Goal: Task Accomplishment & Management: Complete application form

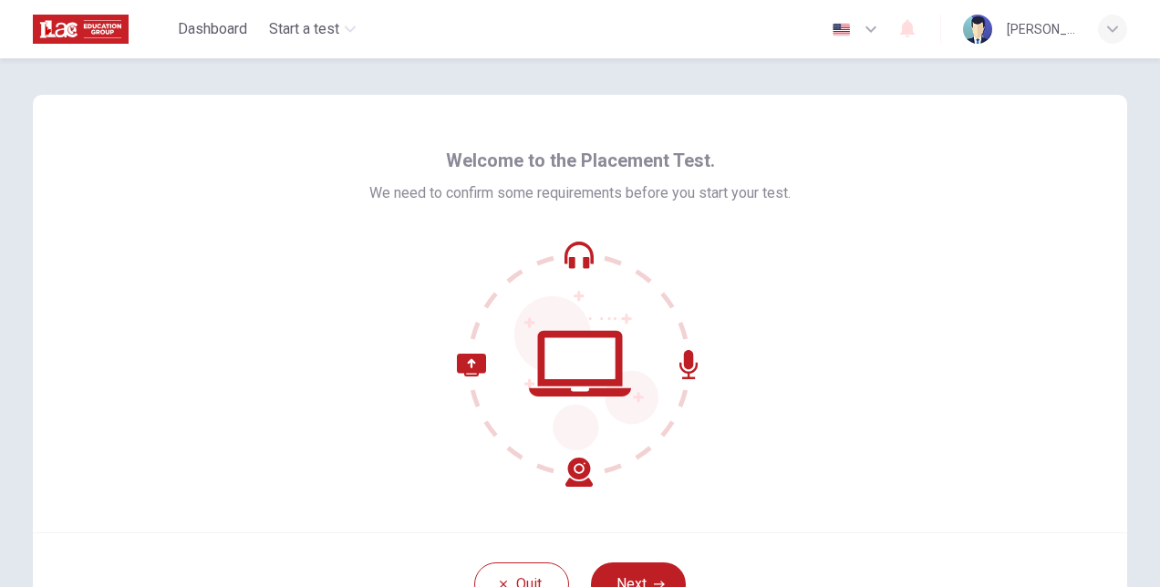
scroll to position [137, 0]
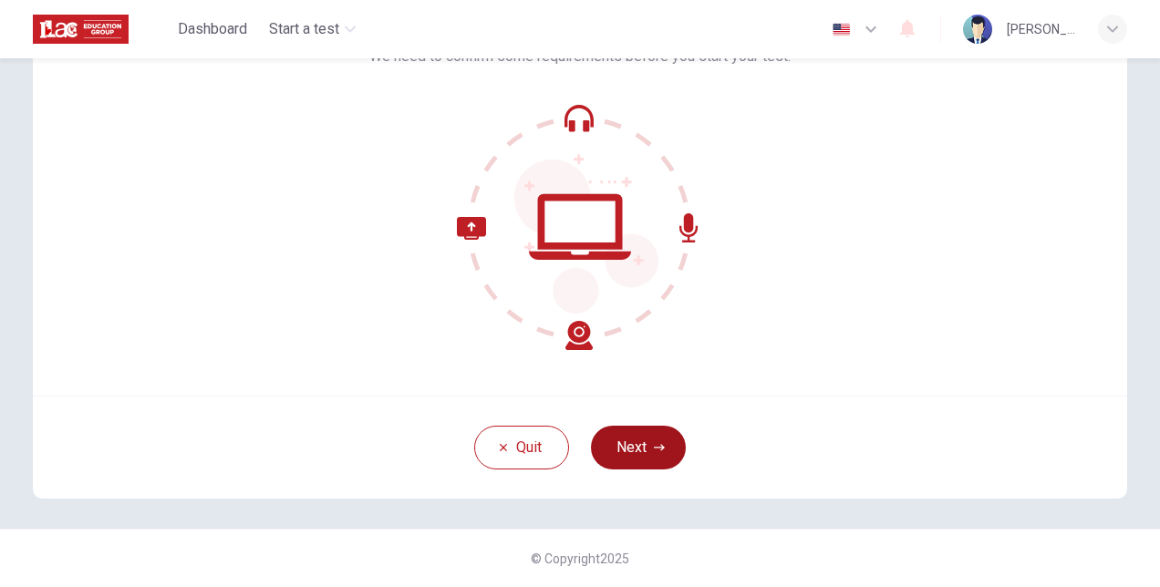
click at [619, 440] on button "Next" at bounding box center [638, 448] width 95 height 44
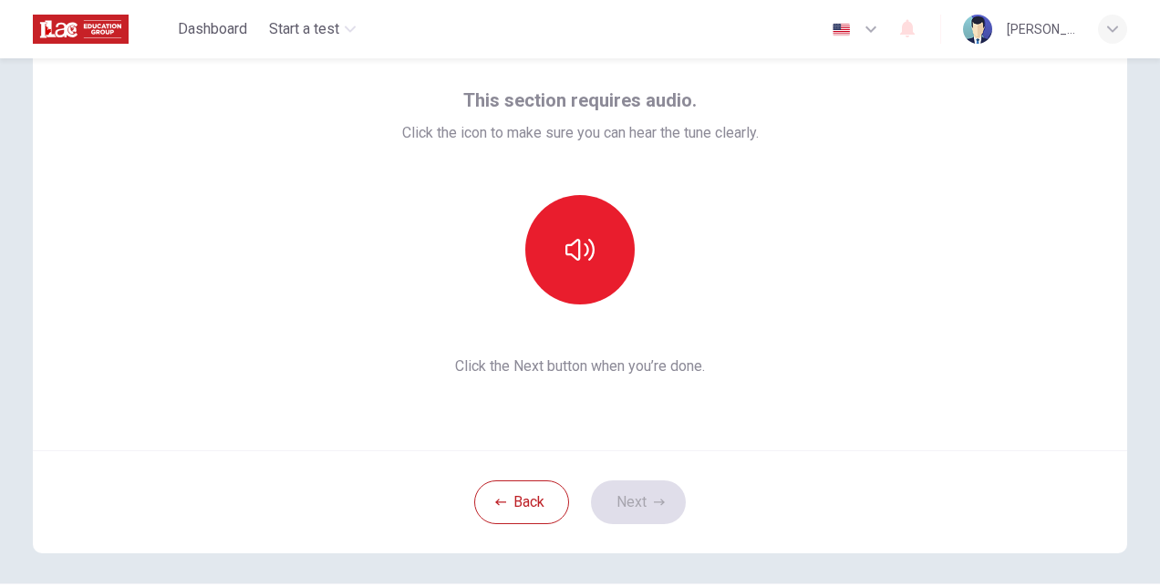
scroll to position [46, 0]
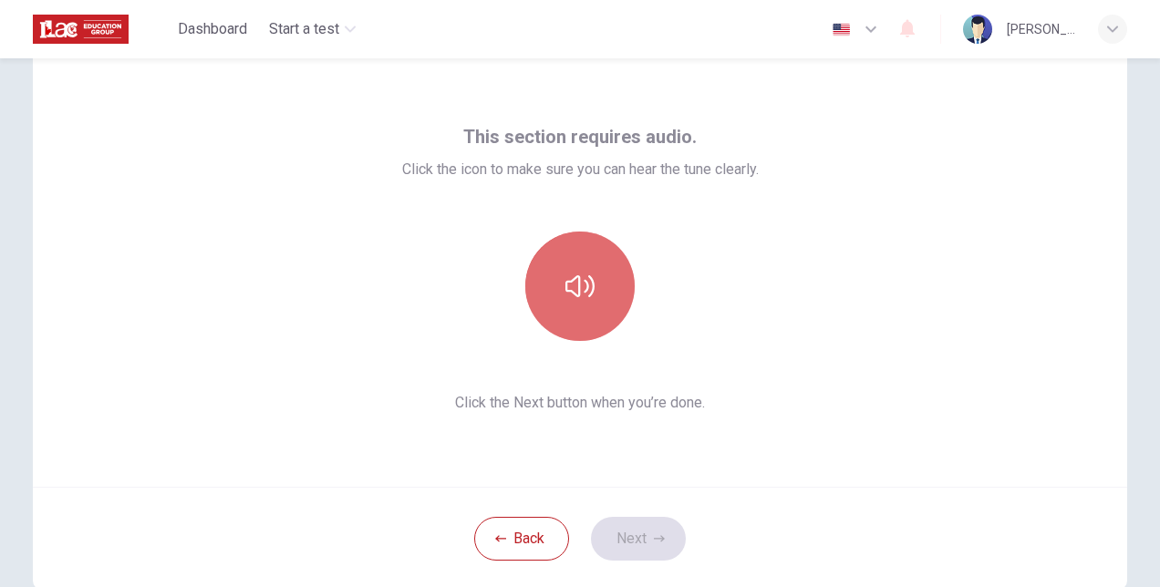
click at [579, 316] on button "button" at bounding box center [579, 286] width 109 height 109
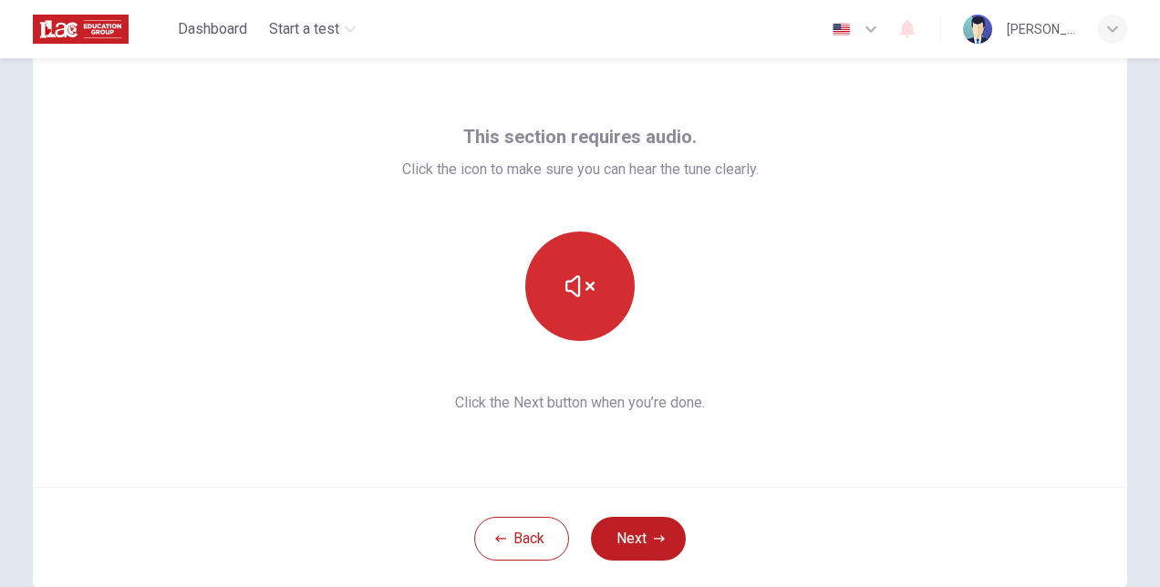
click at [595, 274] on button "button" at bounding box center [579, 286] width 109 height 109
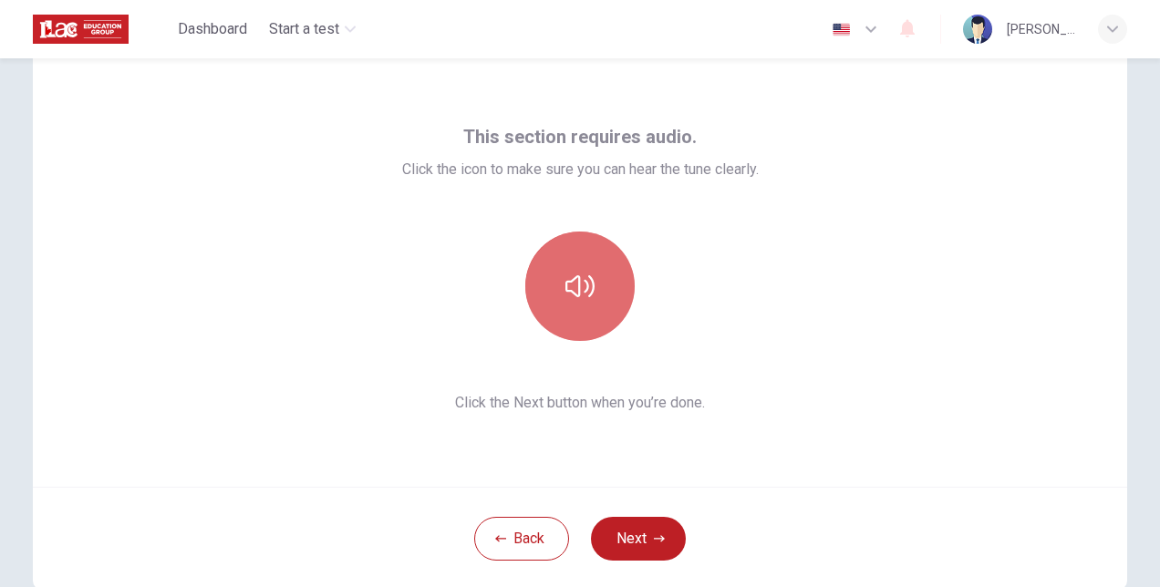
click at [597, 274] on button "button" at bounding box center [579, 286] width 109 height 109
click at [598, 275] on button "button" at bounding box center [579, 286] width 109 height 109
click at [600, 275] on button "button" at bounding box center [579, 286] width 109 height 109
click at [595, 274] on button "button" at bounding box center [579, 286] width 109 height 109
click at [596, 274] on button "button" at bounding box center [579, 286] width 109 height 109
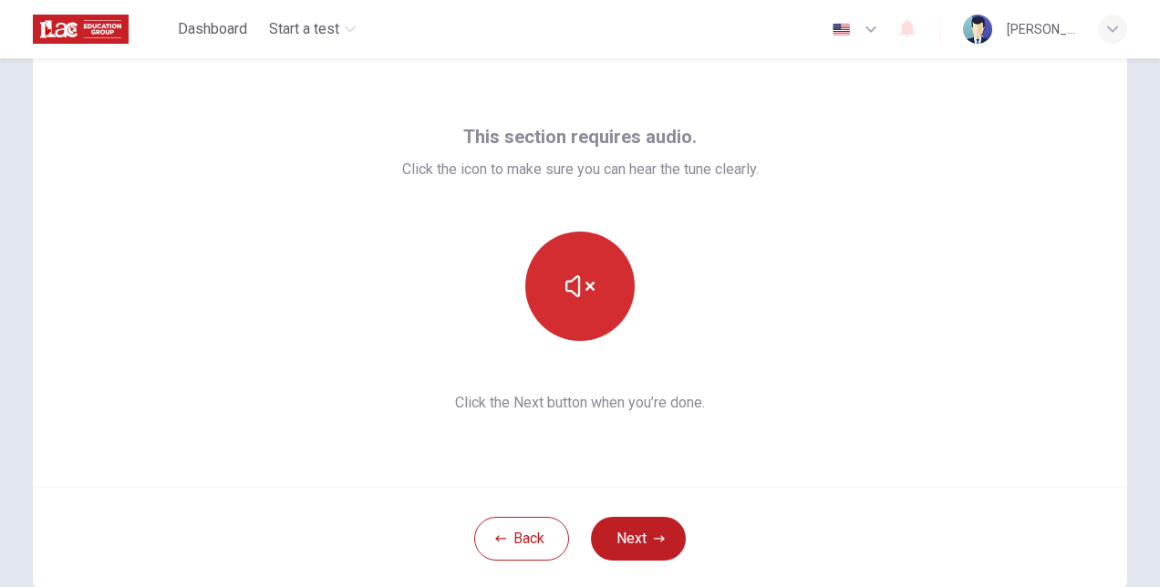
click at [596, 274] on button "button" at bounding box center [579, 286] width 109 height 109
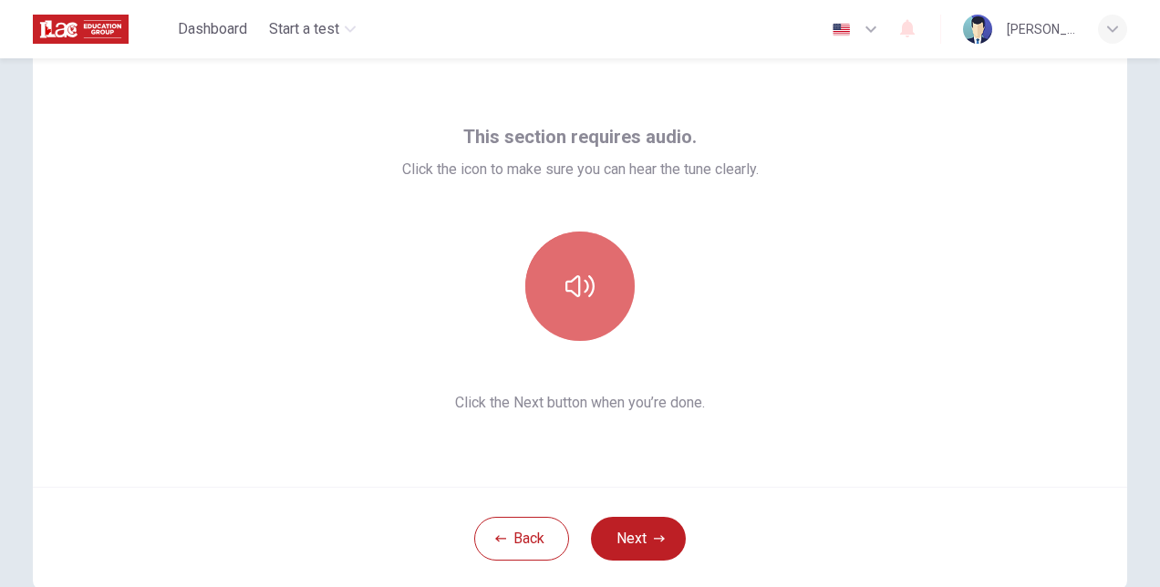
click at [597, 274] on button "button" at bounding box center [579, 286] width 109 height 109
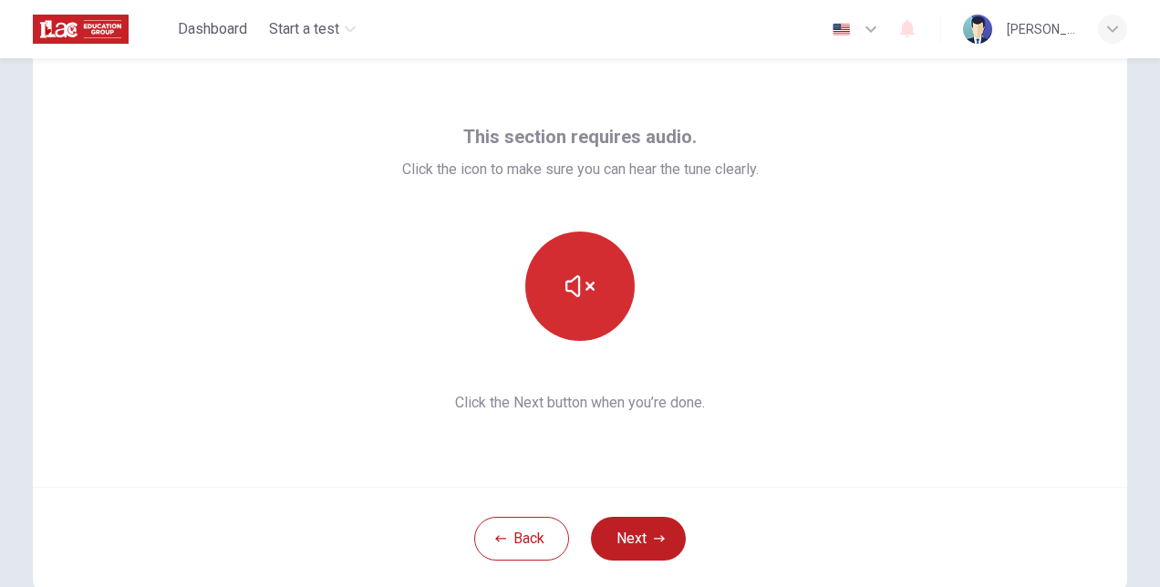
click at [598, 274] on button "button" at bounding box center [579, 286] width 109 height 109
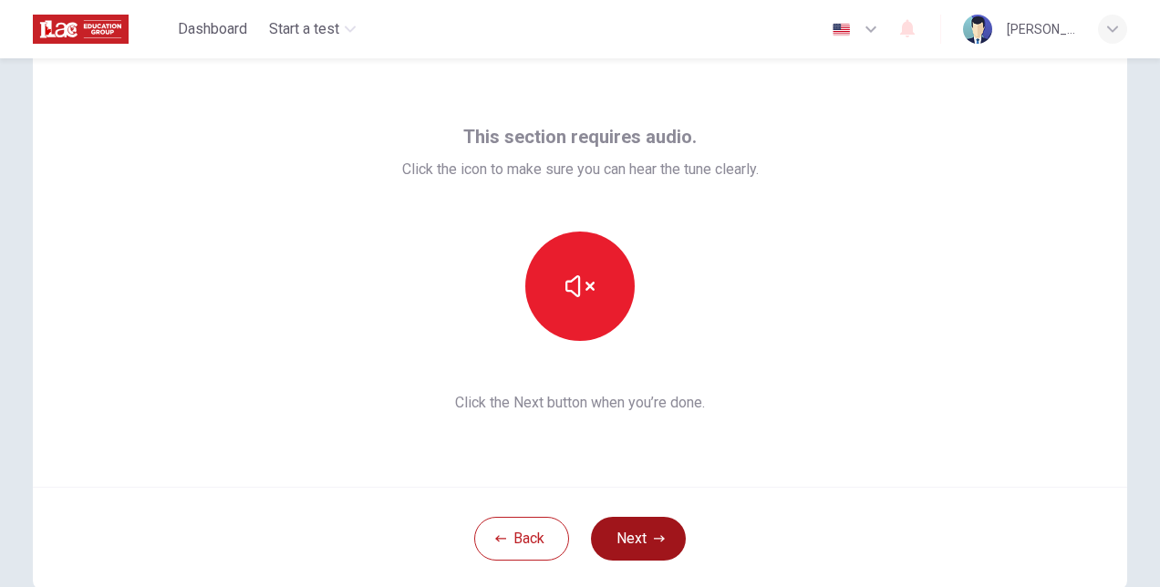
click at [628, 533] on button "Next" at bounding box center [638, 539] width 95 height 44
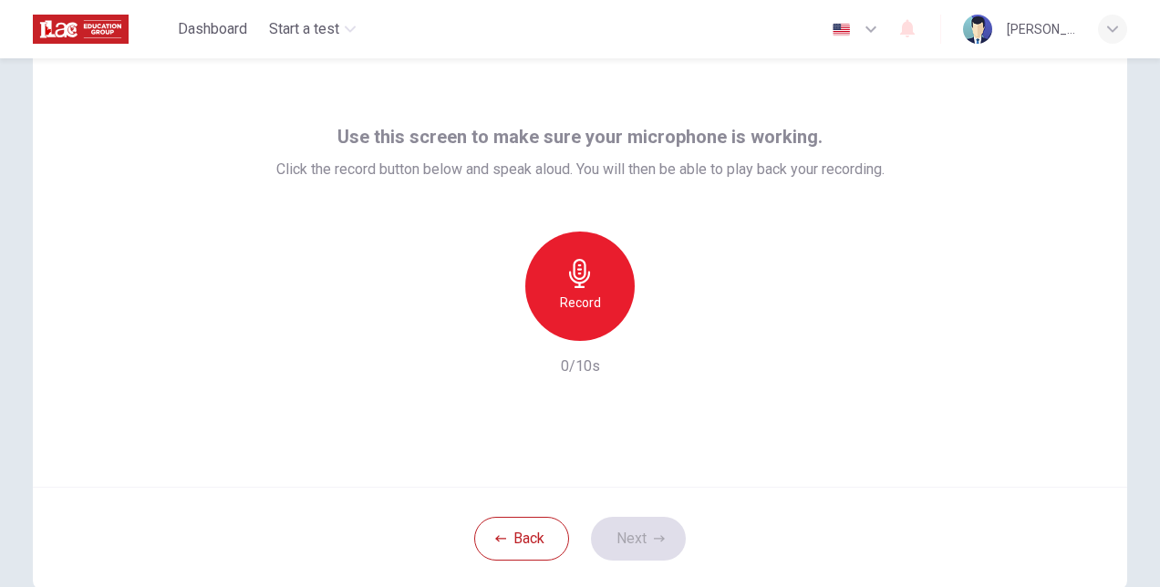
click at [574, 273] on icon "button" at bounding box center [579, 273] width 21 height 29
click at [578, 273] on icon "button" at bounding box center [579, 273] width 29 height 29
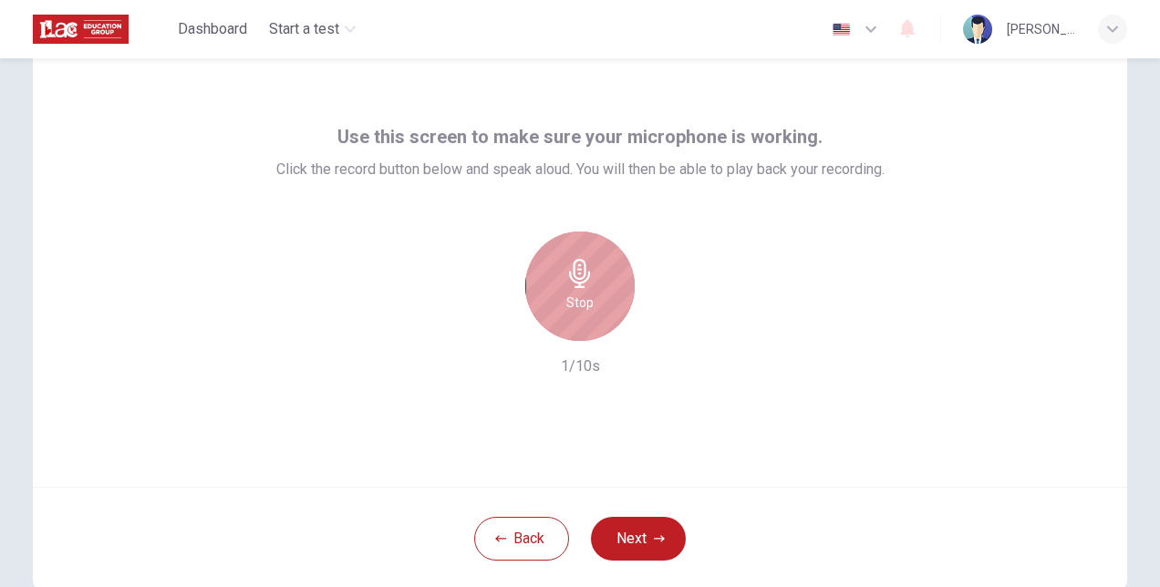
click at [578, 274] on icon "button" at bounding box center [579, 273] width 29 height 29
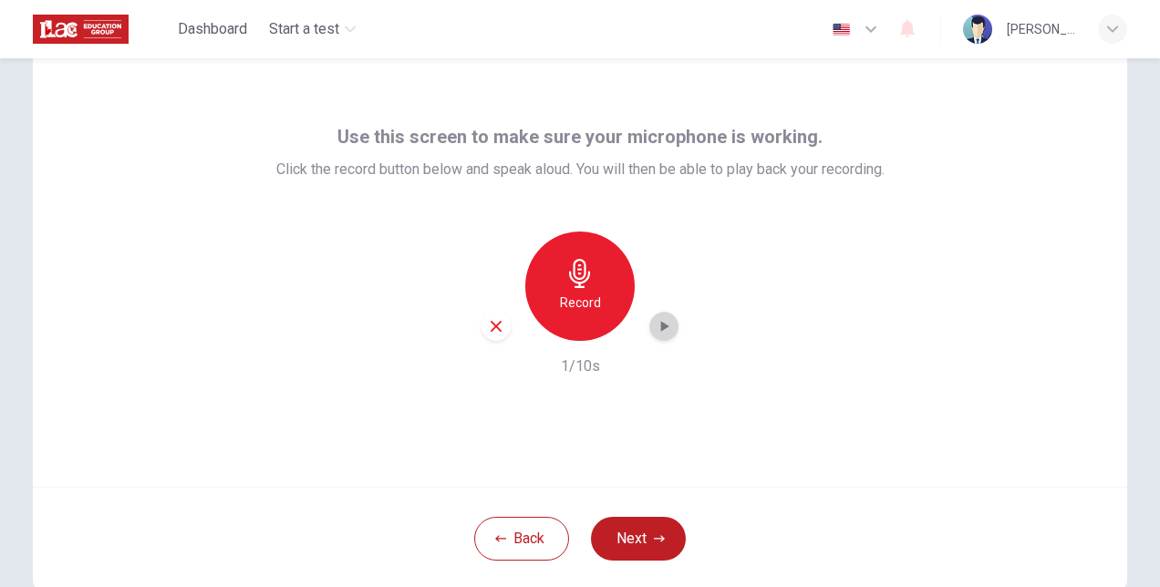
click at [663, 320] on icon "button" at bounding box center [664, 326] width 18 height 18
click at [488, 321] on icon "button" at bounding box center [496, 326] width 16 height 16
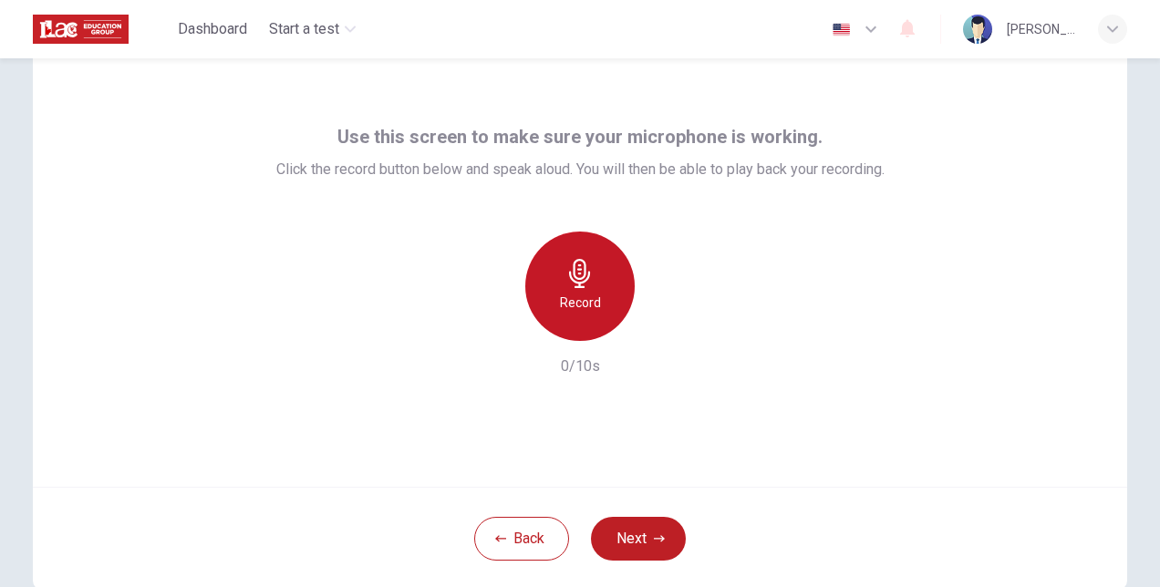
click at [558, 284] on div "Record" at bounding box center [579, 286] width 109 height 109
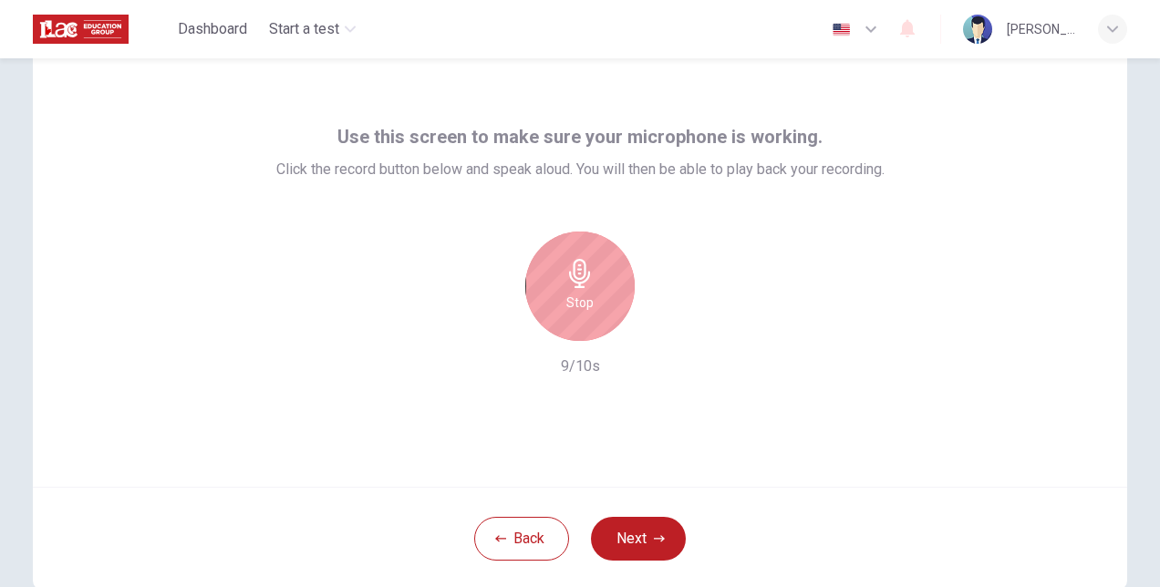
click at [598, 298] on div "Stop" at bounding box center [579, 286] width 109 height 109
click at [602, 314] on div "Stop" at bounding box center [579, 286] width 109 height 109
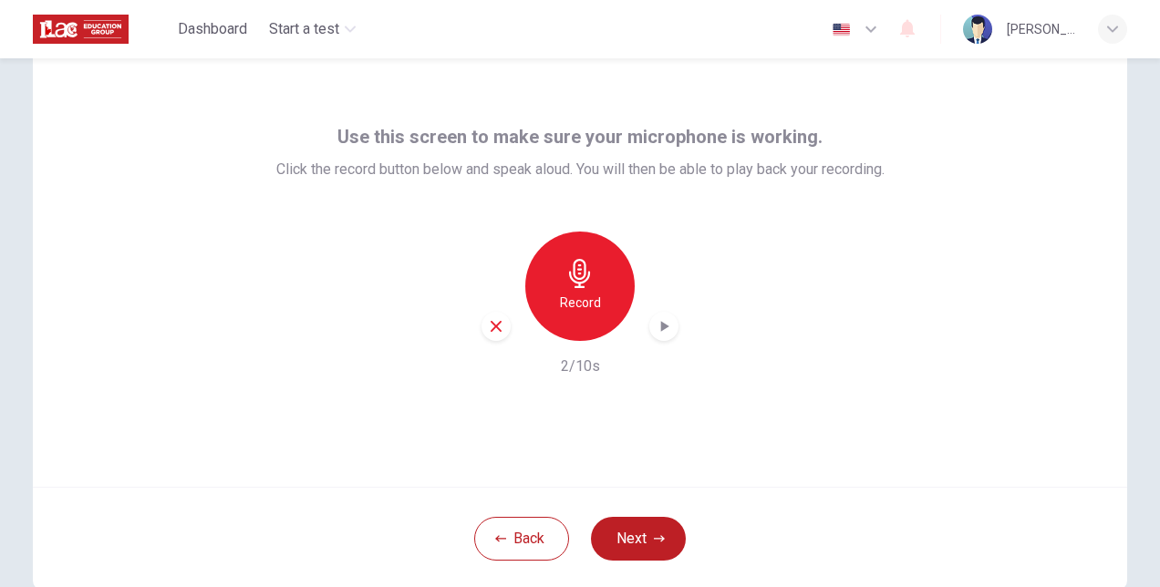
click at [655, 324] on icon "button" at bounding box center [664, 326] width 18 height 18
click at [618, 547] on button "Next" at bounding box center [638, 539] width 95 height 44
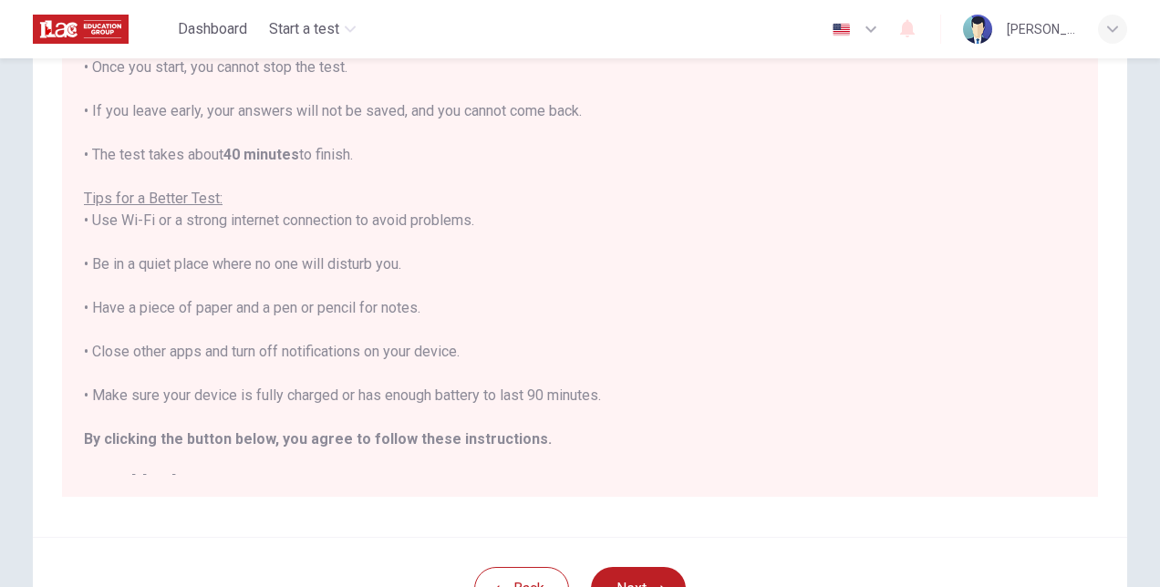
scroll to position [20, 0]
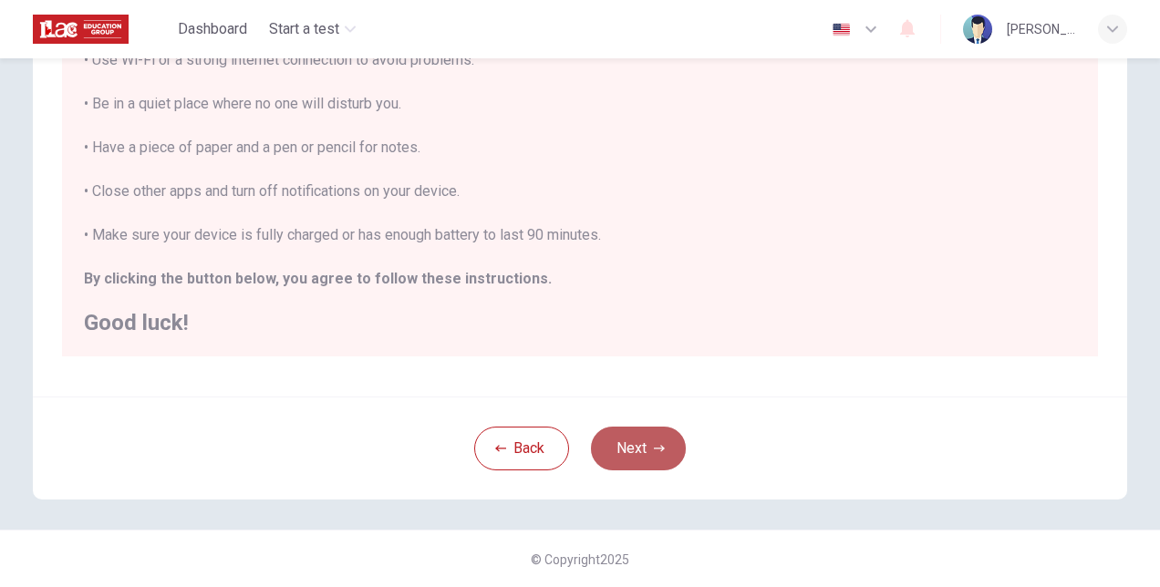
click at [647, 464] on button "Next" at bounding box center [638, 449] width 95 height 44
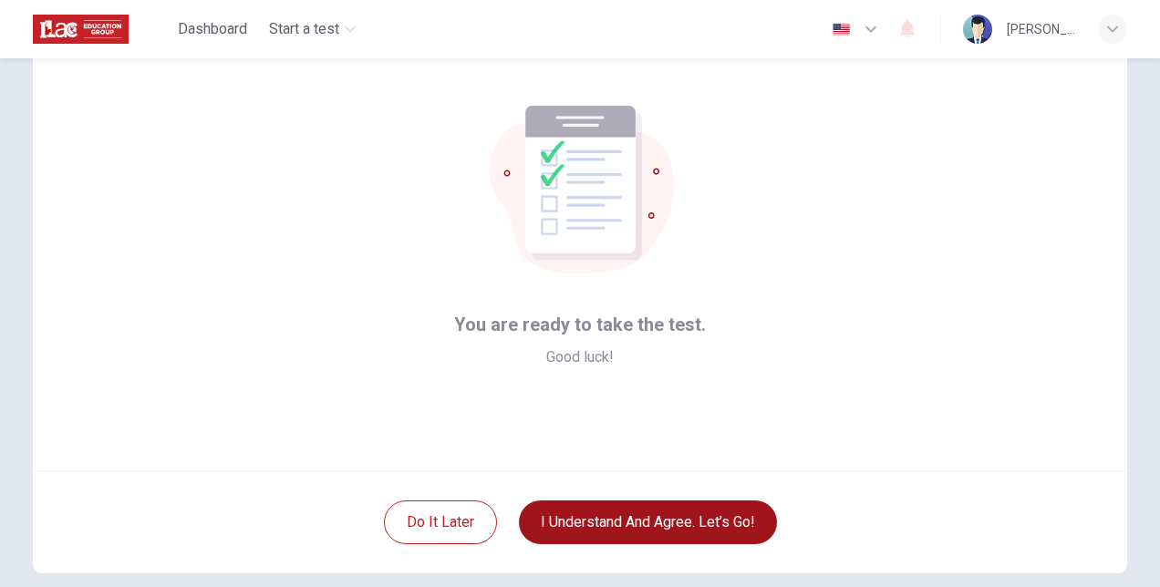
scroll to position [91, 0]
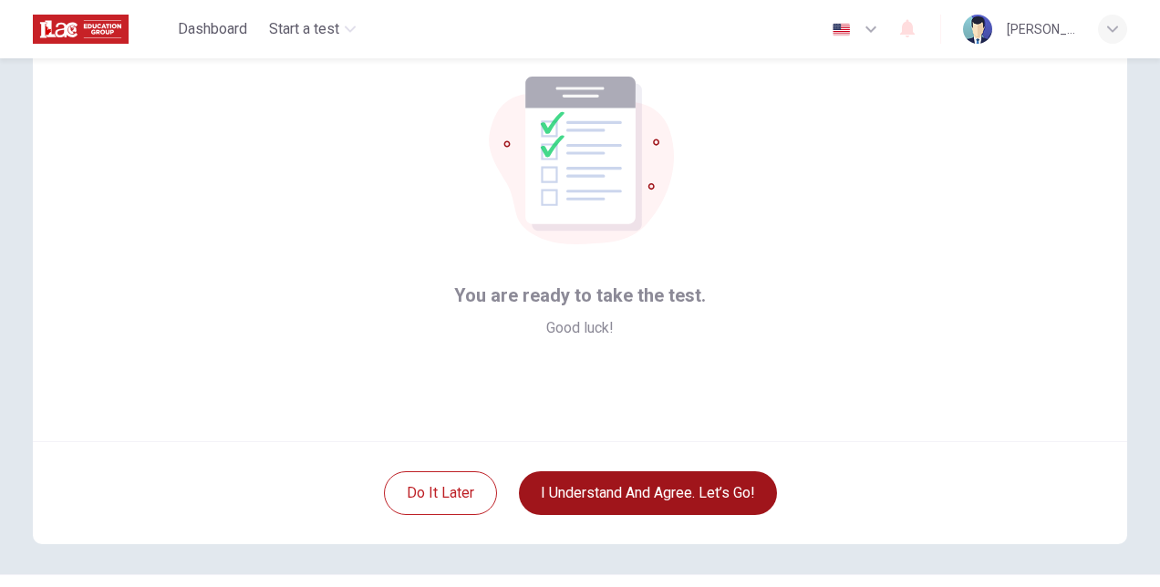
click at [693, 488] on button "I understand and agree. Let’s go!" at bounding box center [648, 493] width 258 height 44
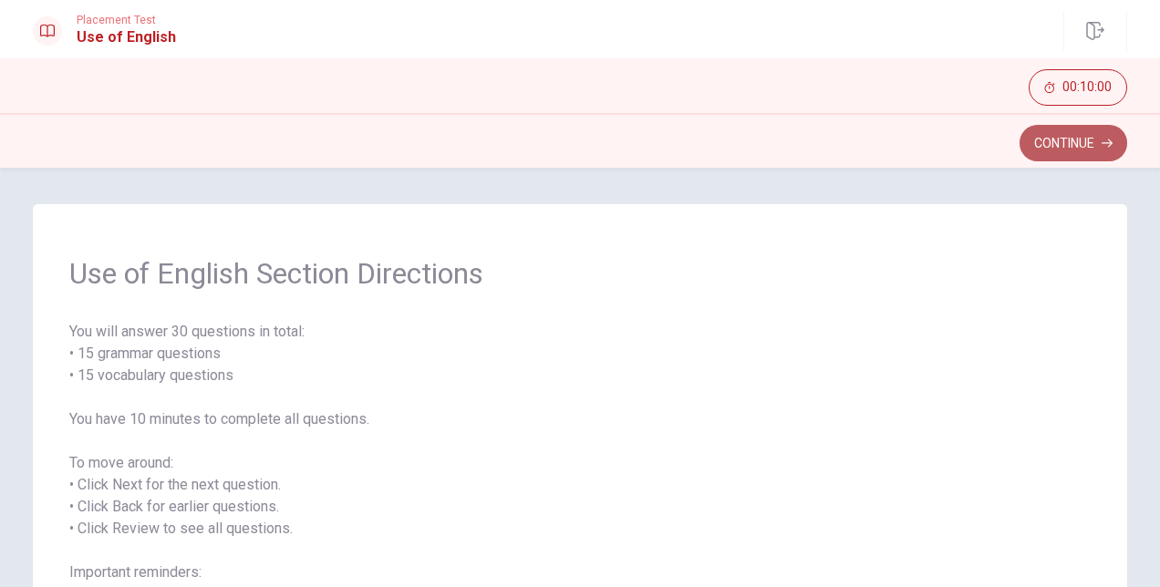
click at [1071, 140] on button "Continue" at bounding box center [1073, 143] width 108 height 36
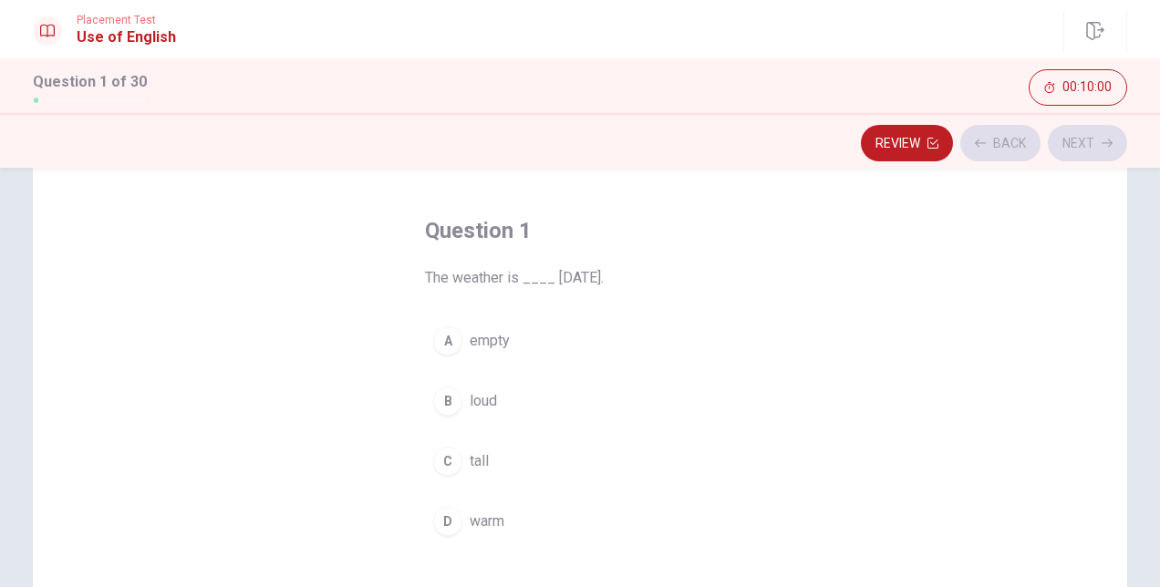
scroll to position [91, 0]
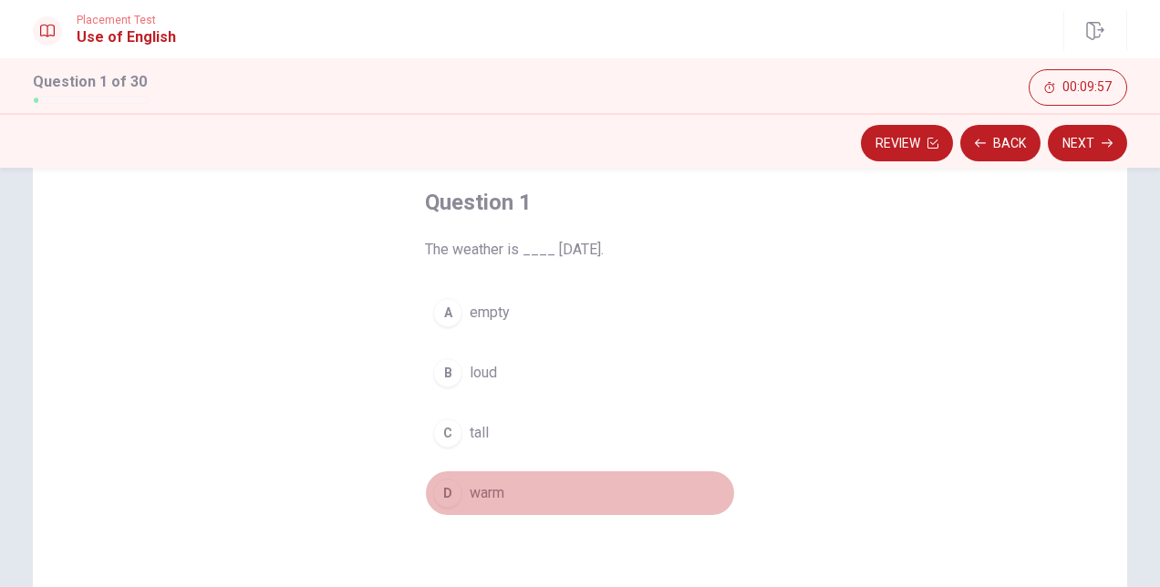
click at [454, 491] on div "D" at bounding box center [447, 493] width 29 height 29
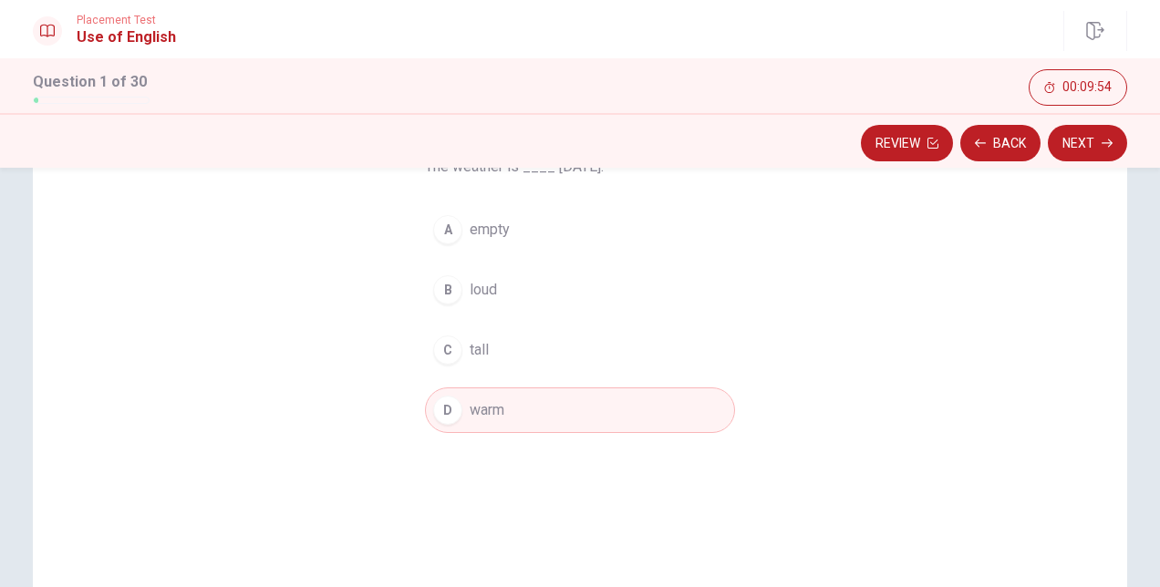
scroll to position [346, 0]
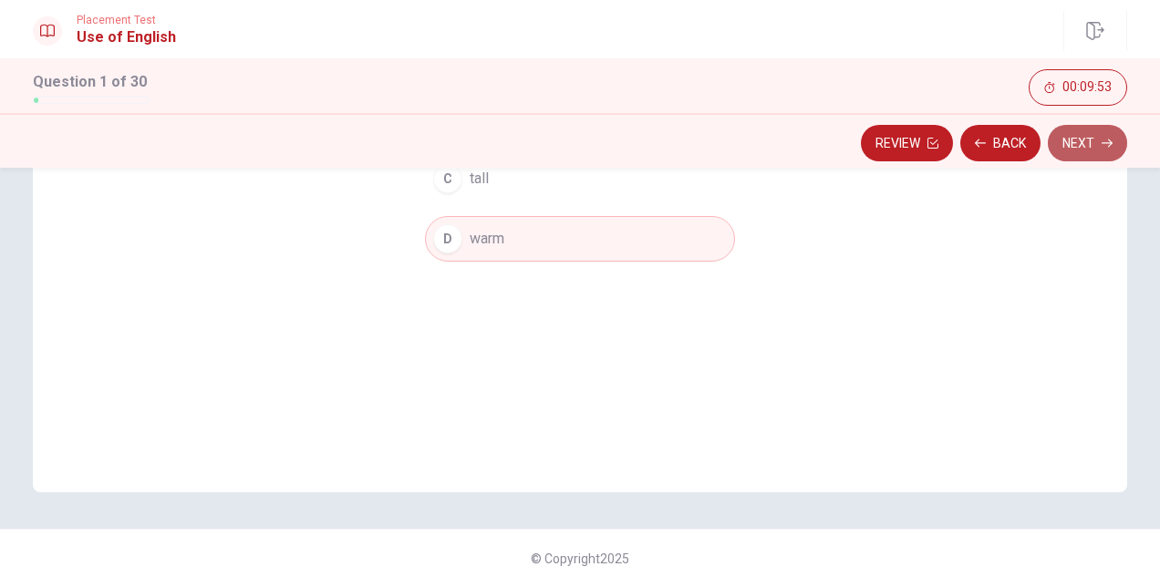
click at [1103, 135] on button "Next" at bounding box center [1087, 143] width 79 height 36
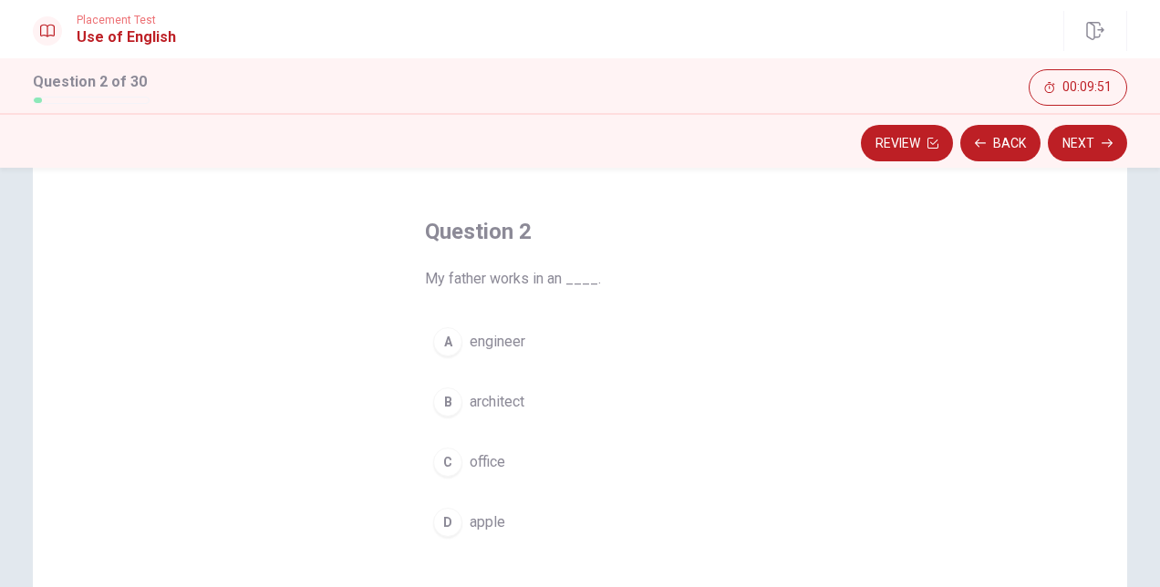
scroll to position [91, 0]
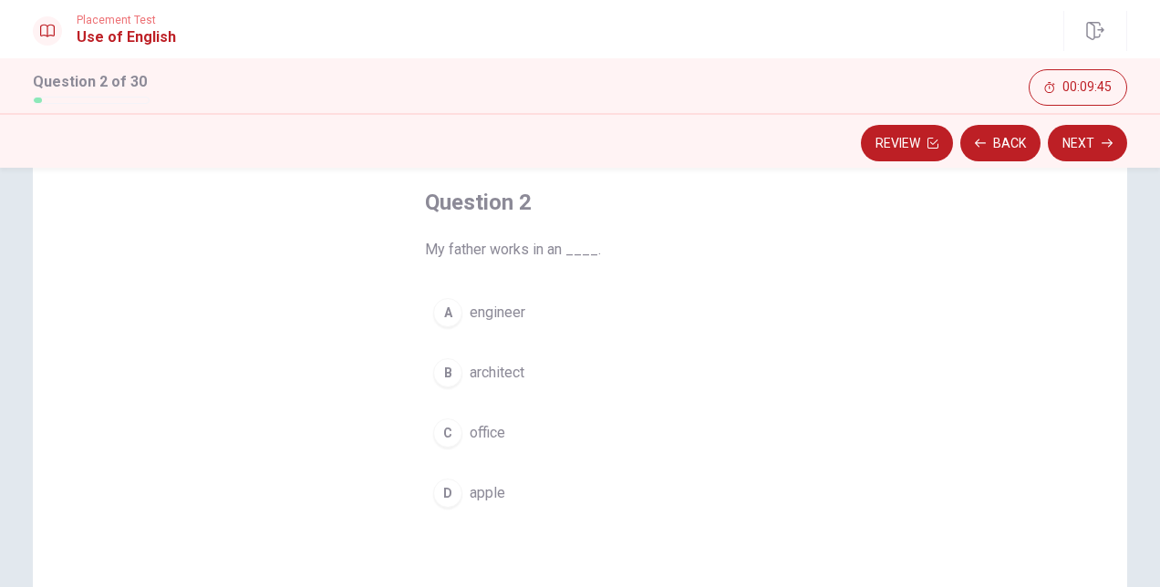
click at [443, 367] on div "B" at bounding box center [447, 372] width 29 height 29
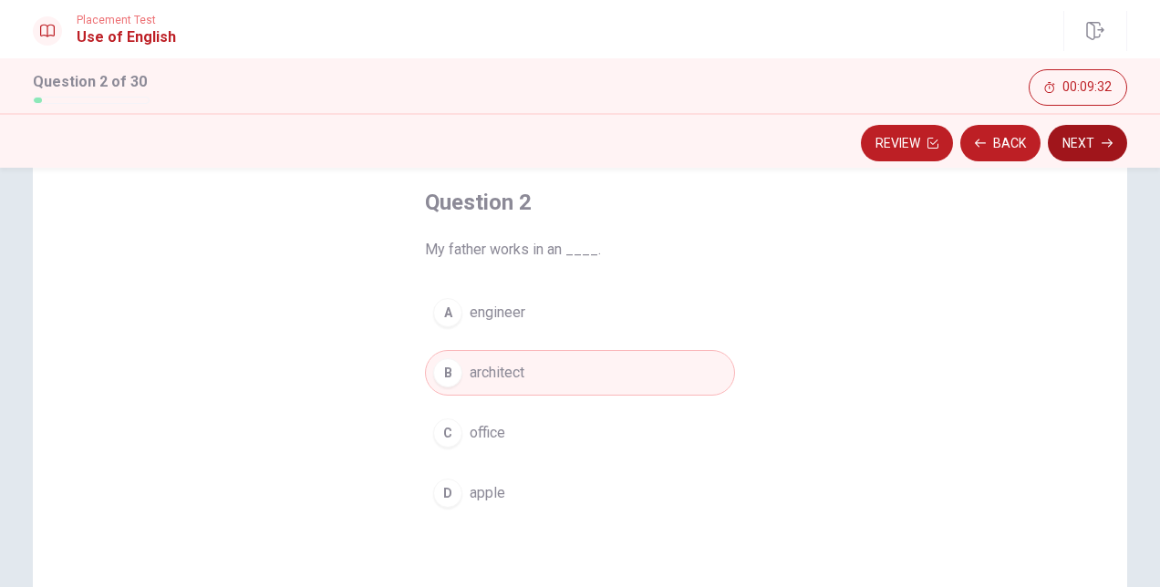
click at [1077, 150] on button "Next" at bounding box center [1087, 143] width 79 height 36
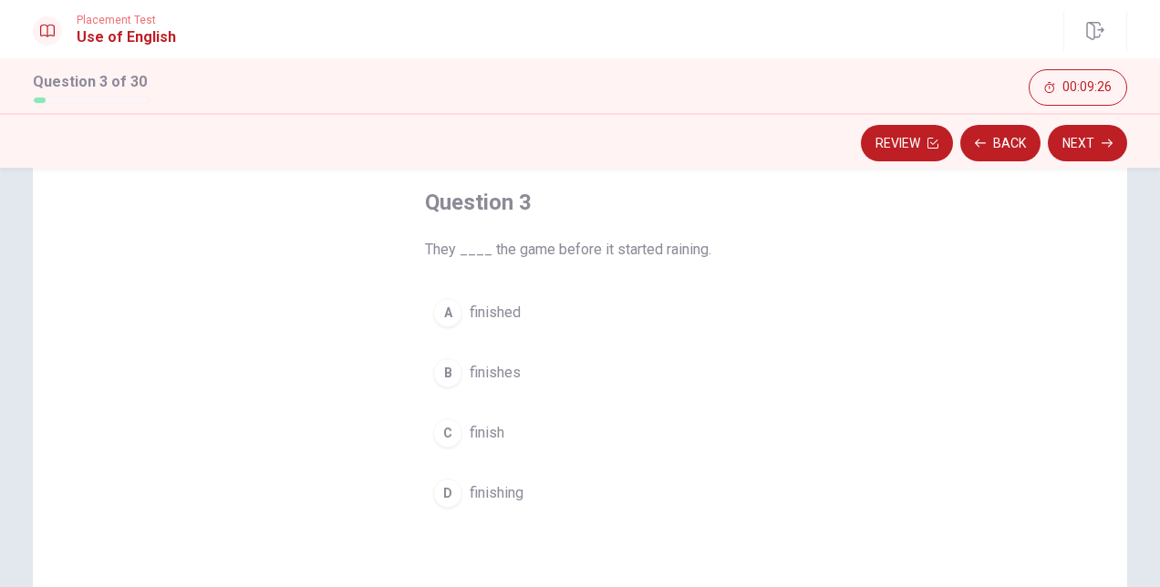
click at [449, 318] on div "A" at bounding box center [447, 312] width 29 height 29
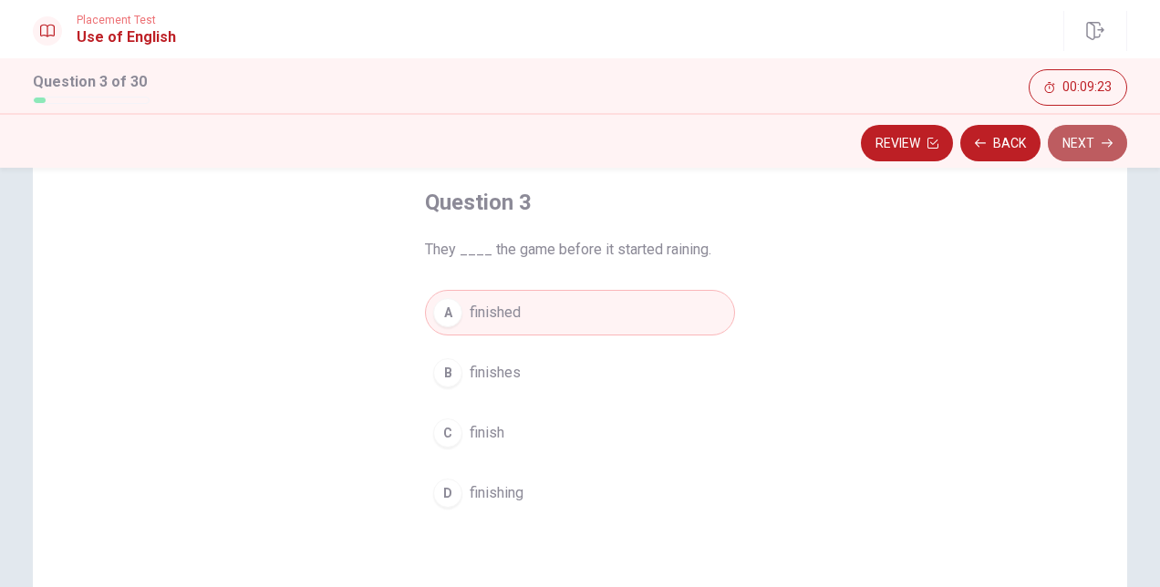
click at [1073, 144] on button "Next" at bounding box center [1087, 143] width 79 height 36
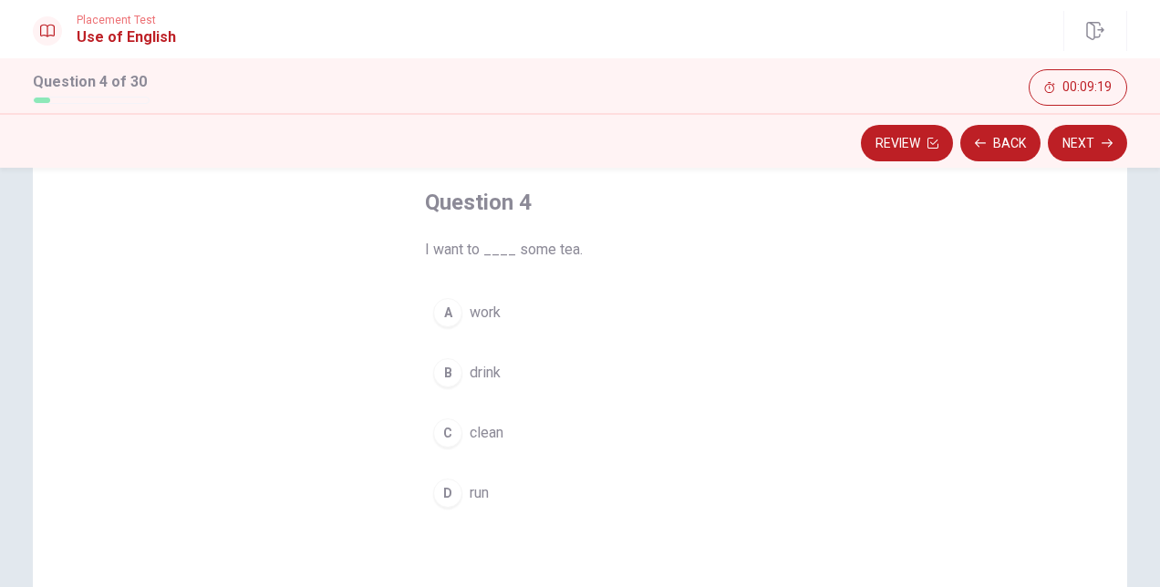
click at [440, 372] on div "B" at bounding box center [447, 372] width 29 height 29
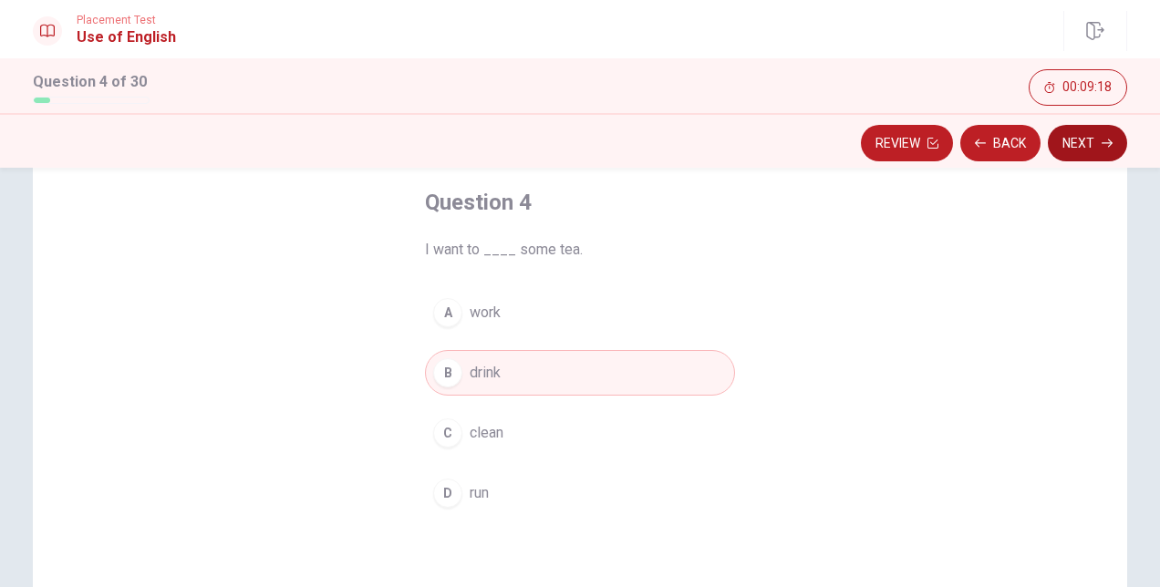
click at [1086, 133] on button "Next" at bounding box center [1087, 143] width 79 height 36
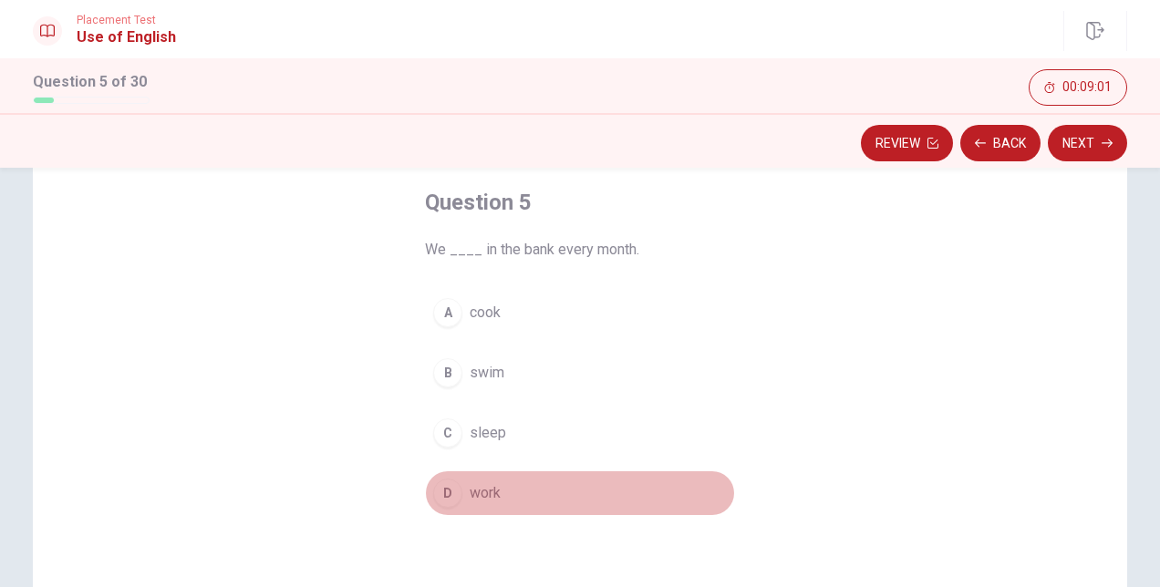
click at [450, 502] on div "D" at bounding box center [447, 493] width 29 height 29
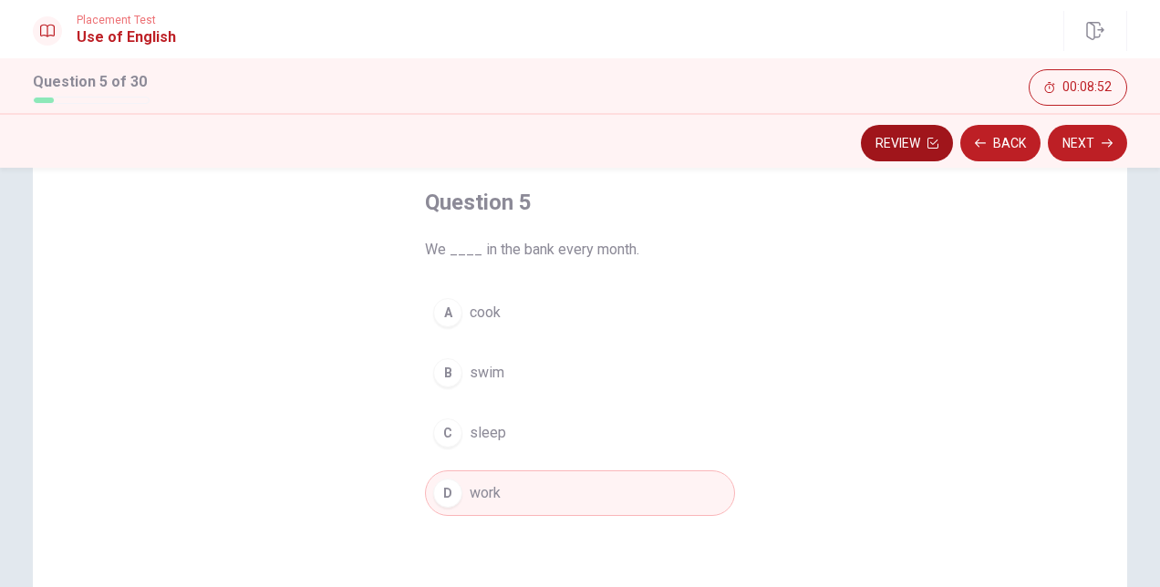
click at [934, 154] on button "Review" at bounding box center [907, 143] width 92 height 36
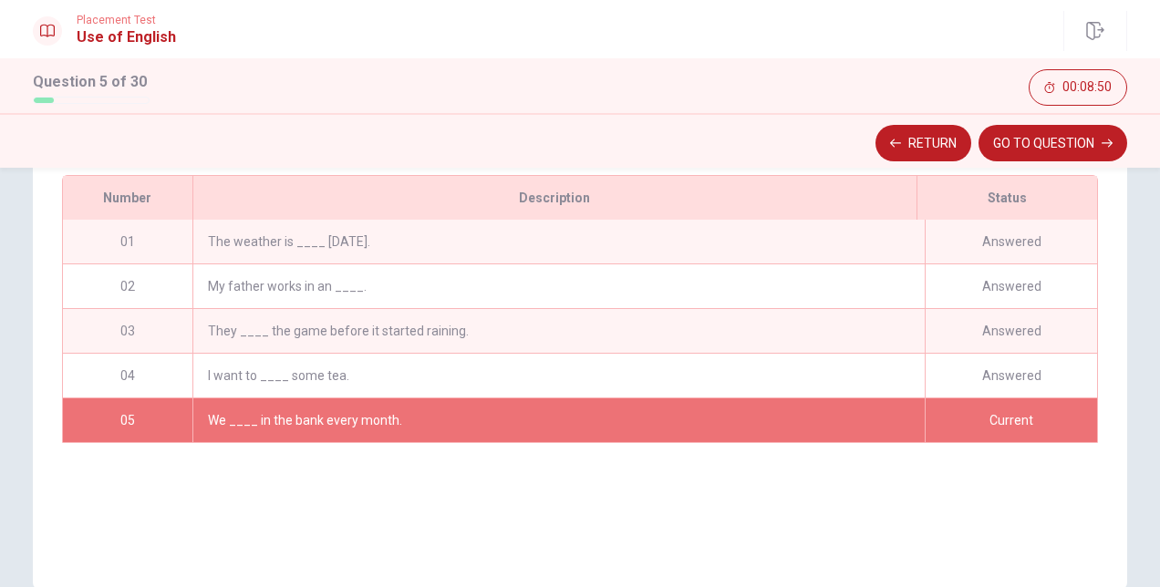
scroll to position [163, 0]
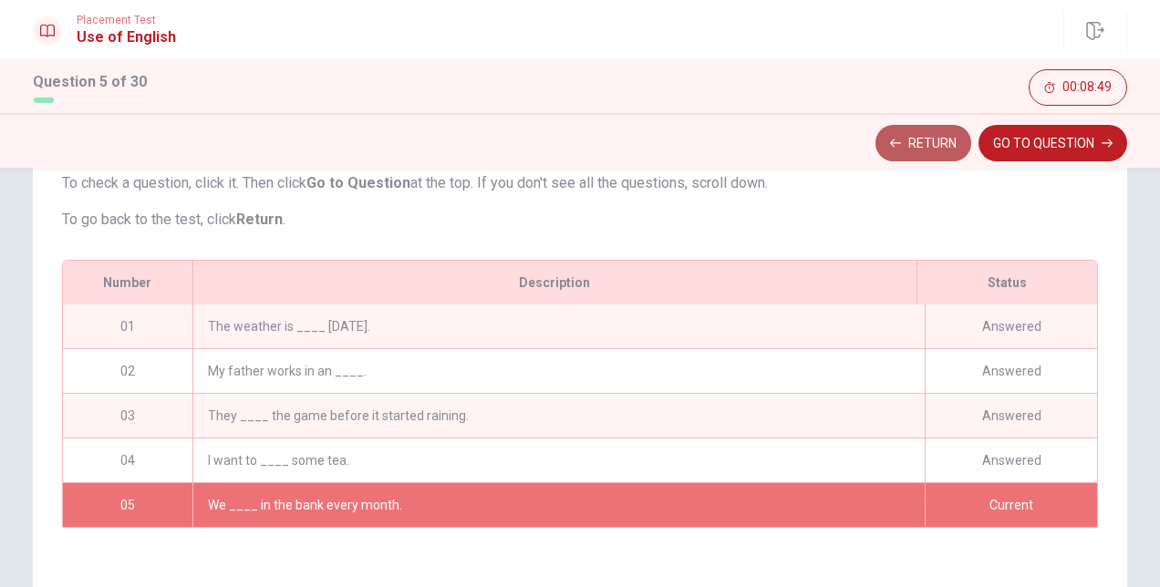
click at [931, 144] on button "Return" at bounding box center [923, 143] width 96 height 36
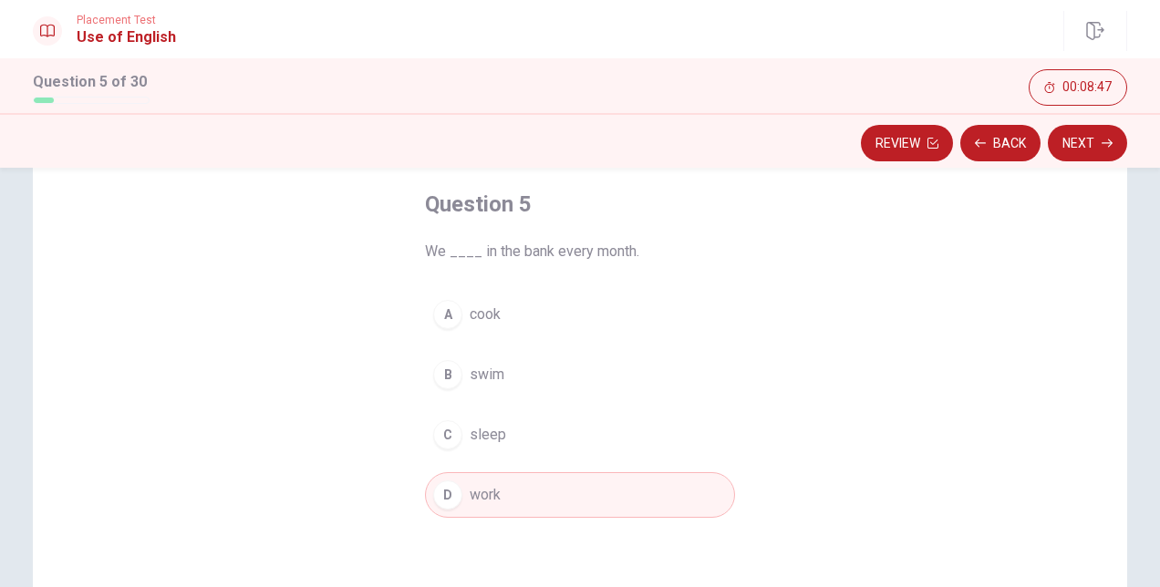
scroll to position [72, 0]
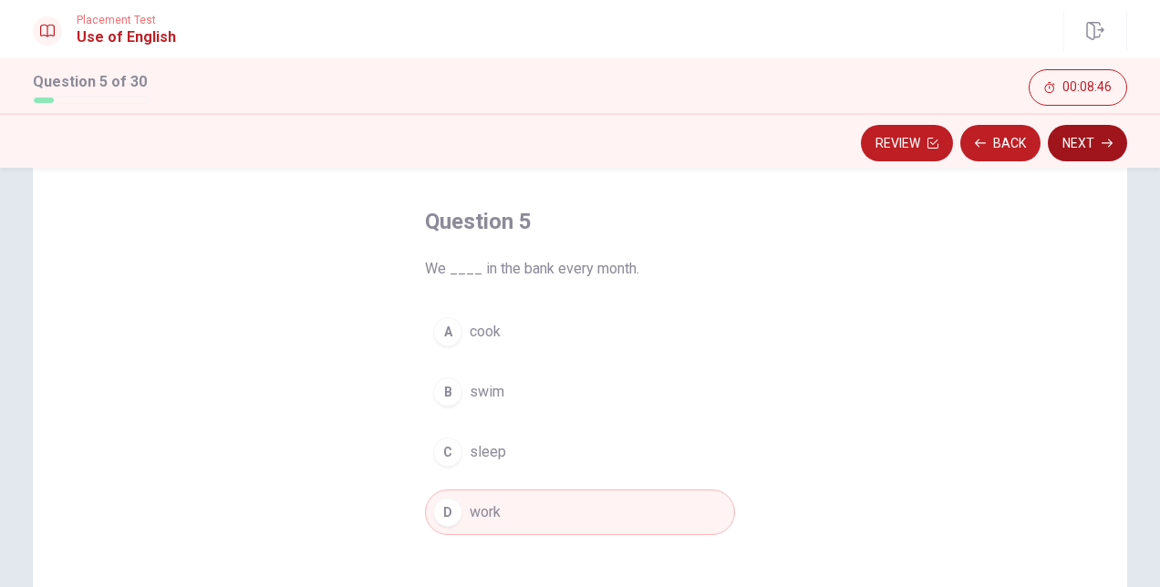
click at [1081, 142] on button "Next" at bounding box center [1087, 143] width 79 height 36
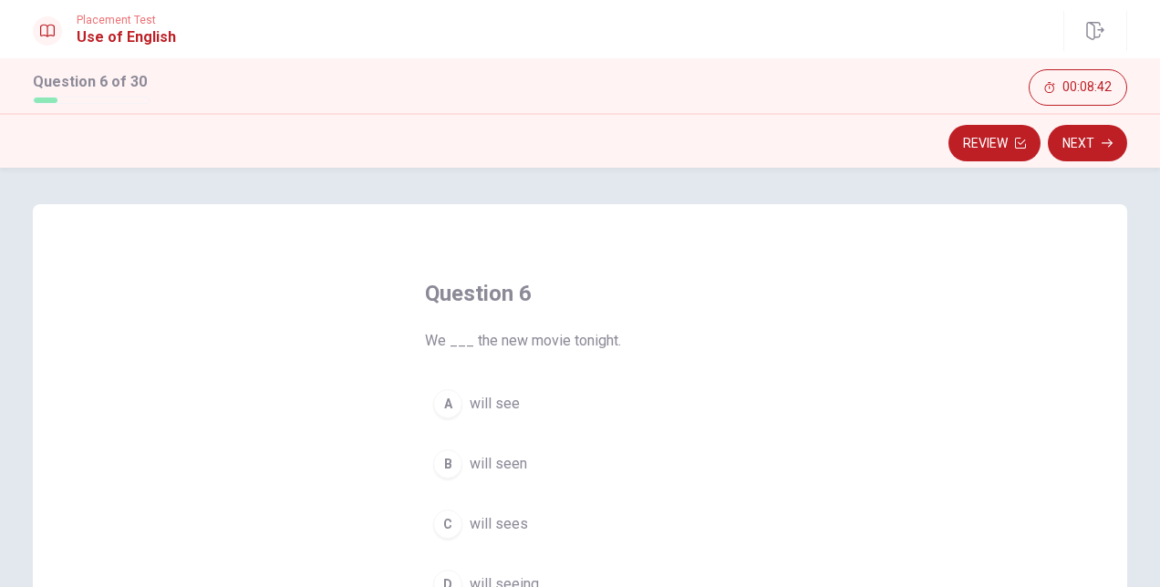
scroll to position [91, 0]
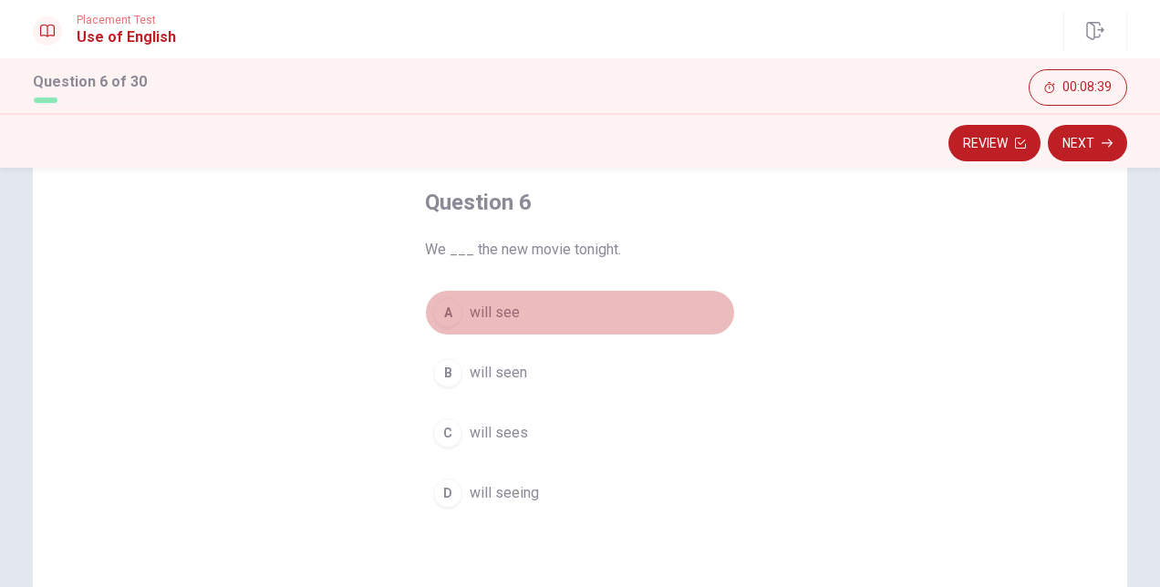
click at [439, 297] on button "A will see" at bounding box center [580, 313] width 310 height 46
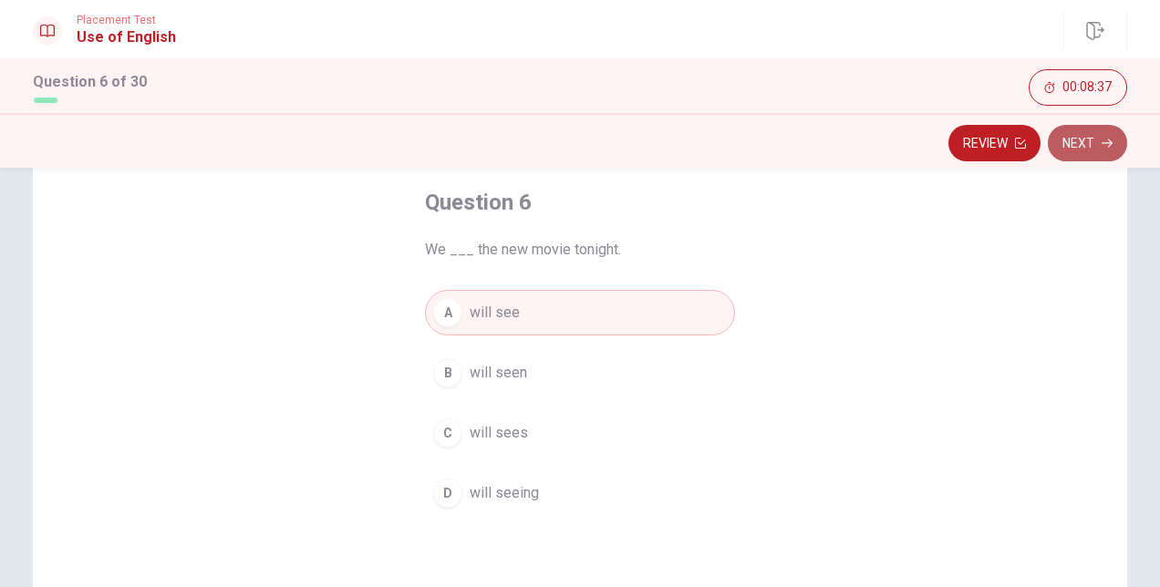
click at [1080, 148] on button "Next" at bounding box center [1087, 143] width 79 height 36
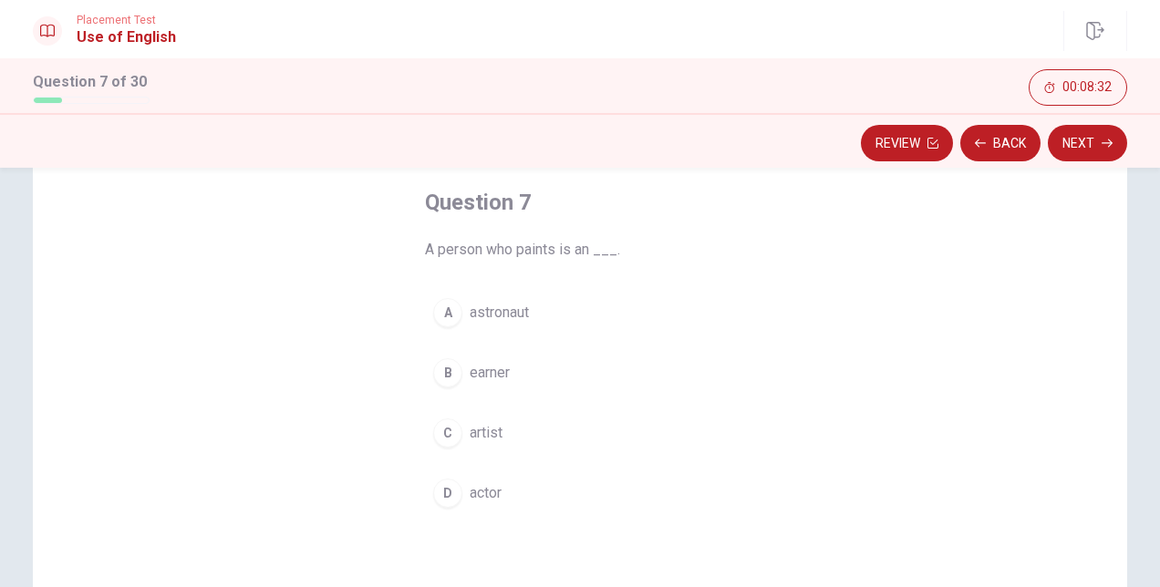
click at [452, 437] on div "C" at bounding box center [447, 433] width 29 height 29
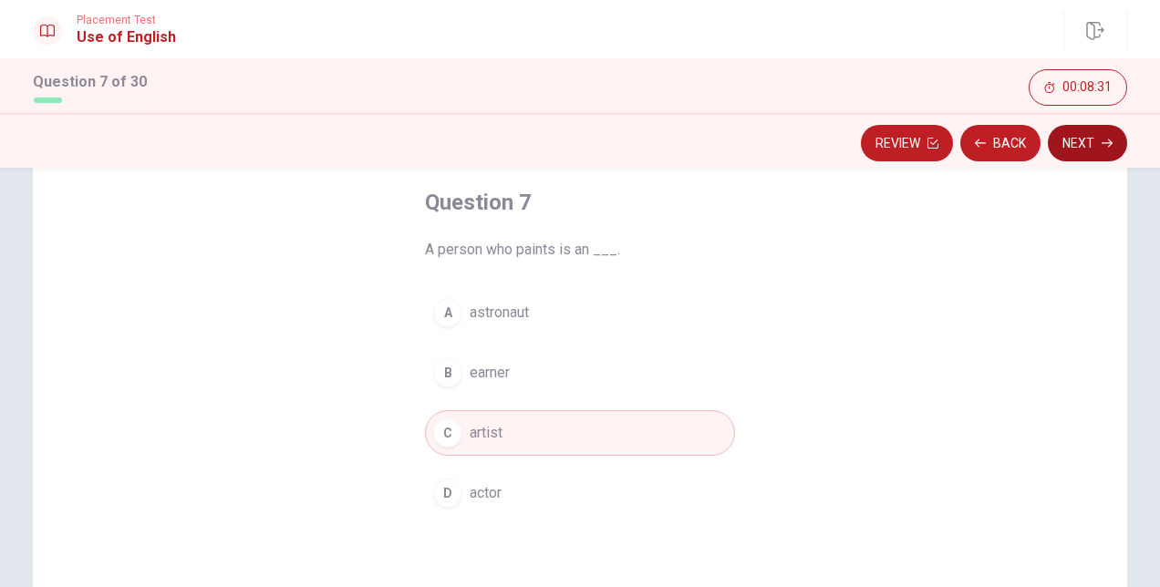
click at [1122, 147] on button "Next" at bounding box center [1087, 143] width 79 height 36
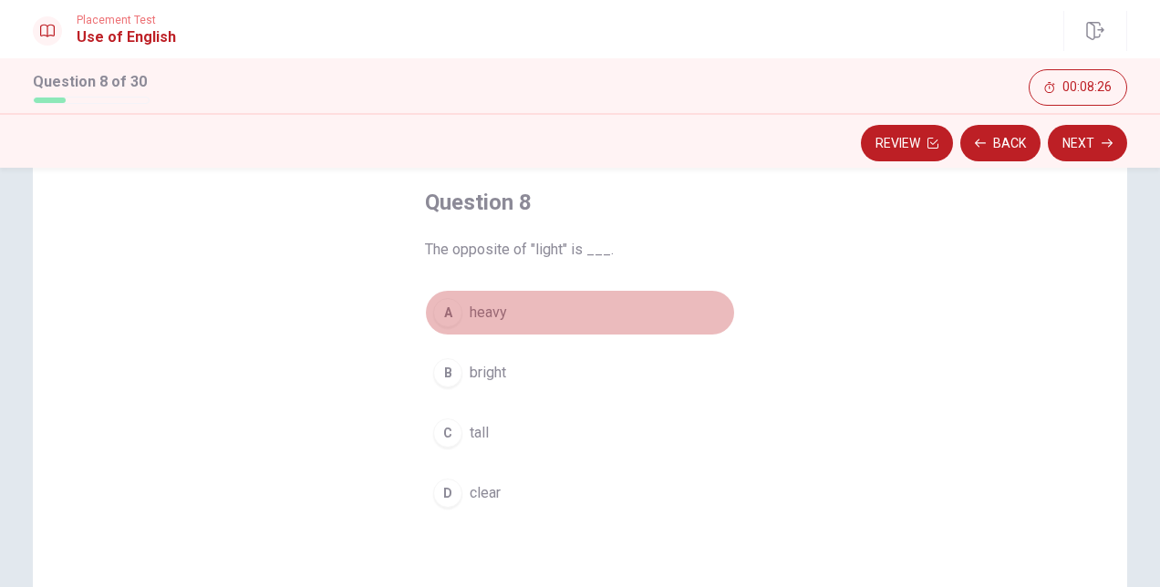
click at [447, 307] on div "A" at bounding box center [447, 312] width 29 height 29
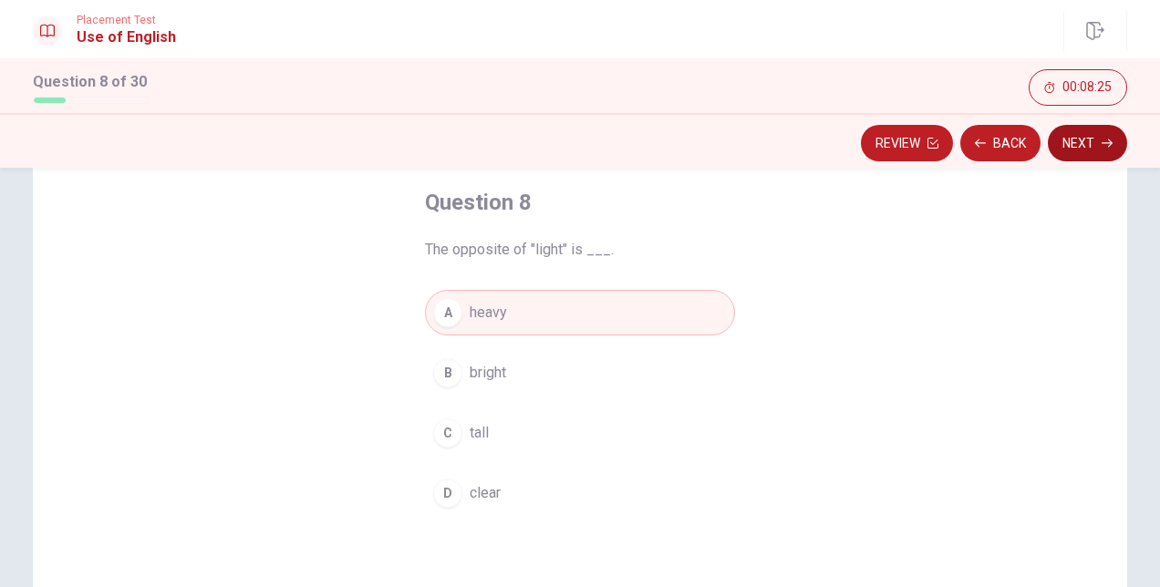
click at [1070, 148] on button "Next" at bounding box center [1087, 143] width 79 height 36
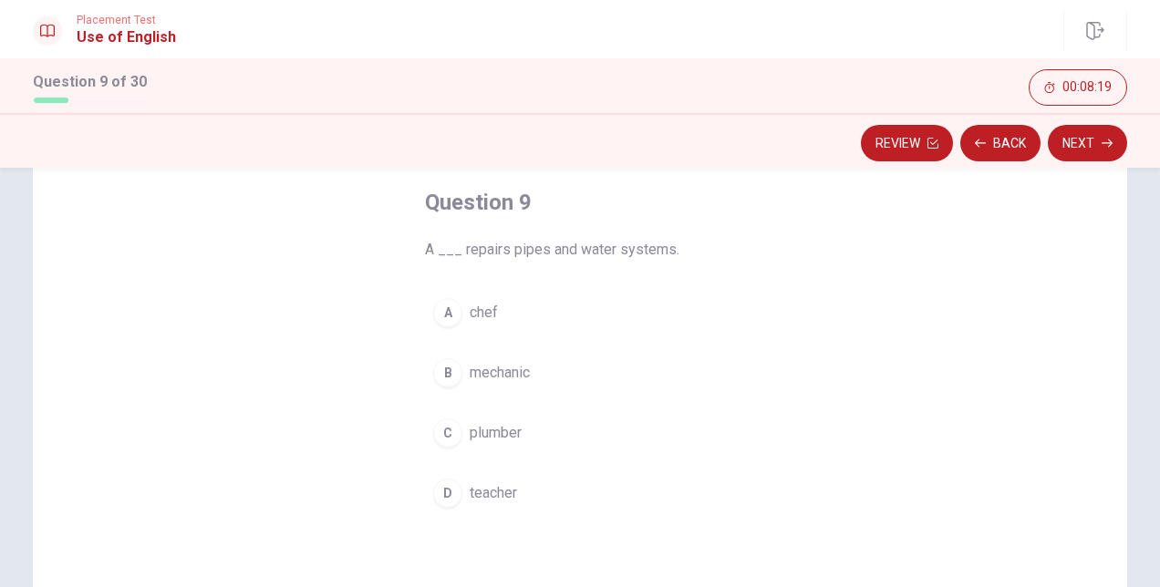
click at [453, 426] on div "C" at bounding box center [447, 433] width 29 height 29
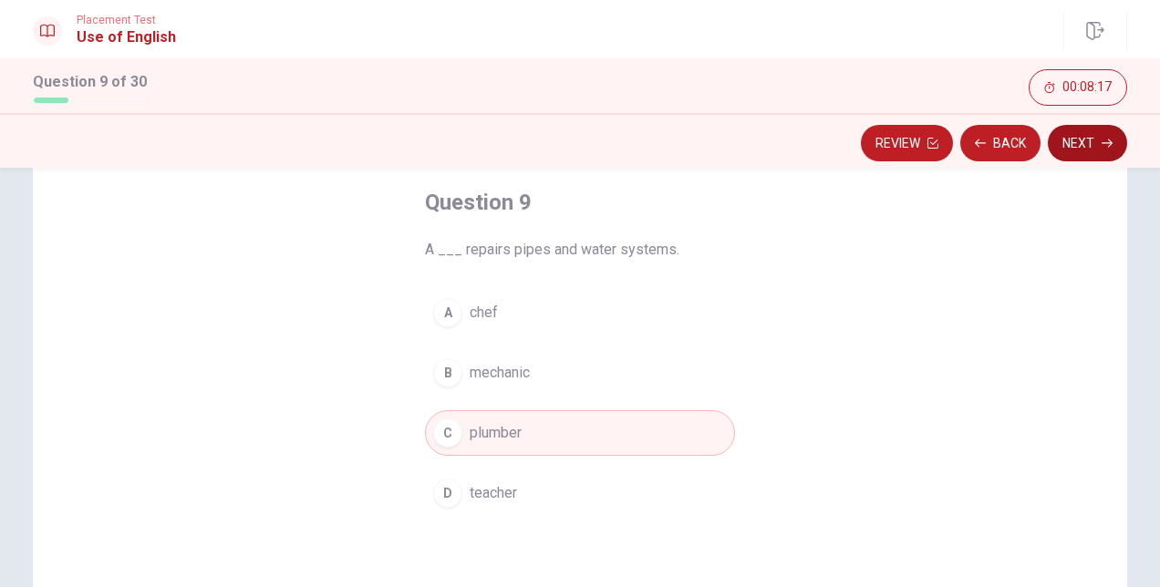
click at [1077, 148] on button "Next" at bounding box center [1087, 143] width 79 height 36
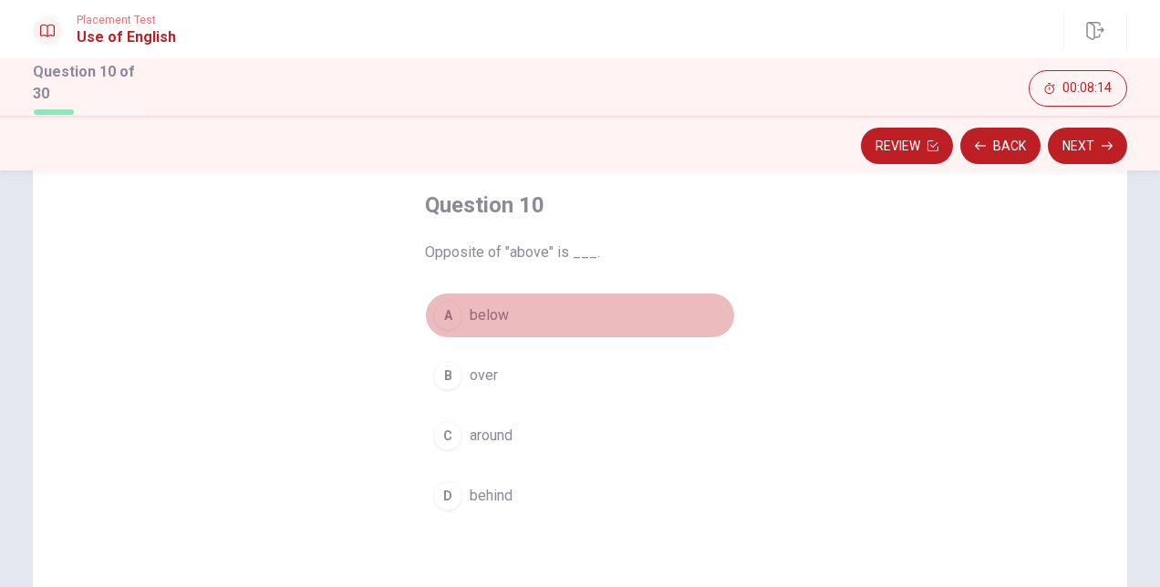
drag, startPoint x: 441, startPoint y: 309, endPoint x: 478, endPoint y: 296, distance: 38.6
click at [441, 310] on div "A" at bounding box center [447, 315] width 29 height 29
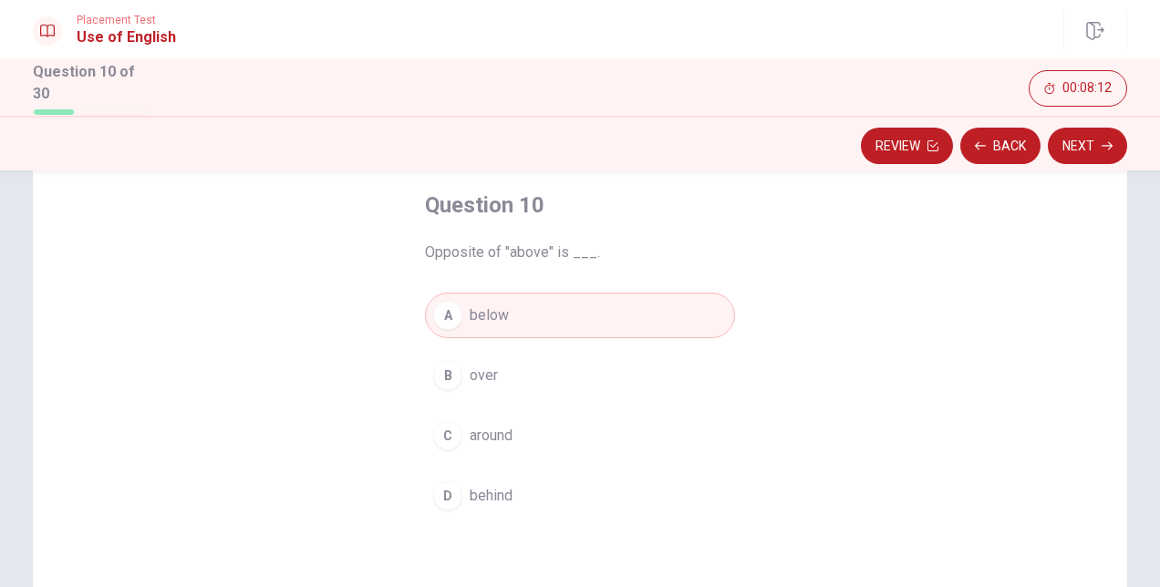
click at [1076, 140] on button "Next" at bounding box center [1087, 146] width 79 height 36
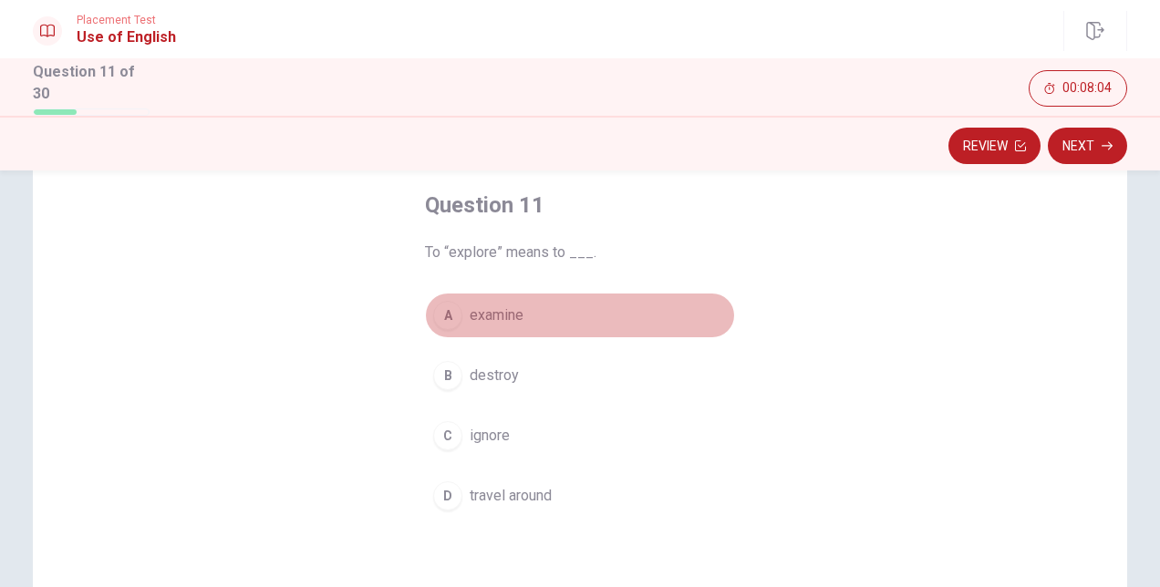
click at [450, 322] on div "A" at bounding box center [447, 315] width 29 height 29
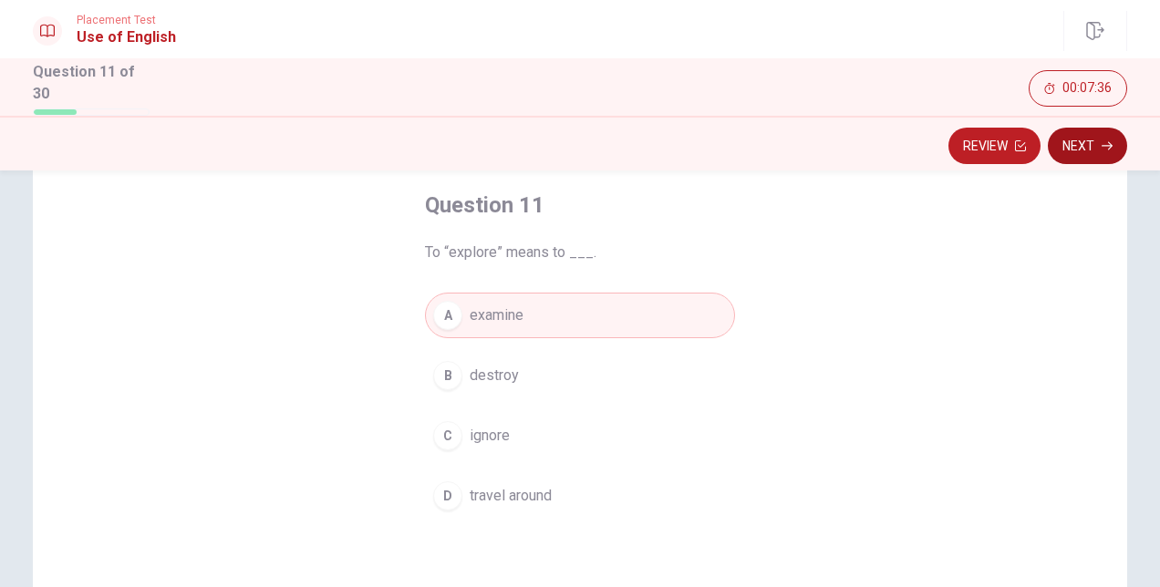
click at [1080, 136] on button "Next" at bounding box center [1087, 146] width 79 height 36
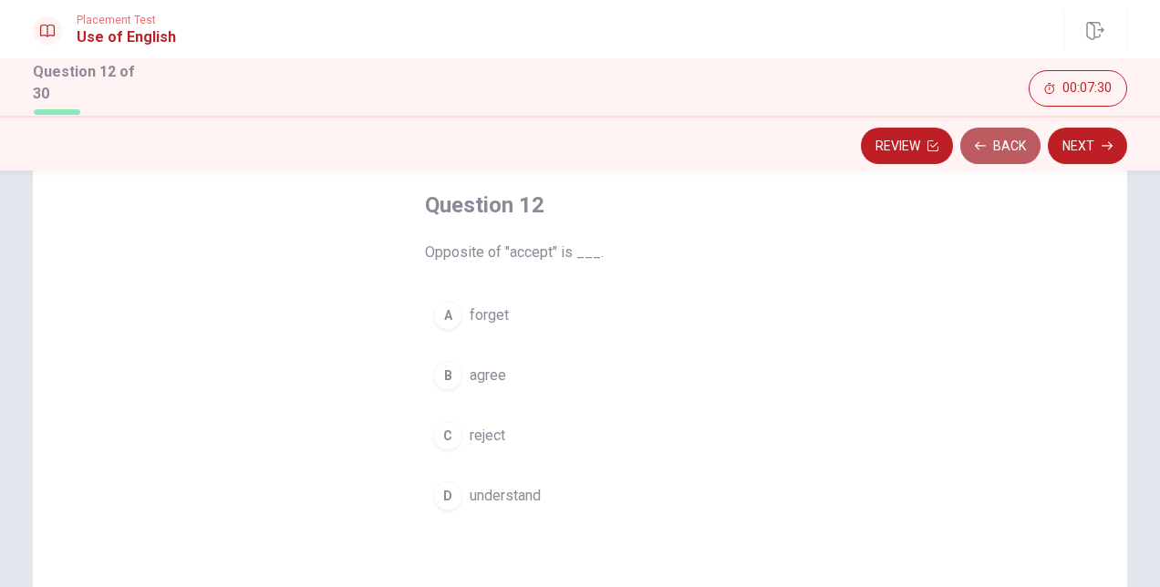
click at [978, 141] on icon "button" at bounding box center [980, 145] width 11 height 8
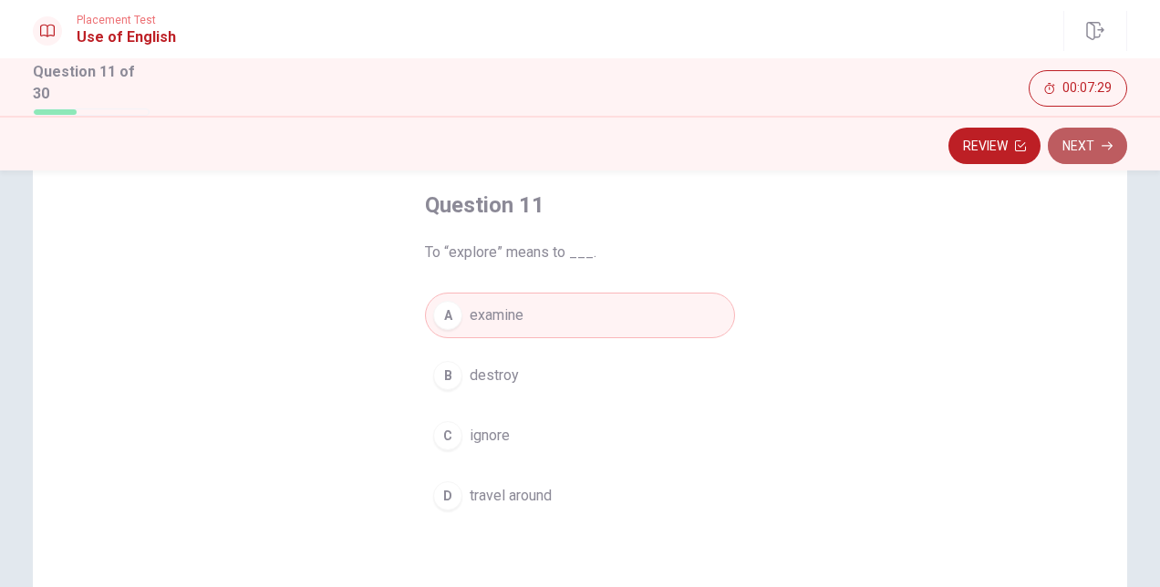
click at [1091, 144] on button "Next" at bounding box center [1087, 146] width 79 height 36
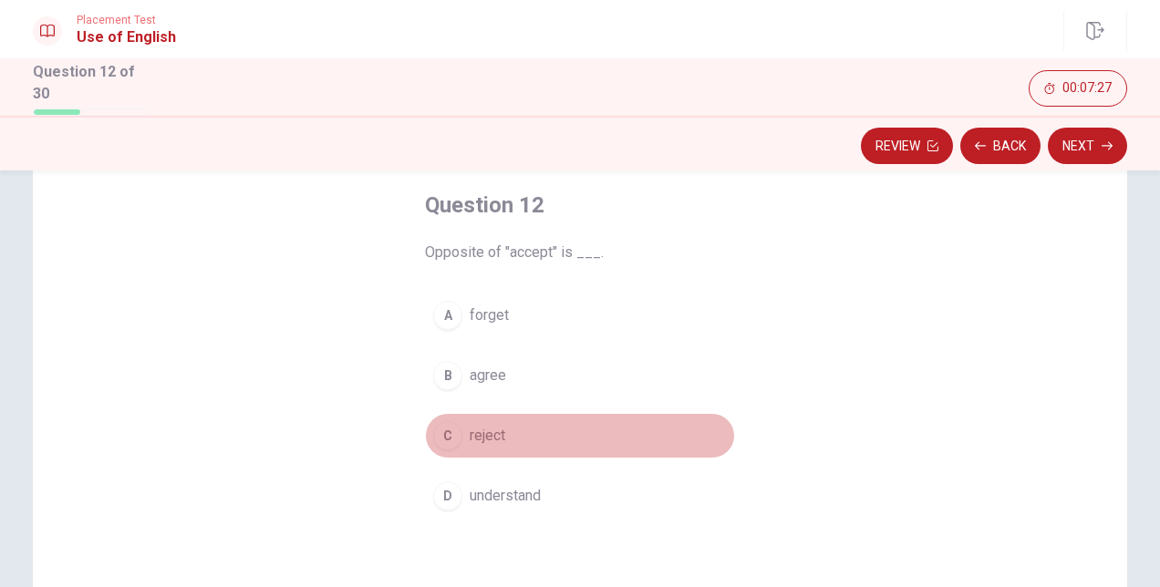
click at [490, 438] on span "reject" at bounding box center [488, 436] width 36 height 22
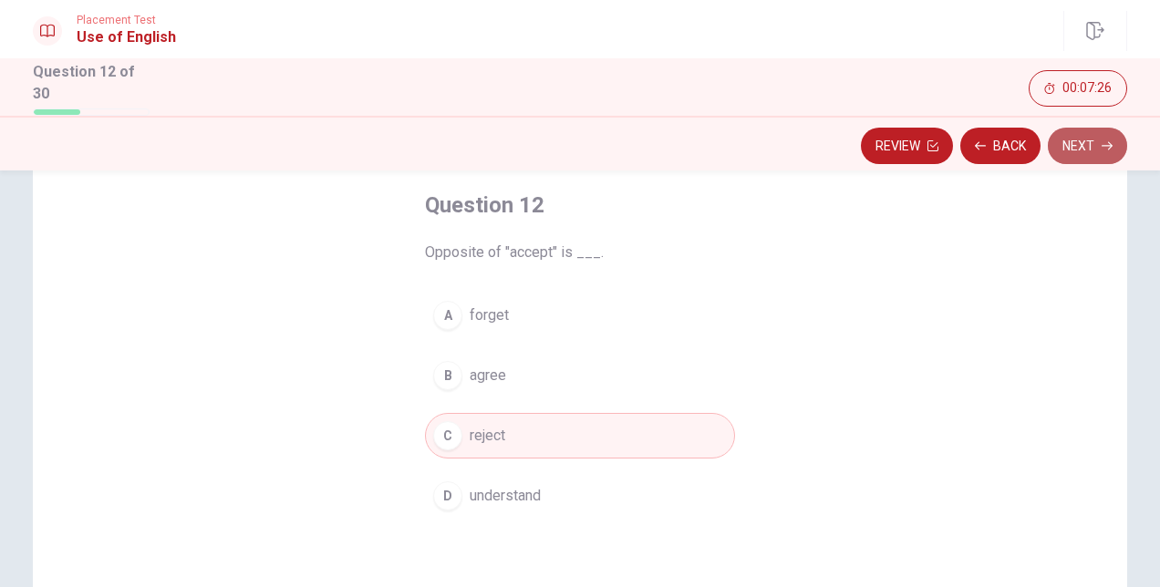
click at [1085, 151] on button "Next" at bounding box center [1087, 146] width 79 height 36
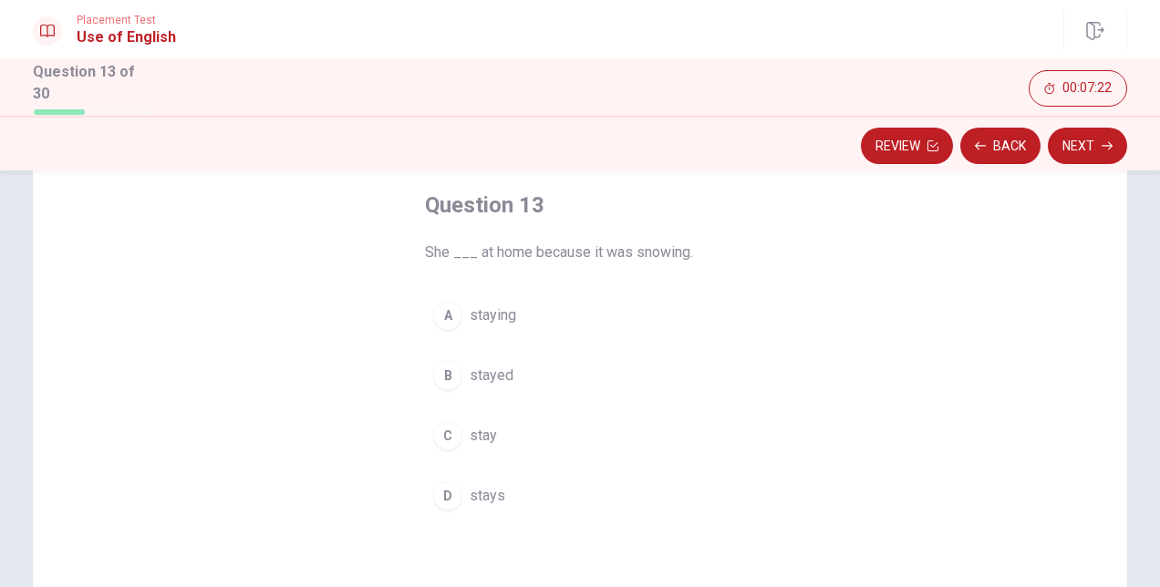
click at [472, 369] on span "stayed" at bounding box center [492, 376] width 44 height 22
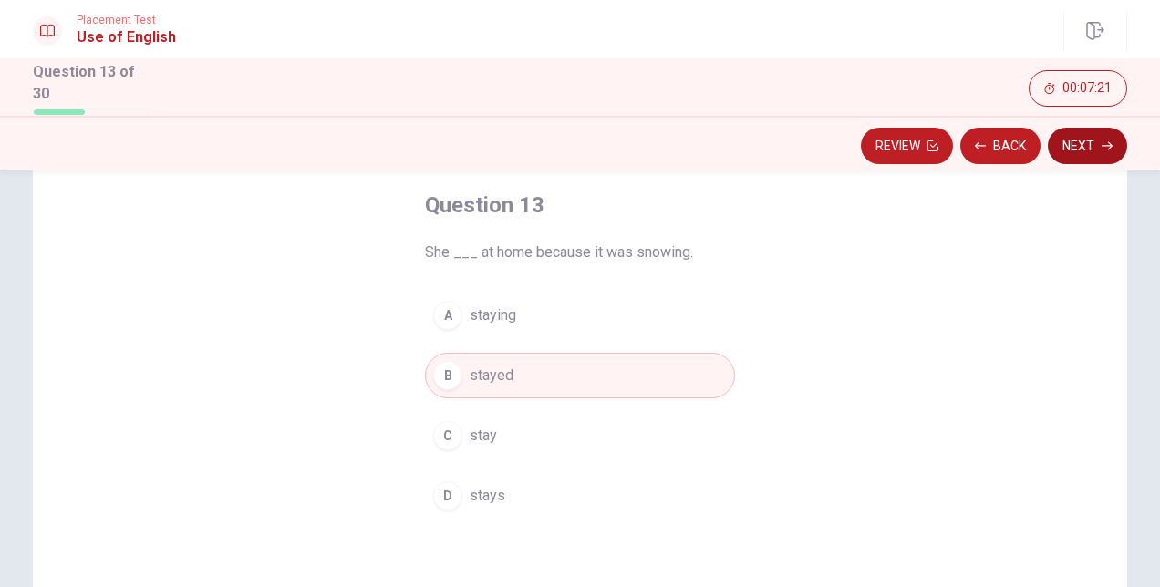
click at [1102, 155] on button "Next" at bounding box center [1087, 146] width 79 height 36
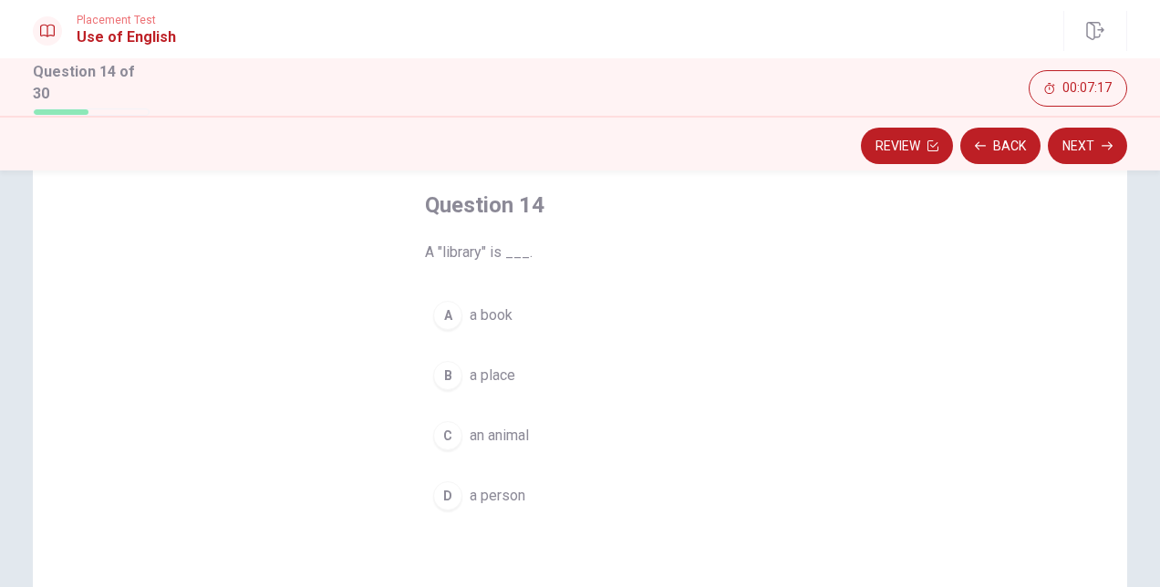
click at [469, 360] on button "B a place" at bounding box center [580, 376] width 310 height 46
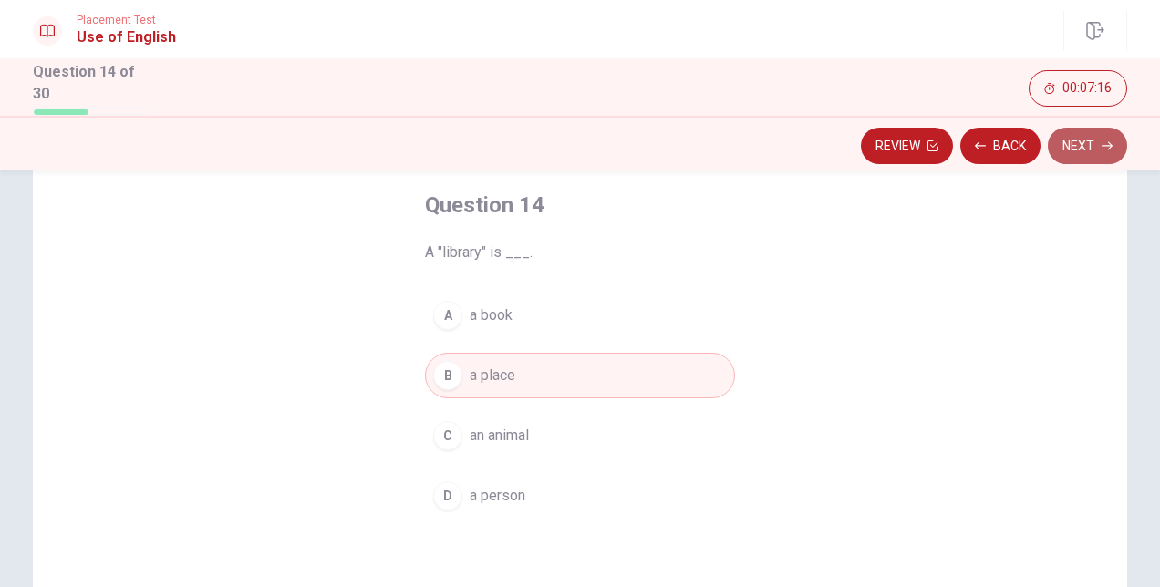
click at [1068, 155] on button "Next" at bounding box center [1087, 146] width 79 height 36
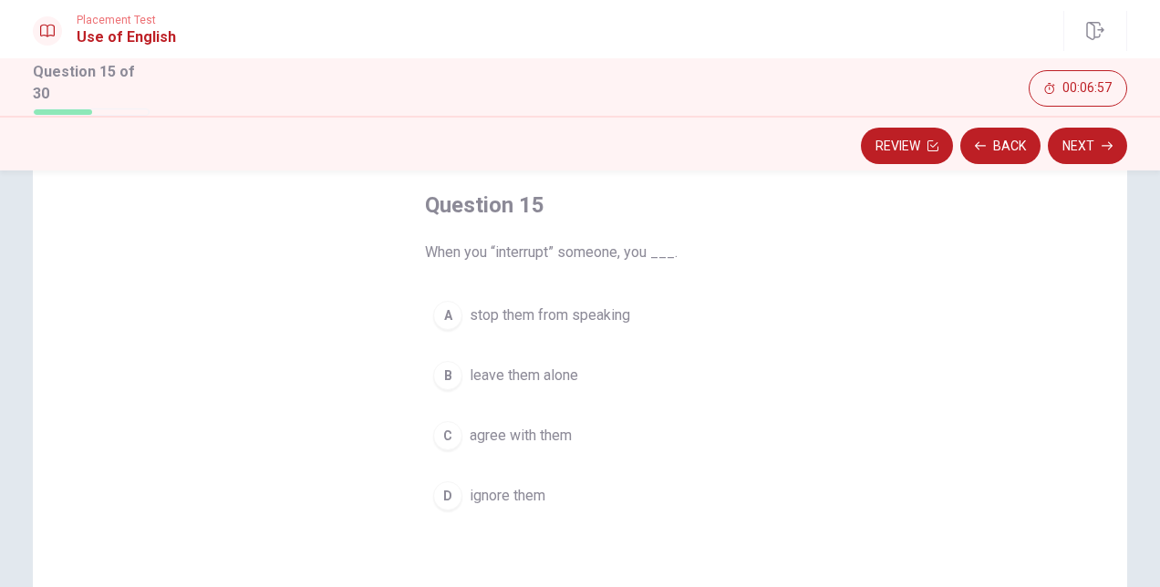
click at [517, 365] on span "leave them alone" at bounding box center [524, 376] width 109 height 22
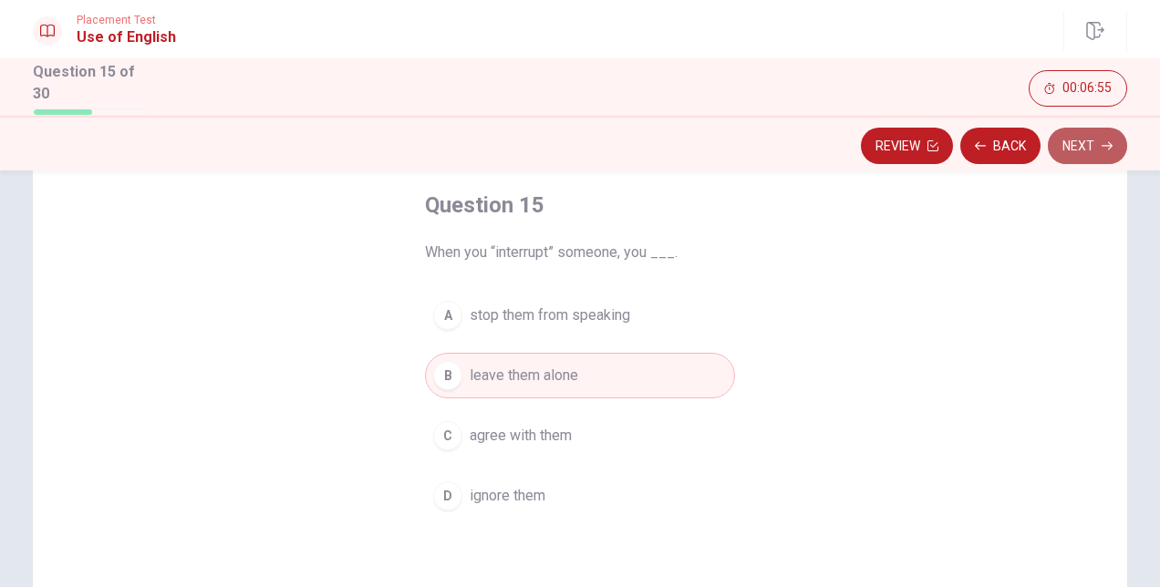
click at [1076, 144] on button "Next" at bounding box center [1087, 146] width 79 height 36
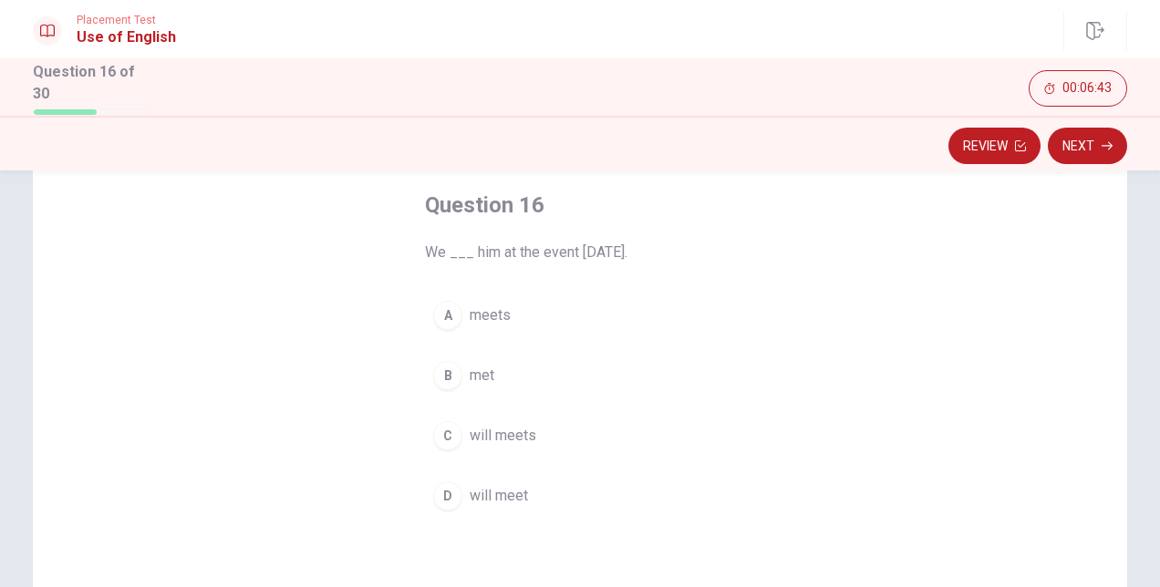
click at [493, 489] on span "will meet" at bounding box center [499, 496] width 58 height 22
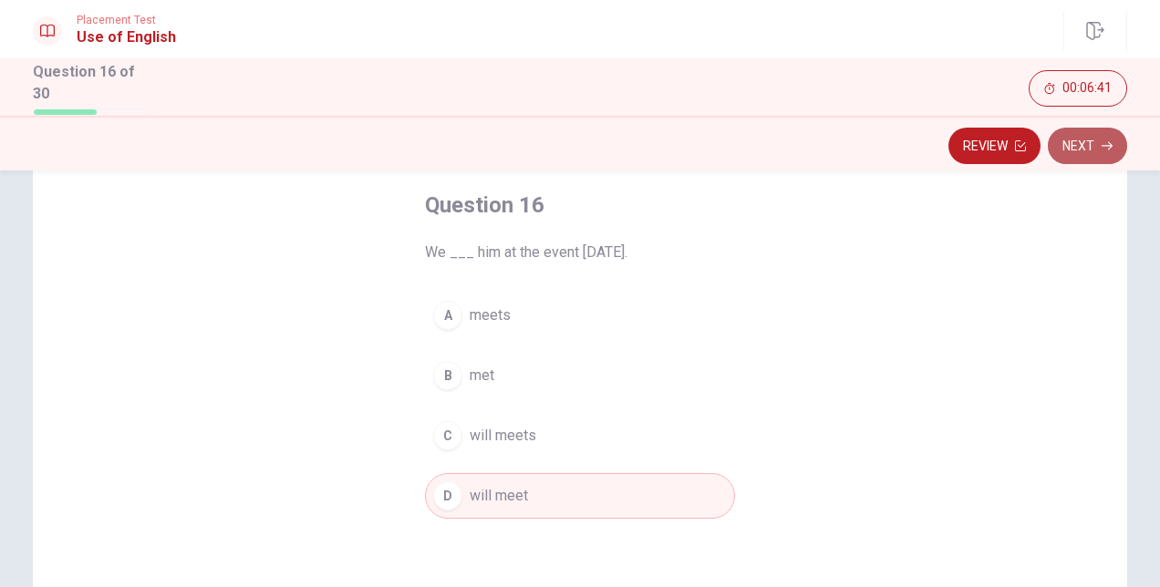
click at [1067, 141] on button "Next" at bounding box center [1087, 146] width 79 height 36
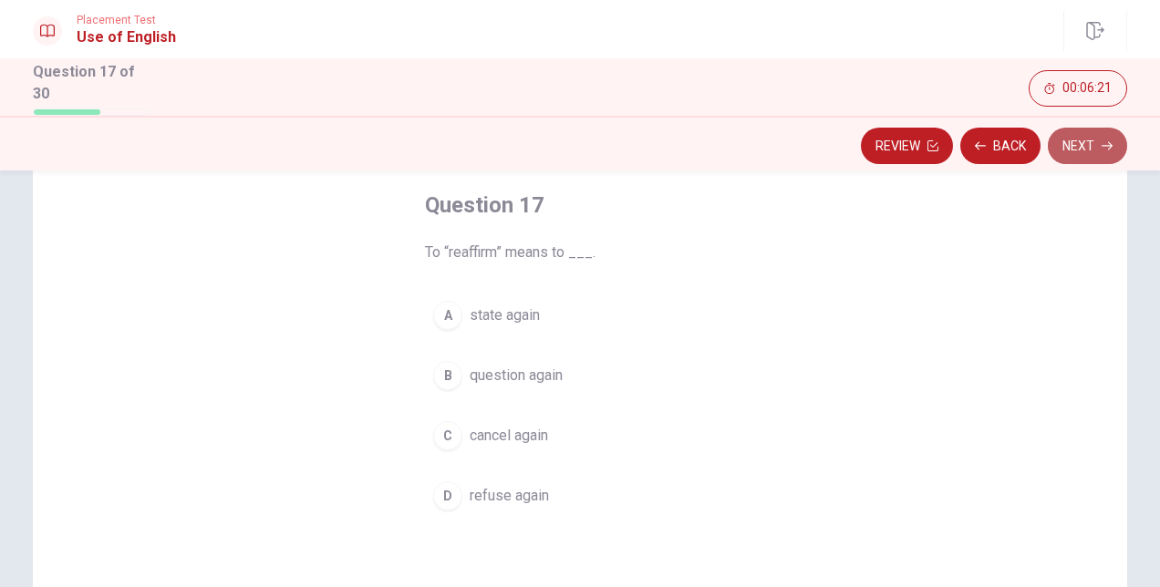
click at [1078, 150] on button "Next" at bounding box center [1087, 146] width 79 height 36
click at [485, 430] on span "pilot" at bounding box center [484, 436] width 28 height 22
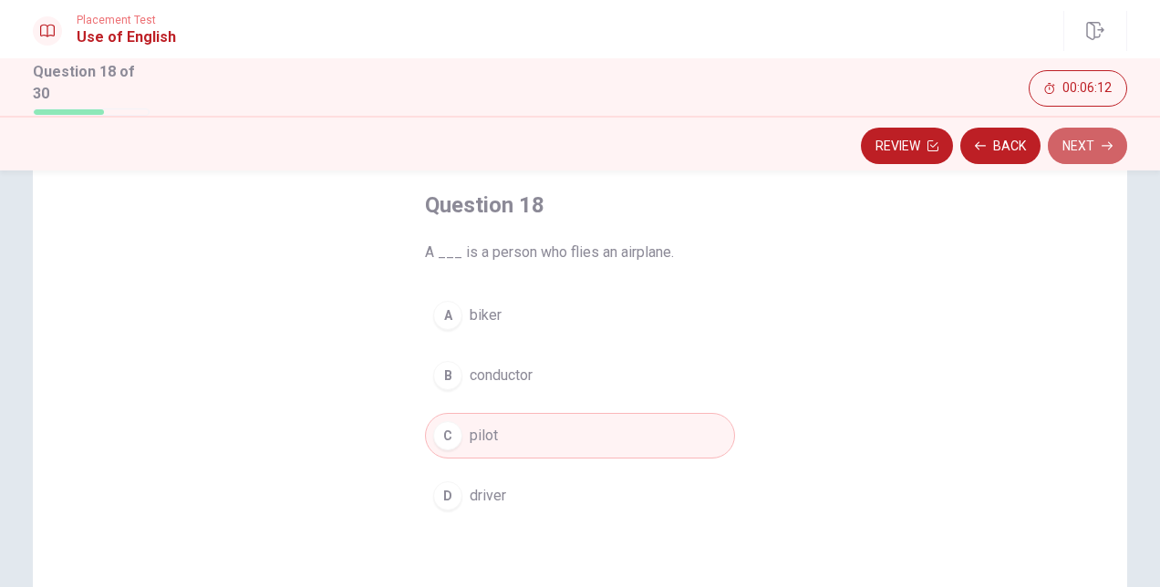
click at [1072, 151] on button "Next" at bounding box center [1087, 146] width 79 height 36
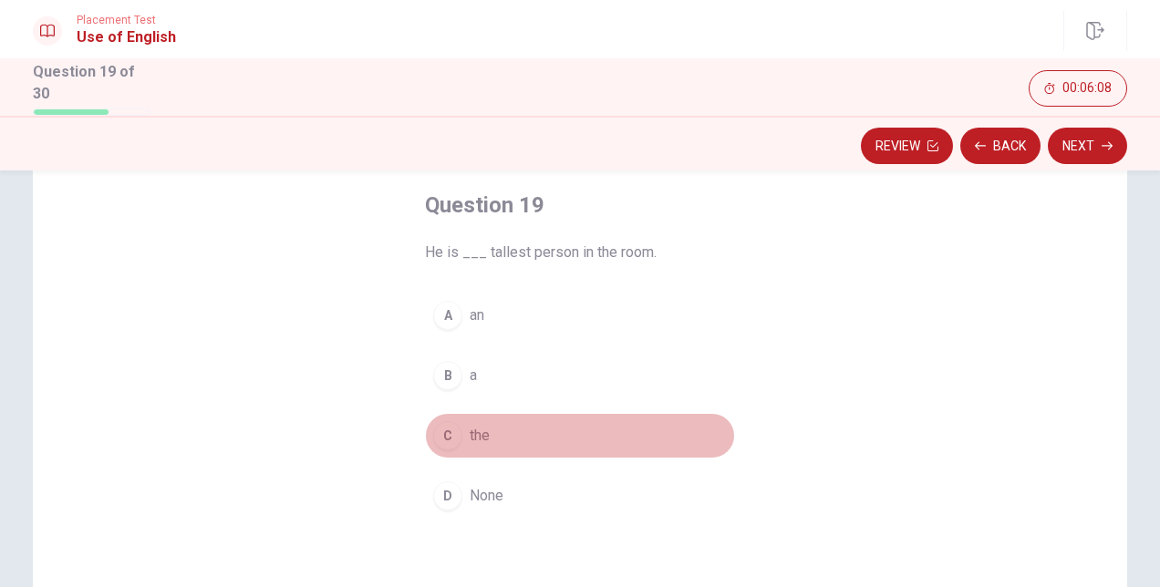
click at [473, 434] on span "the" at bounding box center [480, 436] width 20 height 22
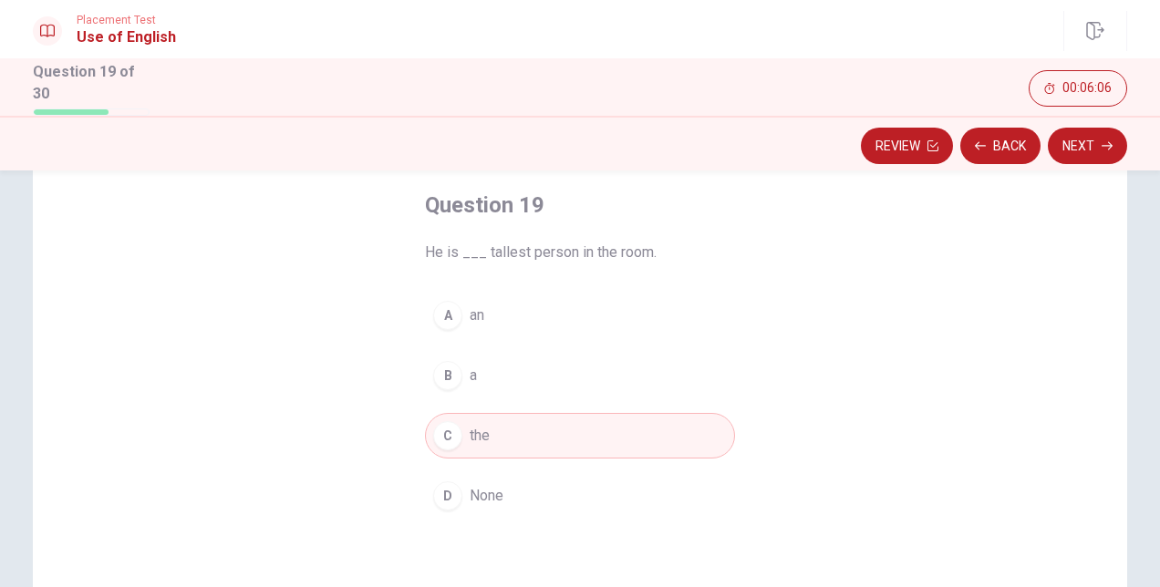
click at [1081, 152] on button "Next" at bounding box center [1087, 146] width 79 height 36
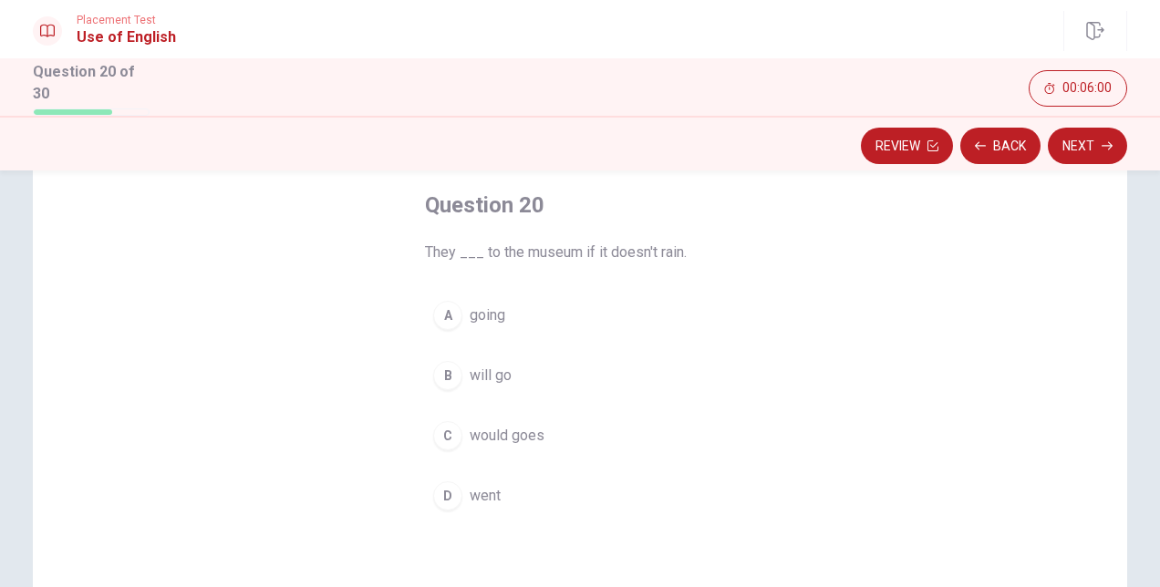
click at [507, 358] on button "B will go" at bounding box center [580, 376] width 310 height 46
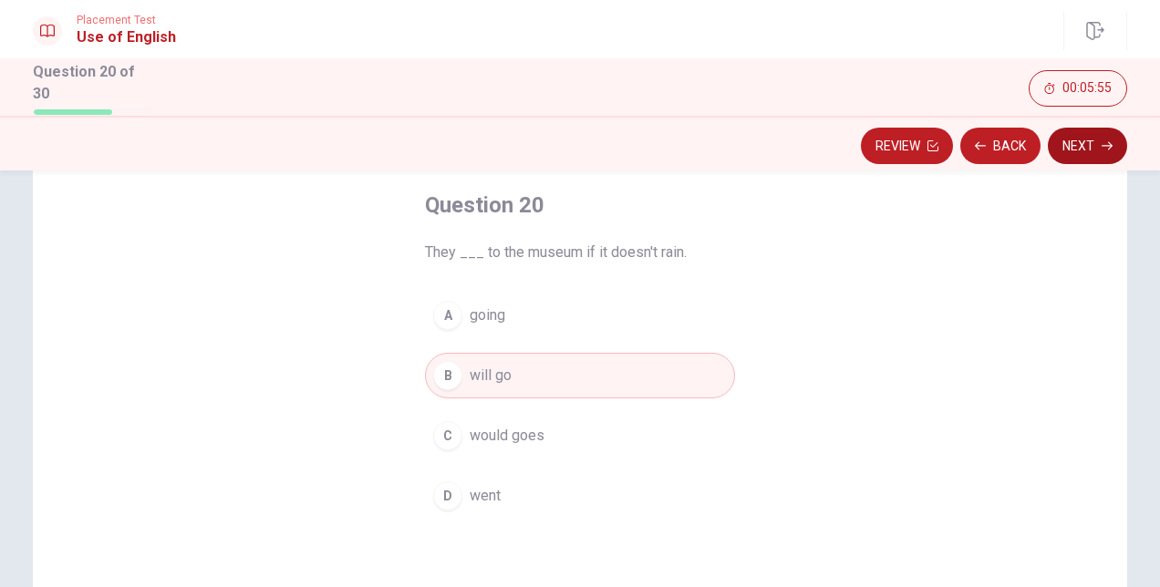
click at [1069, 150] on button "Next" at bounding box center [1087, 146] width 79 height 36
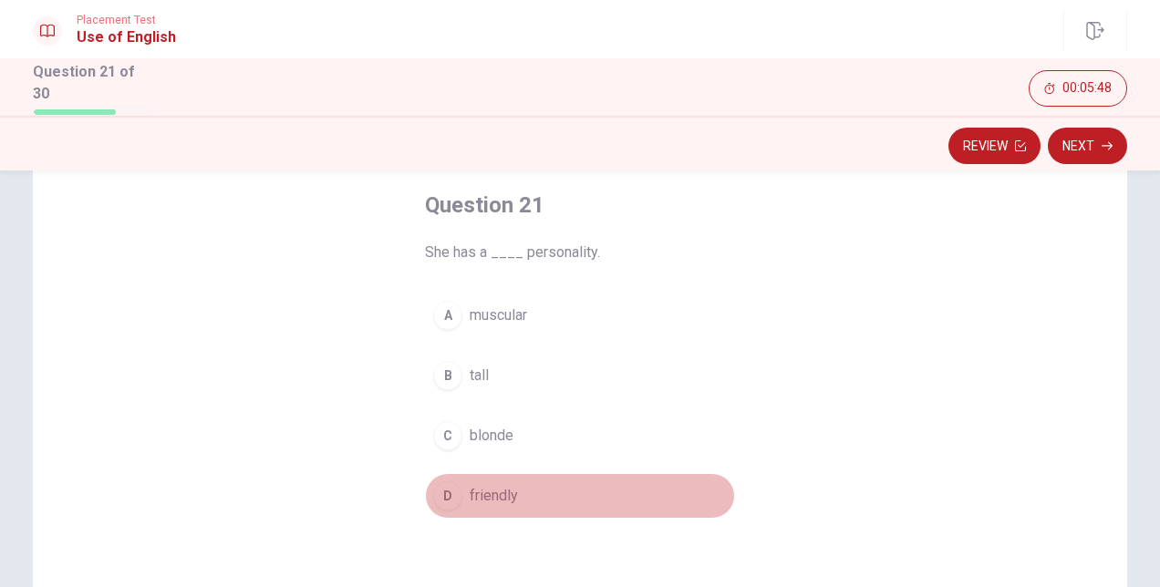
click at [485, 498] on span "friendly" at bounding box center [494, 496] width 48 height 22
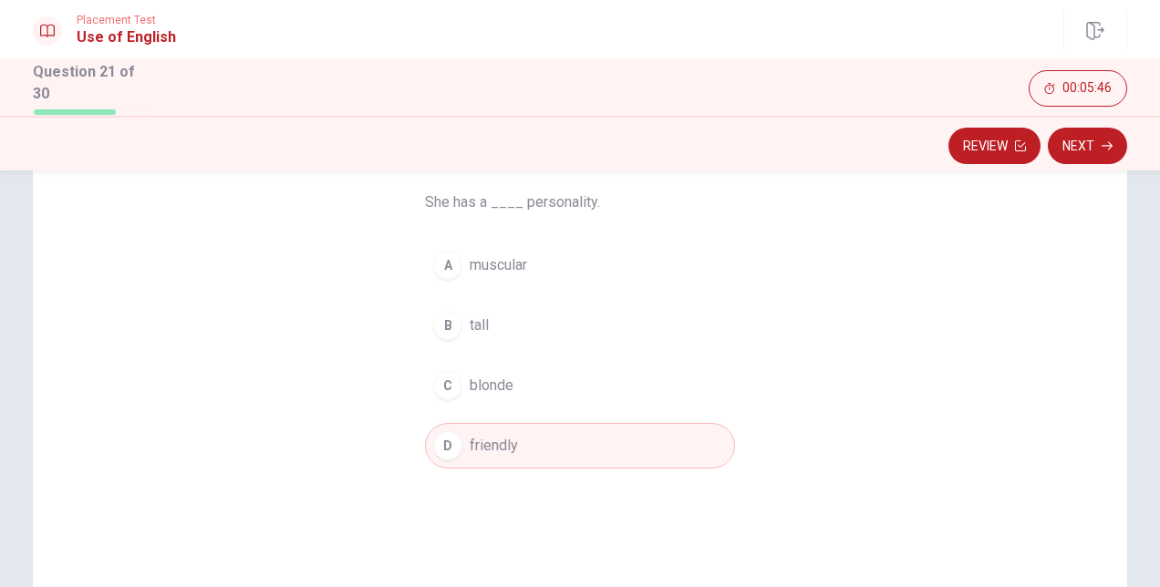
scroll to position [182, 0]
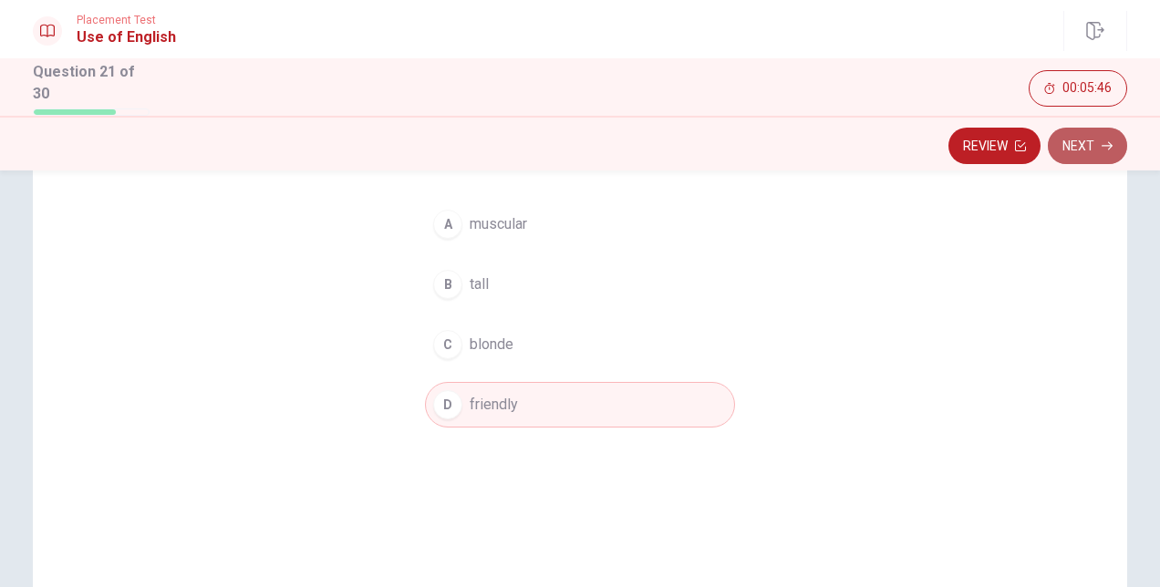
click at [1109, 144] on icon "button" at bounding box center [1107, 145] width 11 height 11
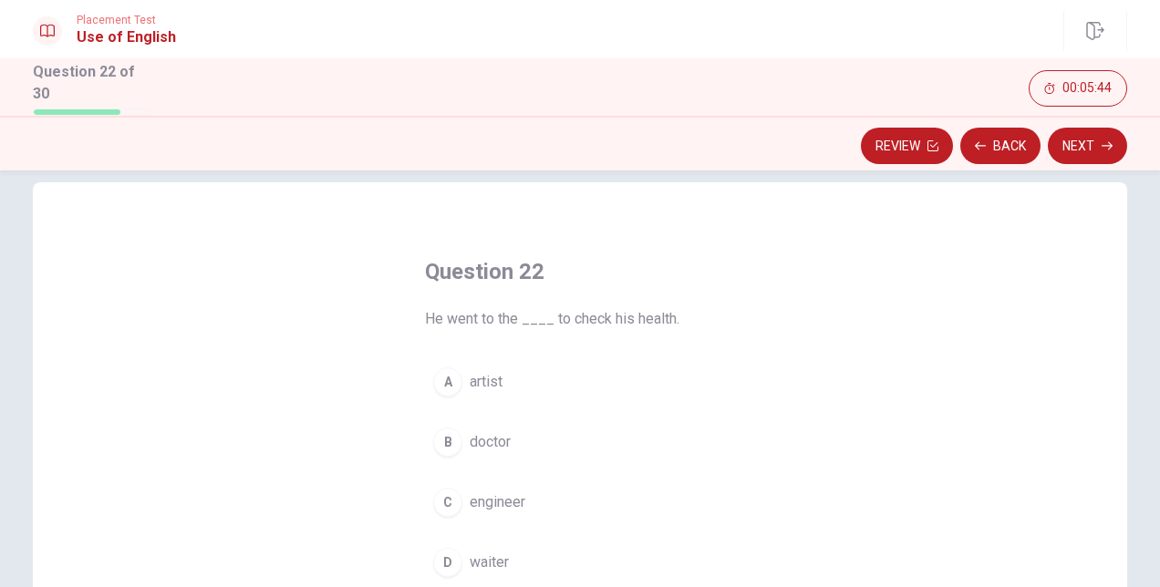
scroll to position [91, 0]
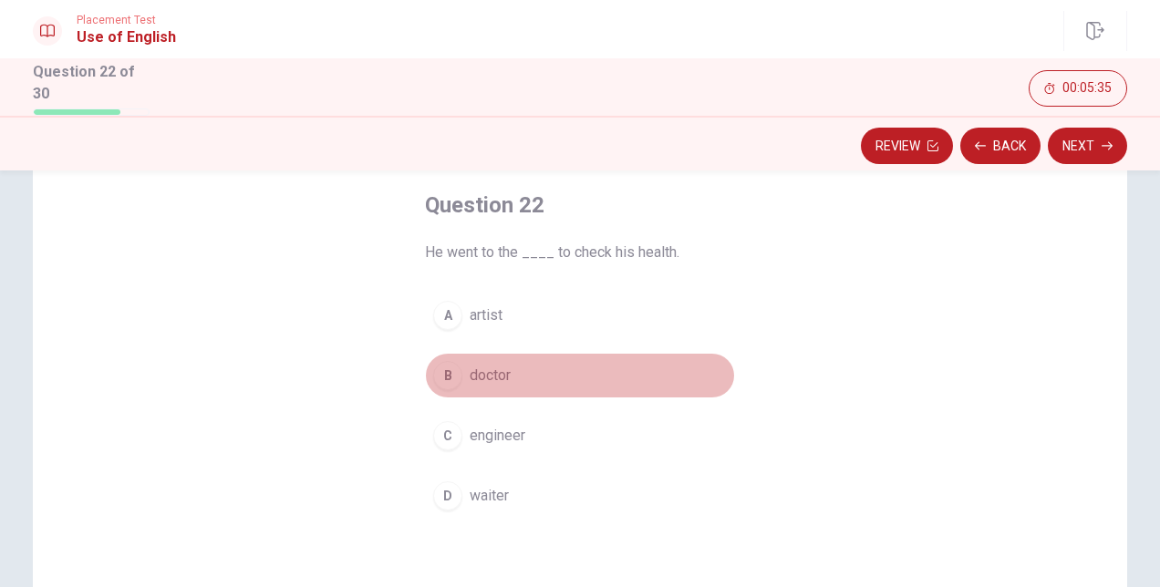
drag, startPoint x: 470, startPoint y: 385, endPoint x: 511, endPoint y: 369, distance: 43.9
click at [471, 383] on button "B doctor" at bounding box center [580, 376] width 310 height 46
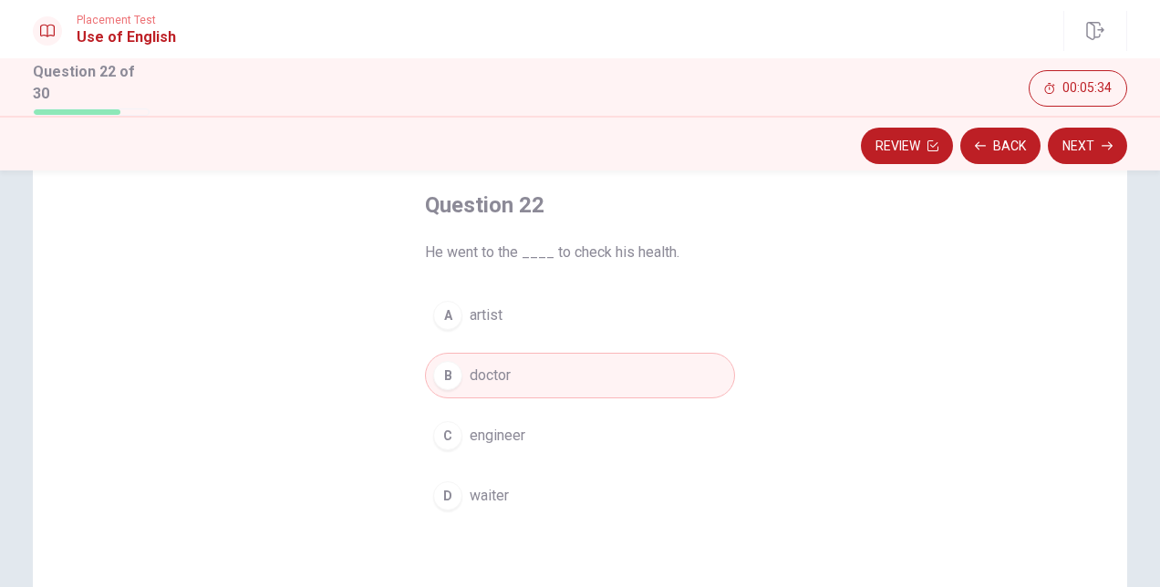
click at [1060, 150] on button "Next" at bounding box center [1087, 146] width 79 height 36
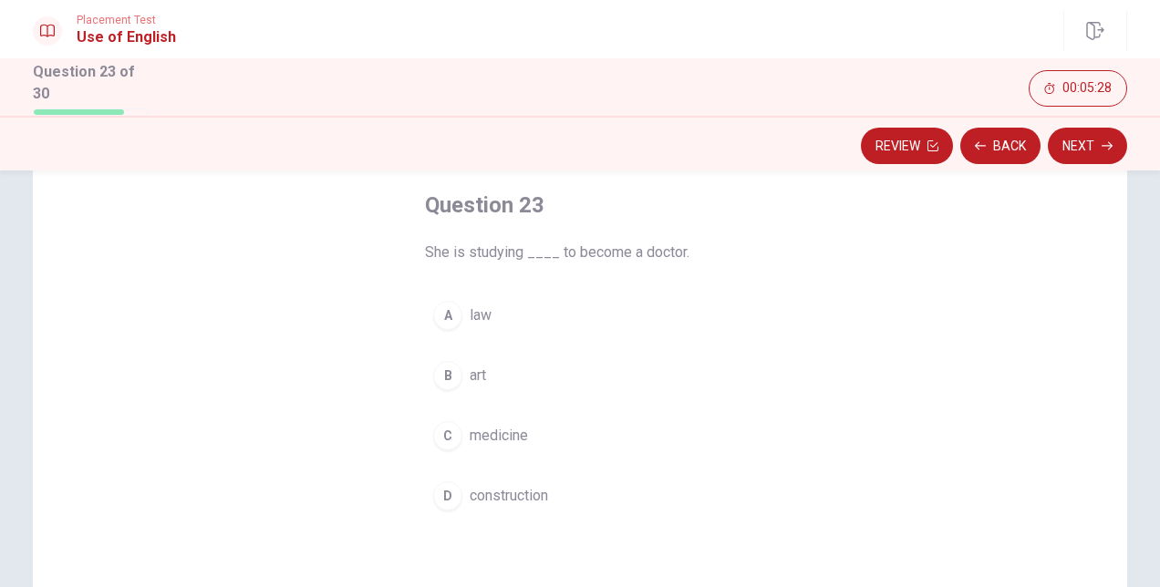
click at [515, 426] on span "medicine" at bounding box center [499, 436] width 58 height 22
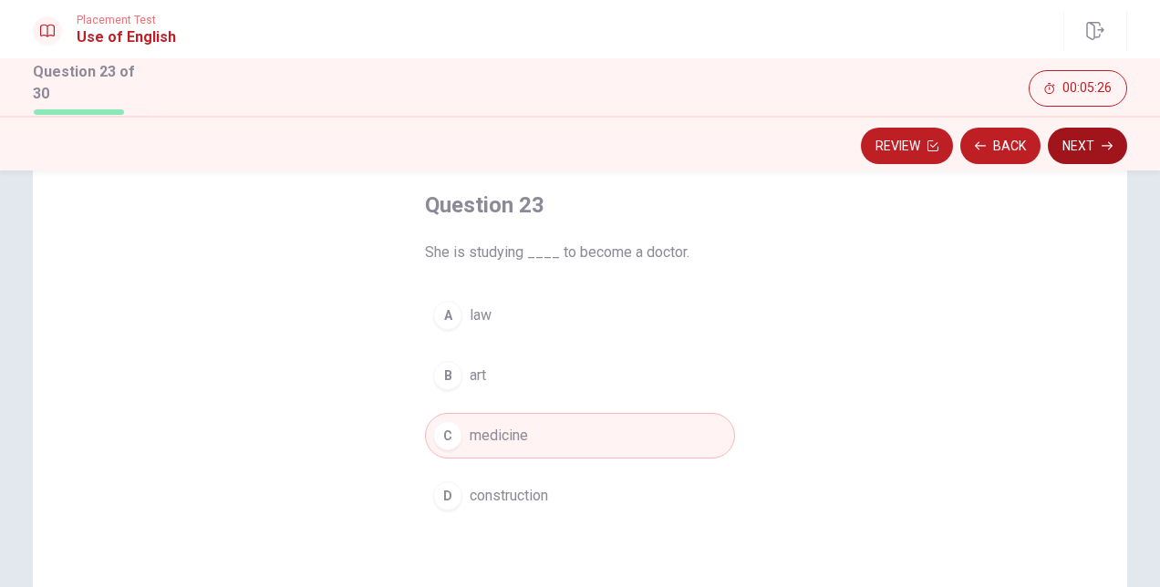
click at [1073, 137] on button "Next" at bounding box center [1087, 146] width 79 height 36
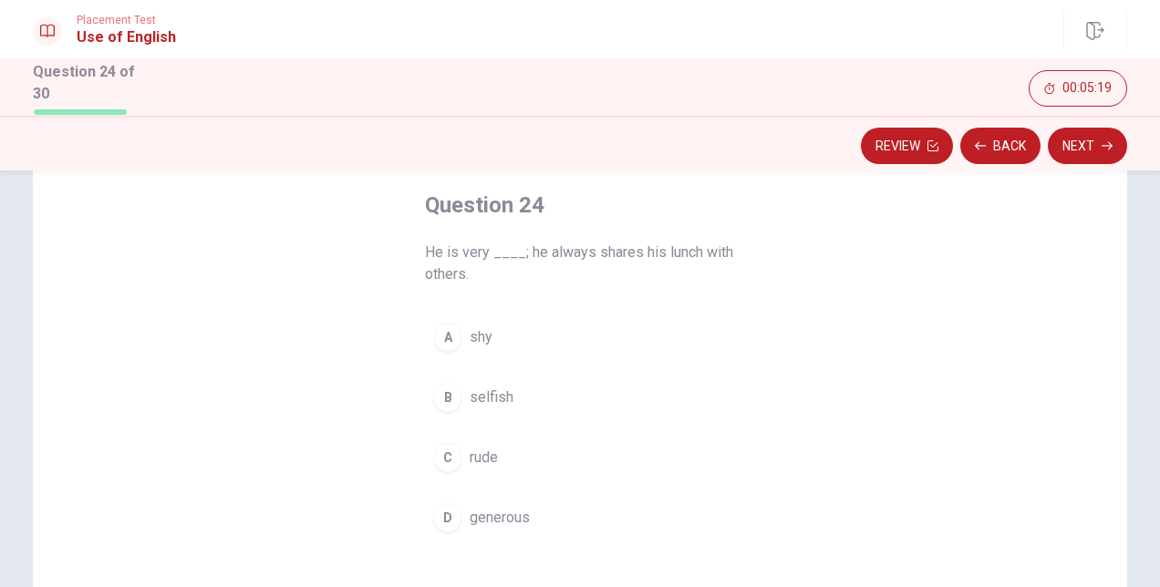
click at [515, 507] on span "generous" at bounding box center [500, 518] width 60 height 22
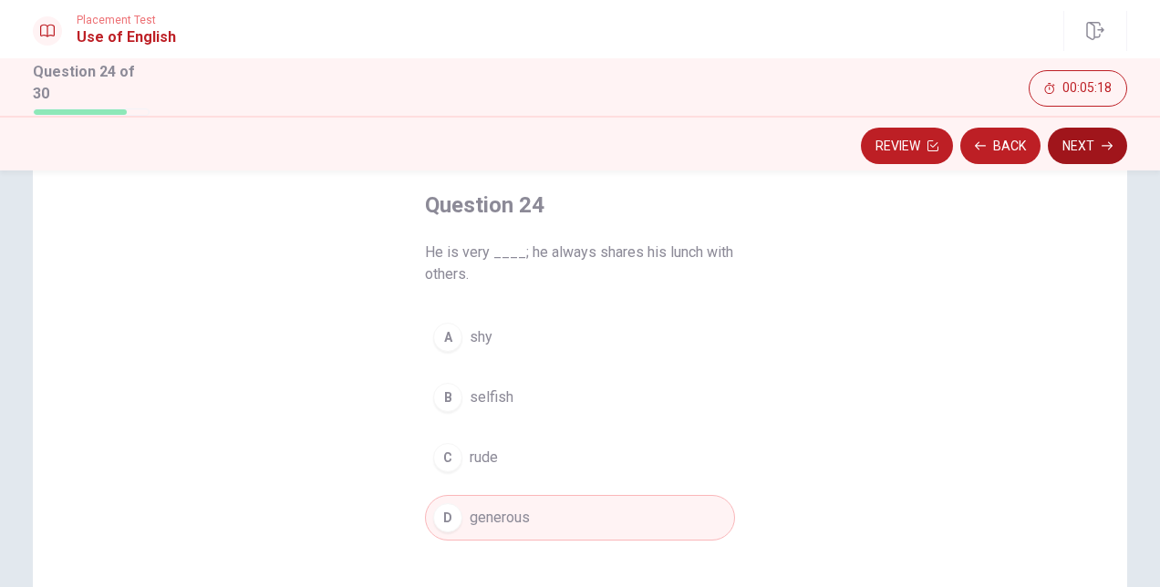
click at [1061, 134] on button "Next" at bounding box center [1087, 146] width 79 height 36
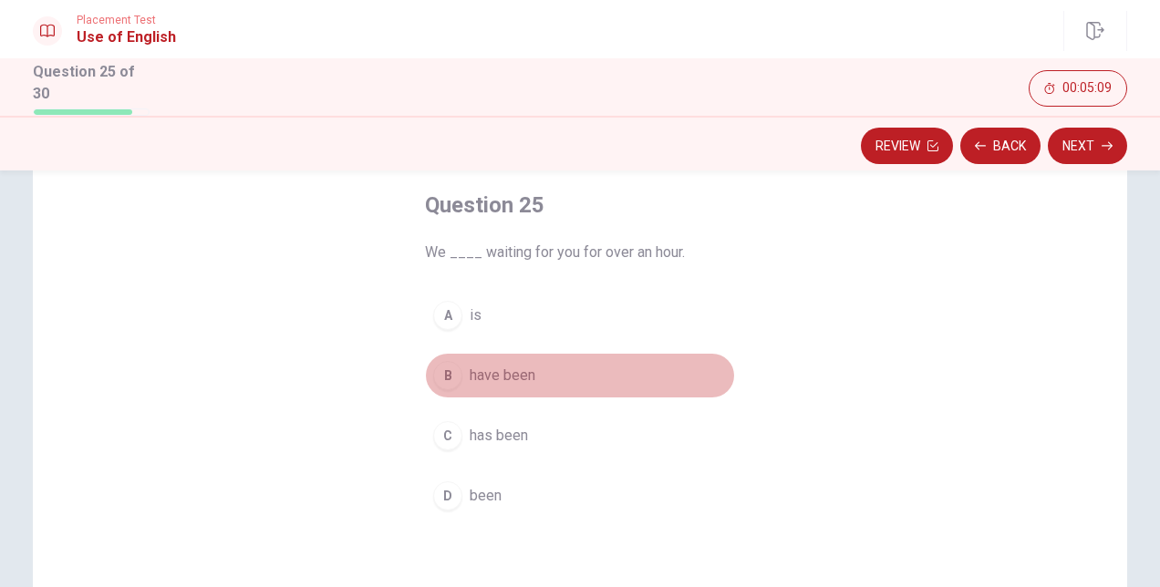
click at [516, 374] on span "have been" at bounding box center [503, 376] width 66 height 22
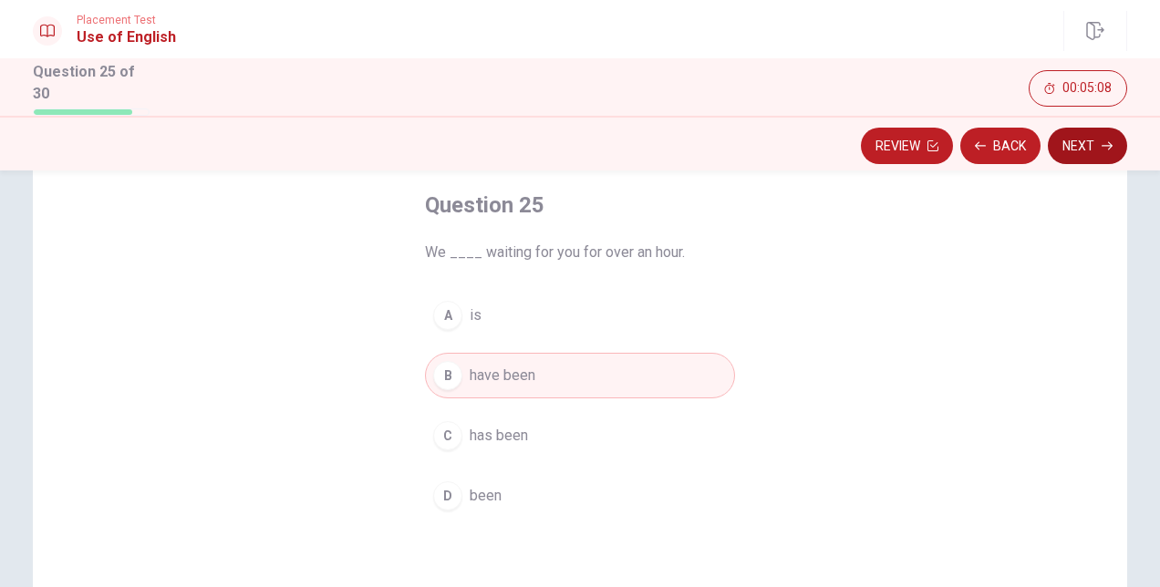
click at [1058, 139] on button "Next" at bounding box center [1087, 146] width 79 height 36
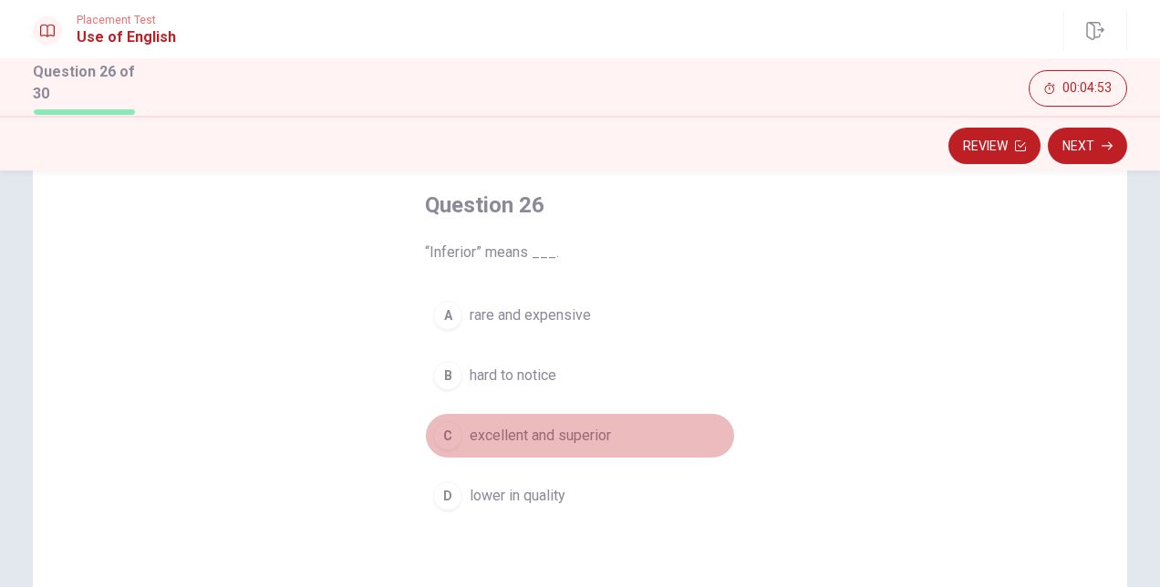
click at [525, 435] on span "excellent and superior" at bounding box center [540, 436] width 141 height 22
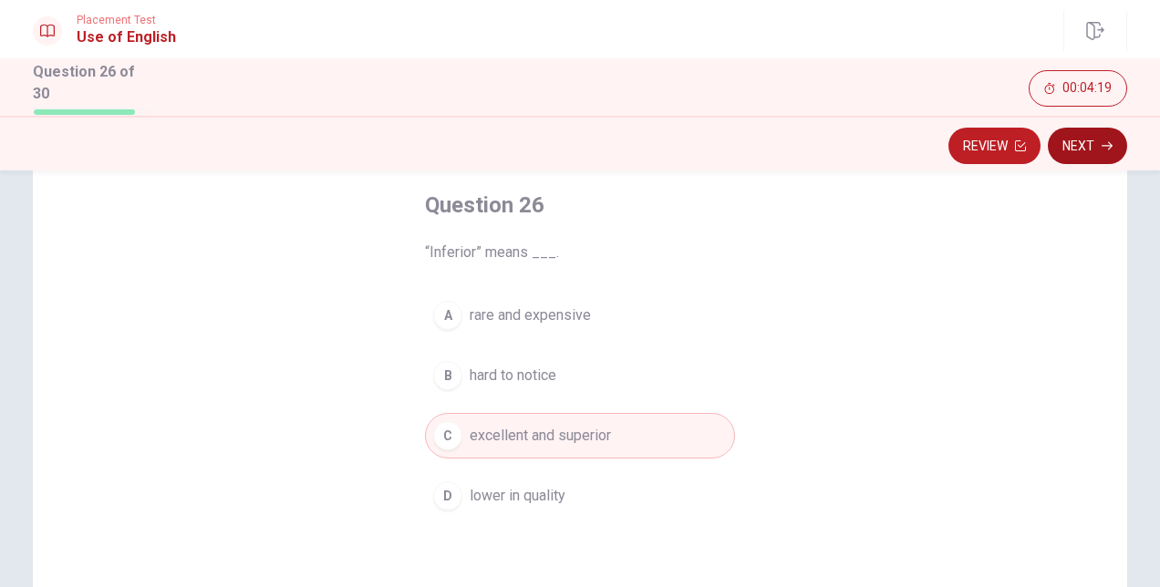
click at [1100, 145] on button "Next" at bounding box center [1087, 146] width 79 height 36
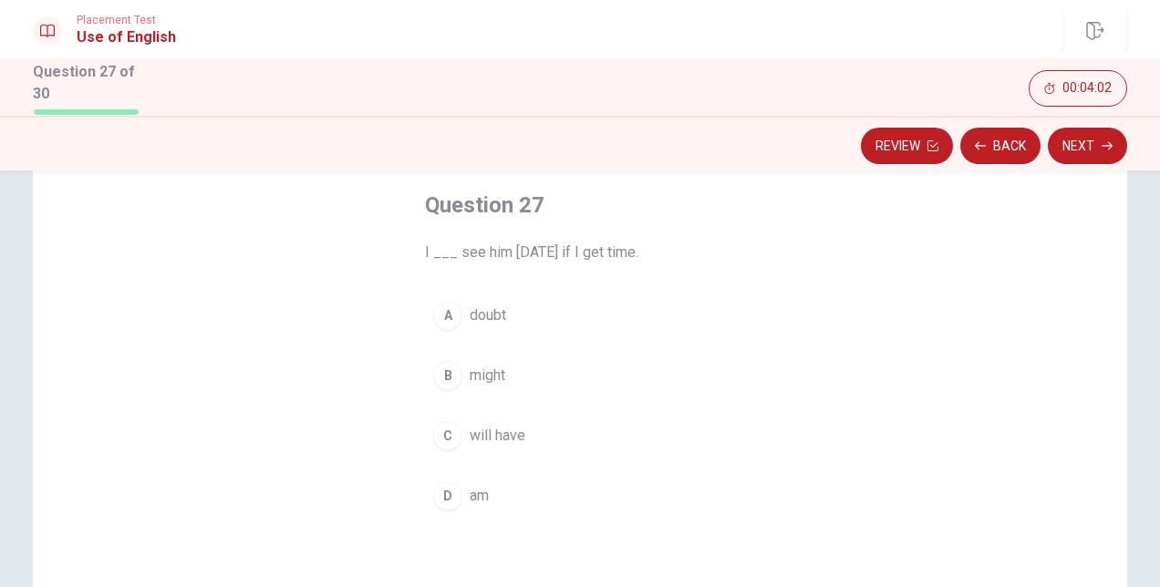
click at [485, 368] on span "might" at bounding box center [488, 376] width 36 height 22
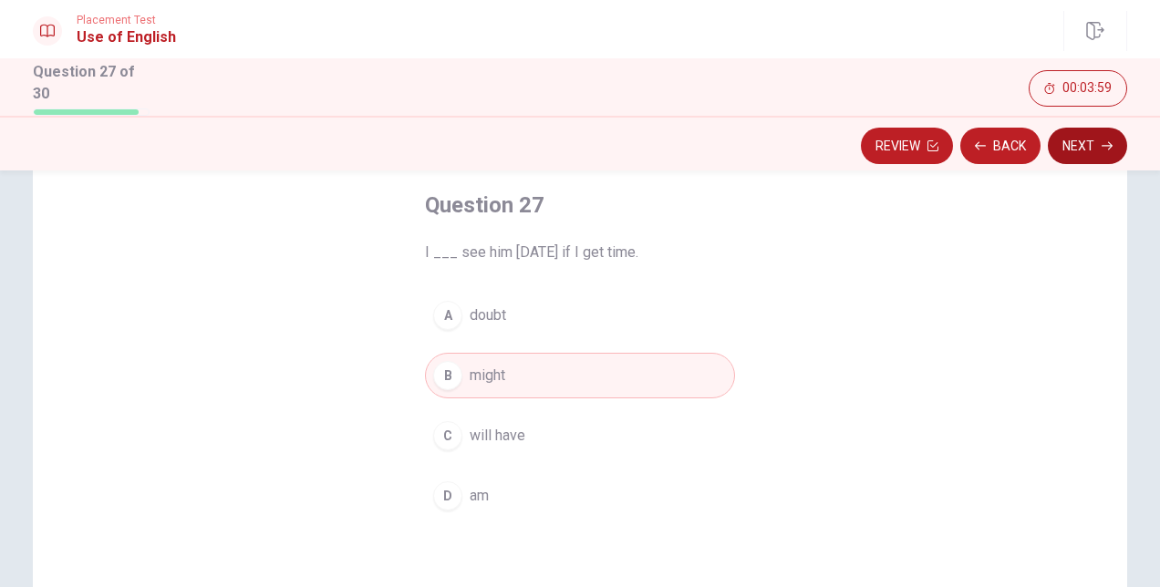
click at [1085, 131] on button "Next" at bounding box center [1087, 146] width 79 height 36
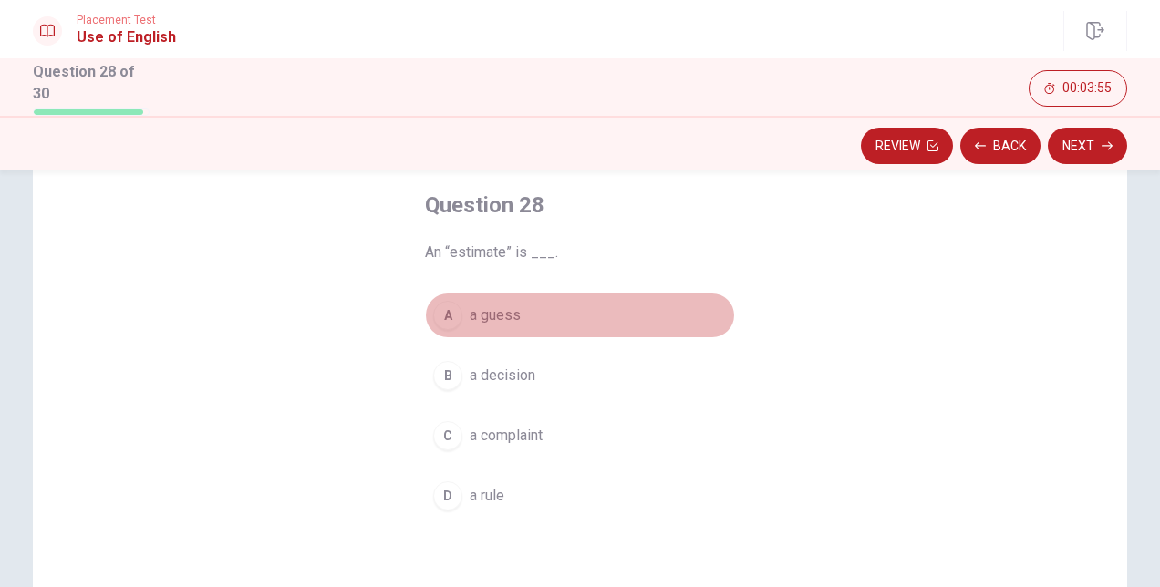
click at [511, 300] on button "A a guess" at bounding box center [580, 316] width 310 height 46
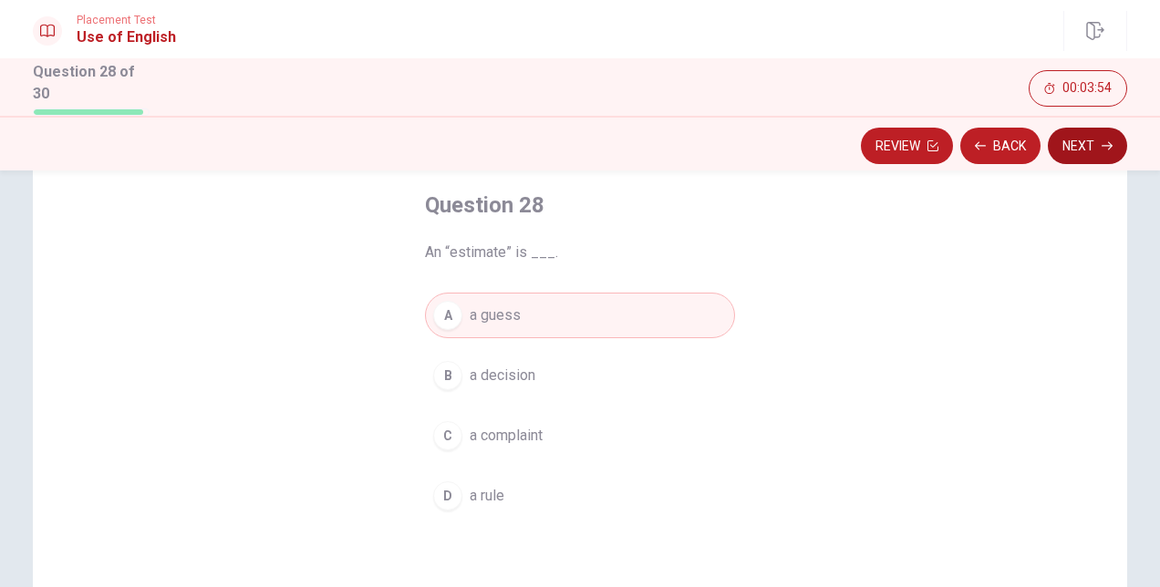
click at [1085, 152] on button "Next" at bounding box center [1087, 146] width 79 height 36
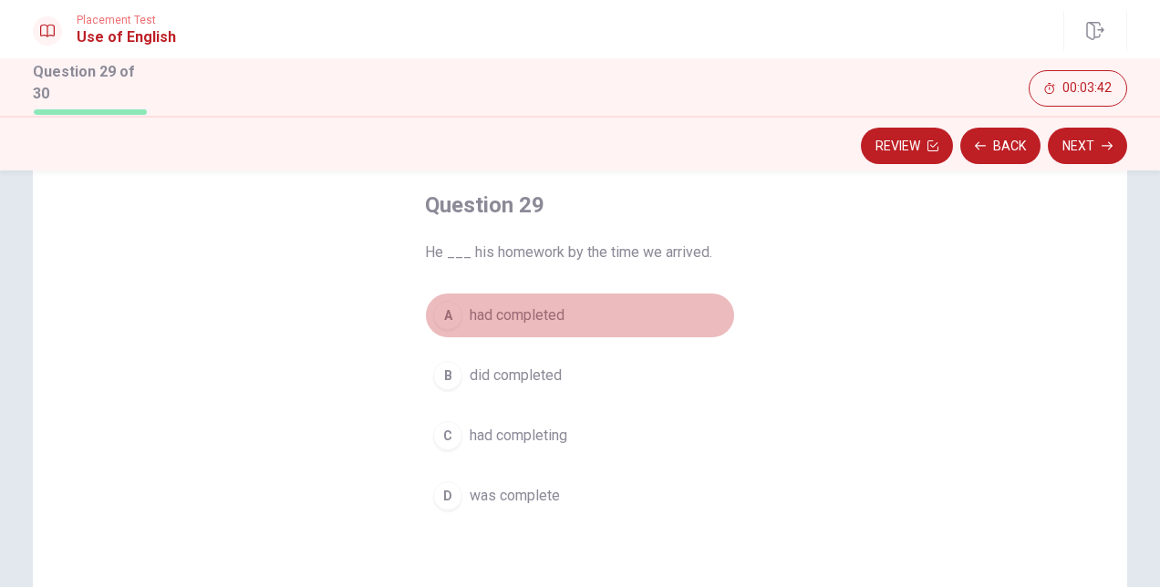
click at [505, 317] on span "had completed" at bounding box center [517, 316] width 95 height 22
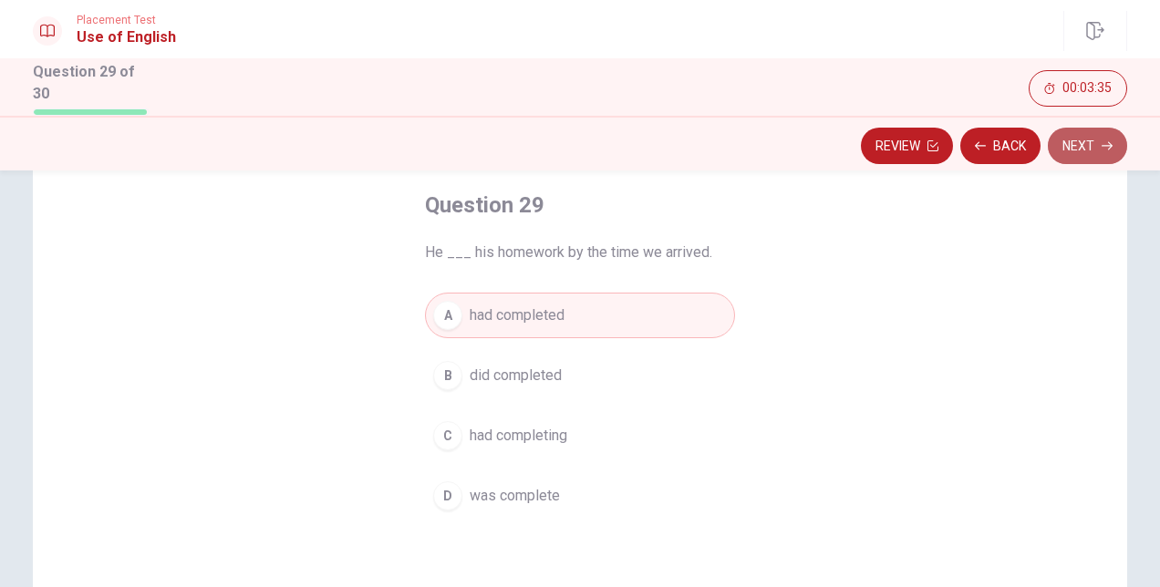
click at [1071, 150] on button "Next" at bounding box center [1087, 146] width 79 height 36
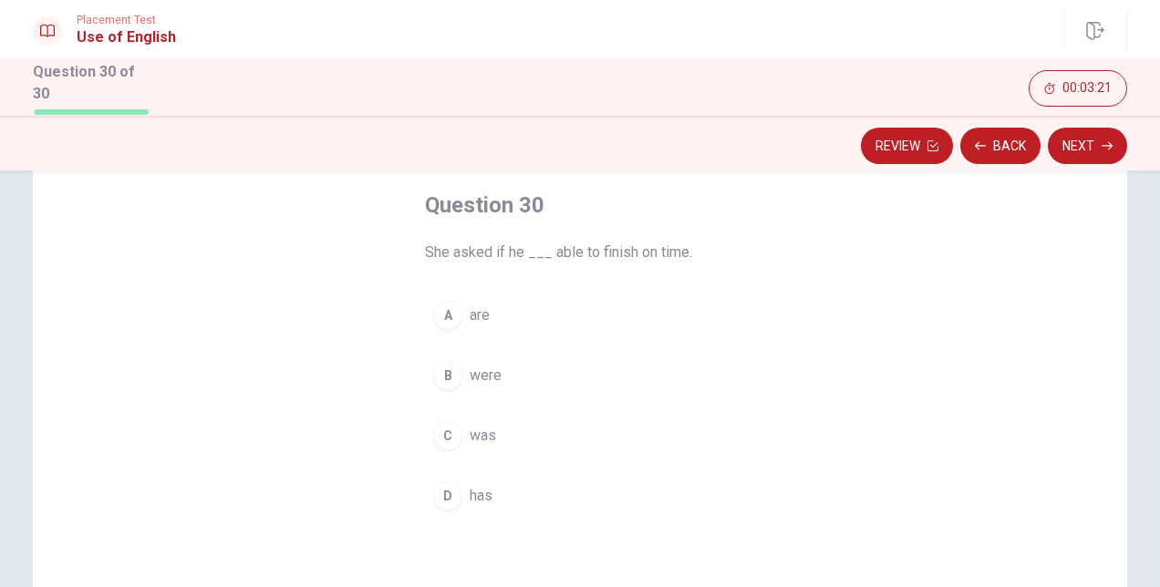
click at [485, 317] on span "are" at bounding box center [480, 316] width 20 height 22
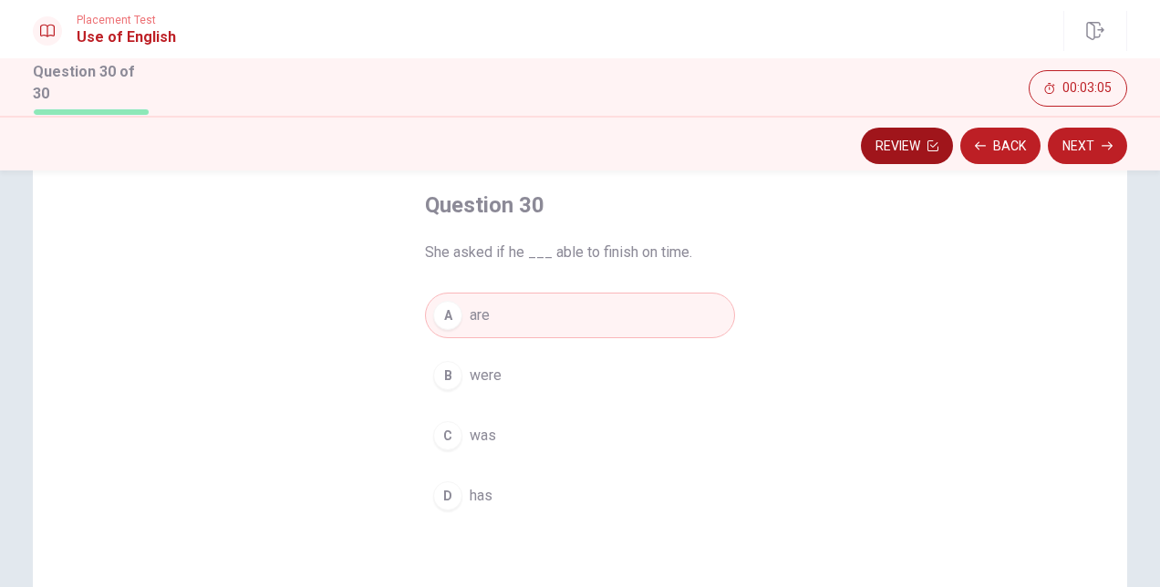
click at [877, 141] on button "Review" at bounding box center [907, 146] width 92 height 36
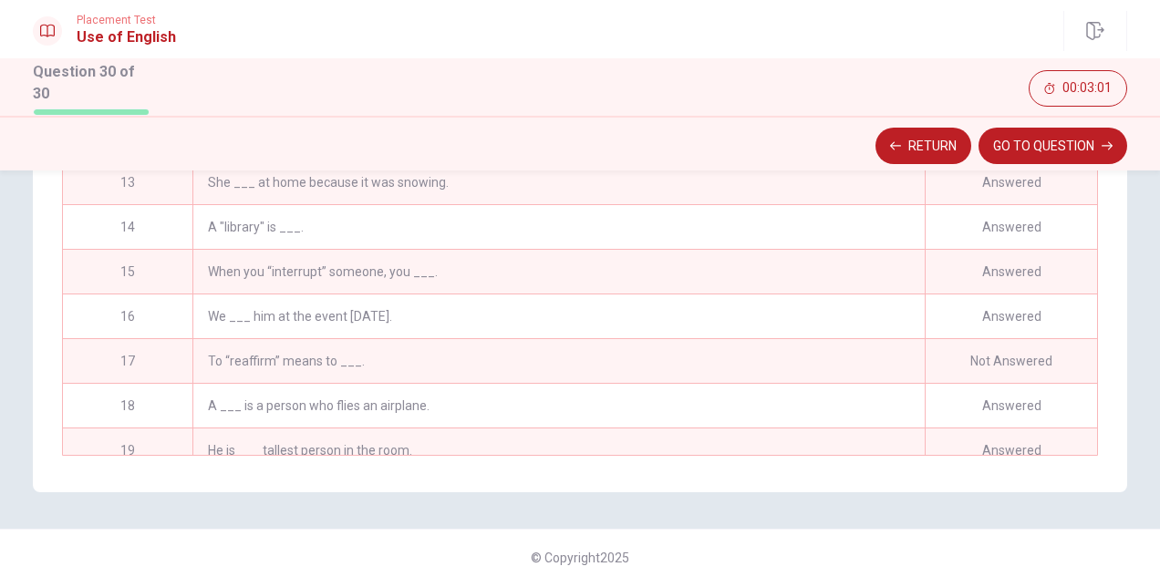
scroll to position [475, 0]
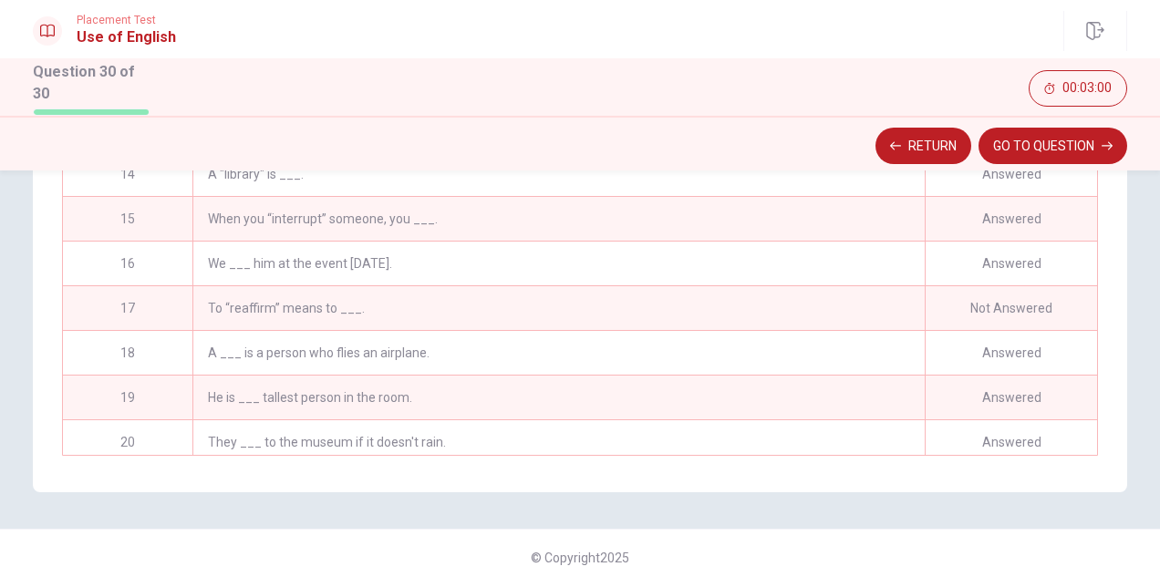
click at [410, 299] on div "To “reaffirm” means to ___." at bounding box center [558, 308] width 732 height 44
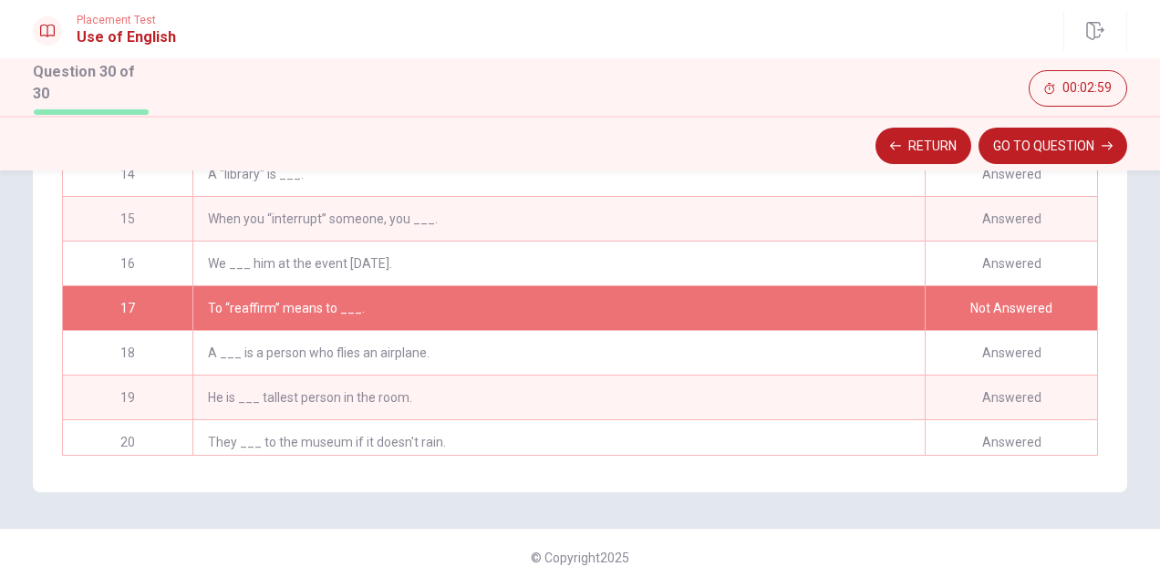
click at [410, 299] on div "To “reaffirm” means to ___." at bounding box center [558, 308] width 732 height 44
click at [1001, 142] on button "GO TO QUESTION" at bounding box center [1052, 146] width 149 height 36
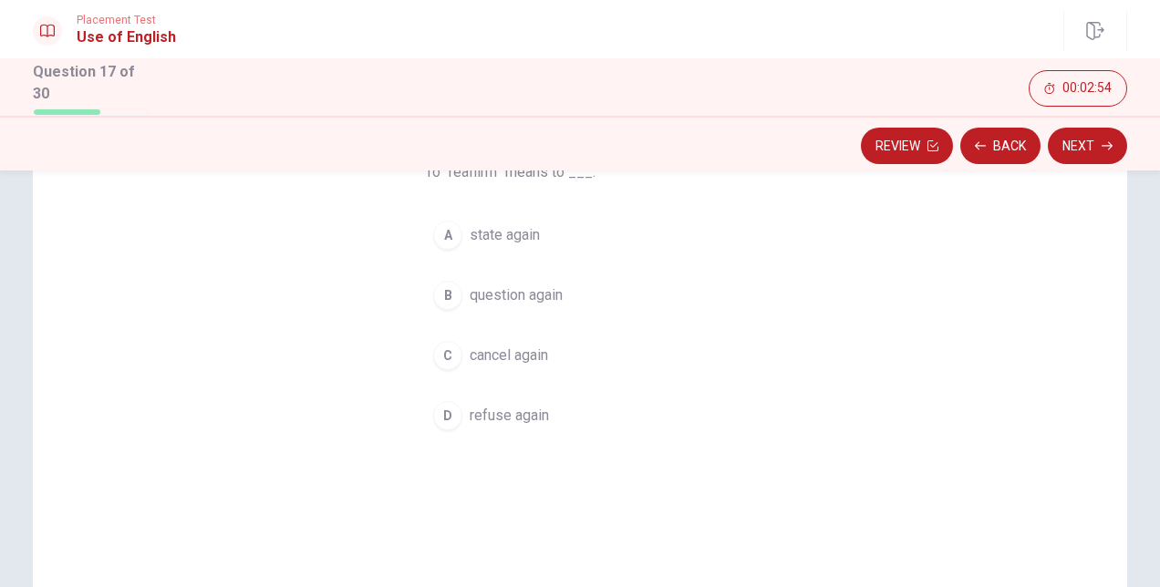
scroll to position [72, 0]
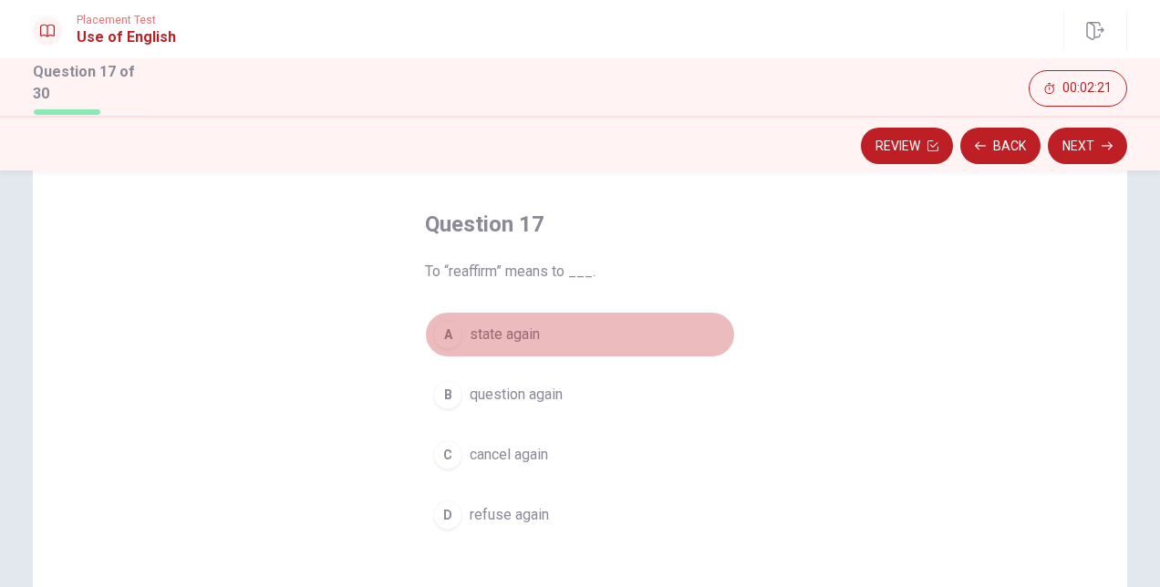
click at [491, 343] on button "A state again" at bounding box center [580, 335] width 310 height 46
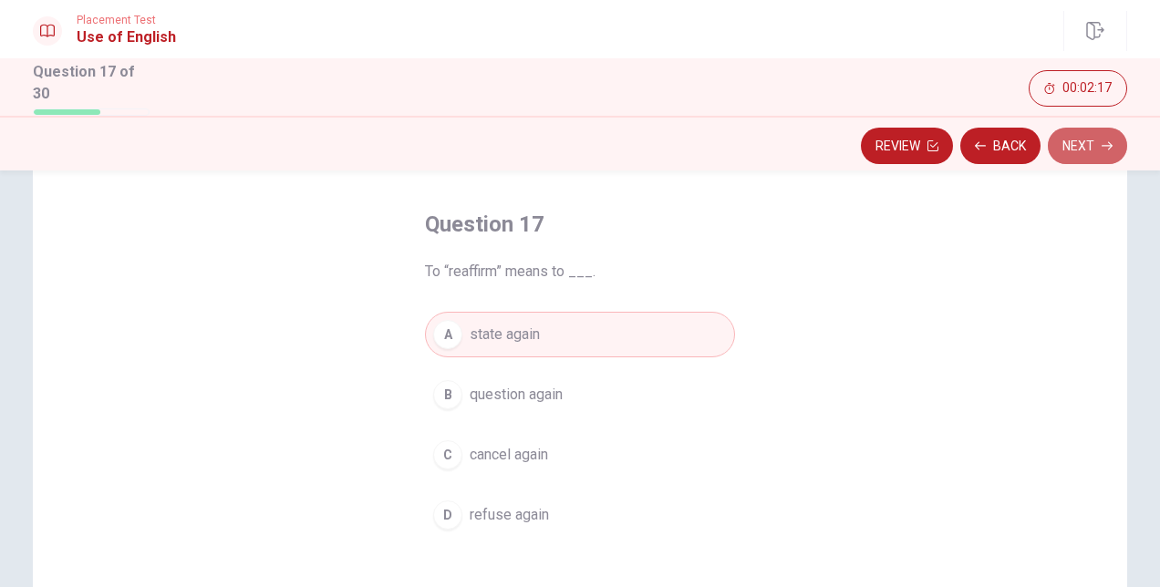
click at [1081, 149] on button "Next" at bounding box center [1087, 146] width 79 height 36
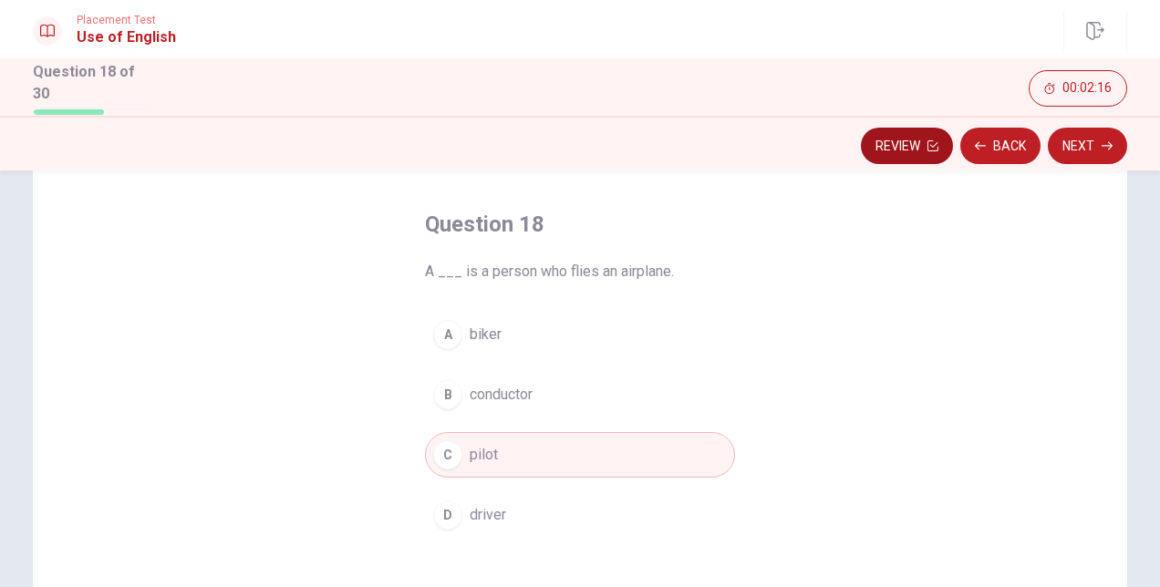
click at [874, 153] on button "Review" at bounding box center [907, 146] width 92 height 36
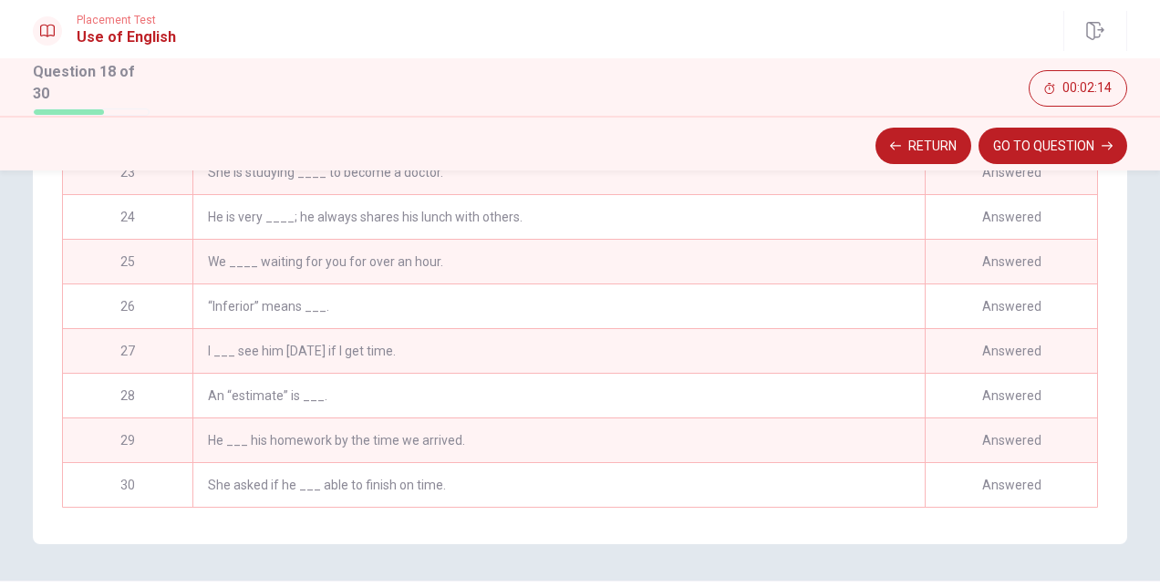
scroll to position [412, 0]
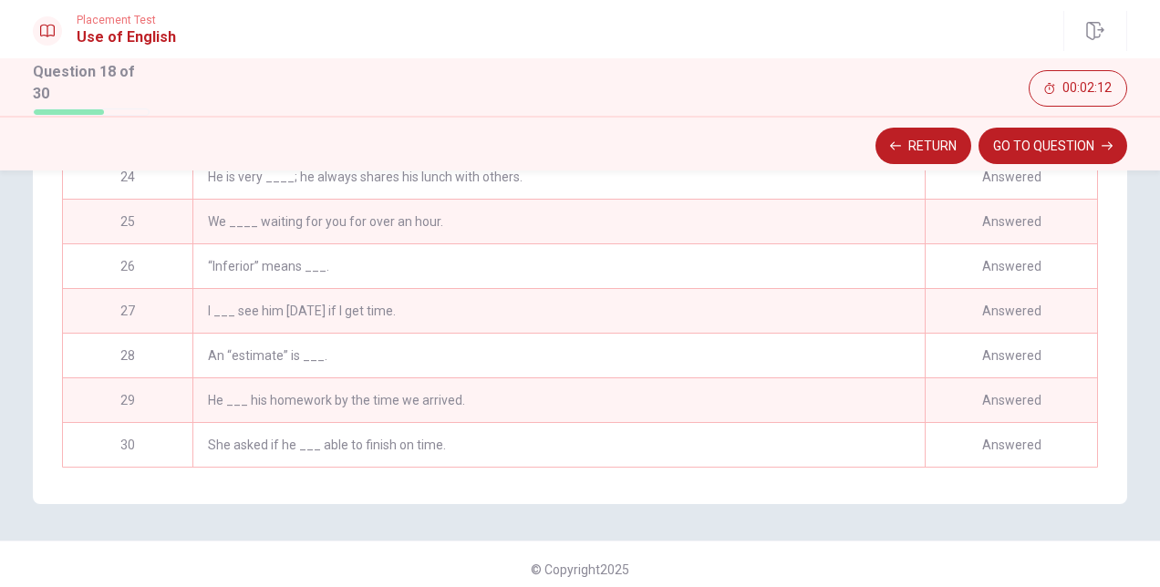
click at [309, 277] on div "“Inferior” means ___." at bounding box center [558, 266] width 732 height 44
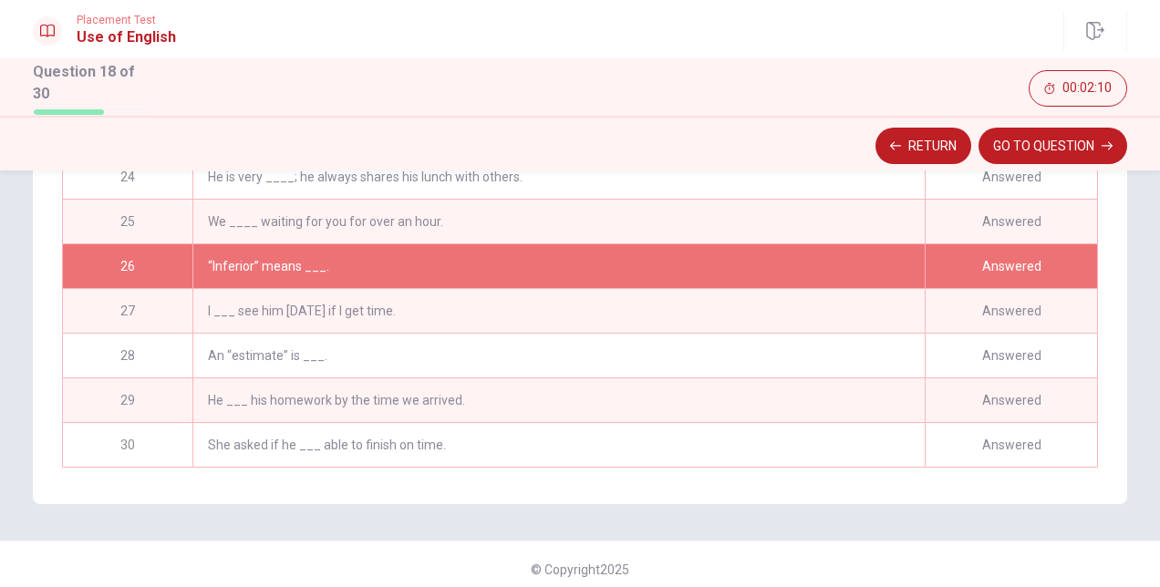
click at [334, 455] on div "She asked if he ___ able to finish on time." at bounding box center [558, 445] width 732 height 44
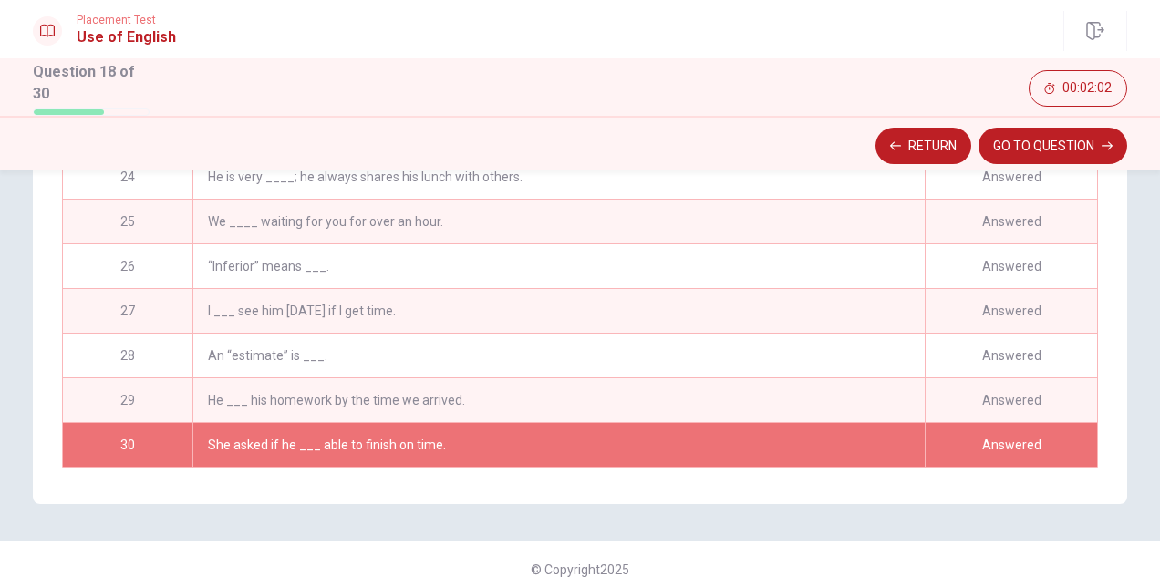
click at [330, 288] on div "“Inferior” means ___." at bounding box center [558, 266] width 732 height 44
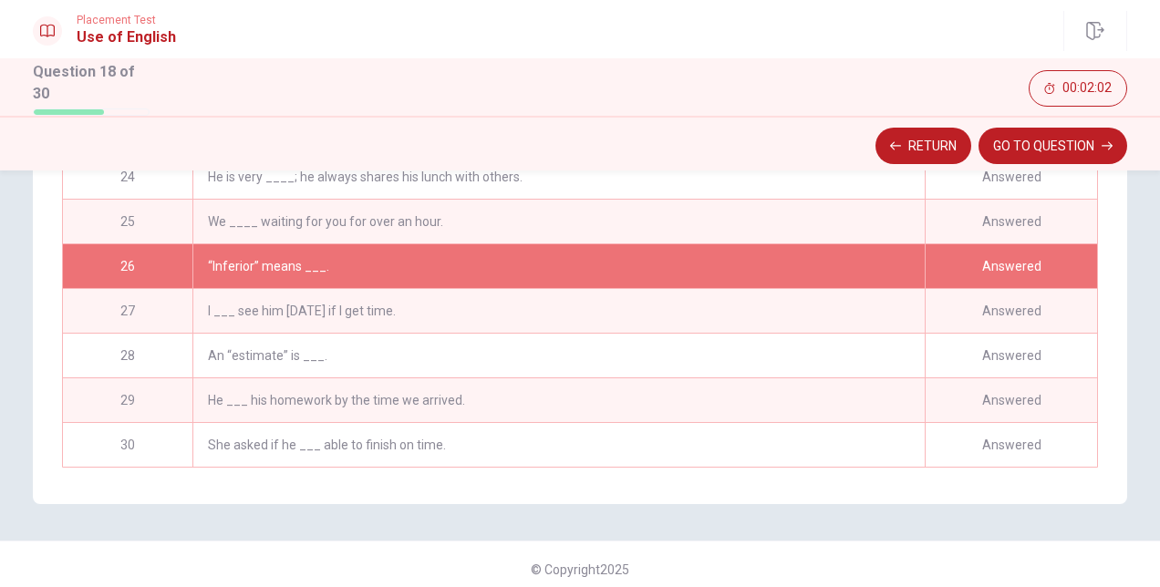
click at [330, 288] on div "“Inferior” means ___." at bounding box center [558, 266] width 732 height 44
click at [342, 278] on div "“Inferior” means ___." at bounding box center [558, 266] width 732 height 44
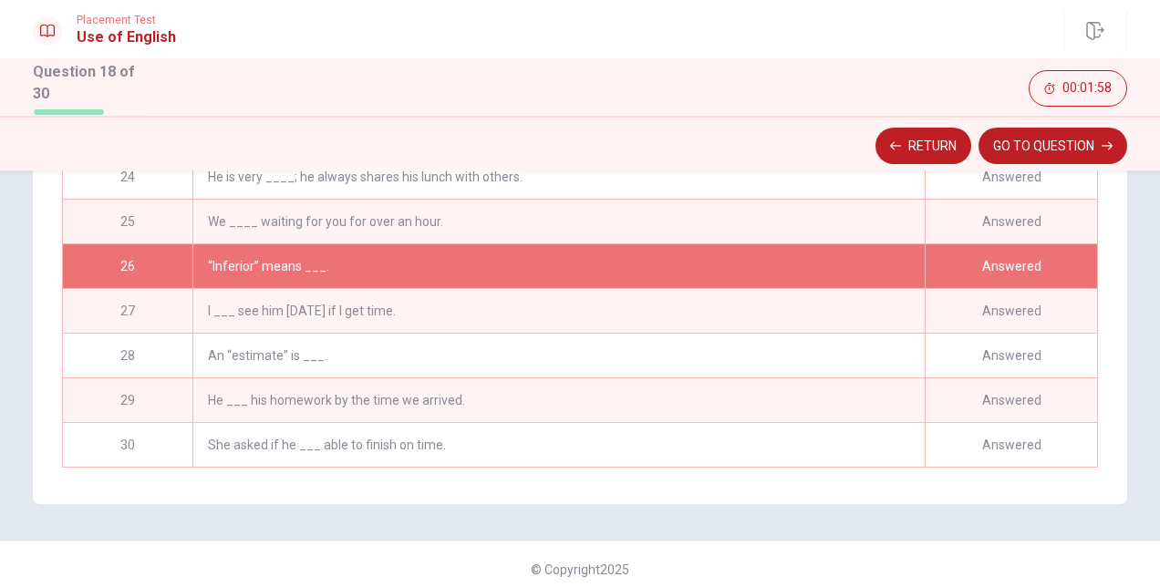
click at [342, 278] on div "“Inferior” means ___." at bounding box center [558, 266] width 732 height 44
click at [1029, 153] on button "GO TO QUESTION" at bounding box center [1052, 146] width 149 height 36
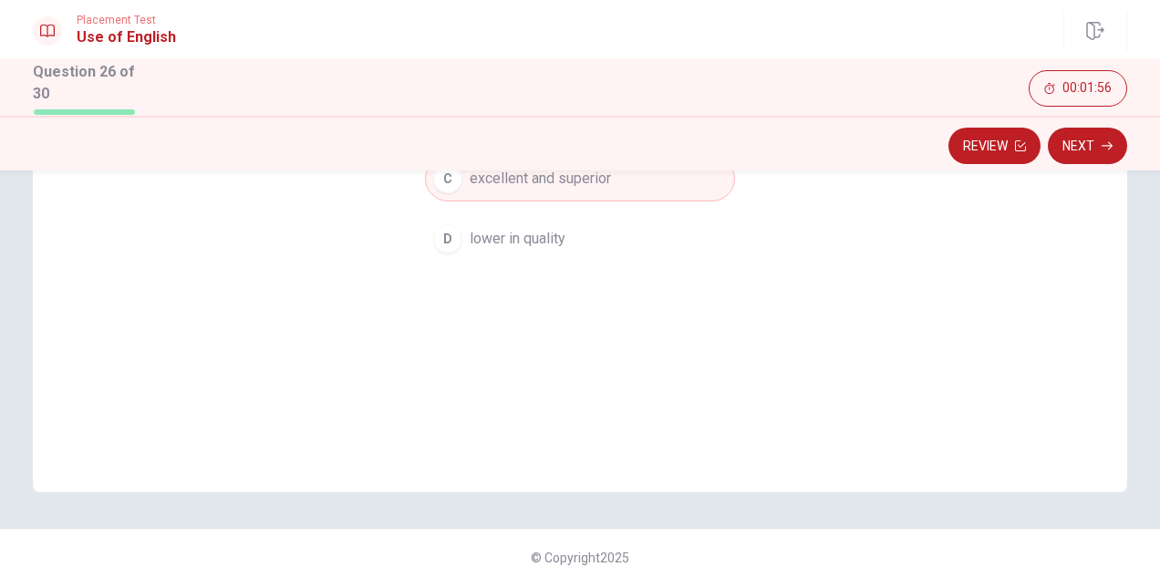
scroll to position [346, 0]
click at [529, 245] on span "lower in quality" at bounding box center [518, 242] width 96 height 22
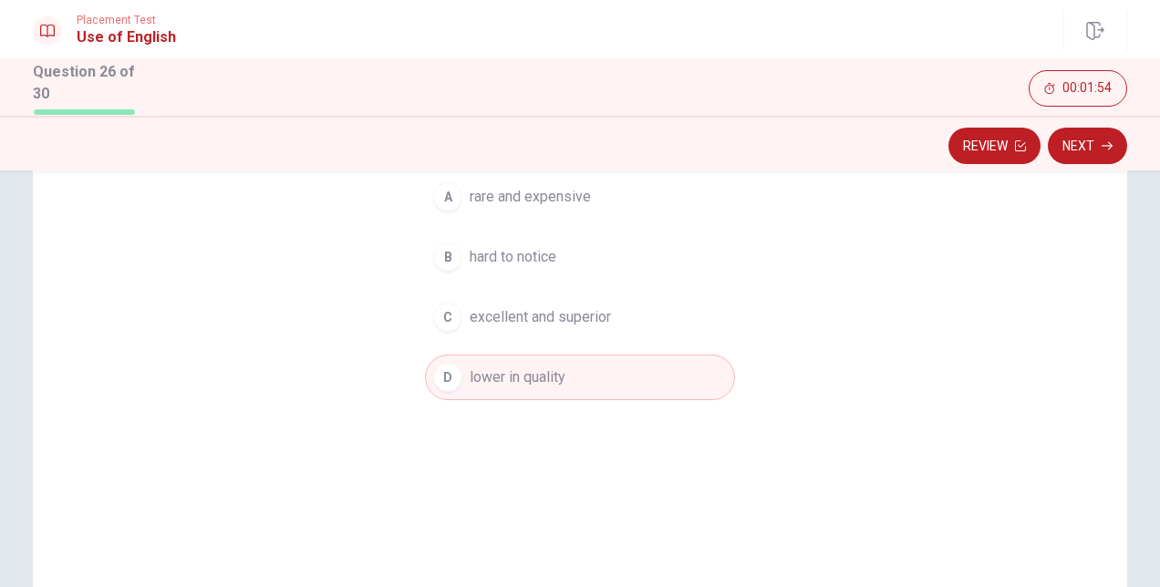
scroll to position [163, 0]
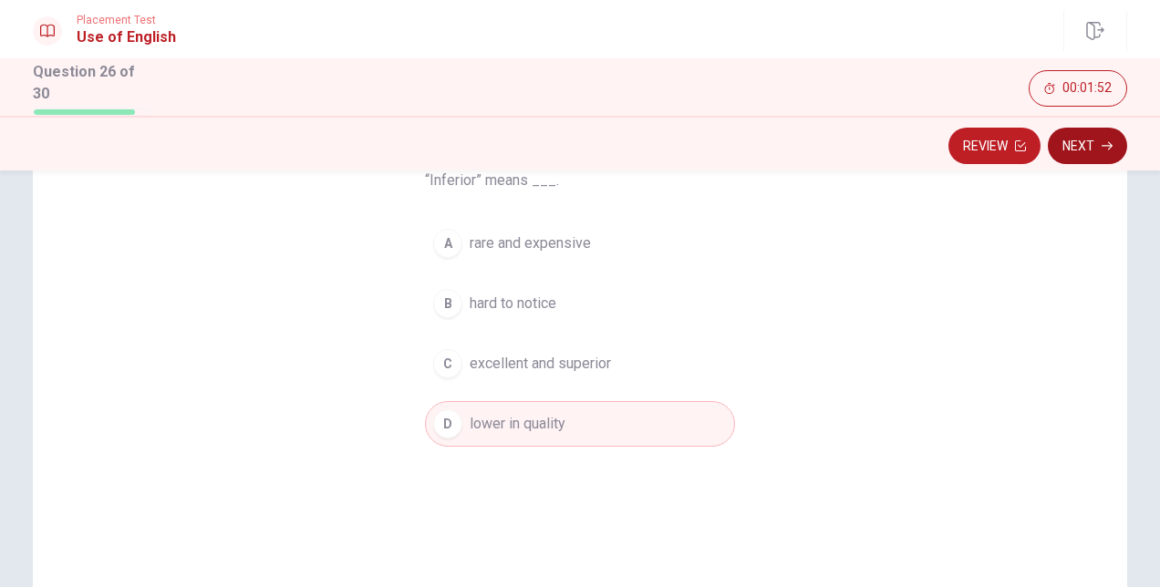
click at [1075, 150] on button "Next" at bounding box center [1087, 146] width 79 height 36
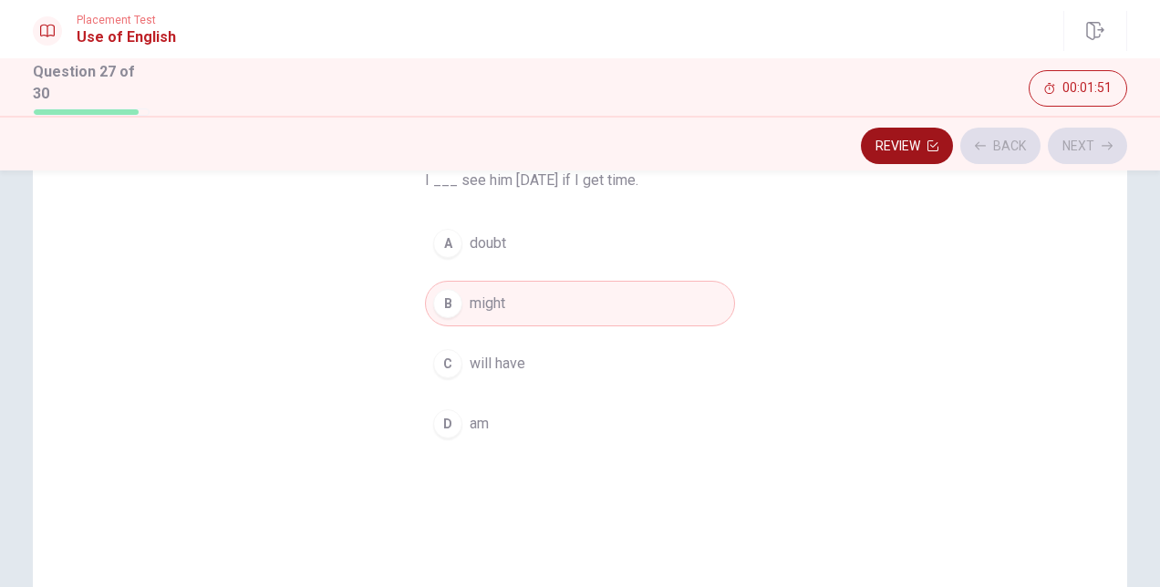
click at [916, 142] on button "Review" at bounding box center [907, 146] width 92 height 36
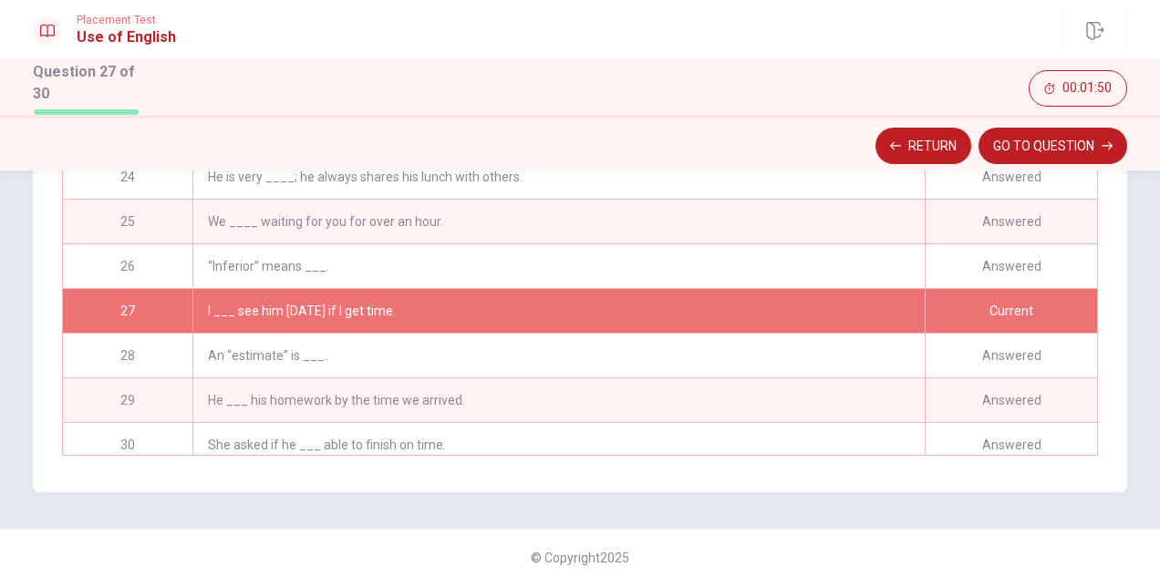
scroll to position [931, 0]
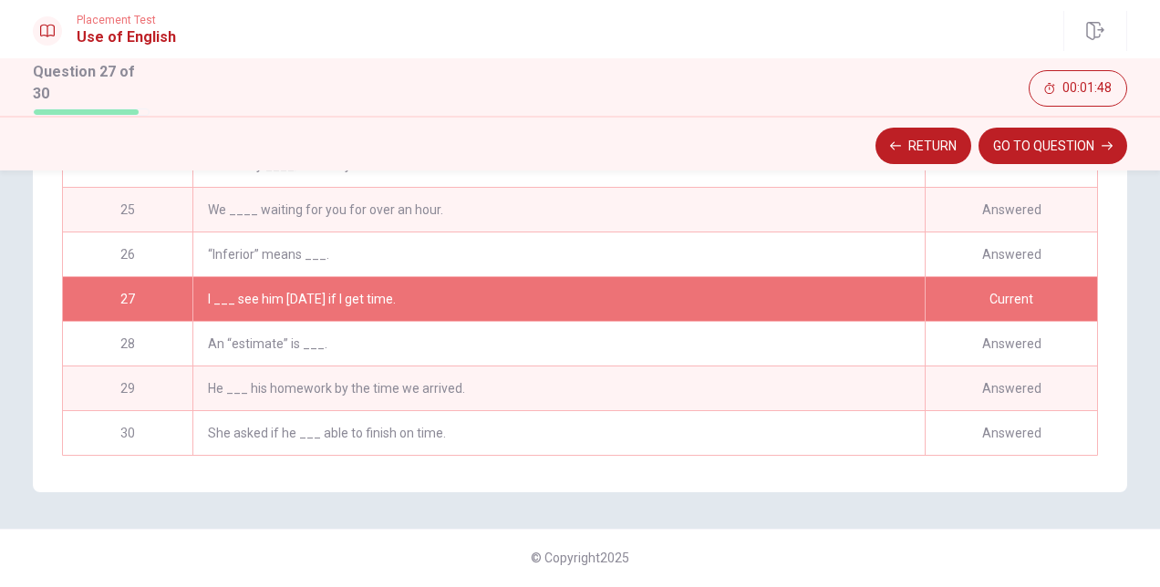
click at [494, 427] on div "She asked if he ___ able to finish on time." at bounding box center [558, 433] width 732 height 44
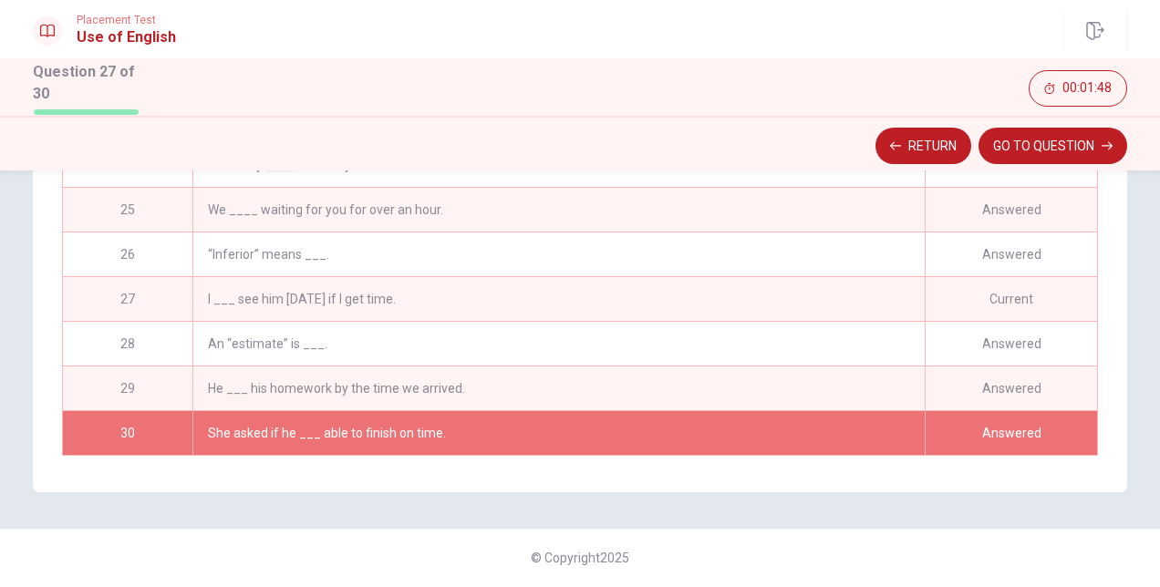
click at [494, 424] on div "She asked if he ___ able to finish on time." at bounding box center [558, 433] width 732 height 44
click at [555, 301] on div "I ___ see him [DATE] if I get time." at bounding box center [558, 299] width 732 height 44
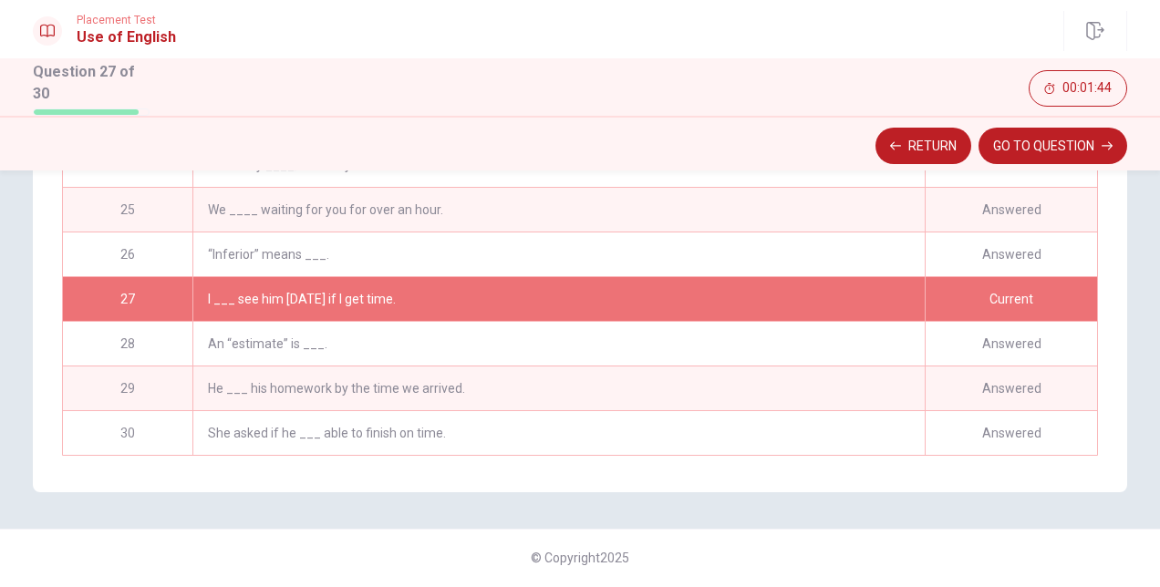
click at [555, 301] on div "I ___ see him [DATE] if I get time." at bounding box center [558, 299] width 732 height 44
click at [434, 418] on div "She asked if he ___ able to finish on time." at bounding box center [558, 433] width 732 height 44
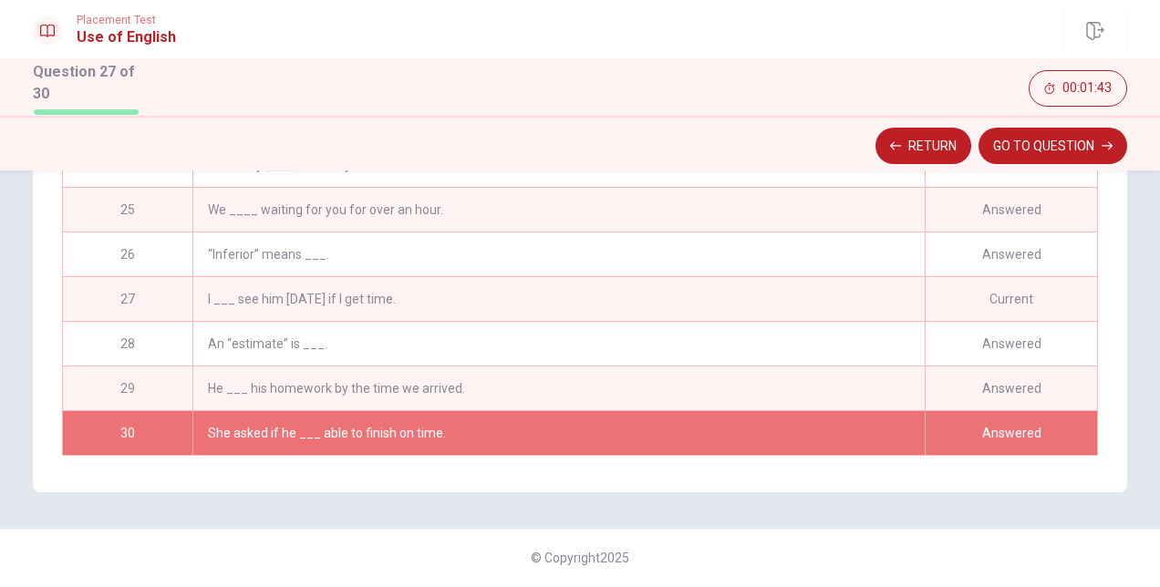
click at [434, 418] on div "She asked if he ___ able to finish on time." at bounding box center [558, 433] width 732 height 44
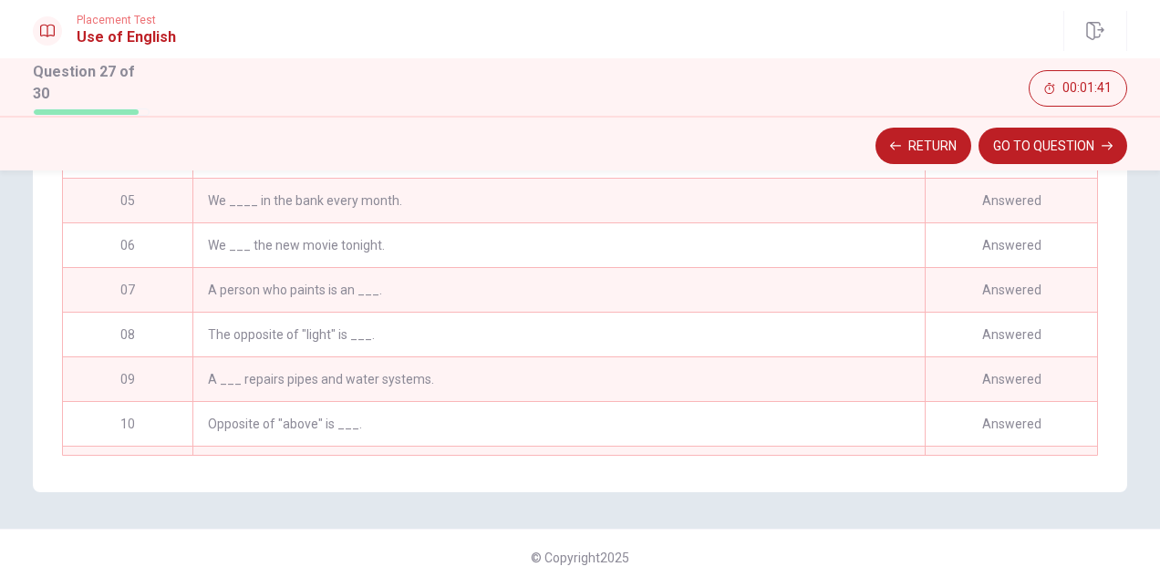
scroll to position [0, 0]
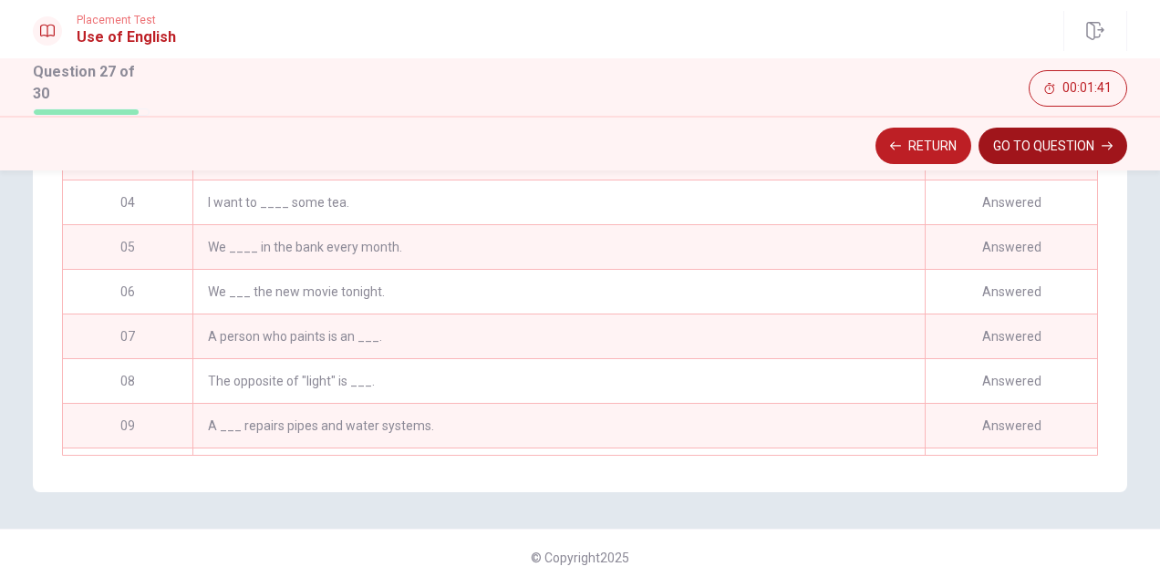
click at [1040, 138] on button "GO TO QUESTION" at bounding box center [1052, 146] width 149 height 36
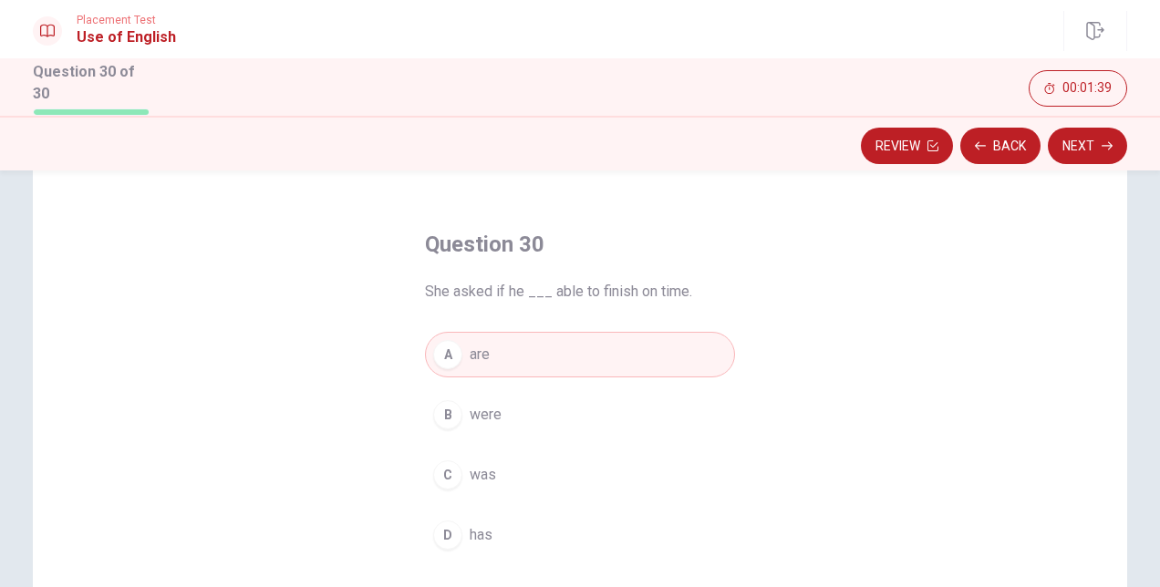
scroll to position [91, 0]
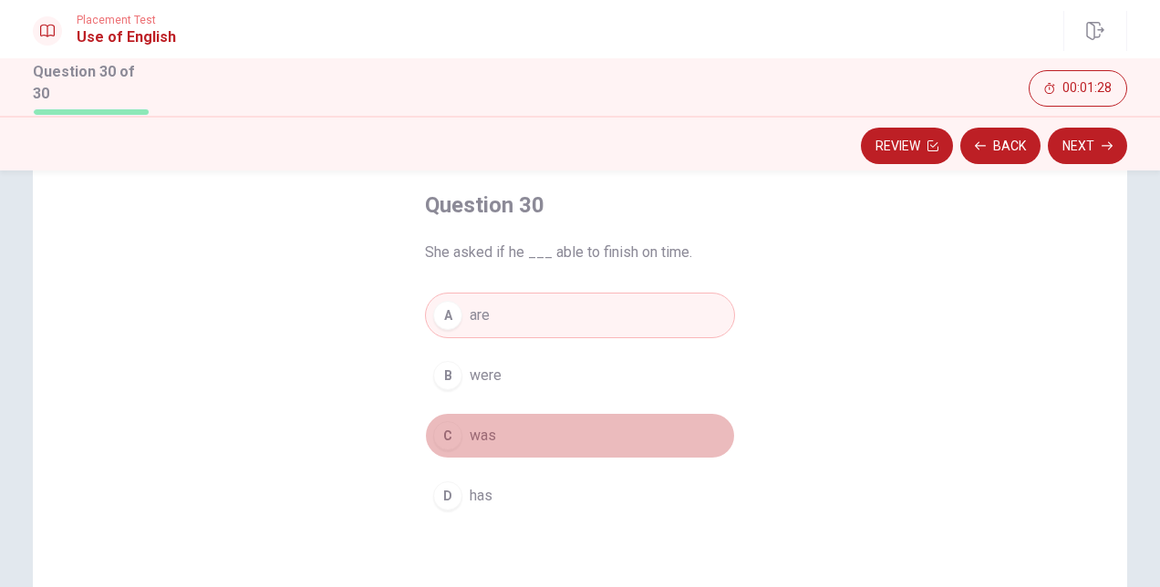
click at [459, 434] on button "C was" at bounding box center [580, 436] width 310 height 46
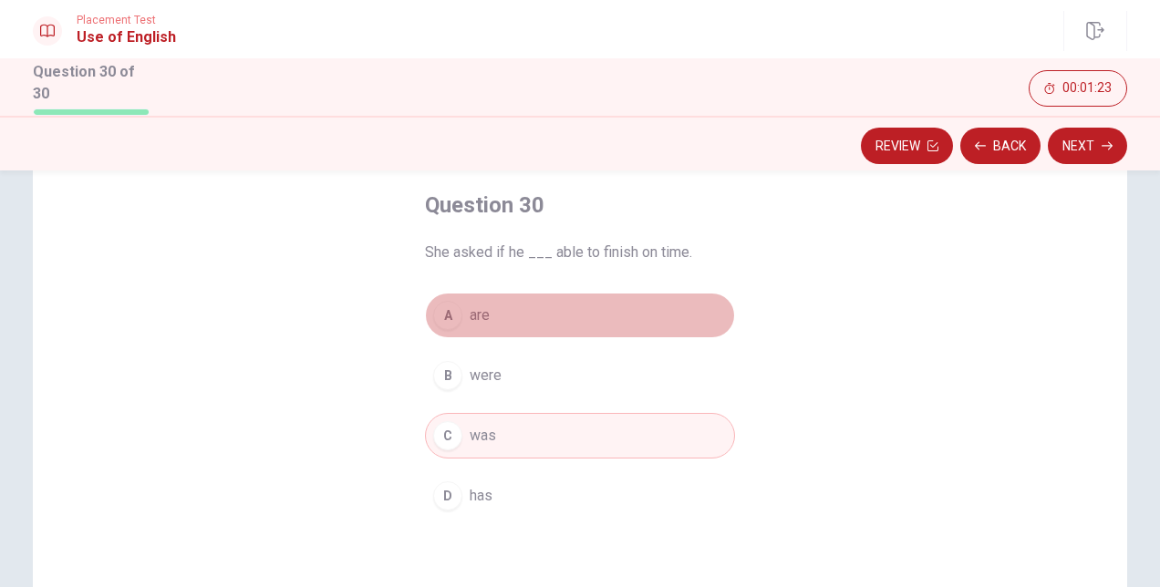
click at [564, 315] on button "A are" at bounding box center [580, 316] width 310 height 46
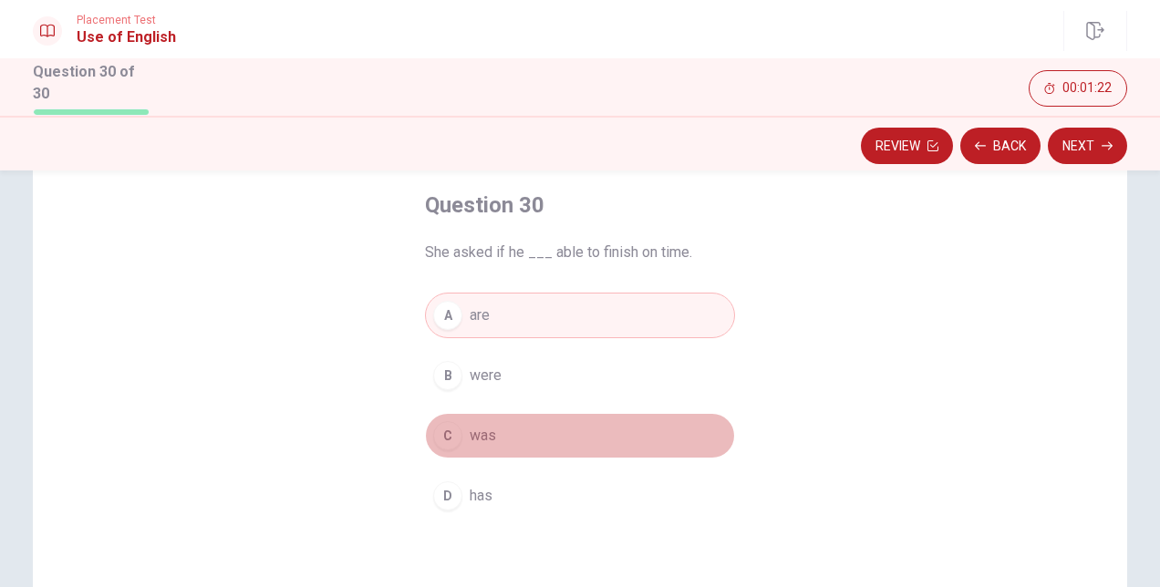
click at [554, 423] on button "C was" at bounding box center [580, 436] width 310 height 46
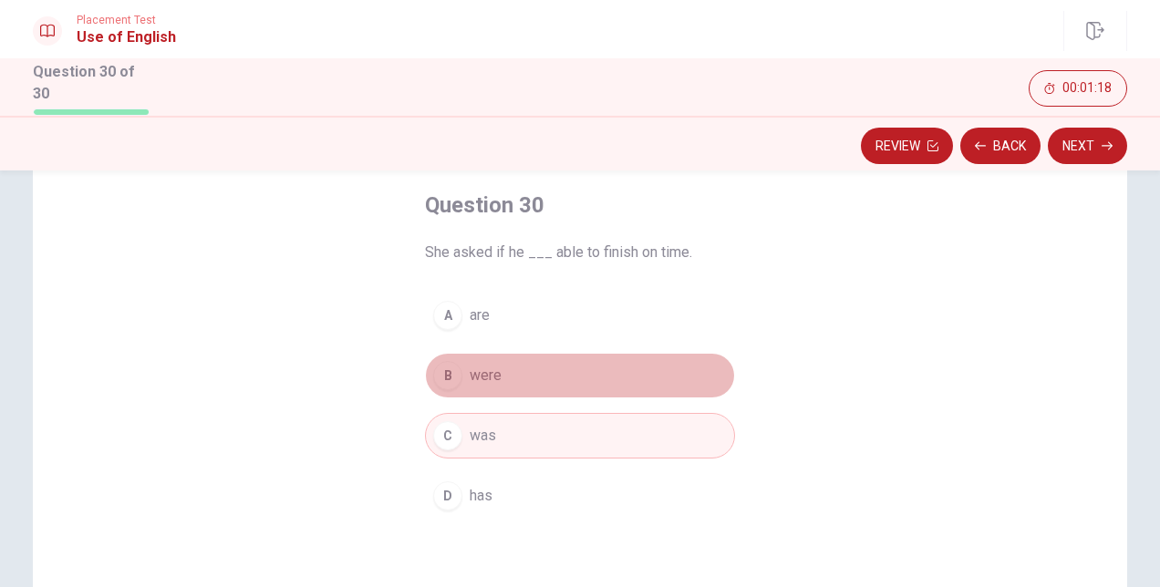
click at [505, 356] on button "B were" at bounding box center [580, 376] width 310 height 46
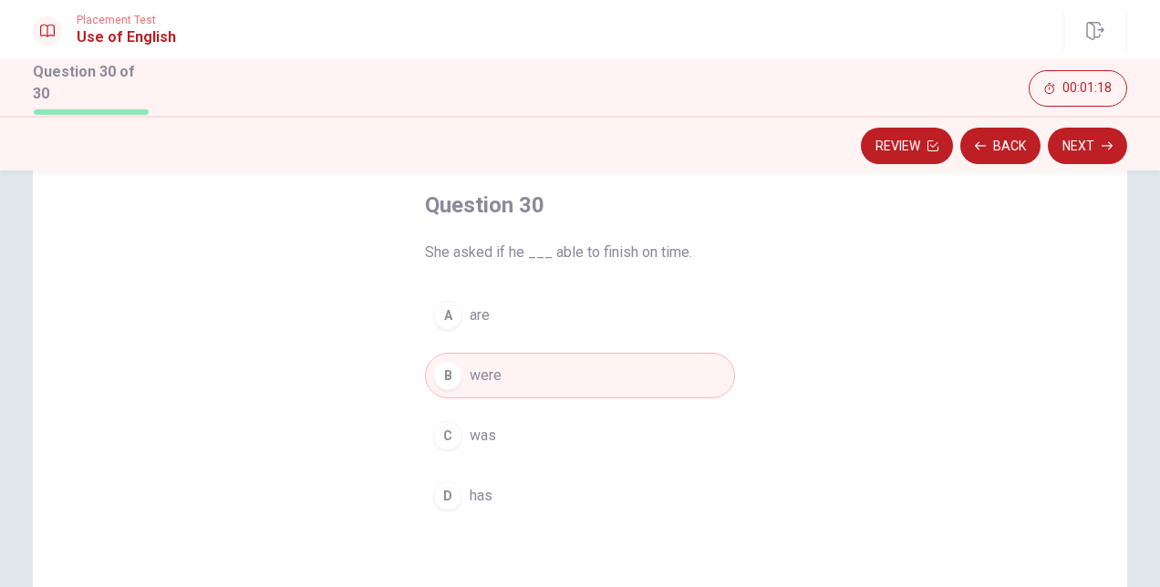
click at [512, 424] on button "C was" at bounding box center [580, 436] width 310 height 46
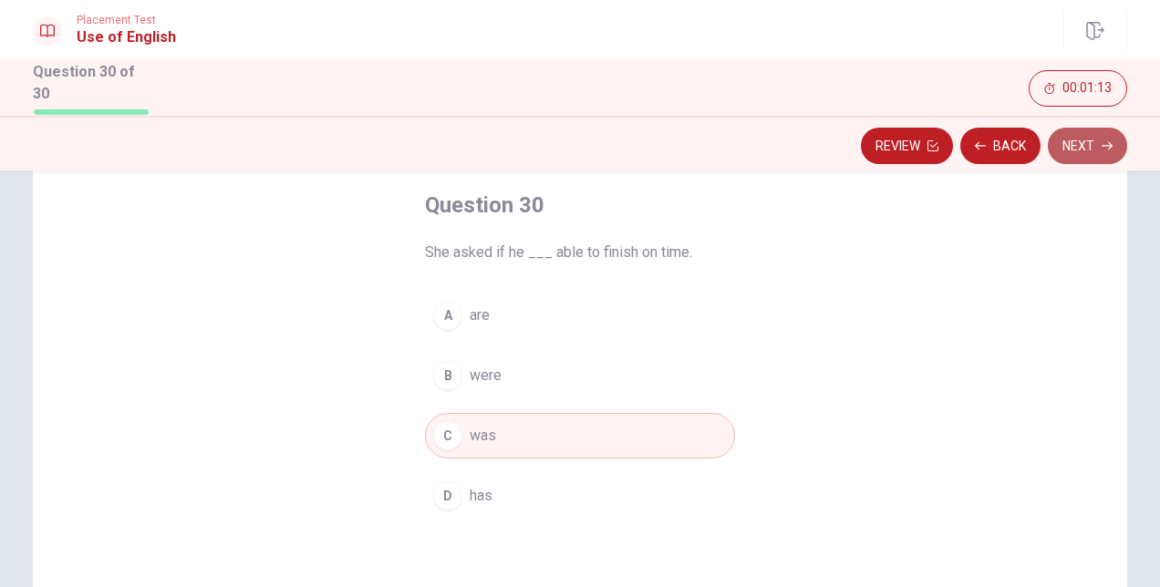
click at [1080, 158] on button "Next" at bounding box center [1087, 146] width 79 height 36
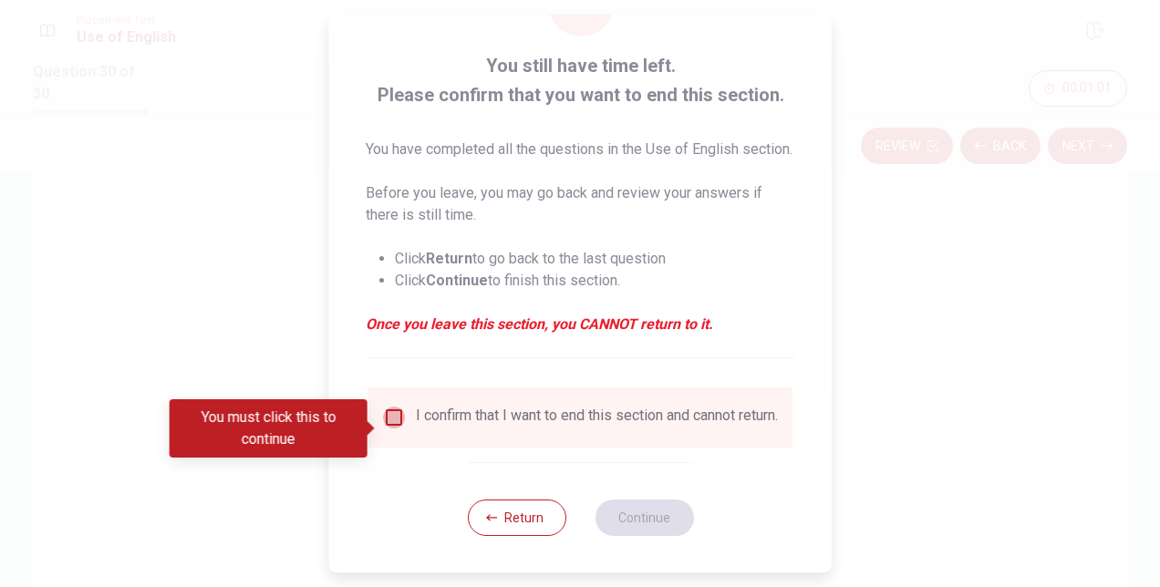
click at [392, 427] on input "You must click this to continue" at bounding box center [394, 418] width 22 height 22
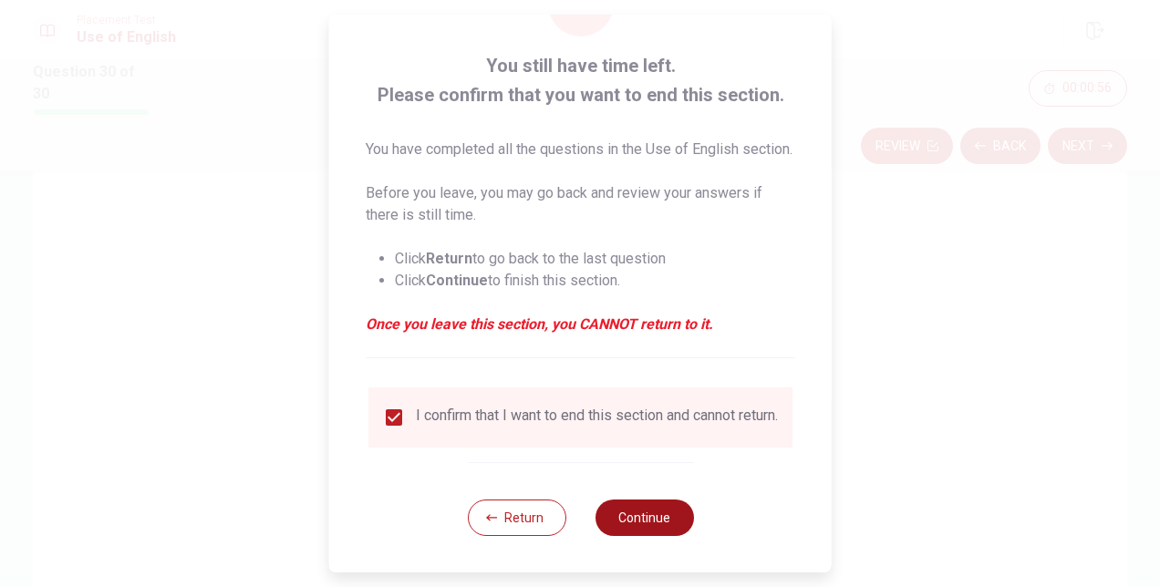
click at [631, 531] on button "Continue" at bounding box center [644, 518] width 98 height 36
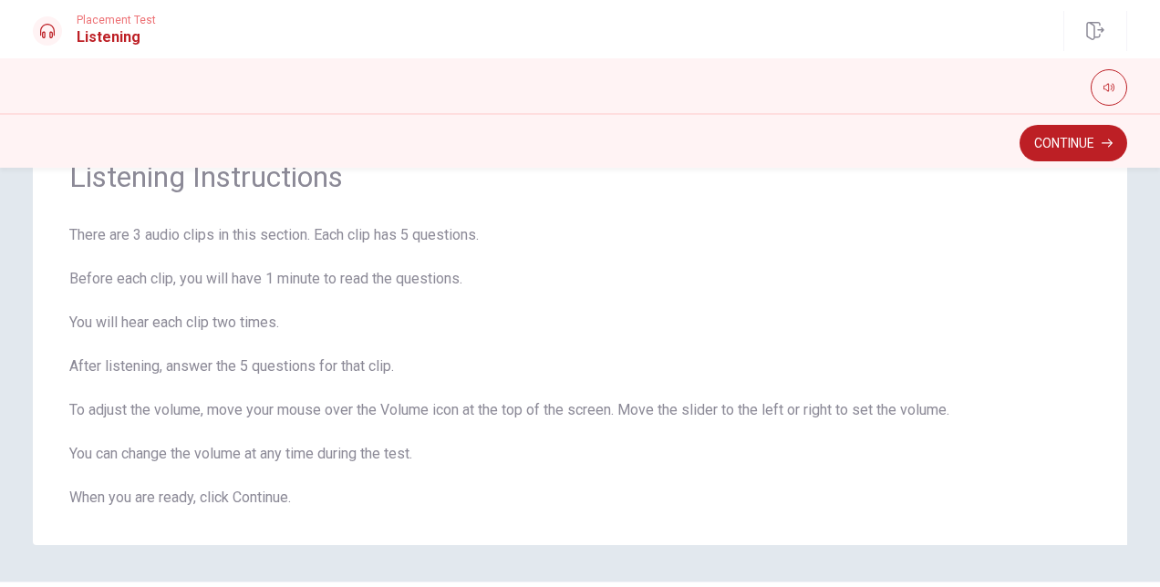
scroll to position [44, 0]
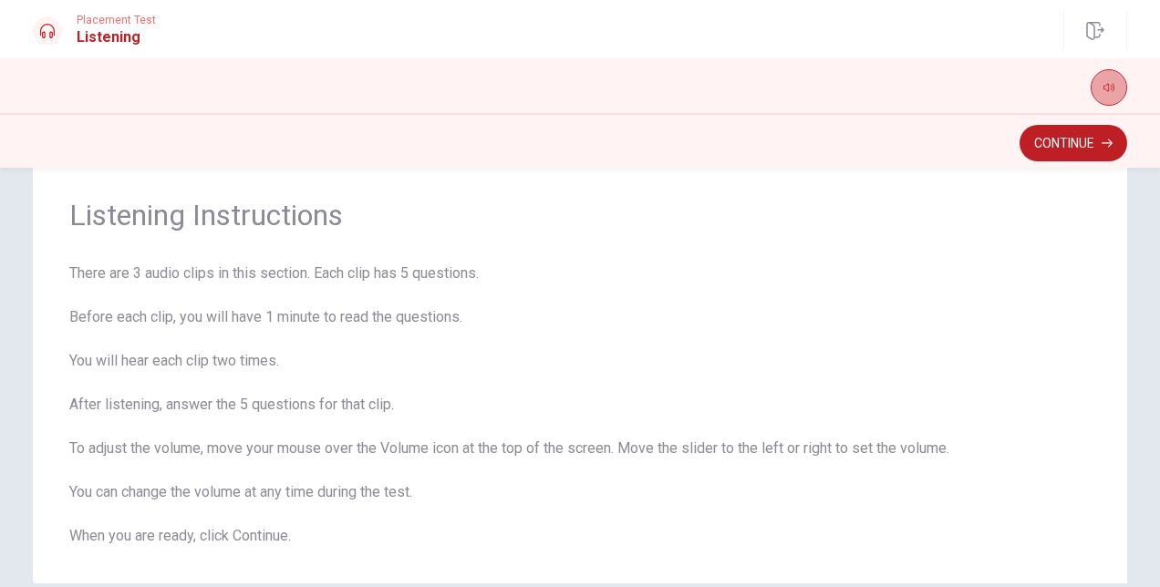
click at [1118, 86] on button "button" at bounding box center [1109, 87] width 36 height 36
click at [1106, 74] on button "button" at bounding box center [1109, 87] width 36 height 36
click at [1119, 74] on button "button" at bounding box center [1109, 87] width 36 height 36
click at [801, 311] on span "There are 3 audio clips in this section. Each clip has 5 questions. Before each…" at bounding box center [579, 405] width 1021 height 284
type input "0.8"
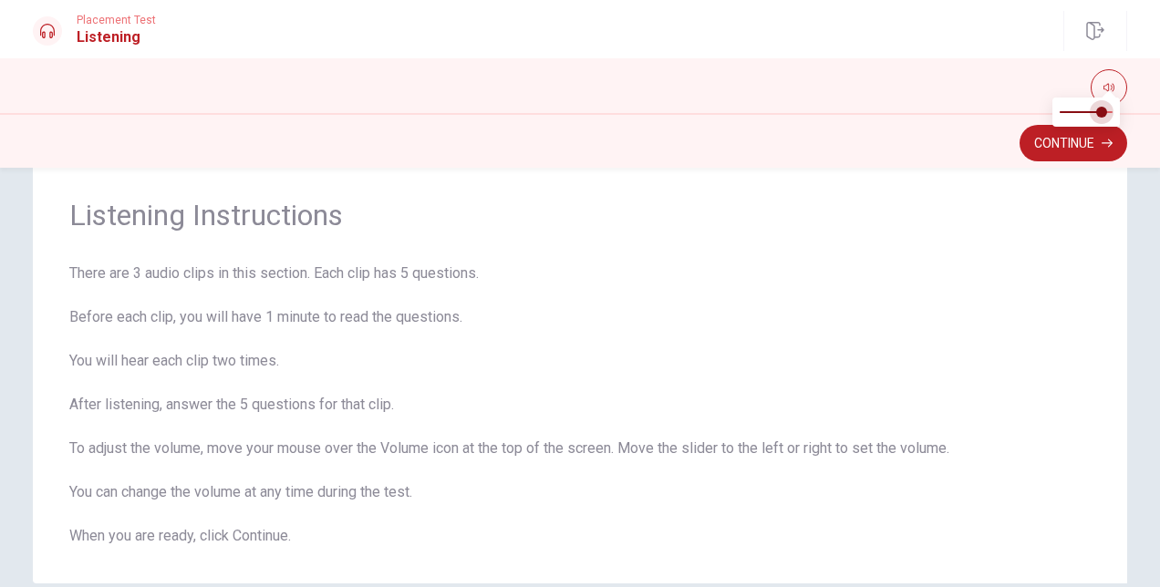
click at [1103, 111] on span at bounding box center [1101, 112] width 11 height 11
click at [1094, 139] on button "Continue" at bounding box center [1073, 143] width 108 height 36
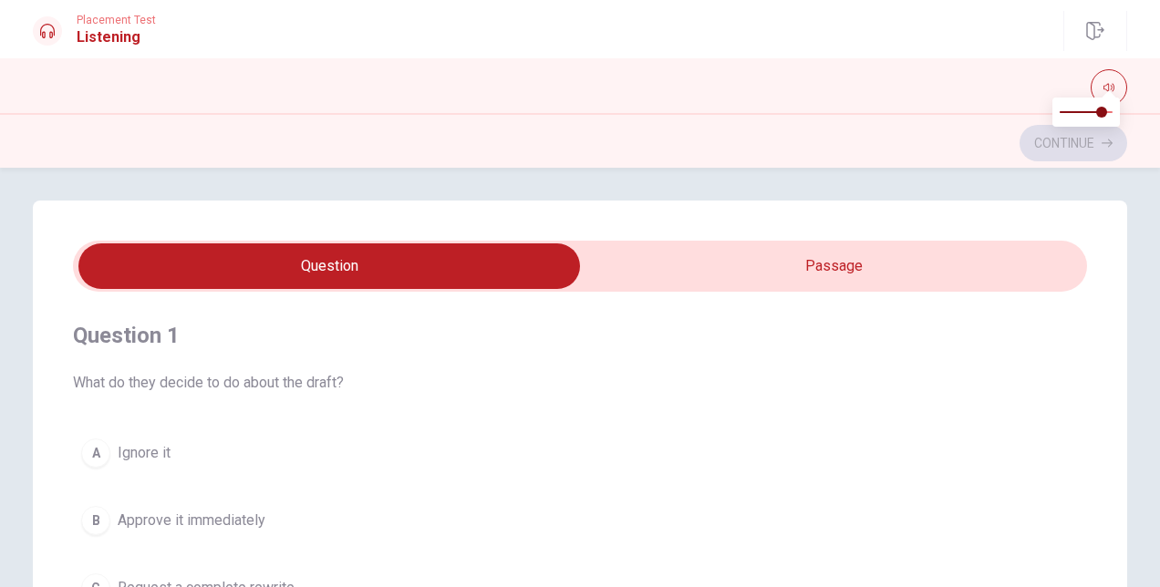
scroll to position [0, 0]
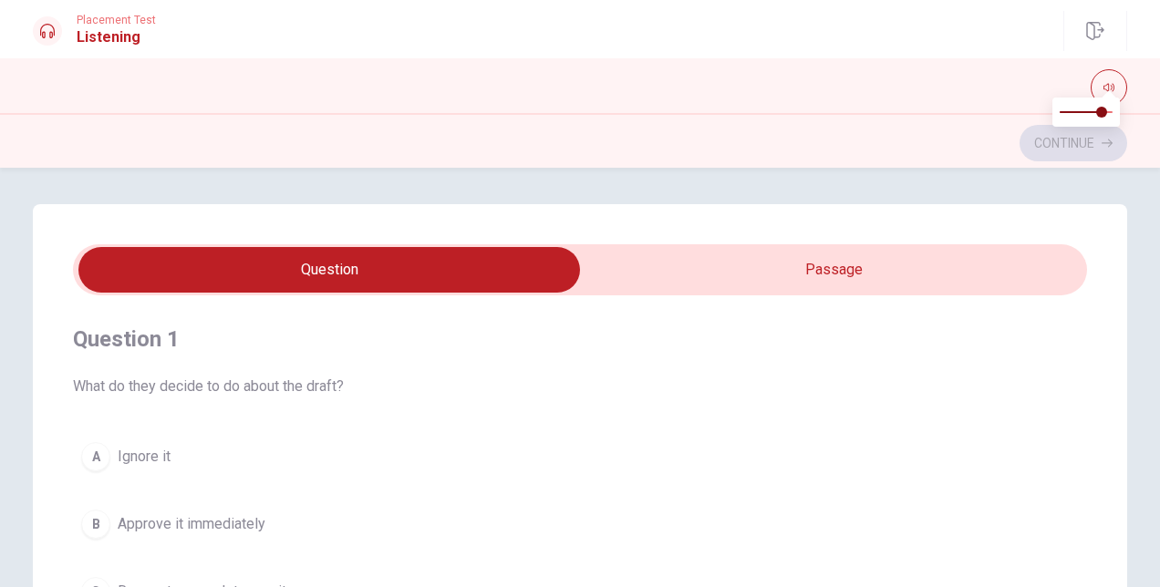
type input "20"
click at [771, 282] on input "checkbox" at bounding box center [329, 270] width 1521 height 46
checkbox input "true"
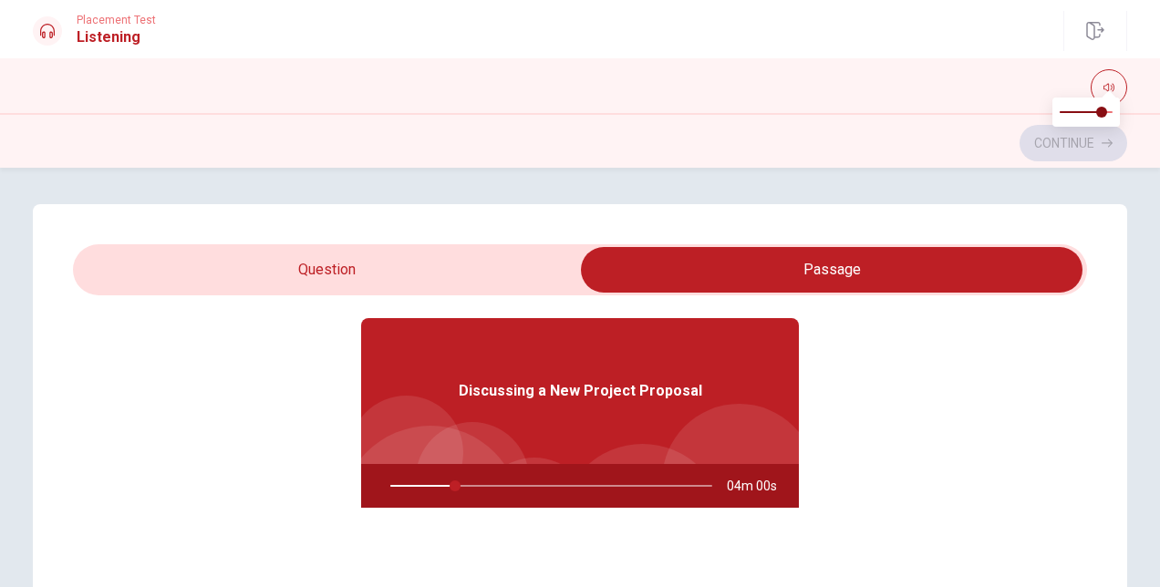
scroll to position [91, 0]
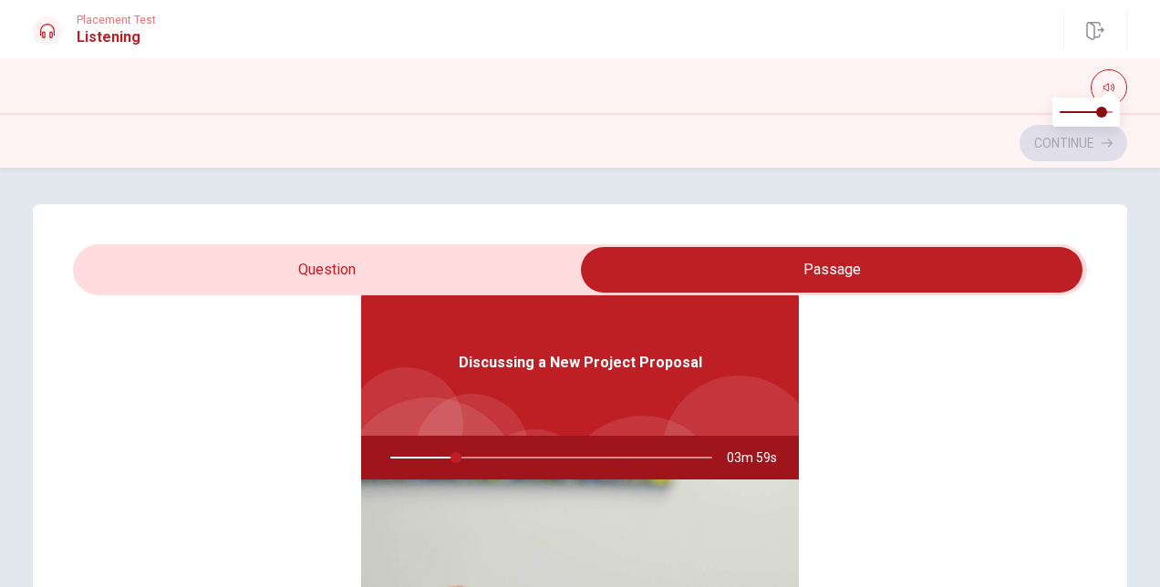
type input "21"
click at [485, 264] on input "checkbox" at bounding box center [831, 270] width 1521 height 46
checkbox input "false"
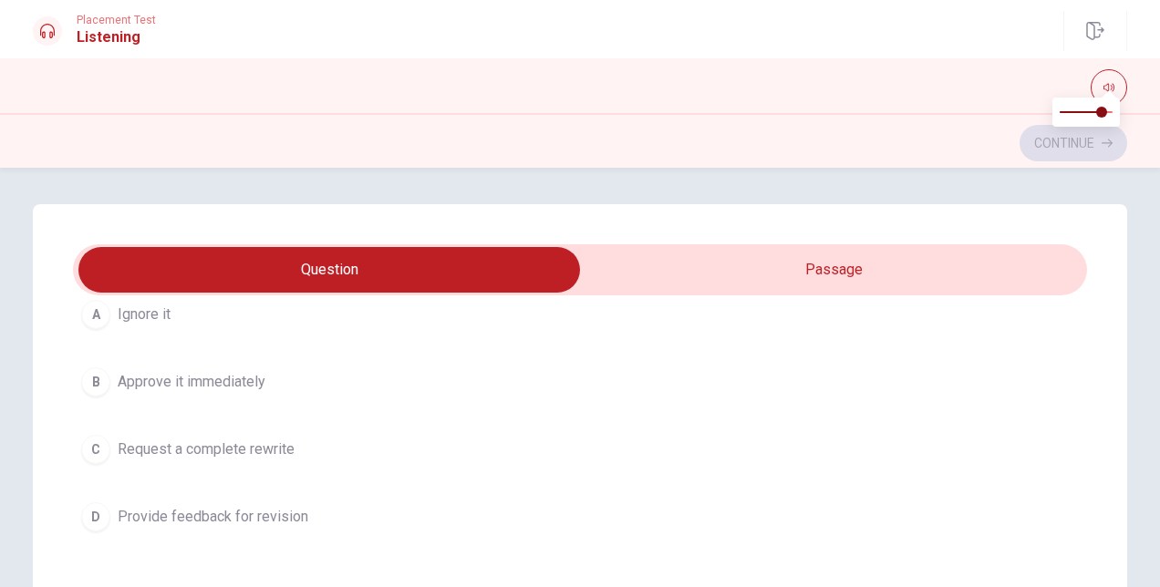
scroll to position [182, 0]
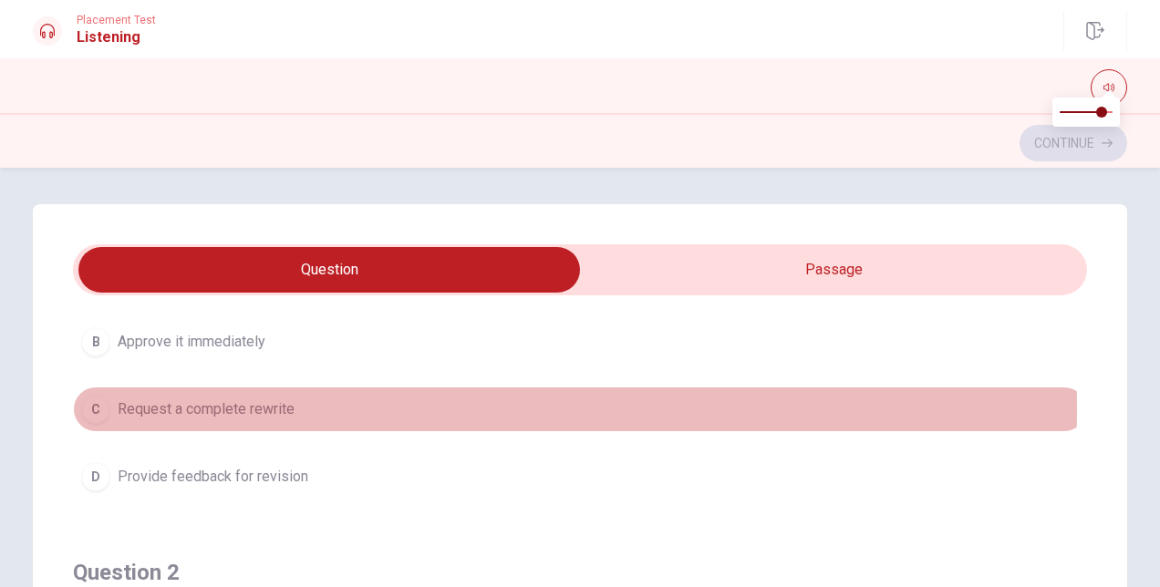
click at [98, 407] on div "C" at bounding box center [95, 409] width 29 height 29
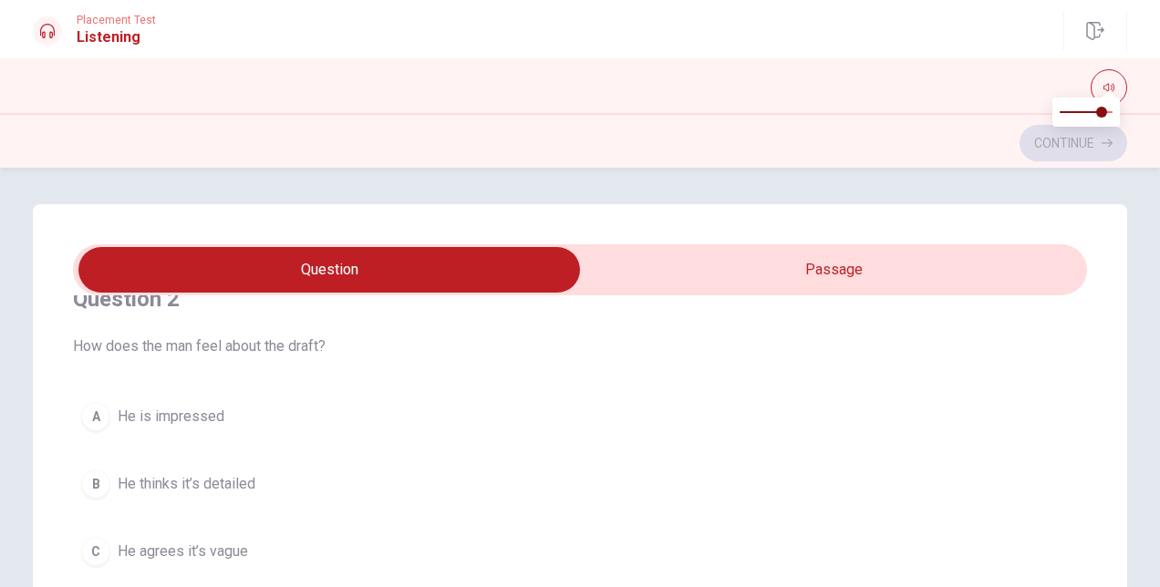
scroll to position [547, 0]
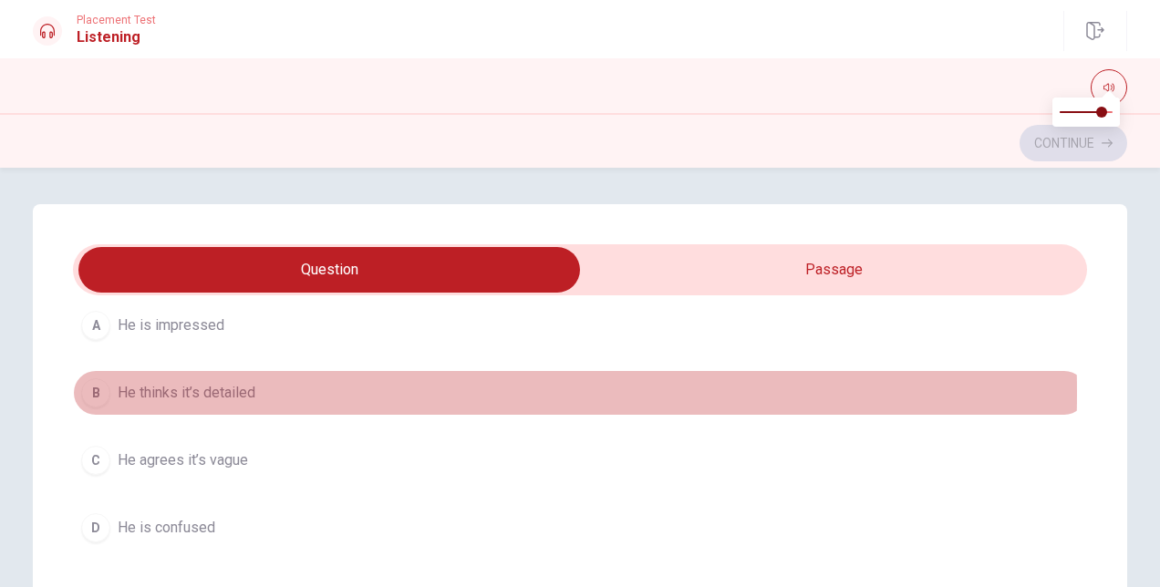
click at [198, 389] on span "He thinks it’s detailed" at bounding box center [187, 393] width 138 height 22
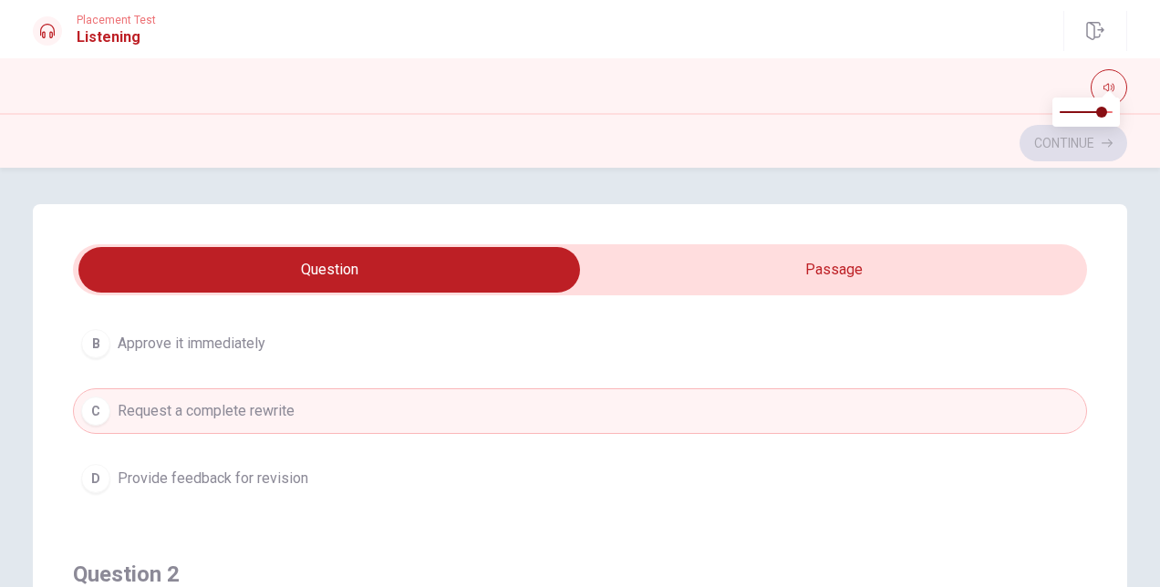
scroll to position [91, 0]
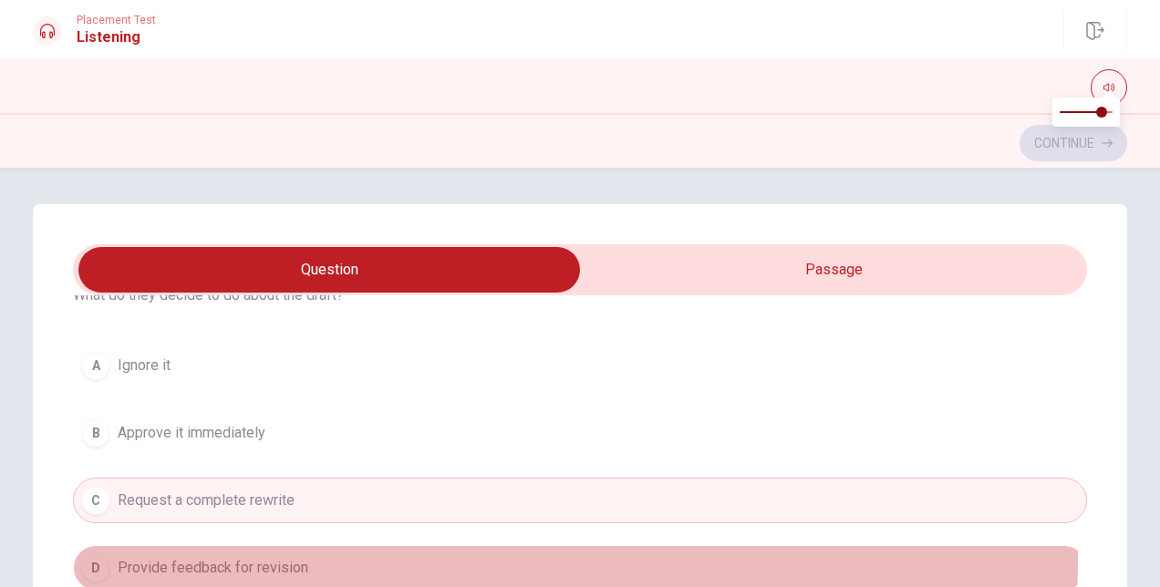
click at [219, 557] on span "Provide feedback for revision" at bounding box center [213, 568] width 191 height 22
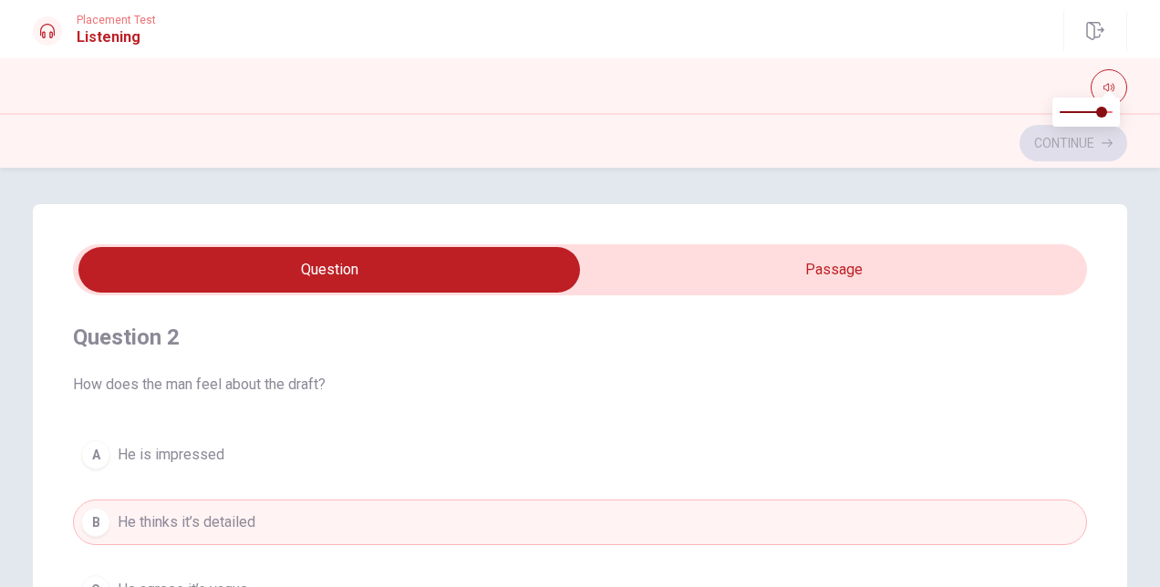
scroll to position [456, 0]
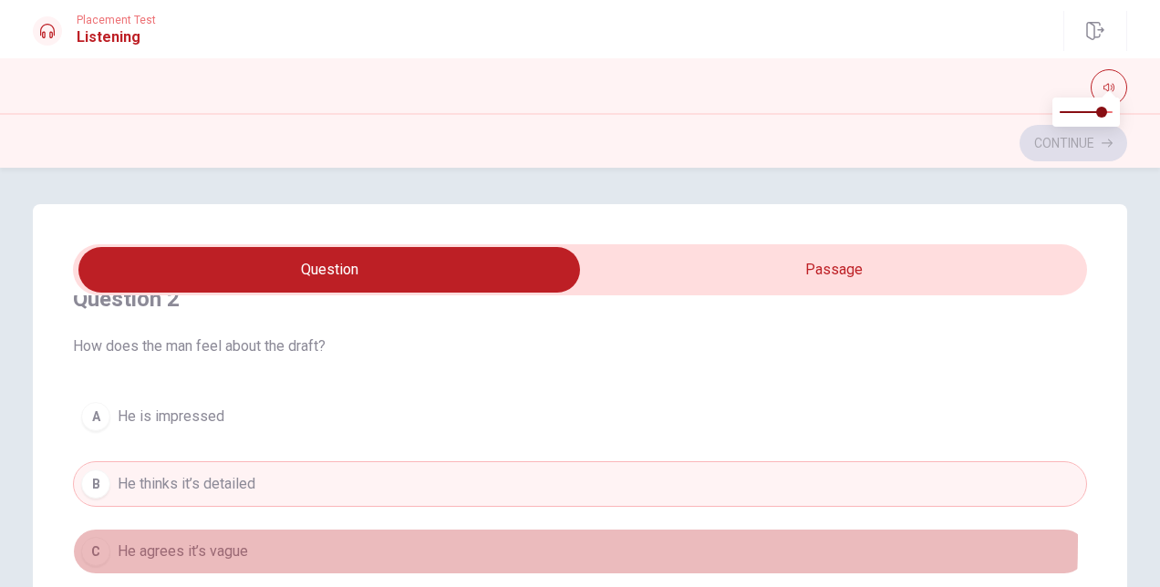
click at [197, 536] on button "C He agrees it’s vague" at bounding box center [580, 552] width 1014 height 46
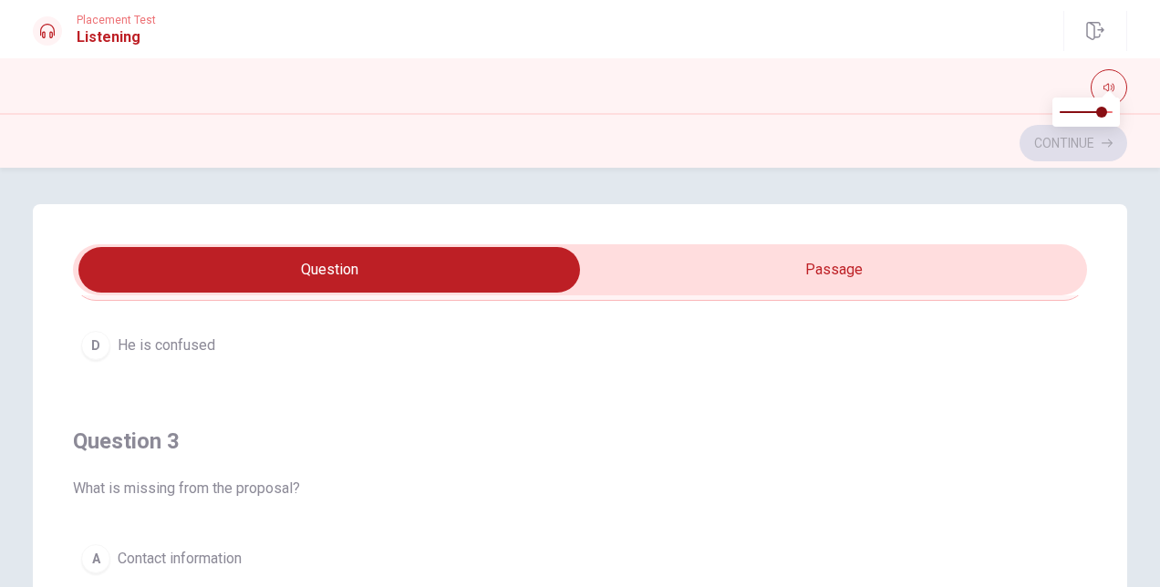
scroll to position [912, 0]
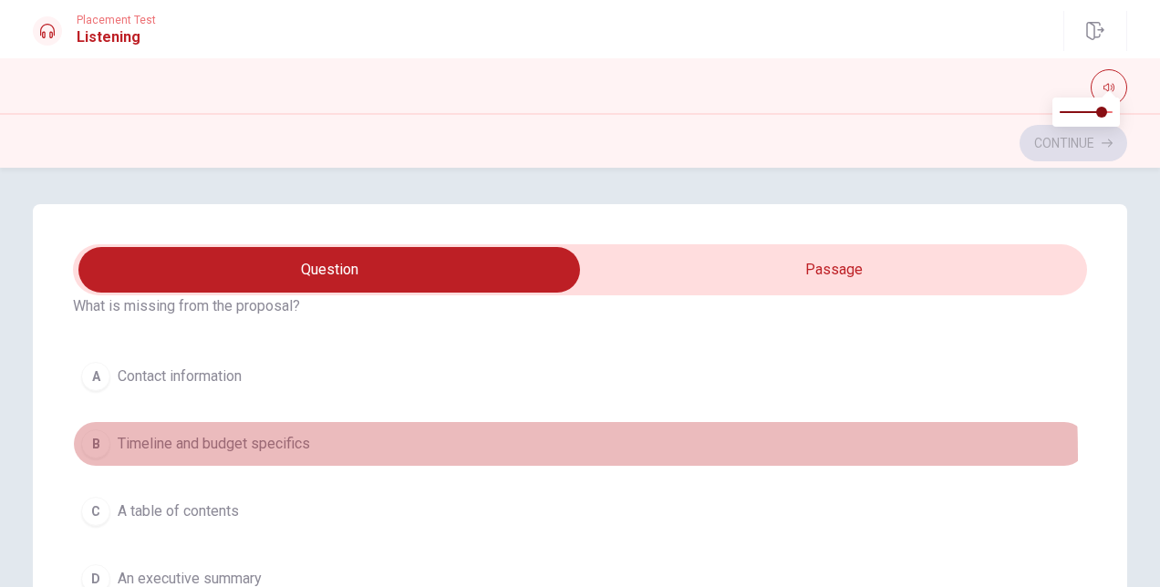
click at [195, 450] on button "B Timeline and budget specifics" at bounding box center [580, 444] width 1014 height 46
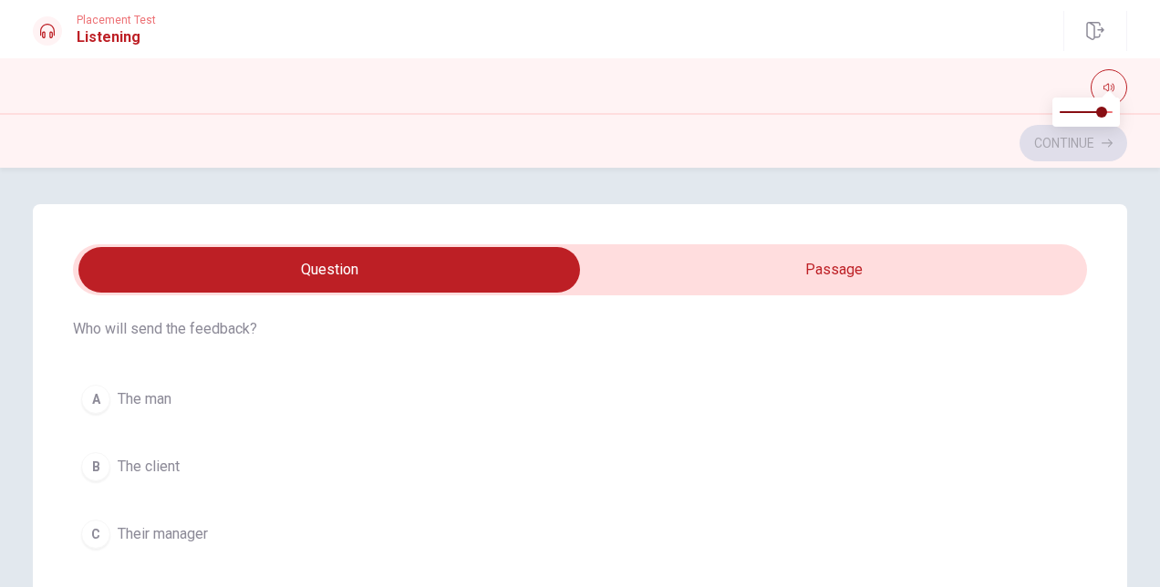
scroll to position [1277, 0]
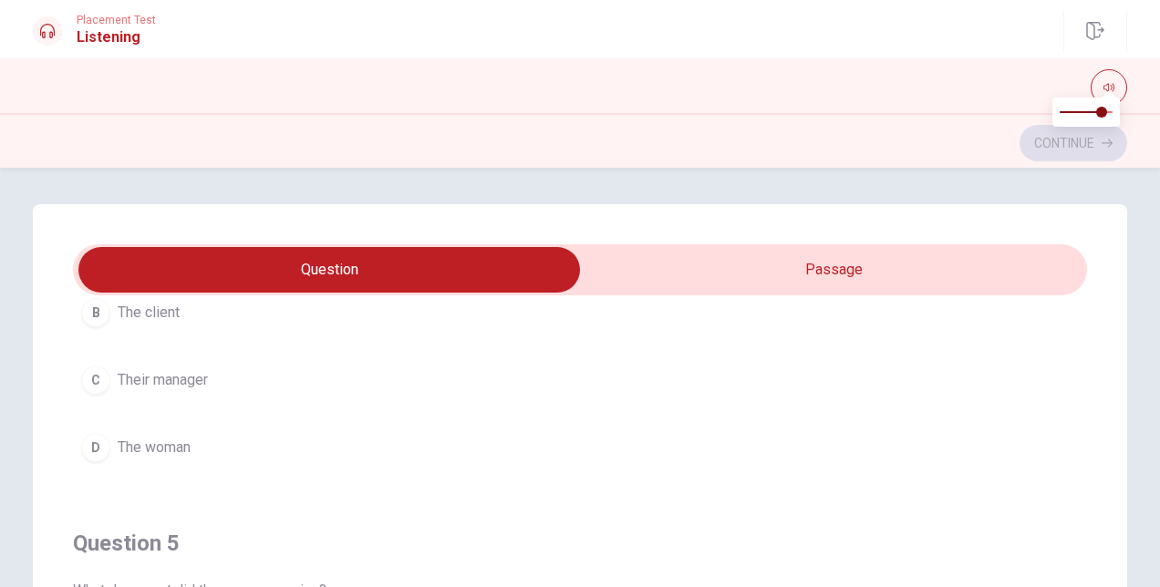
click at [153, 437] on span "The woman" at bounding box center [154, 448] width 73 height 22
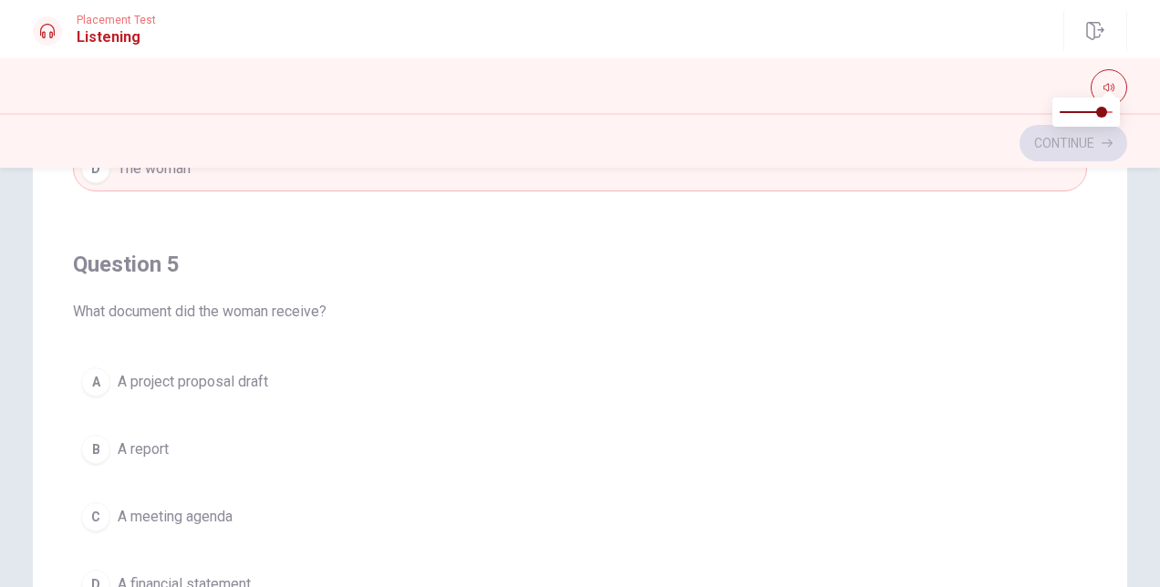
scroll to position [365, 0]
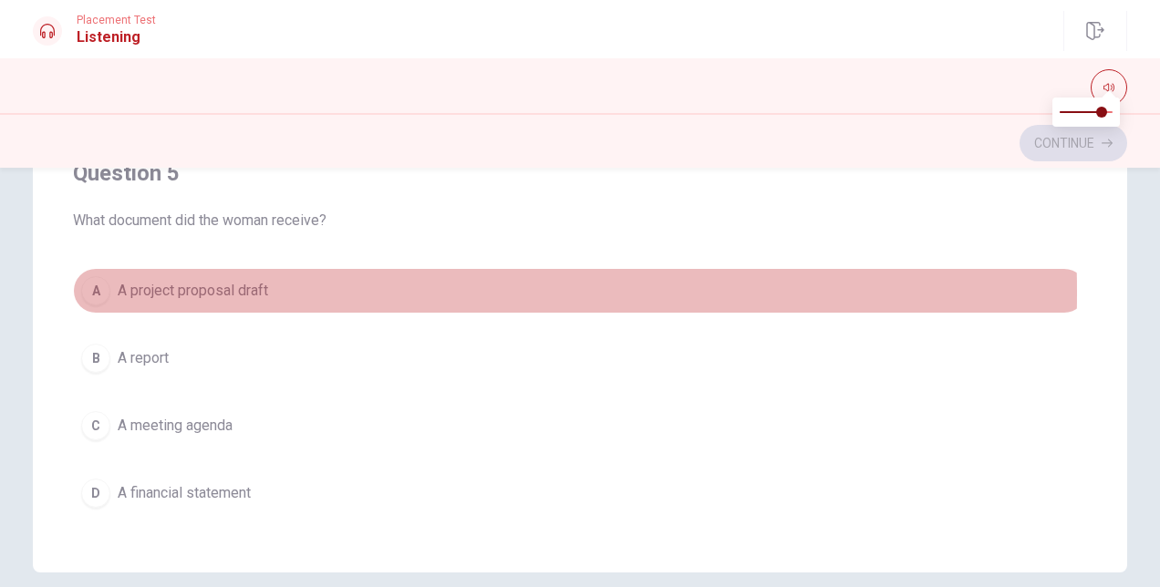
click at [202, 282] on span "A project proposal draft" at bounding box center [193, 291] width 150 height 22
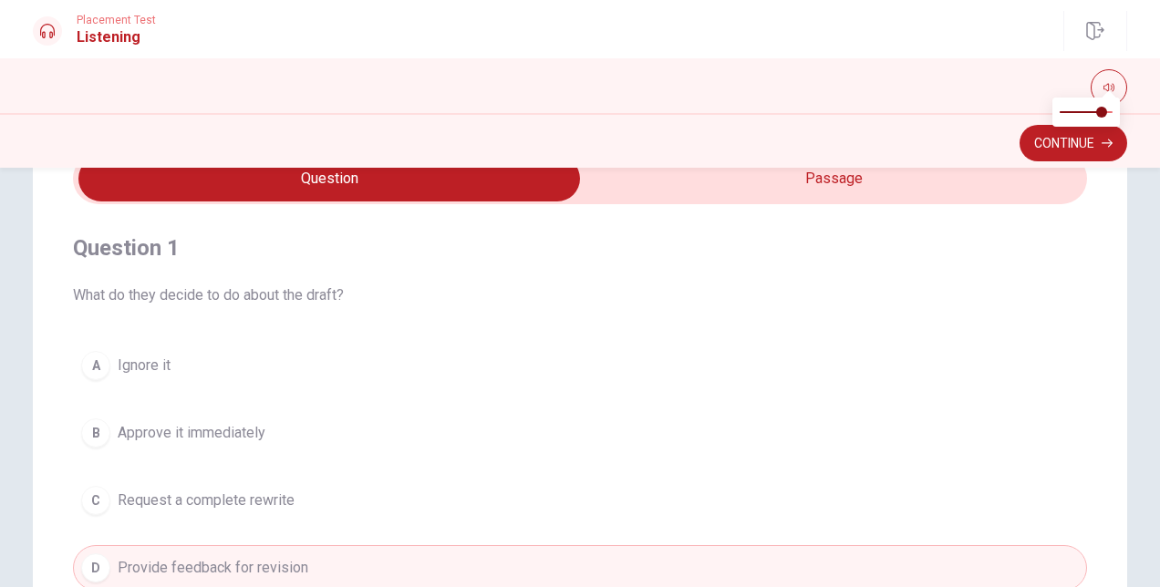
scroll to position [0, 0]
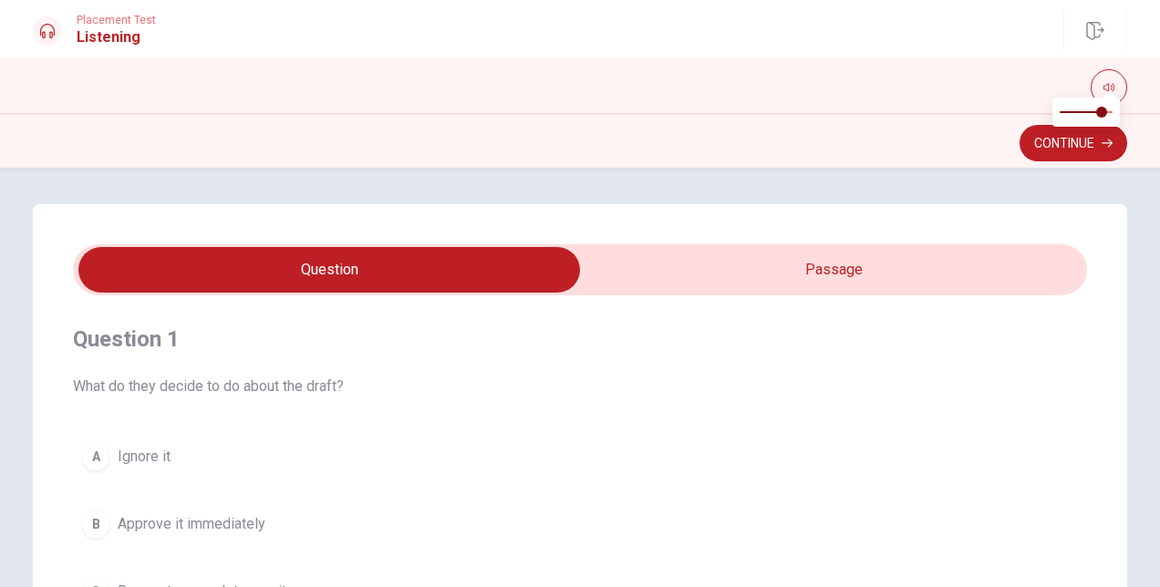
type input "55"
click at [771, 274] on input "checkbox" at bounding box center [329, 270] width 1521 height 46
checkbox input "true"
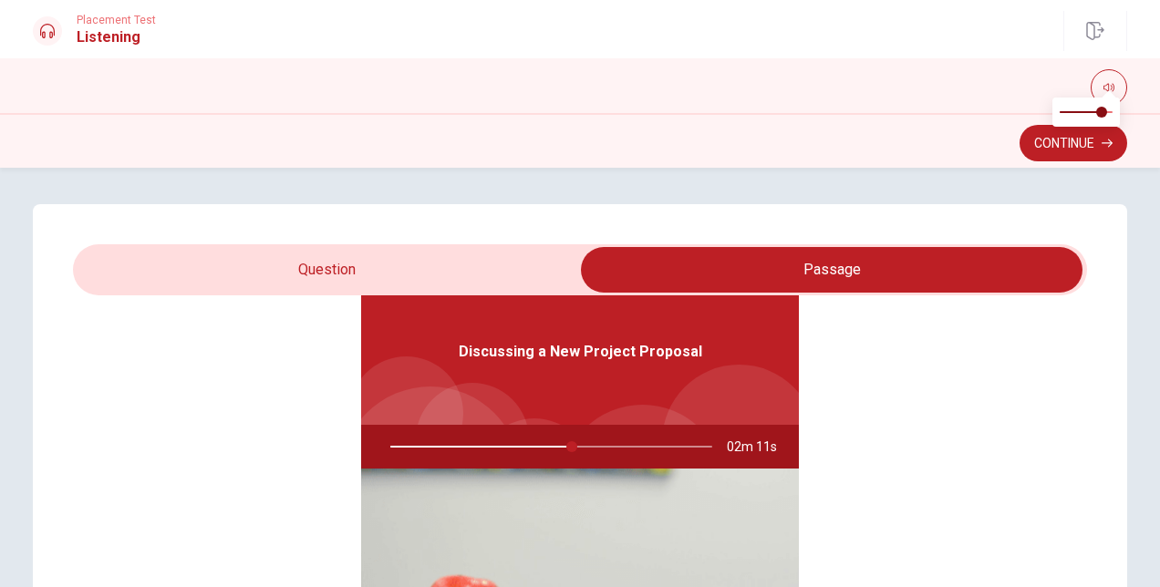
type input "57"
click at [263, 267] on input "checkbox" at bounding box center [831, 270] width 1521 height 46
checkbox input "false"
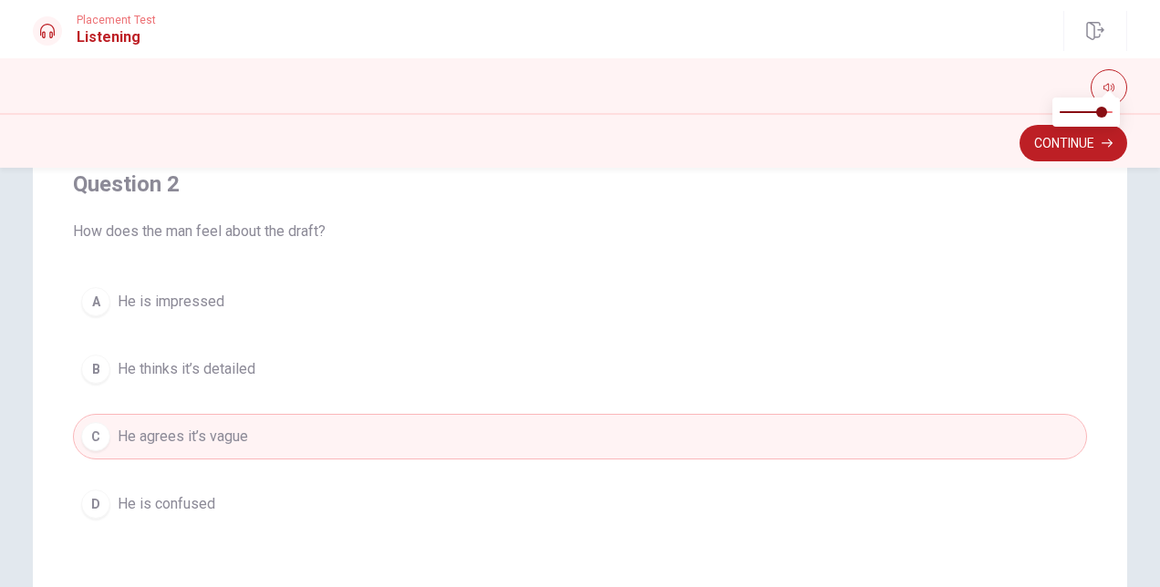
scroll to position [279, 0]
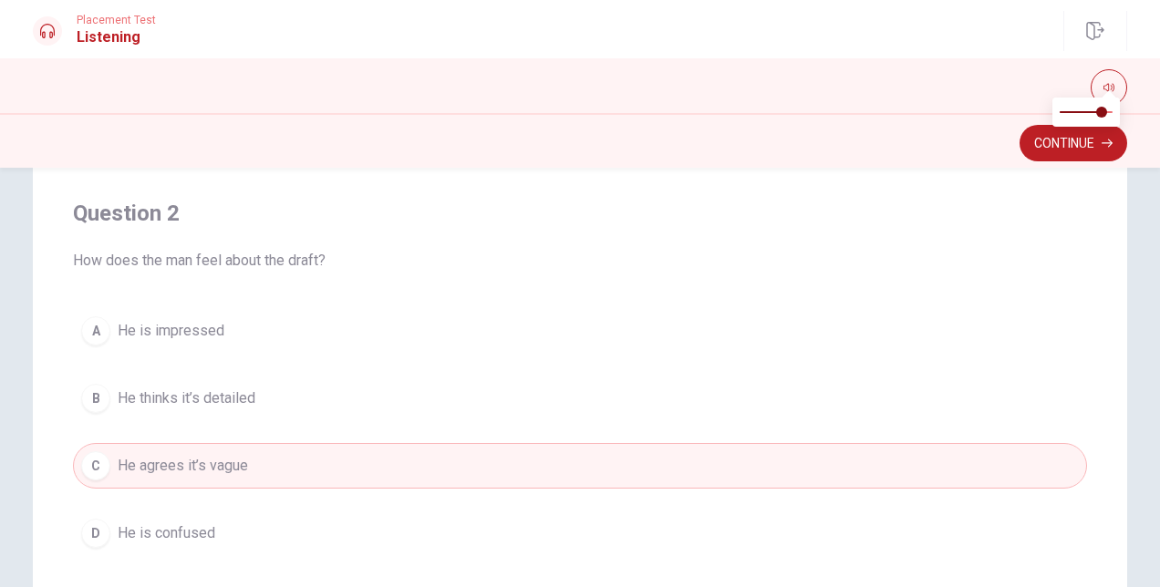
click at [249, 399] on span "He thinks it’s detailed" at bounding box center [187, 399] width 138 height 22
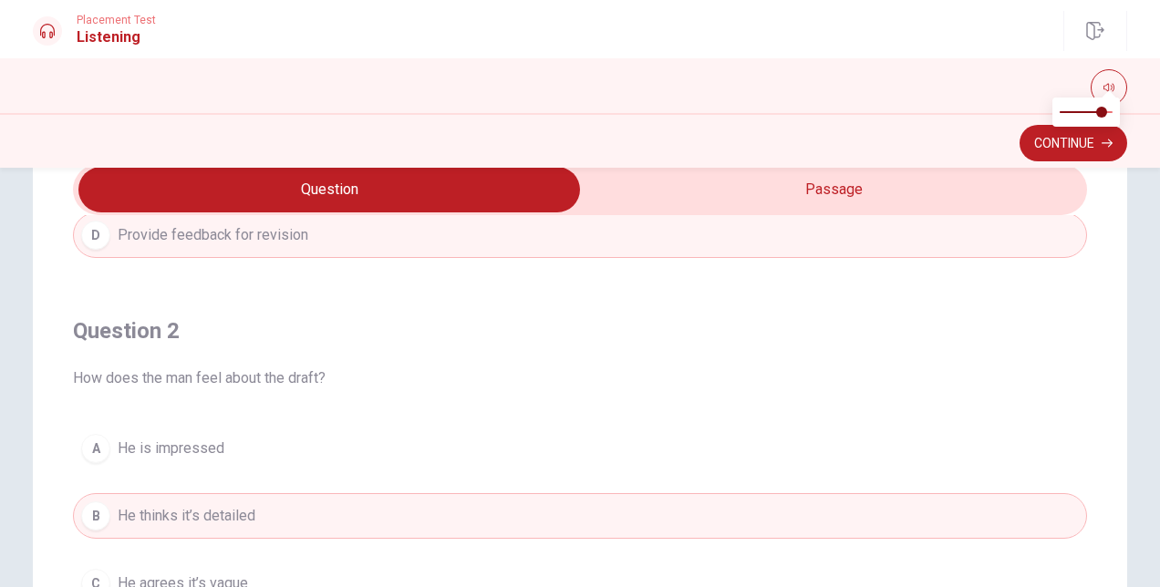
scroll to position [456, 0]
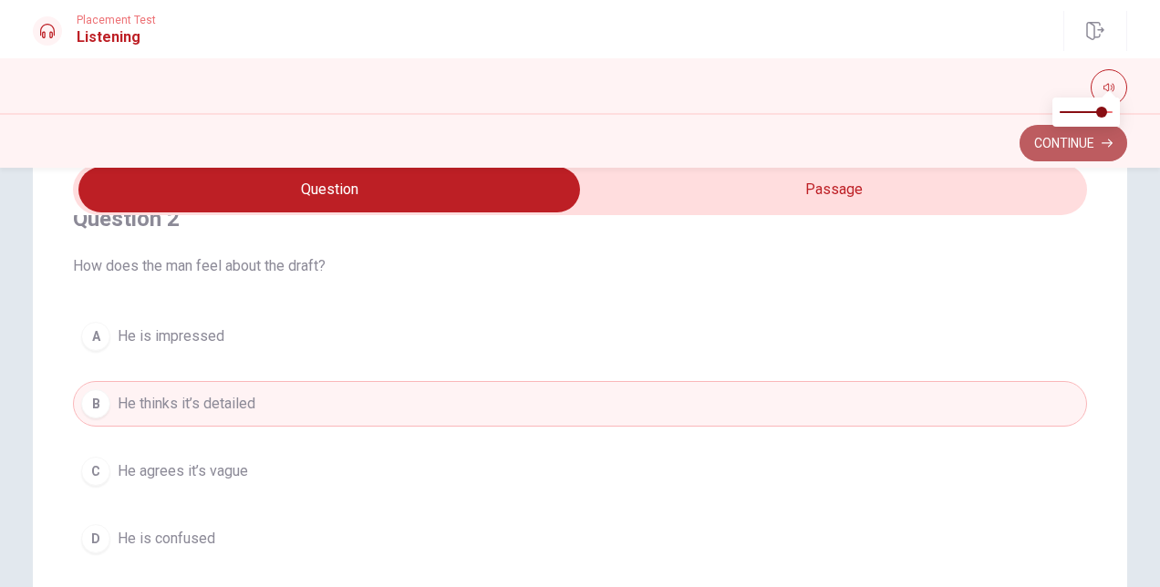
click at [1056, 150] on button "Continue" at bounding box center [1073, 143] width 108 height 36
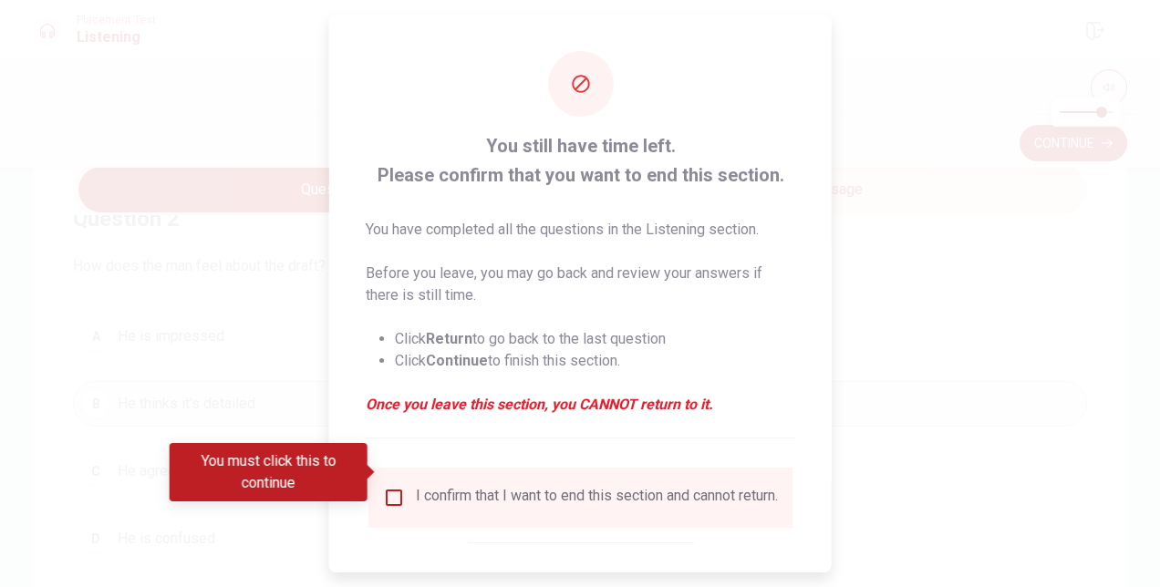
scroll to position [91, 0]
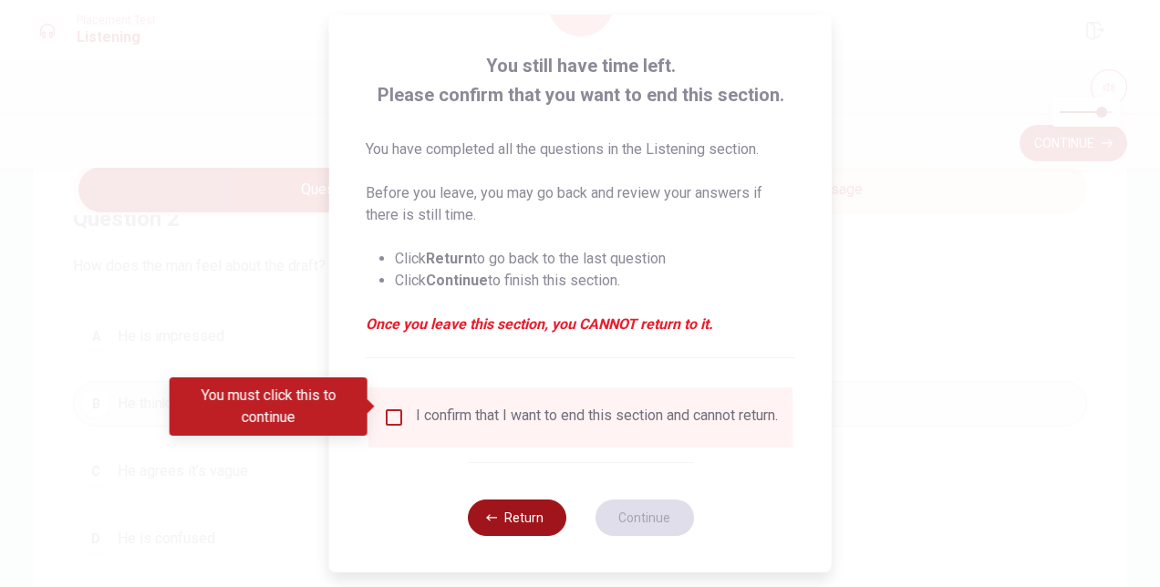
click at [533, 522] on button "Return" at bounding box center [516, 518] width 98 height 36
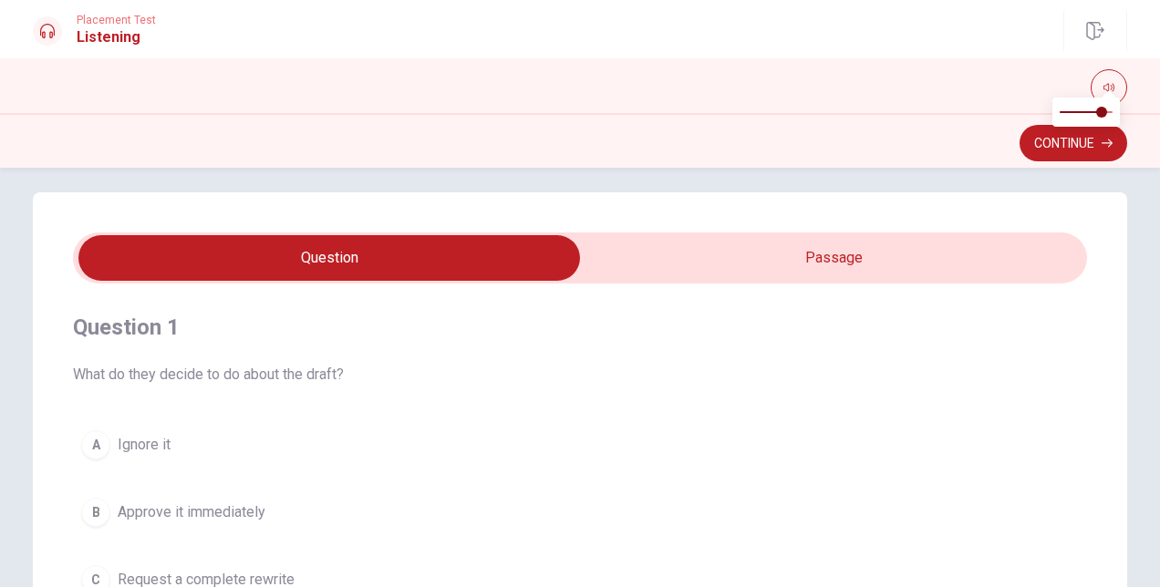
scroll to position [0, 0]
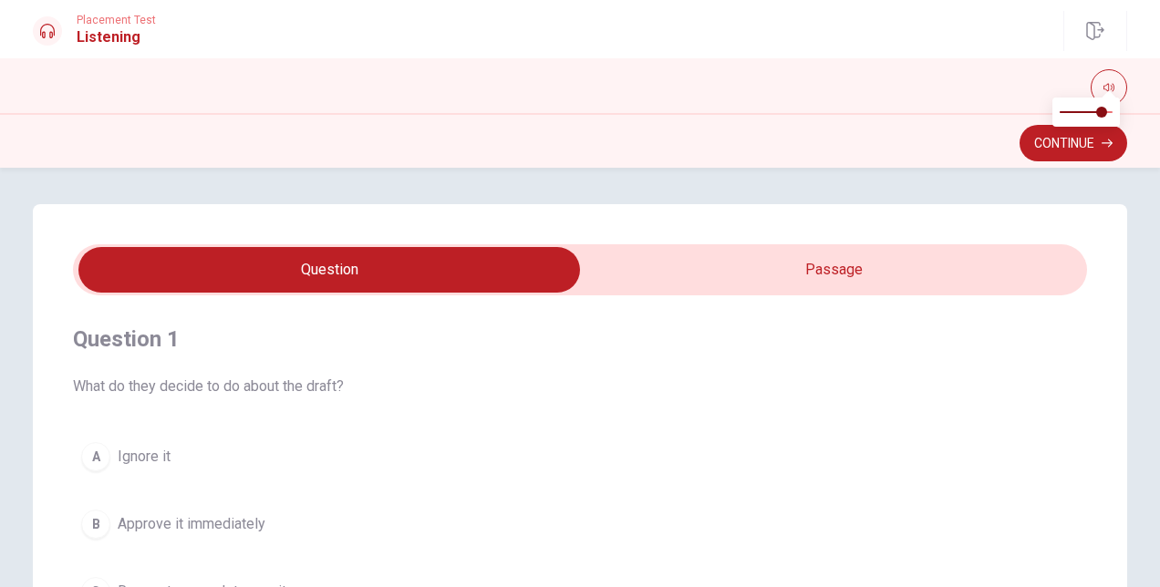
type input "76"
click at [733, 258] on input "checkbox" at bounding box center [329, 270] width 1521 height 46
checkbox input "true"
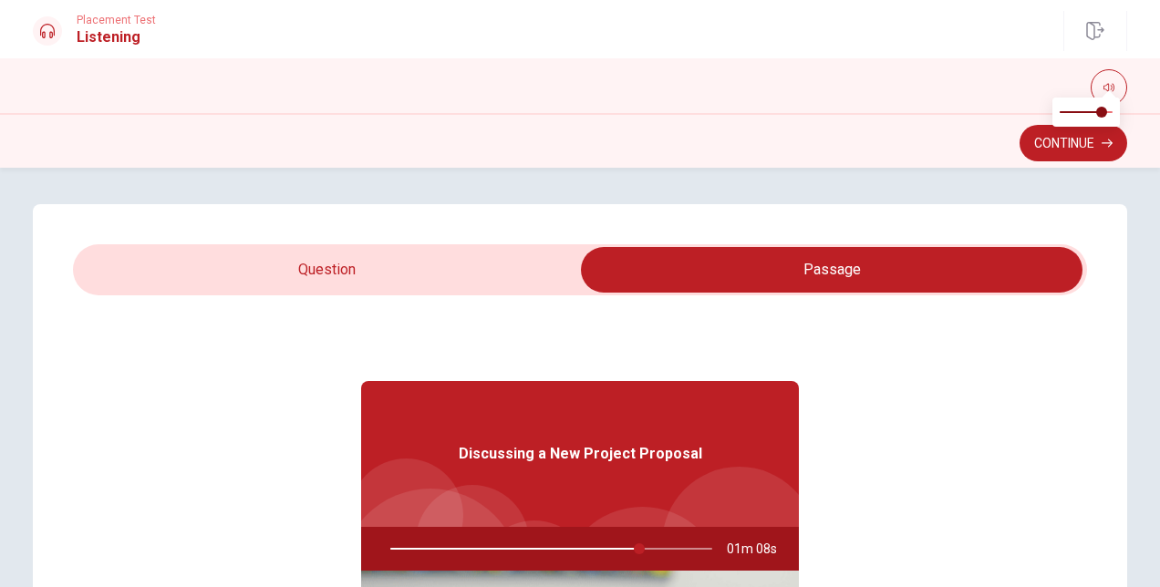
type input "78"
click at [405, 259] on input "checkbox" at bounding box center [831, 270] width 1521 height 46
checkbox input "false"
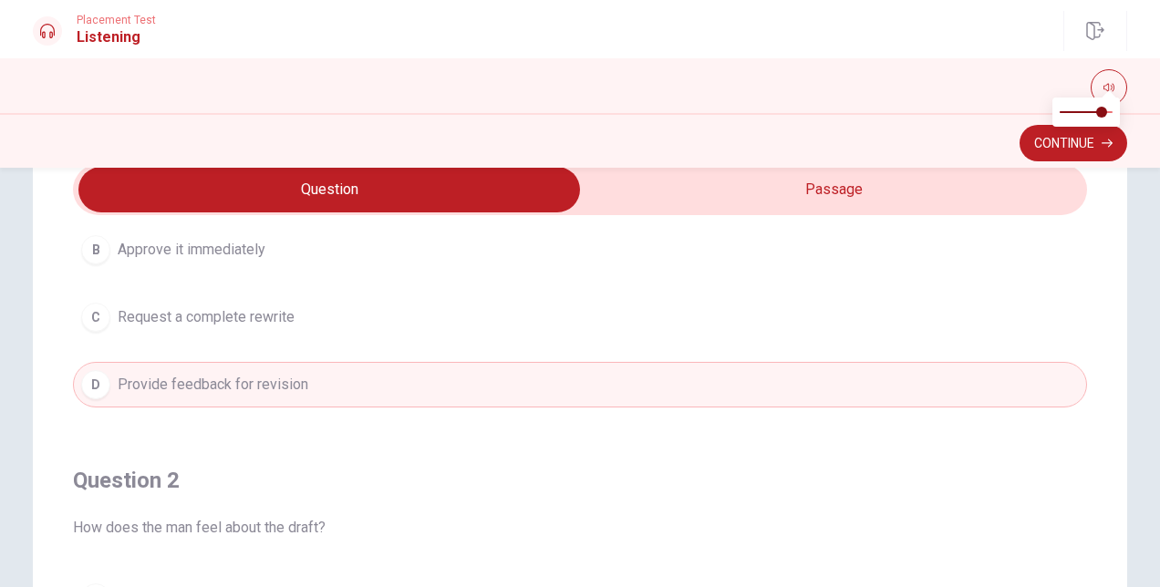
scroll to position [188, 0]
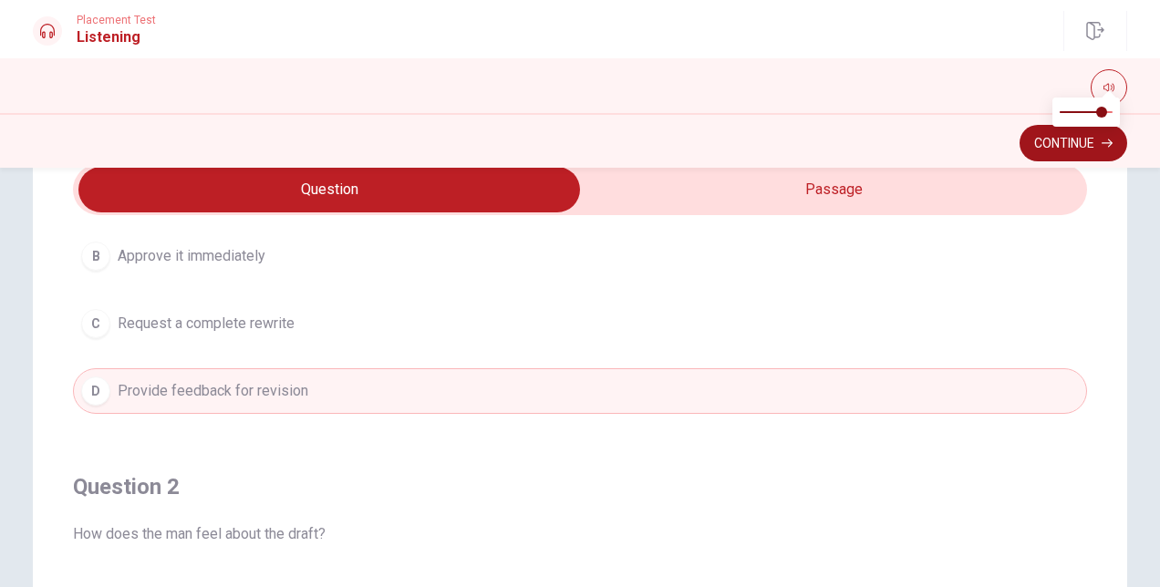
click at [1045, 148] on button "Continue" at bounding box center [1073, 143] width 108 height 36
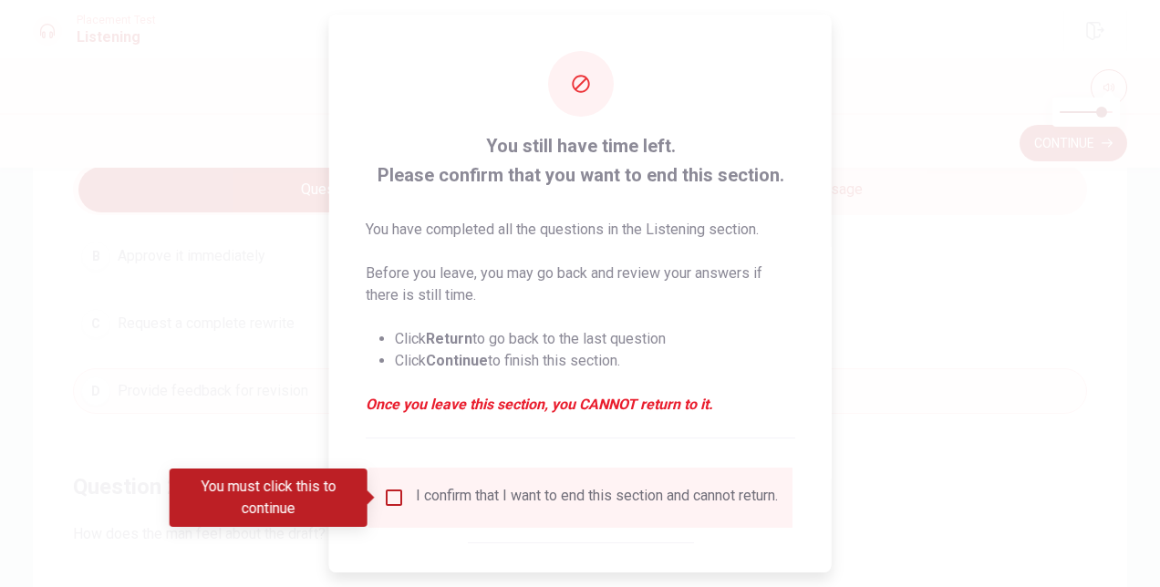
click at [411, 492] on div "I confirm that I want to end this section and cannot return." at bounding box center [580, 498] width 395 height 22
click at [390, 499] on input "You must click this to continue" at bounding box center [394, 498] width 22 height 22
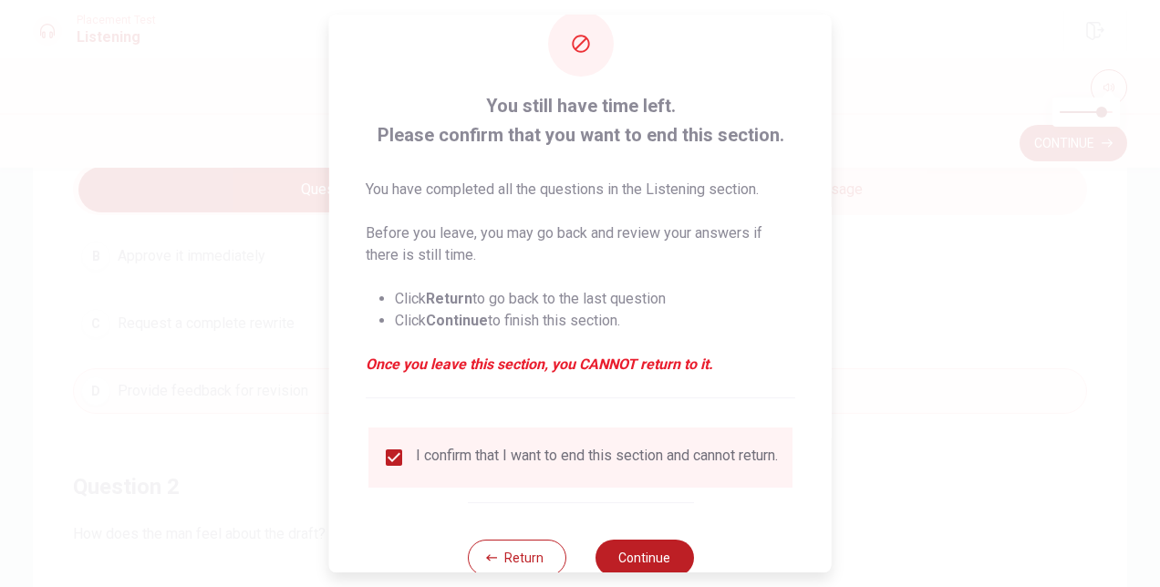
scroll to position [93, 0]
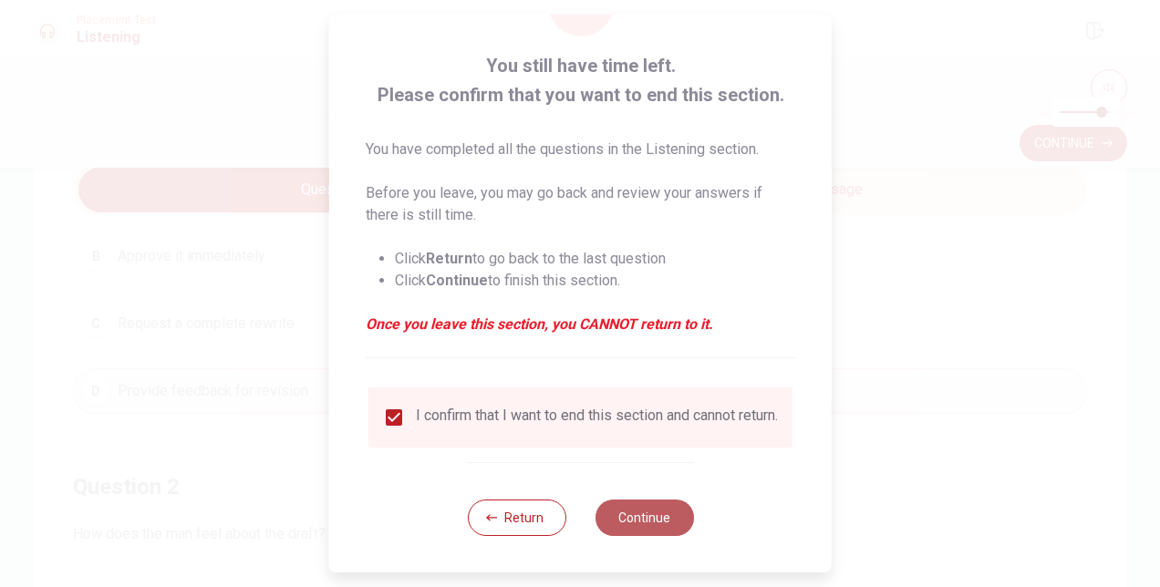
click at [636, 512] on button "Continue" at bounding box center [644, 518] width 98 height 36
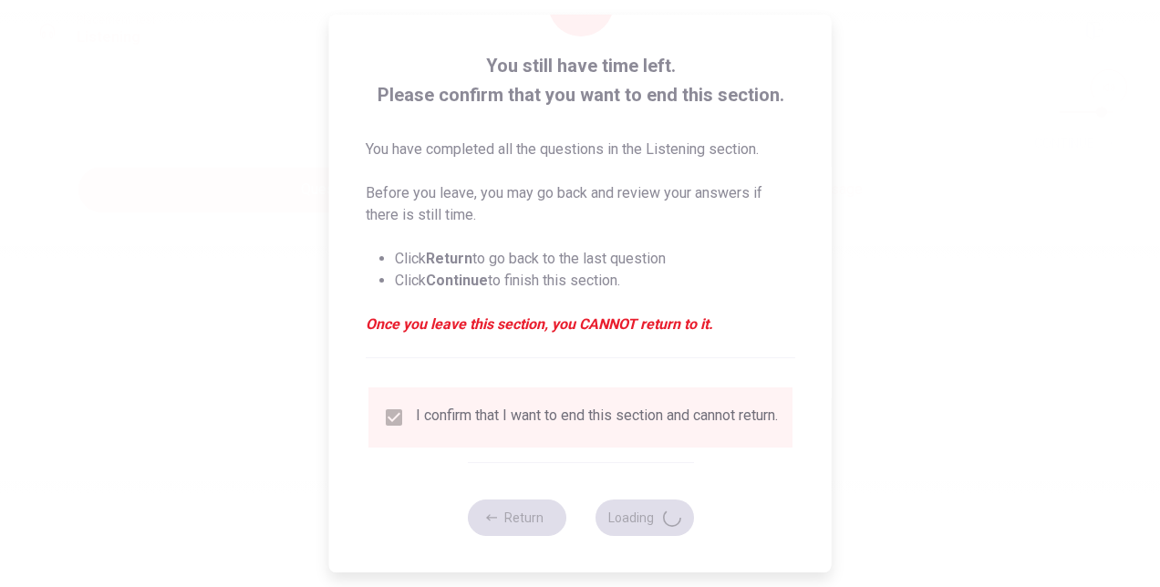
scroll to position [0, 0]
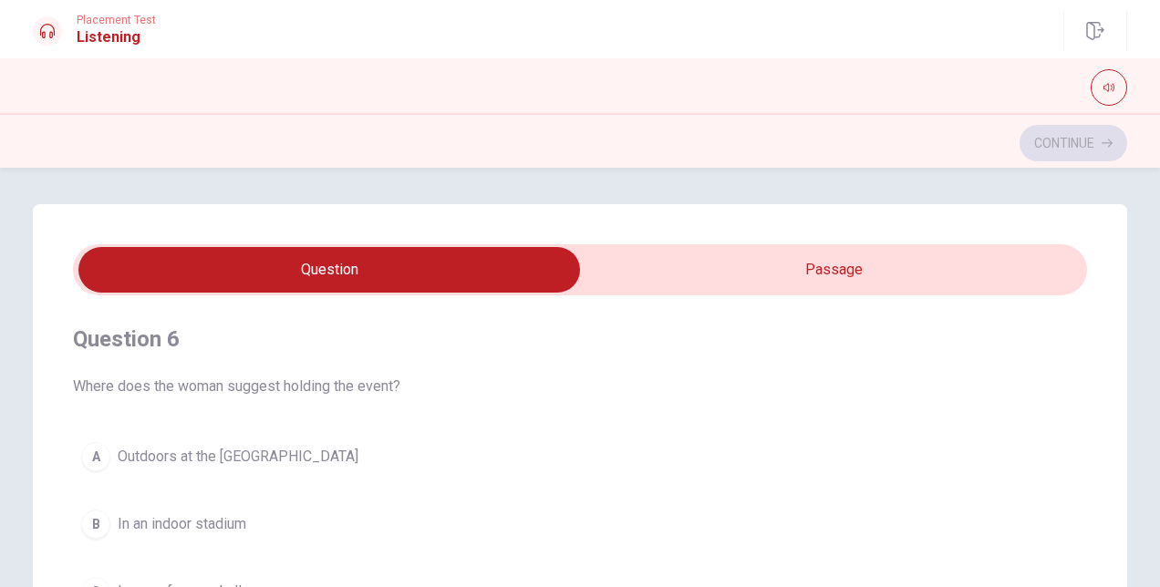
click at [852, 265] on input "checkbox" at bounding box center [329, 270] width 1521 height 46
checkbox input "true"
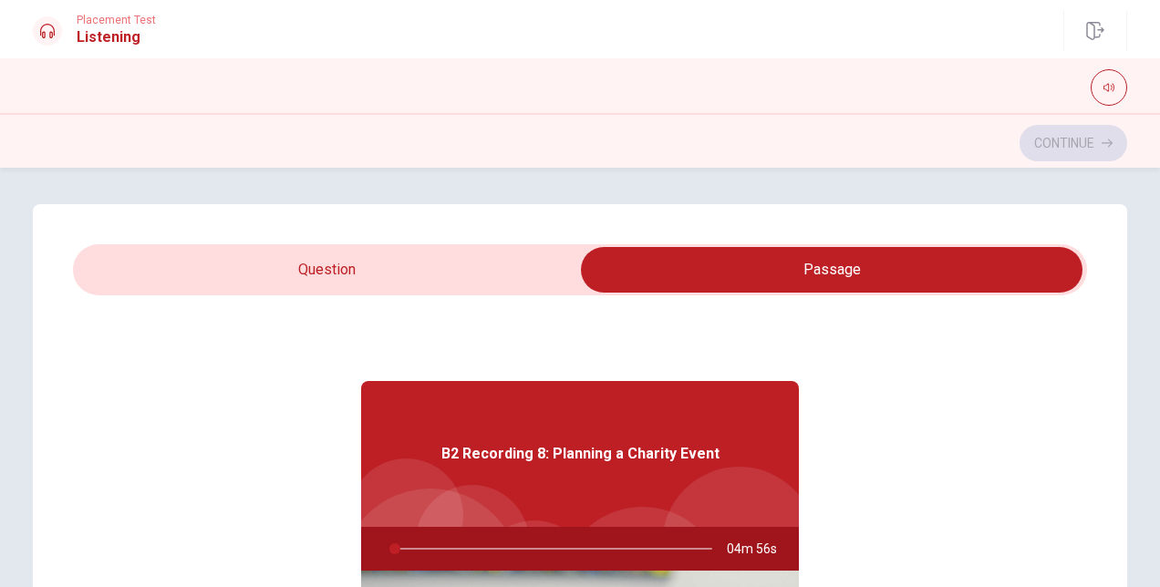
type input "2"
click at [385, 272] on input "checkbox" at bounding box center [831, 270] width 1521 height 46
checkbox input "false"
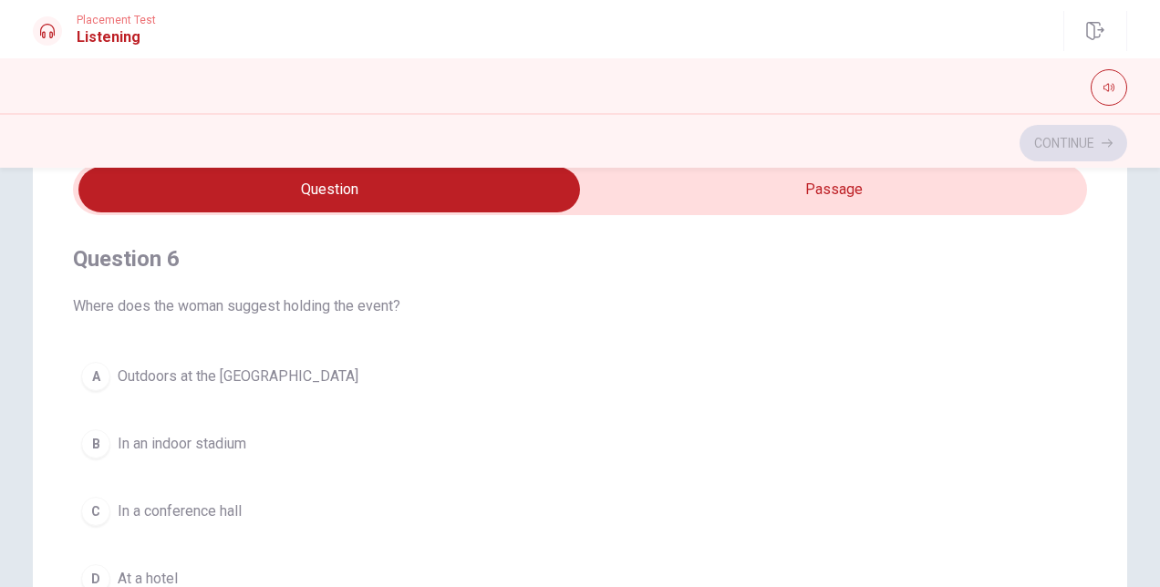
scroll to position [91, 0]
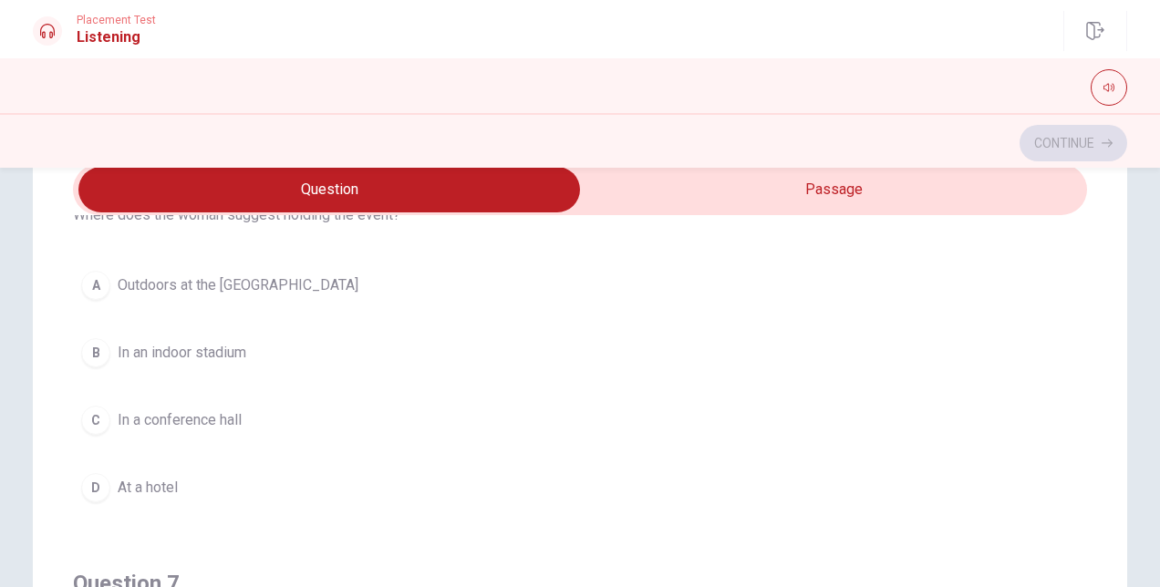
click at [195, 281] on span "Outdoors at the [GEOGRAPHIC_DATA]" at bounding box center [238, 285] width 241 height 22
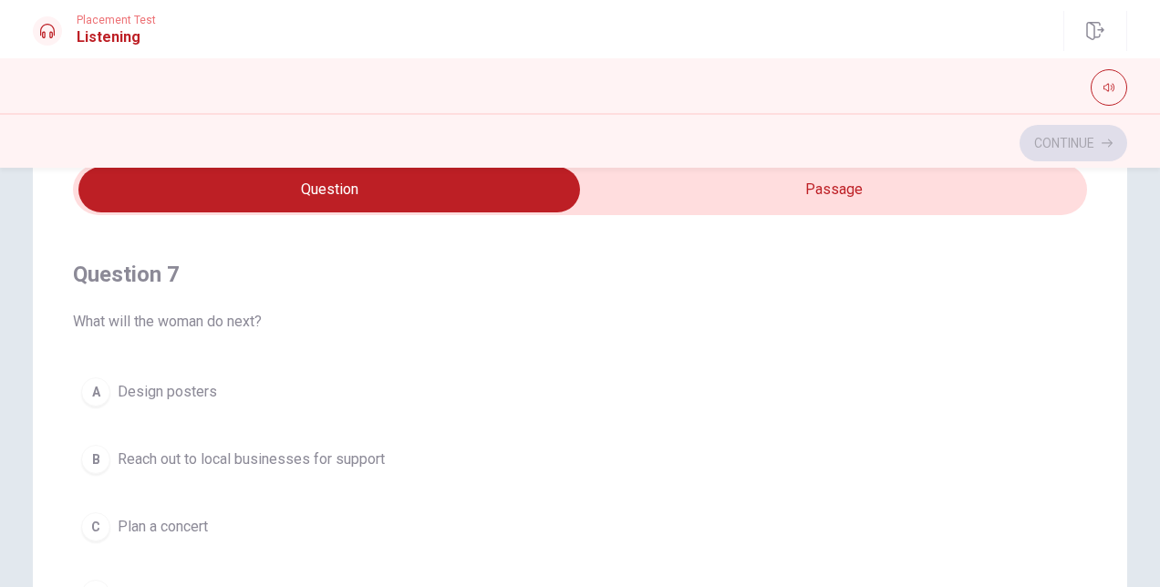
scroll to position [456, 0]
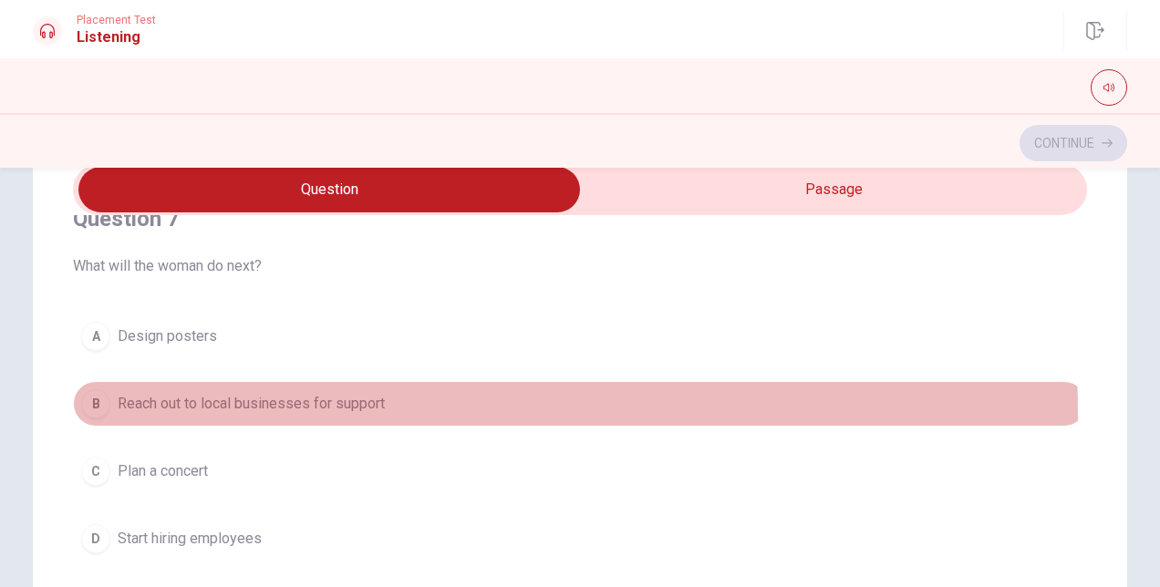
click at [249, 410] on span "Reach out to local businesses for support" at bounding box center [251, 404] width 267 height 22
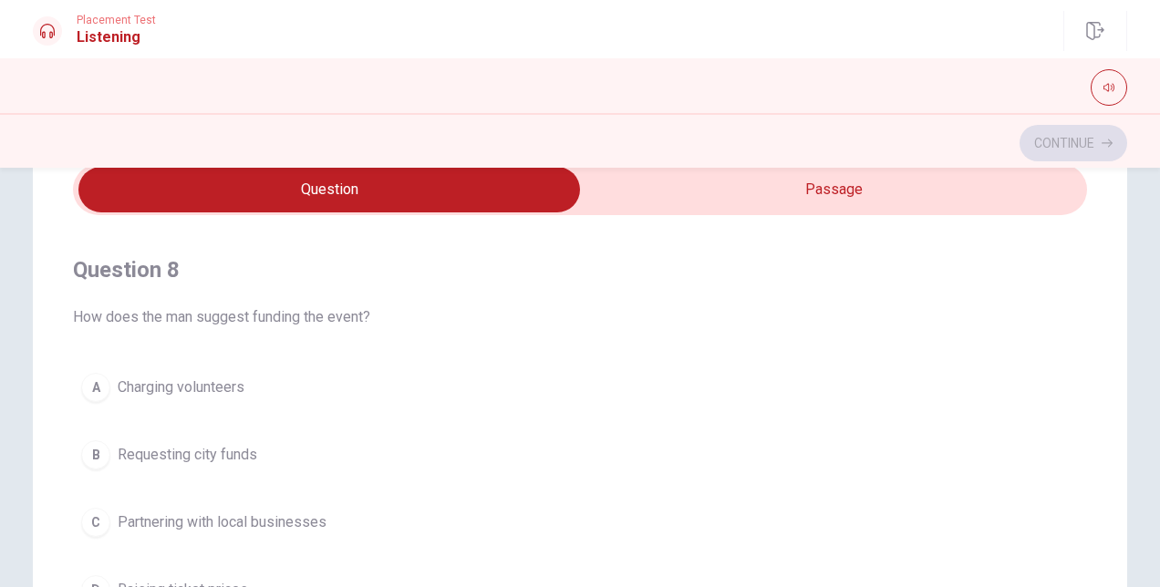
scroll to position [912, 0]
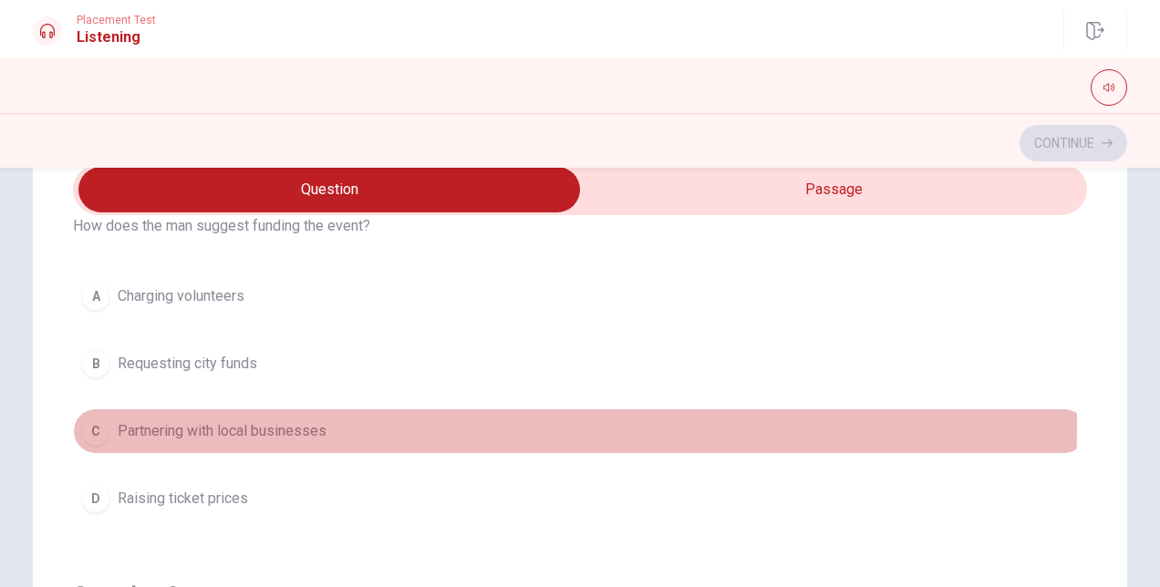
click at [224, 421] on span "Partnering with local businesses" at bounding box center [222, 431] width 209 height 22
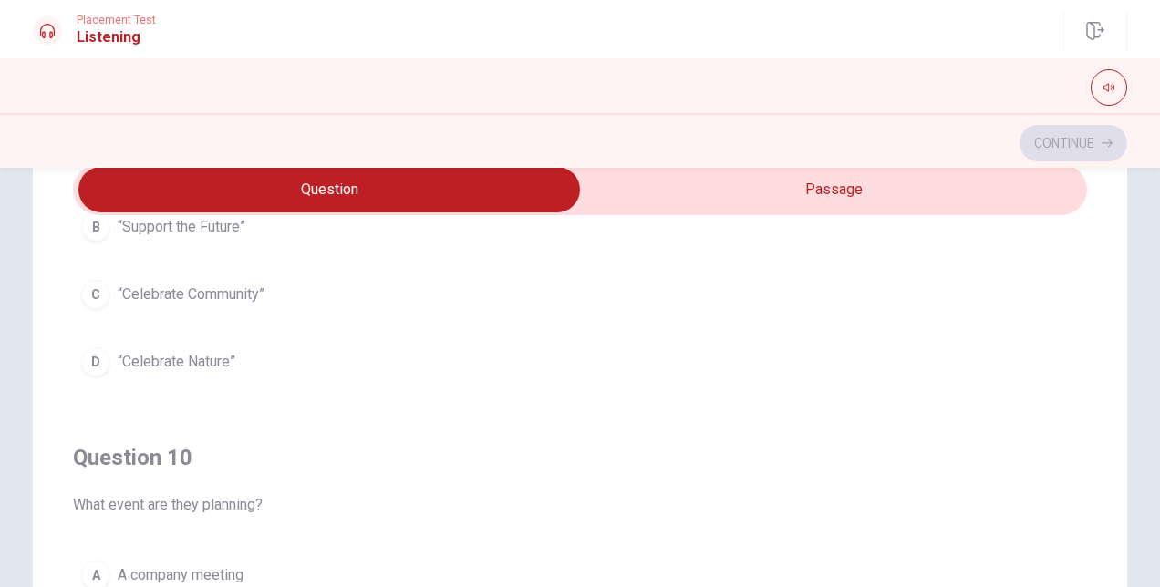
scroll to position [263, 0]
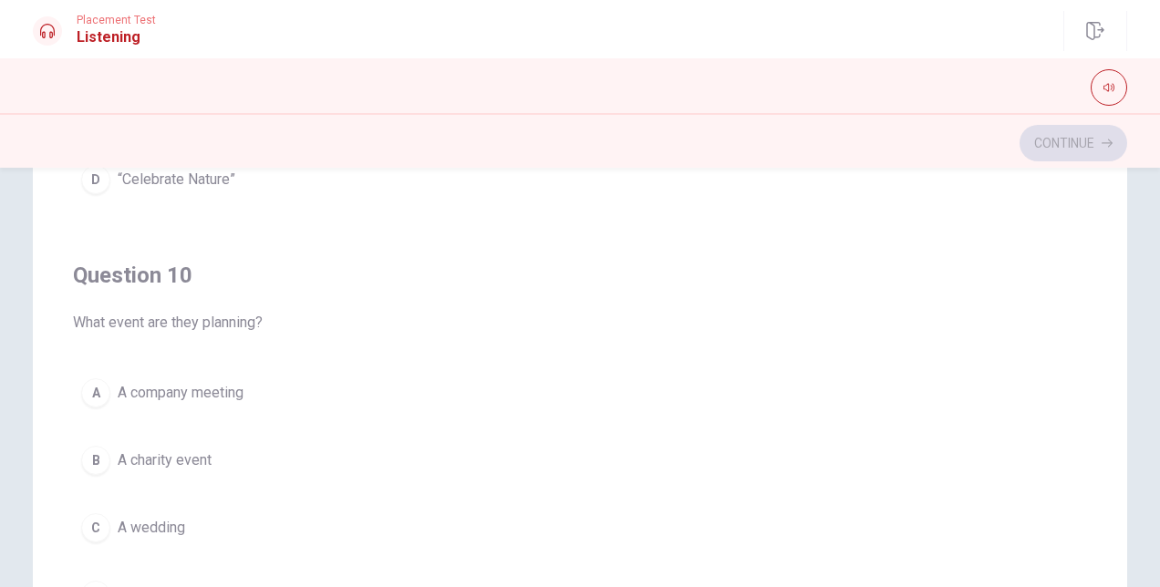
click at [191, 456] on span "A charity event" at bounding box center [165, 461] width 94 height 22
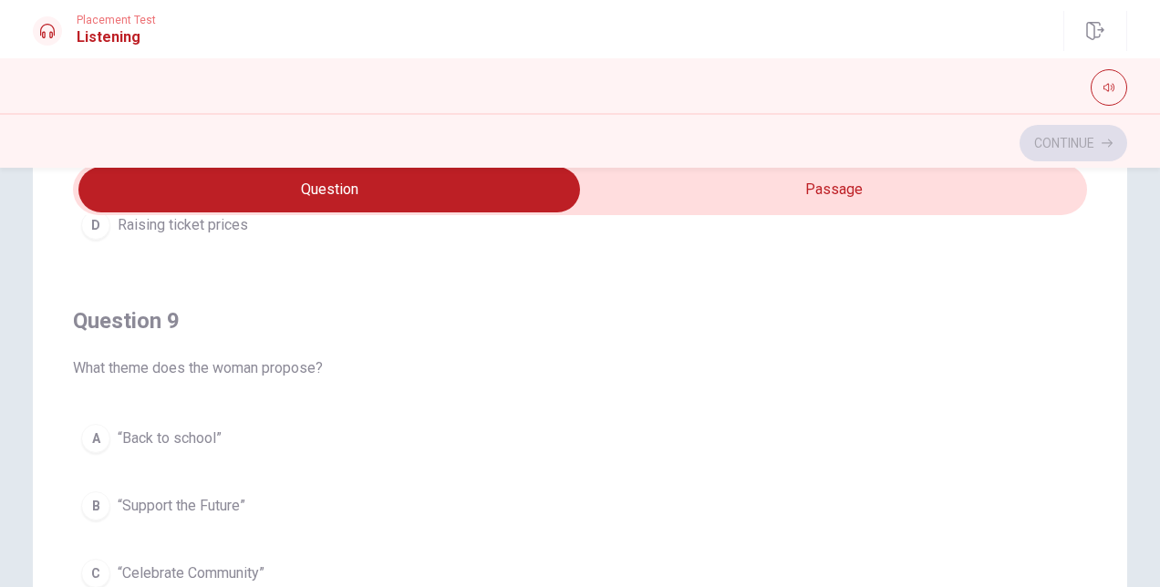
scroll to position [1277, 0]
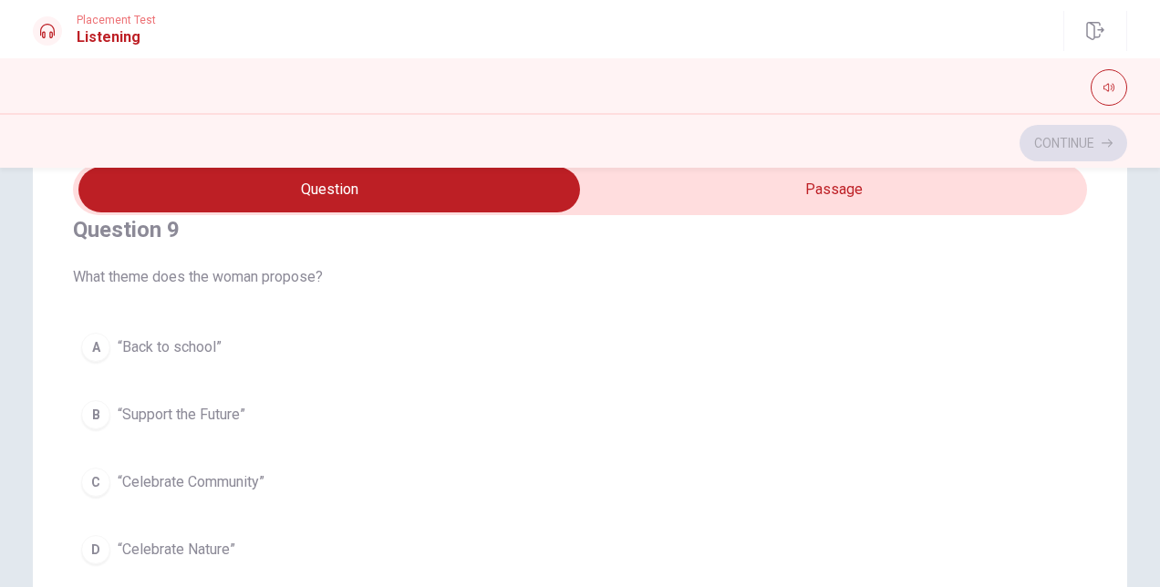
click at [232, 475] on span "“Celebrate Community”" at bounding box center [191, 482] width 147 height 22
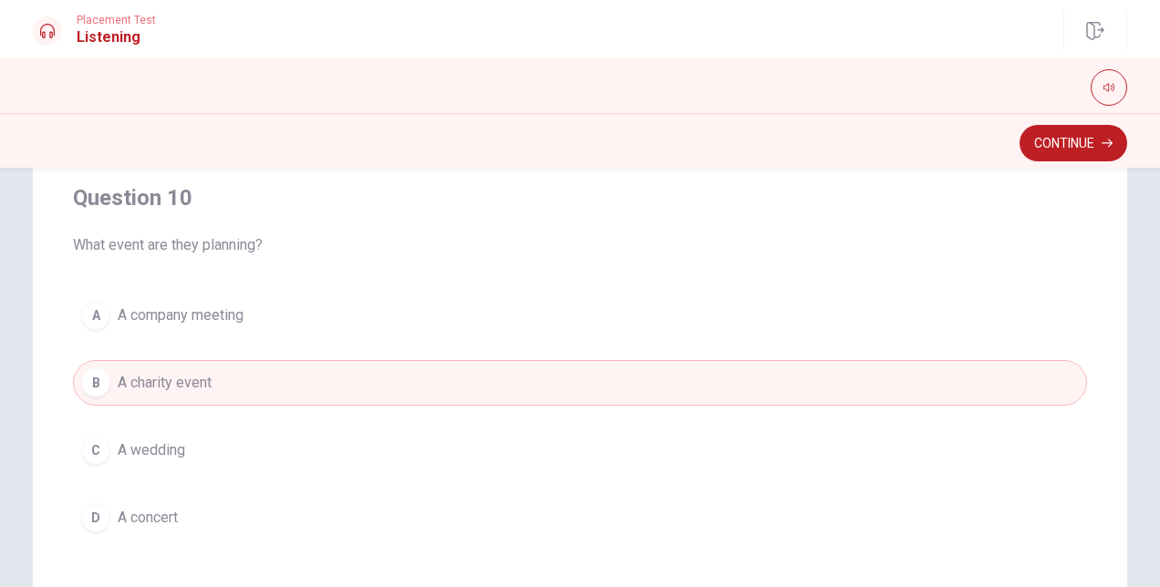
scroll to position [365, 0]
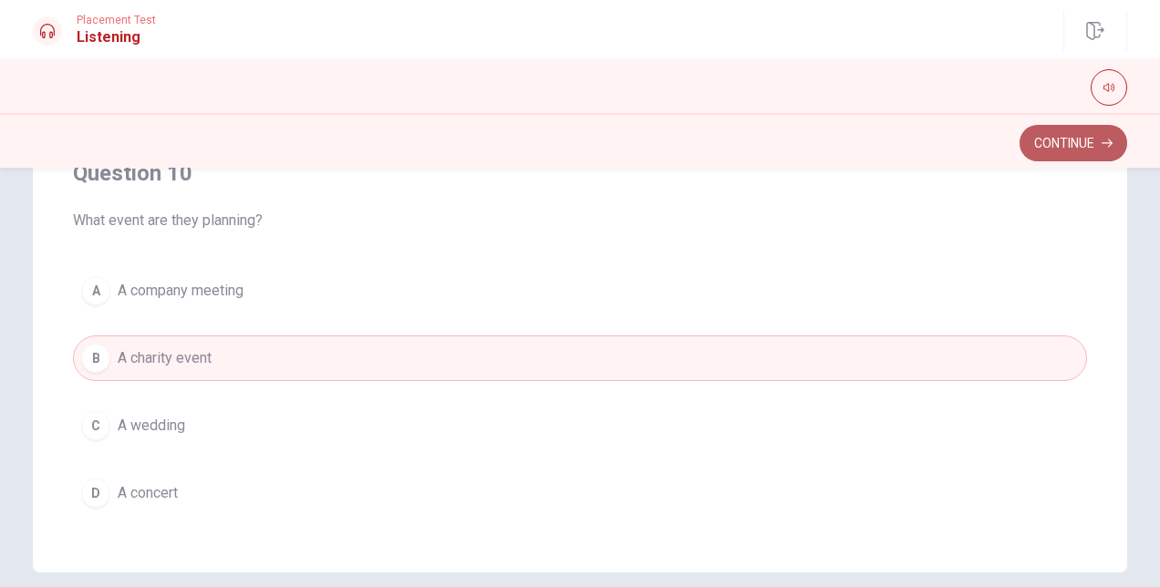
click at [1040, 149] on button "Continue" at bounding box center [1073, 143] width 108 height 36
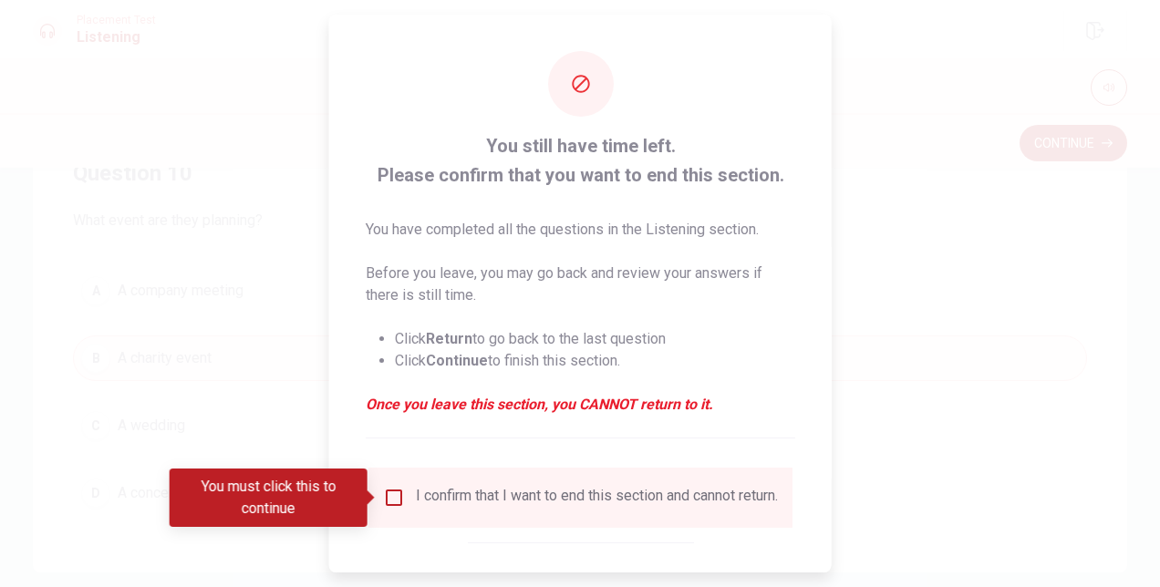
click at [394, 506] on input "You must click this to continue" at bounding box center [394, 498] width 22 height 22
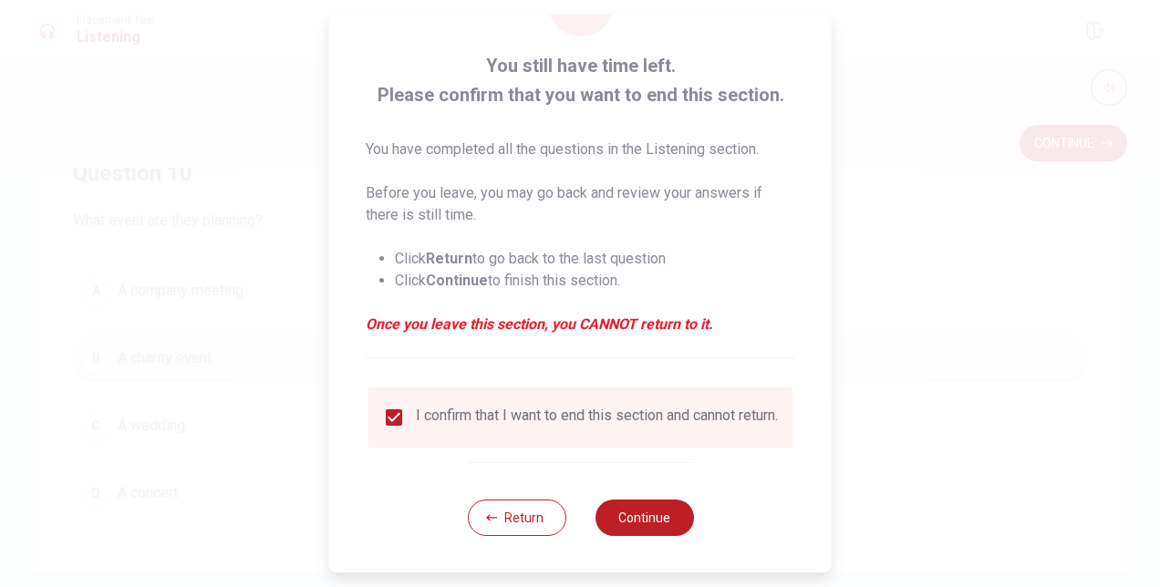
scroll to position [93, 0]
click at [654, 521] on button "Continue" at bounding box center [644, 518] width 98 height 36
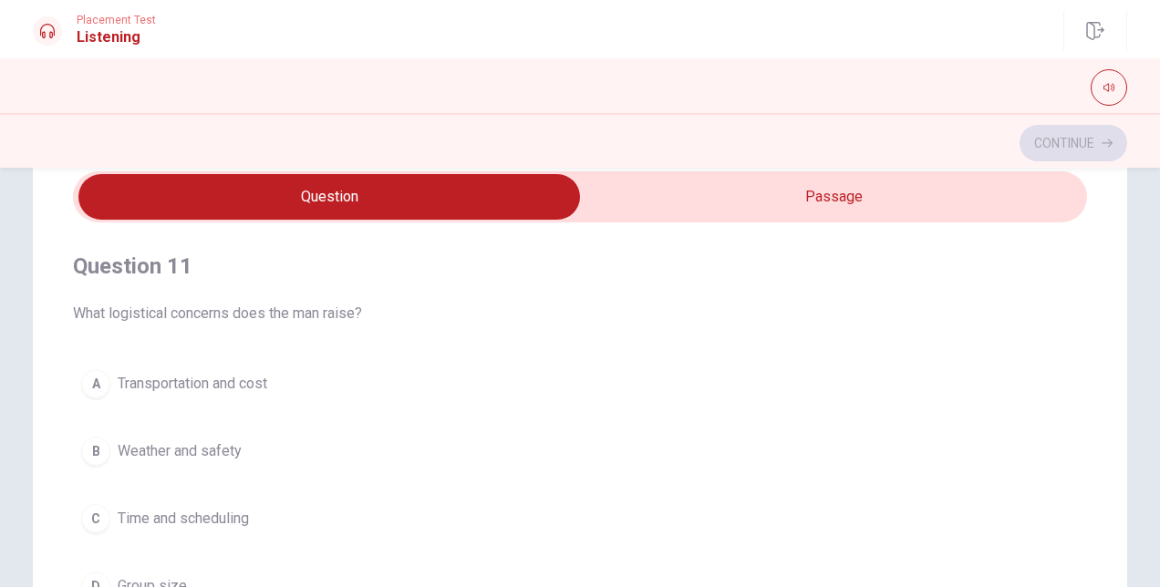
scroll to position [0, 0]
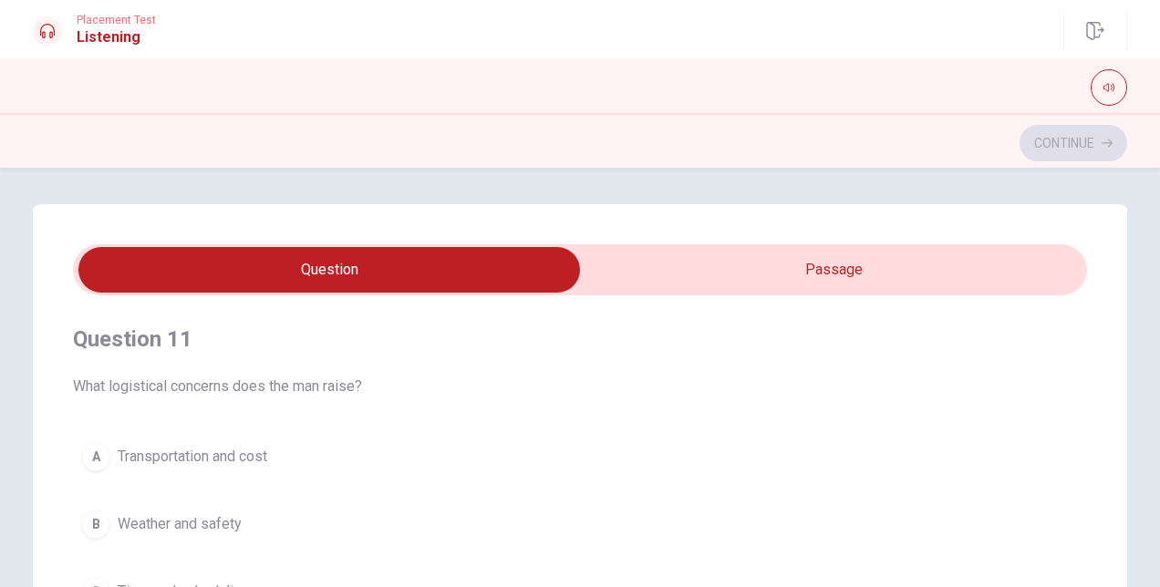
click at [874, 282] on input "checkbox" at bounding box center [329, 270] width 1521 height 46
checkbox input "true"
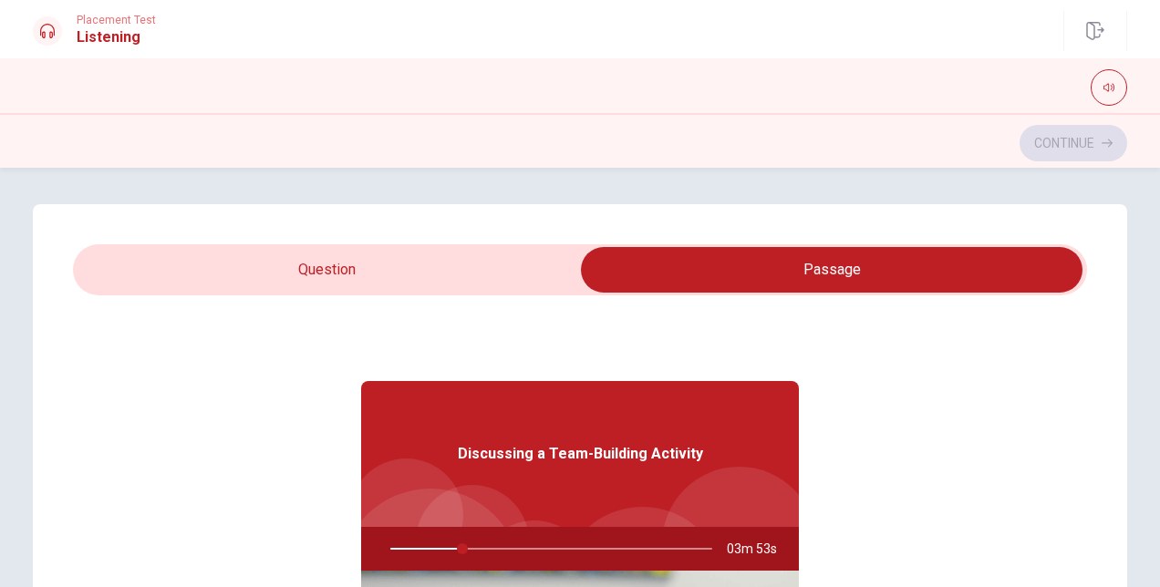
type input "23"
click at [425, 257] on input "checkbox" at bounding box center [831, 270] width 1521 height 46
checkbox input "false"
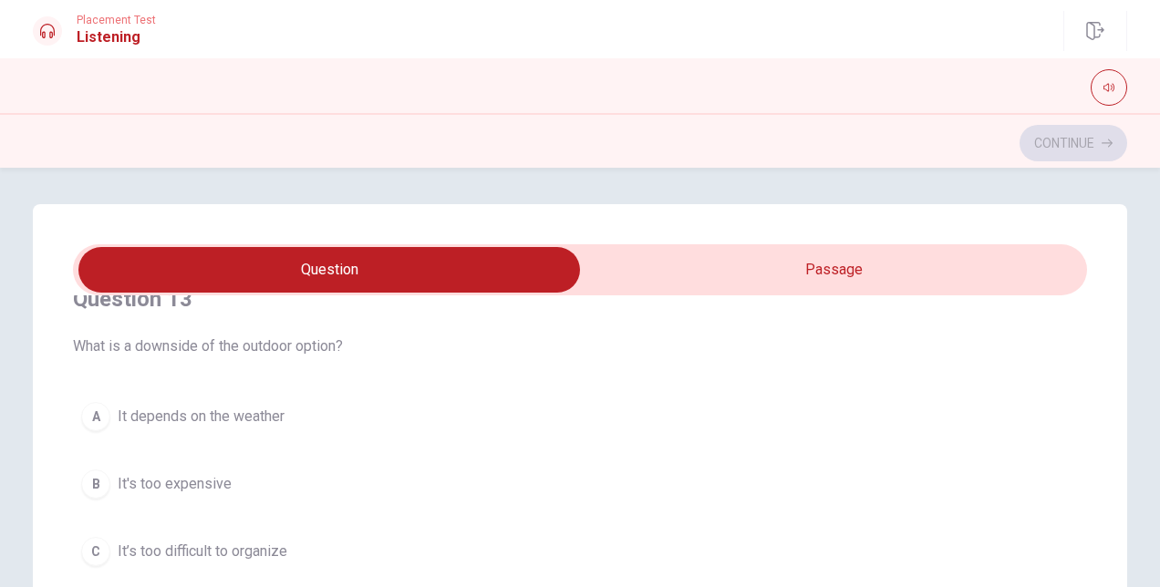
scroll to position [912, 0]
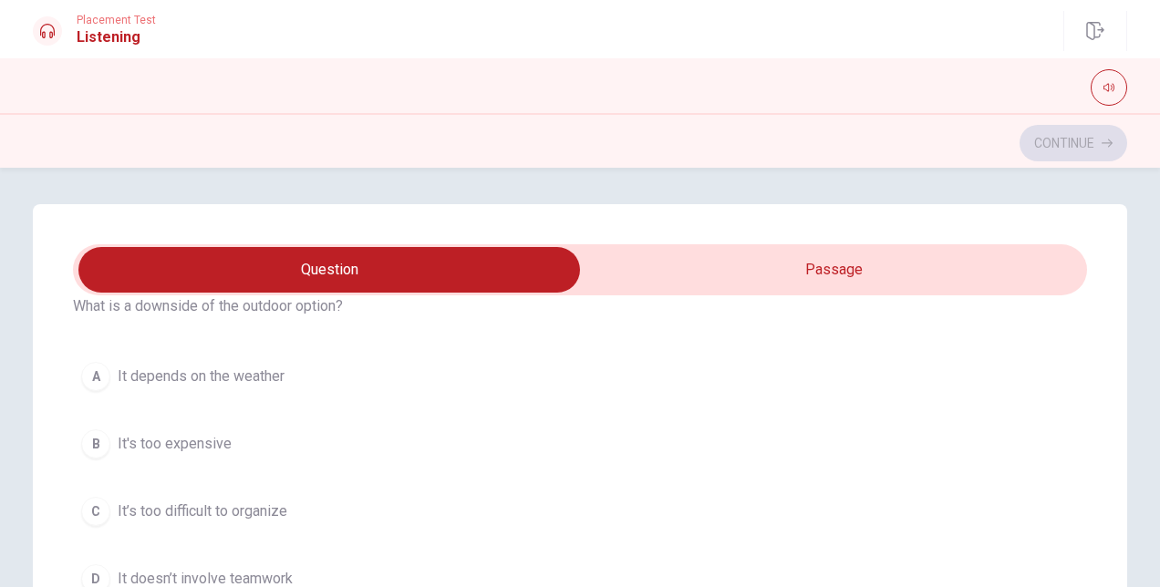
click at [222, 370] on span "It depends on the weather" at bounding box center [201, 377] width 167 height 22
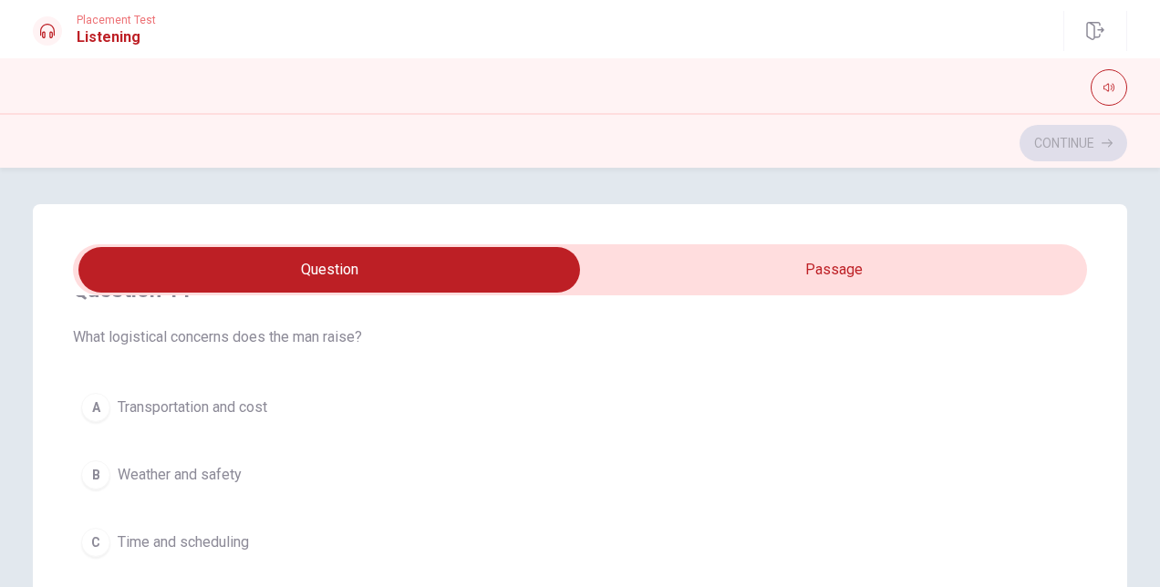
scroll to position [91, 0]
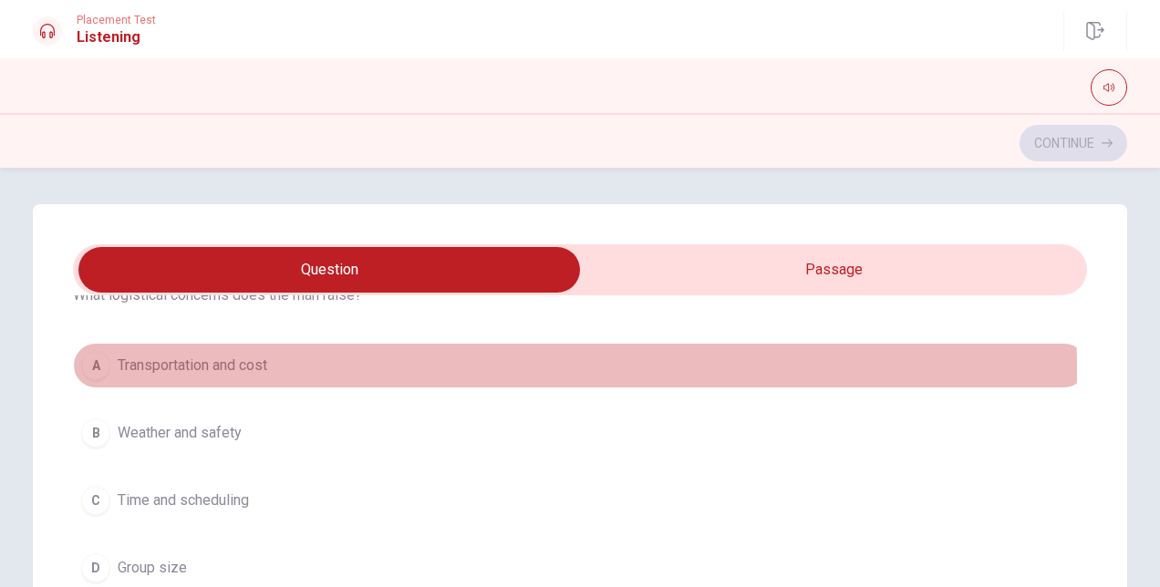
click at [222, 369] on span "Transportation and cost" at bounding box center [193, 366] width 150 height 22
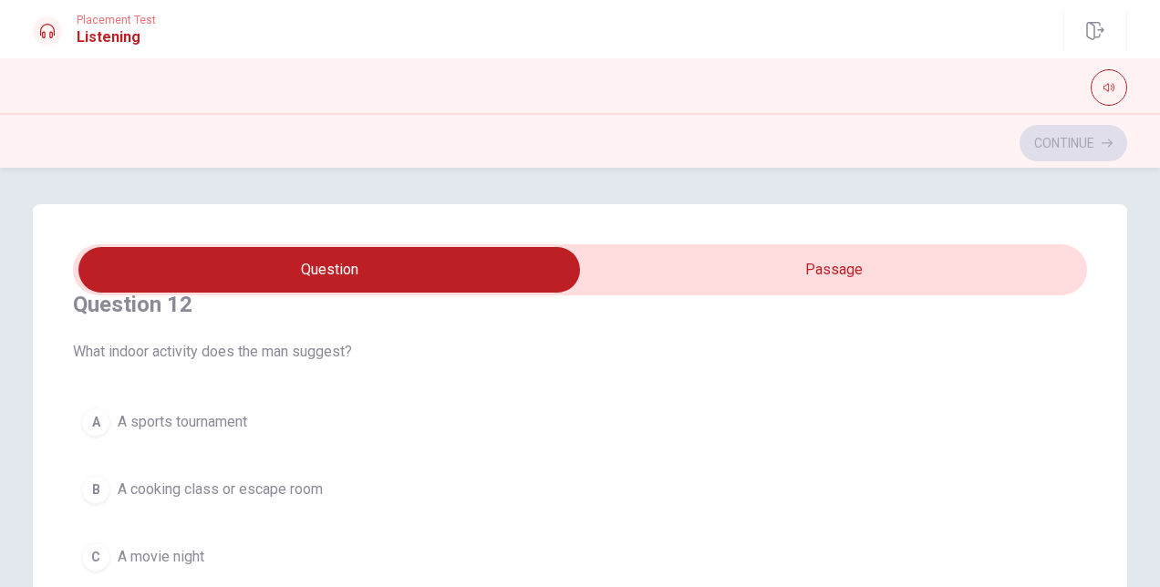
scroll to position [547, 0]
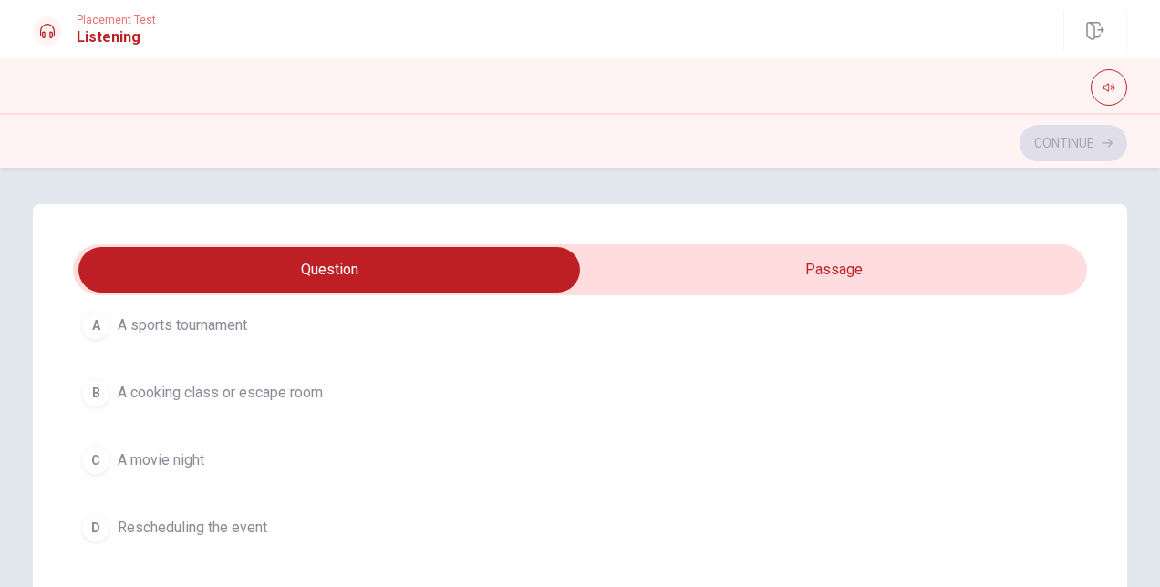
click at [217, 403] on button "B A cooking class or escape room" at bounding box center [580, 393] width 1014 height 46
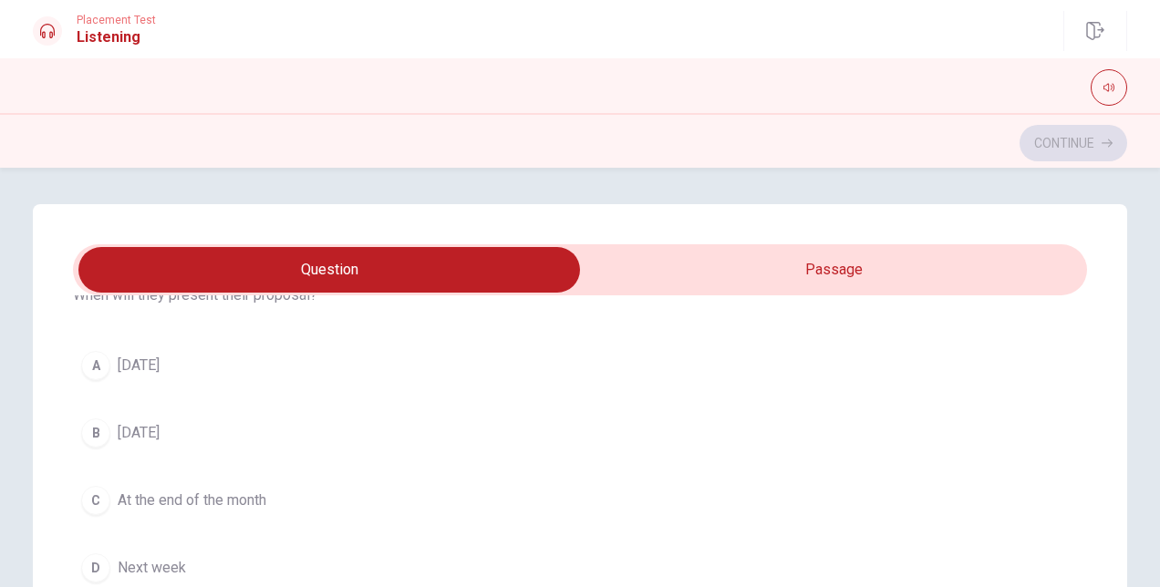
scroll to position [1368, 0]
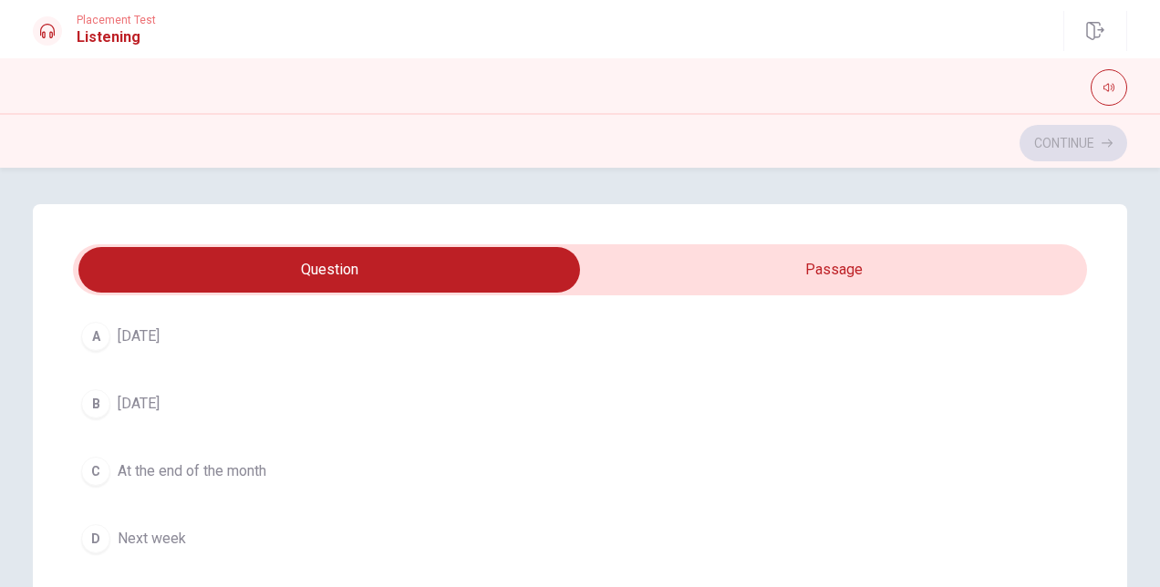
click at [155, 533] on span "Next week" at bounding box center [152, 539] width 68 height 22
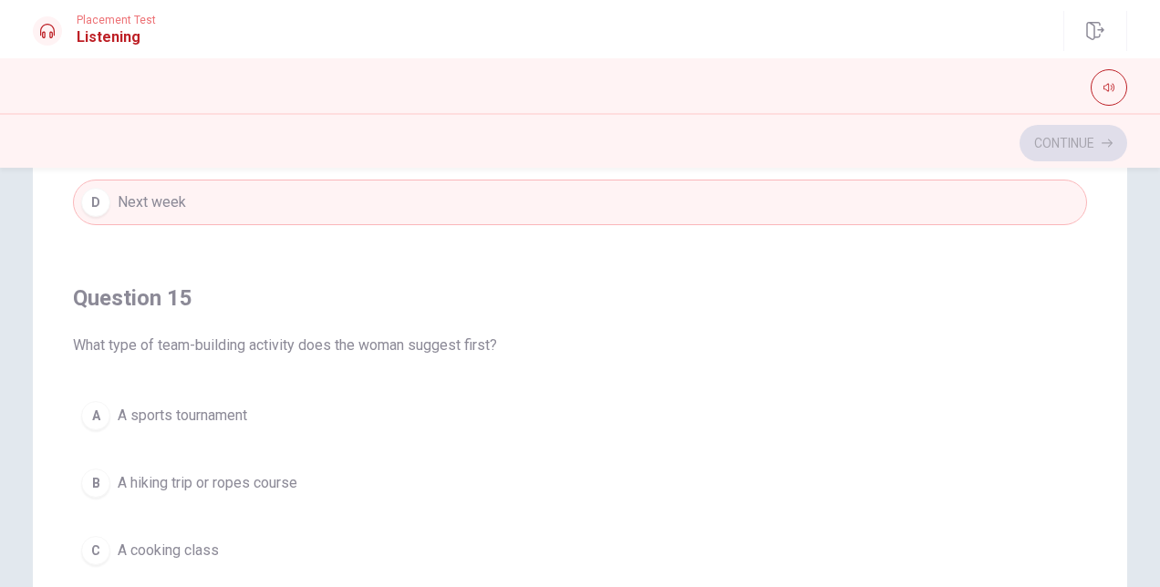
scroll to position [274, 0]
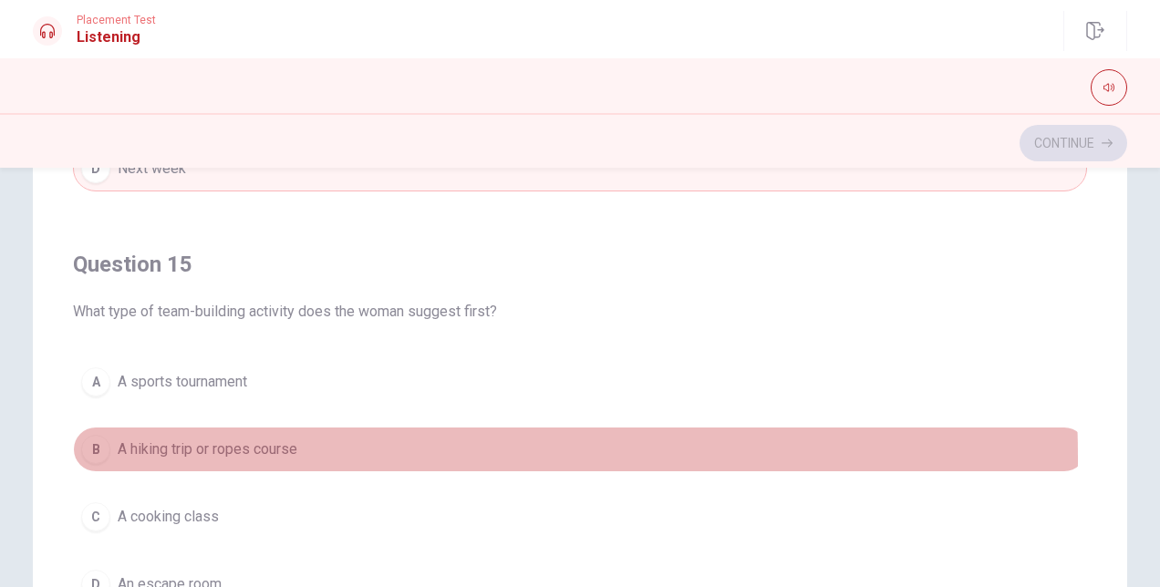
click at [228, 447] on span "A hiking trip or ropes course" at bounding box center [208, 450] width 180 height 22
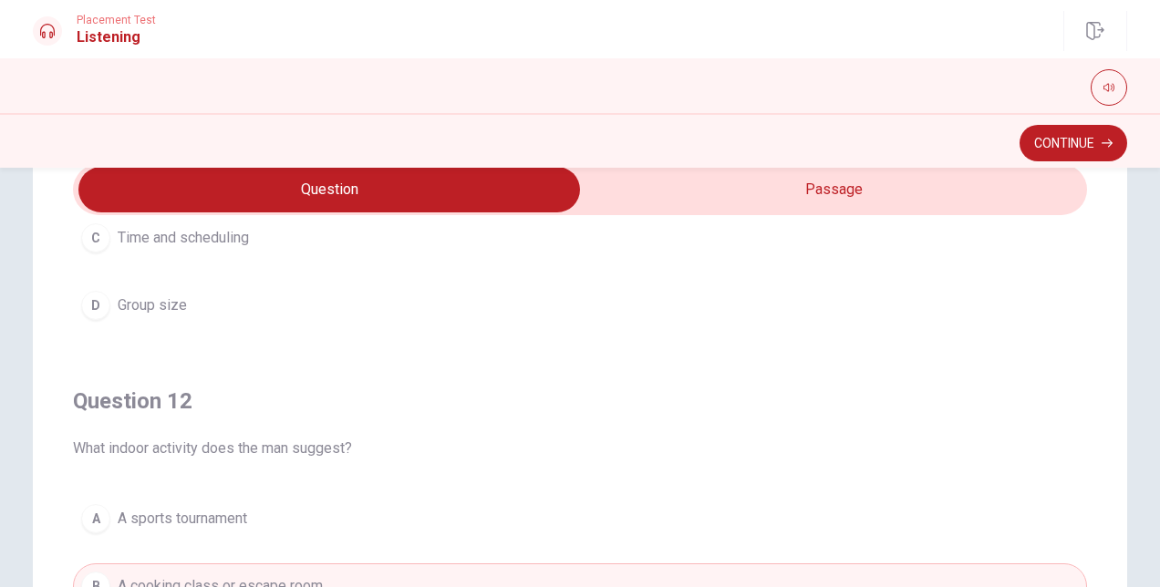
scroll to position [365, 0]
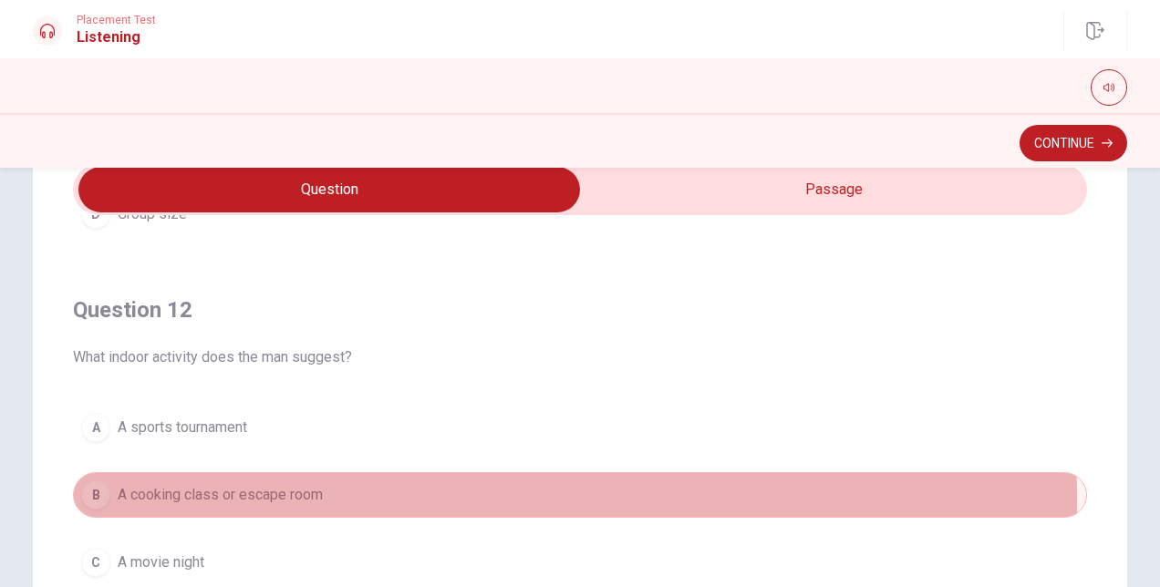
click at [263, 494] on span "A cooking class or escape room" at bounding box center [220, 495] width 205 height 22
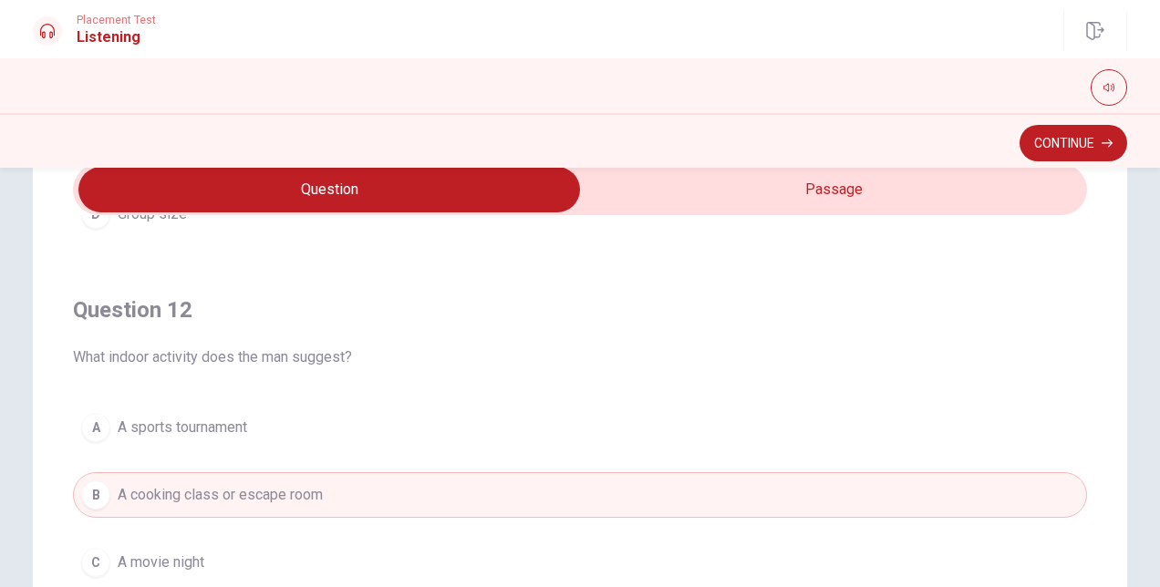
click at [346, 295] on h4 "Question 12" at bounding box center [580, 309] width 1014 height 29
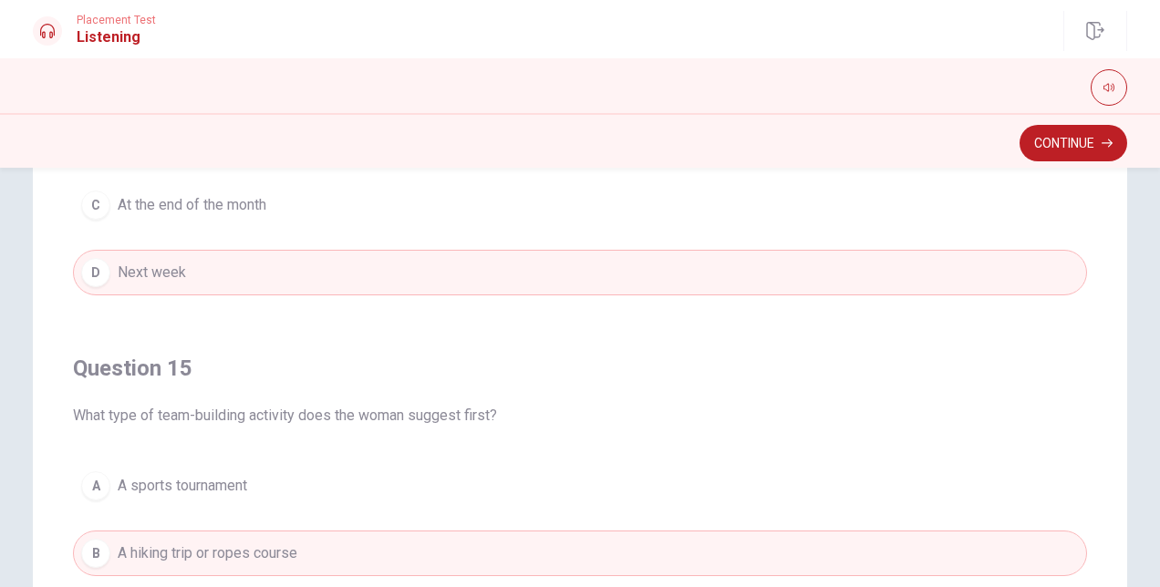
scroll to position [354, 0]
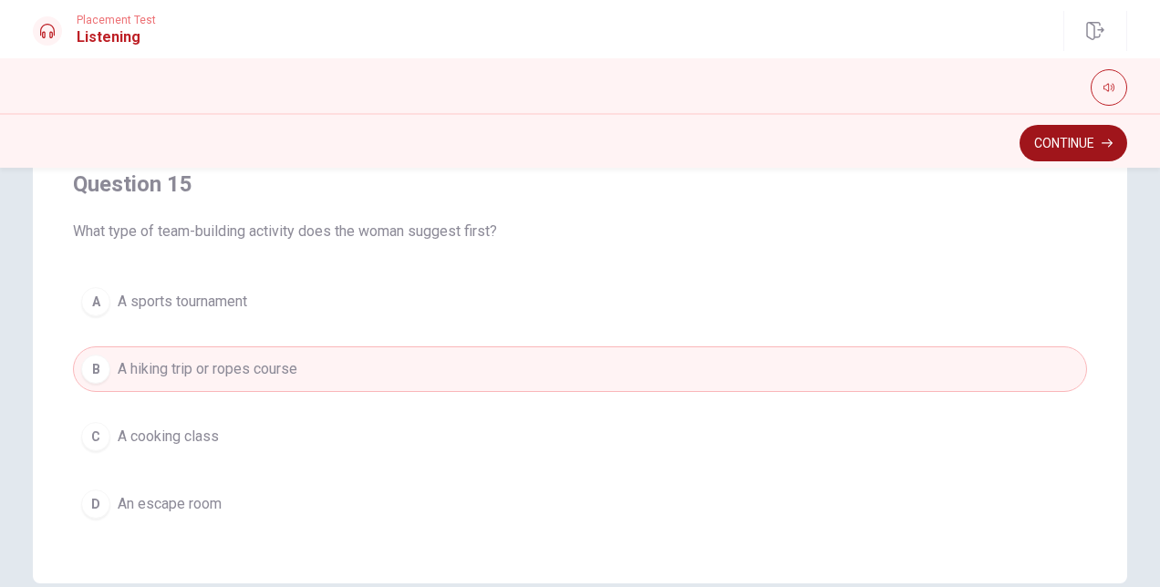
click at [1097, 150] on button "Continue" at bounding box center [1073, 143] width 108 height 36
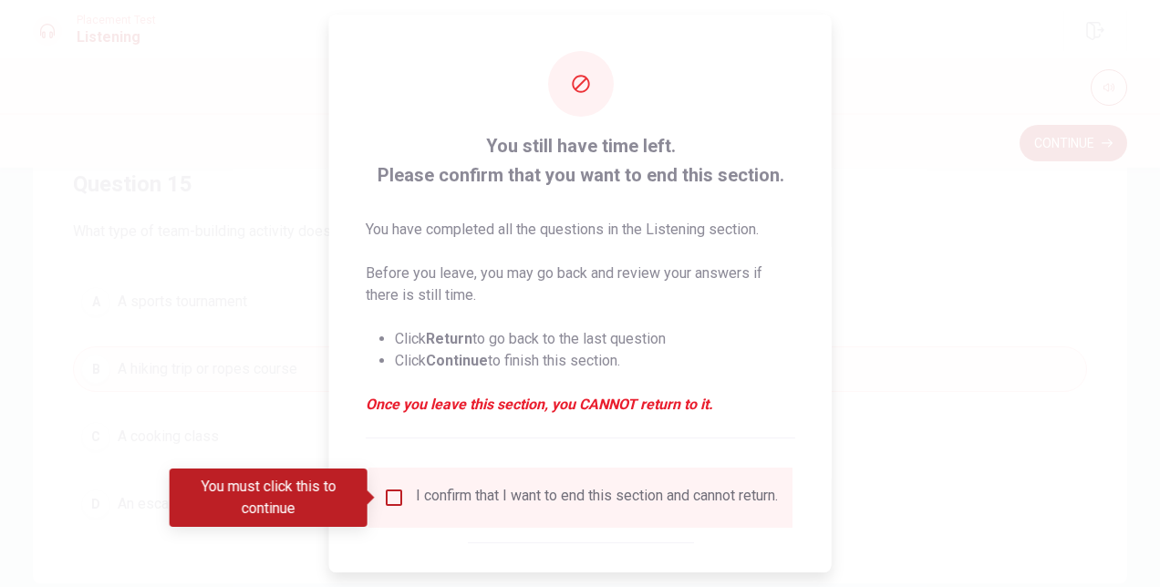
click at [445, 496] on div "I confirm that I want to end this section and cannot return." at bounding box center [597, 498] width 362 height 22
click at [390, 495] on input "You must click this to continue" at bounding box center [394, 498] width 22 height 22
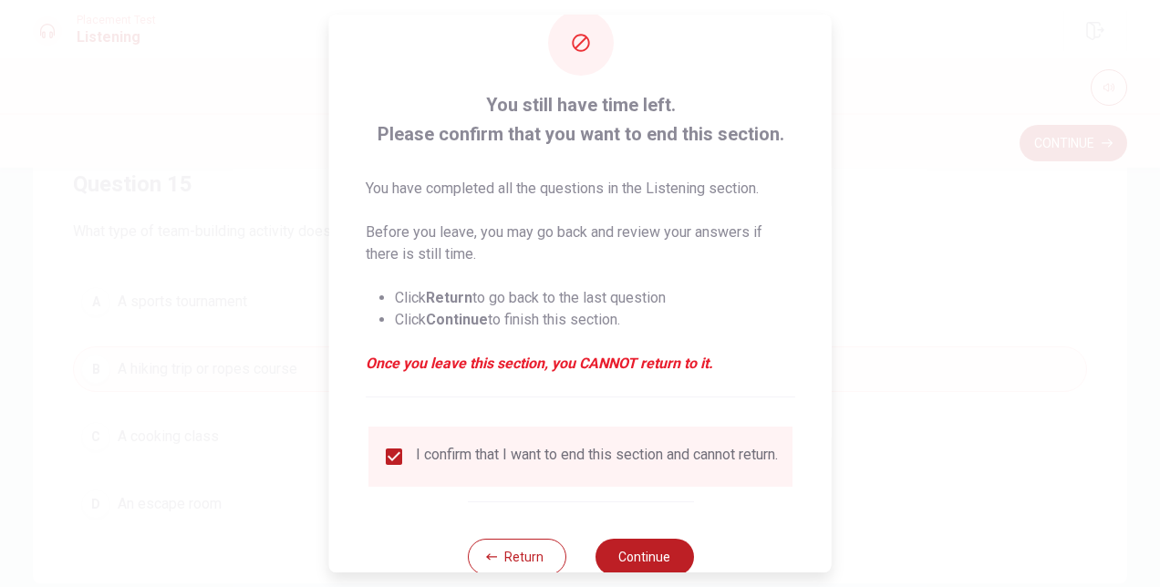
scroll to position [93, 0]
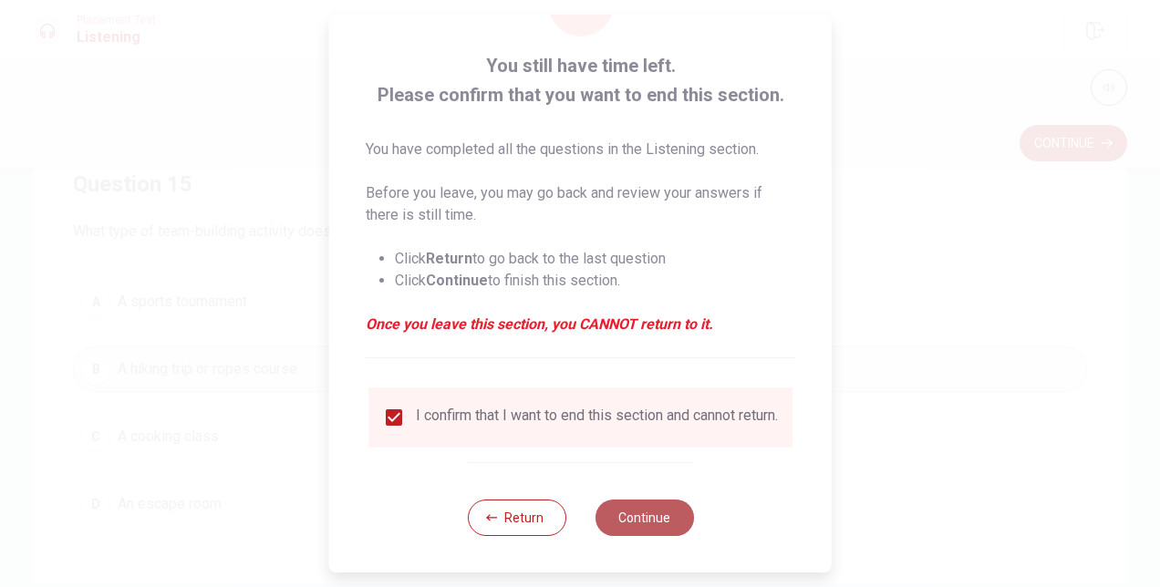
click at [619, 520] on button "Continue" at bounding box center [644, 518] width 98 height 36
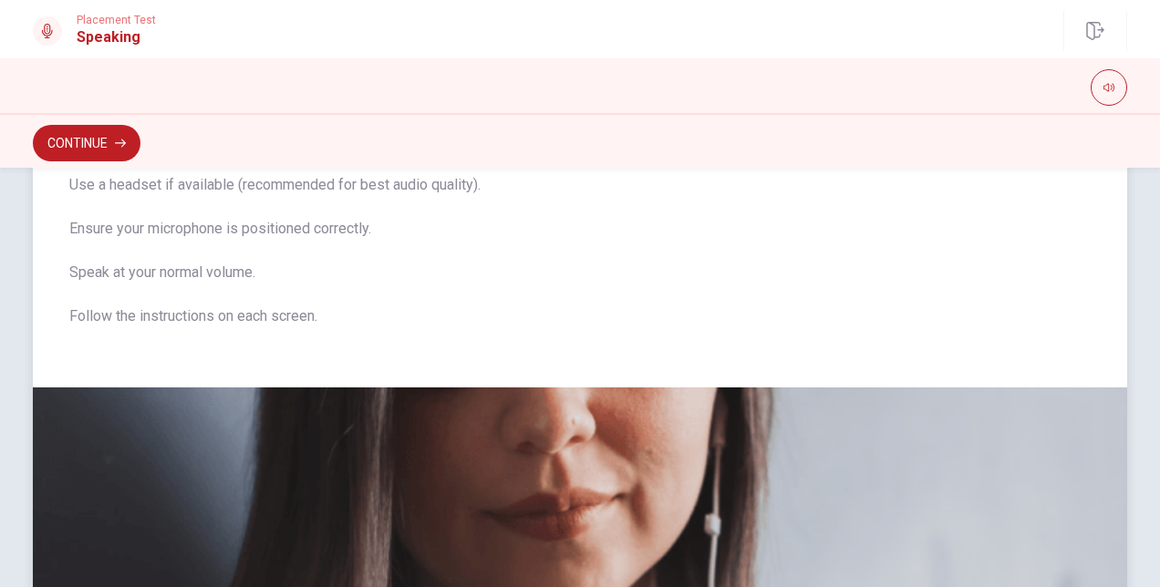
scroll to position [0, 0]
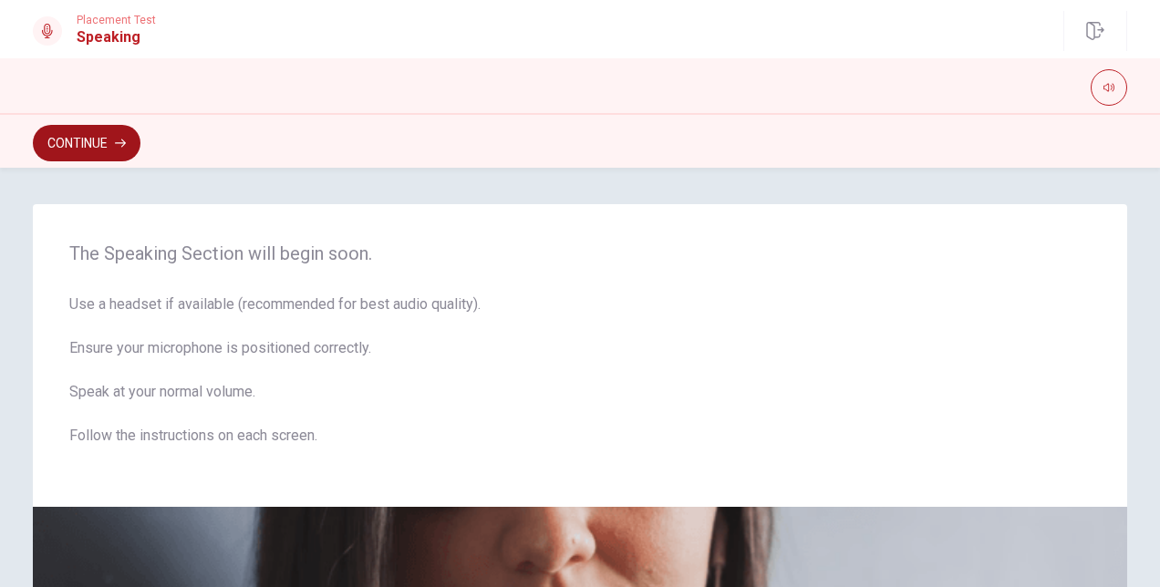
click at [78, 151] on button "Continue" at bounding box center [87, 143] width 108 height 36
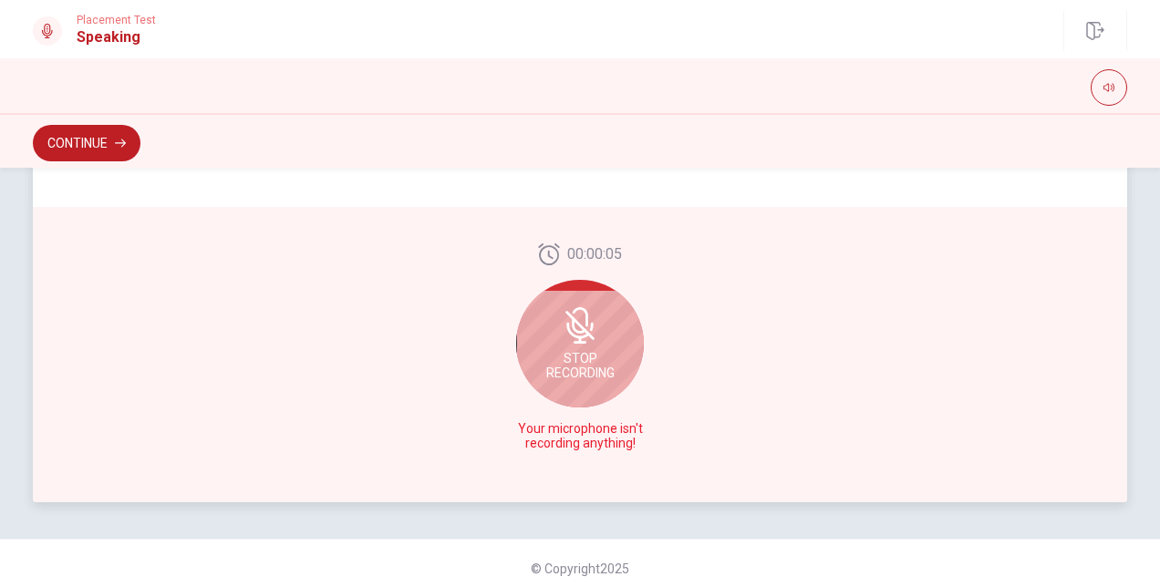
scroll to position [507, 0]
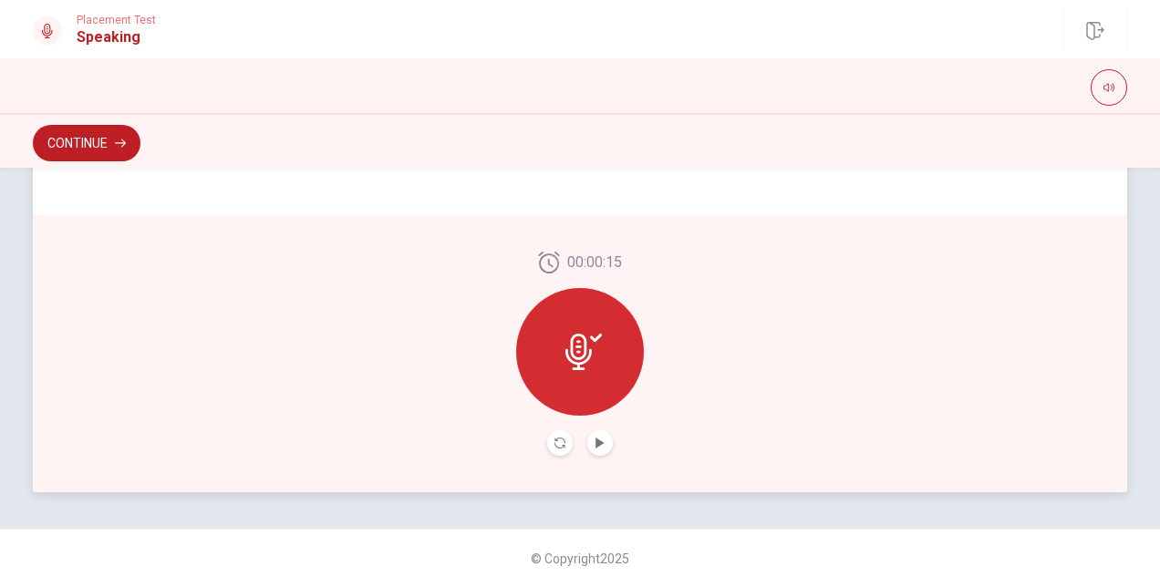
click at [604, 447] on button "Play Audio" at bounding box center [600, 443] width 26 height 26
click at [560, 450] on button "Record Again" at bounding box center [560, 443] width 26 height 26
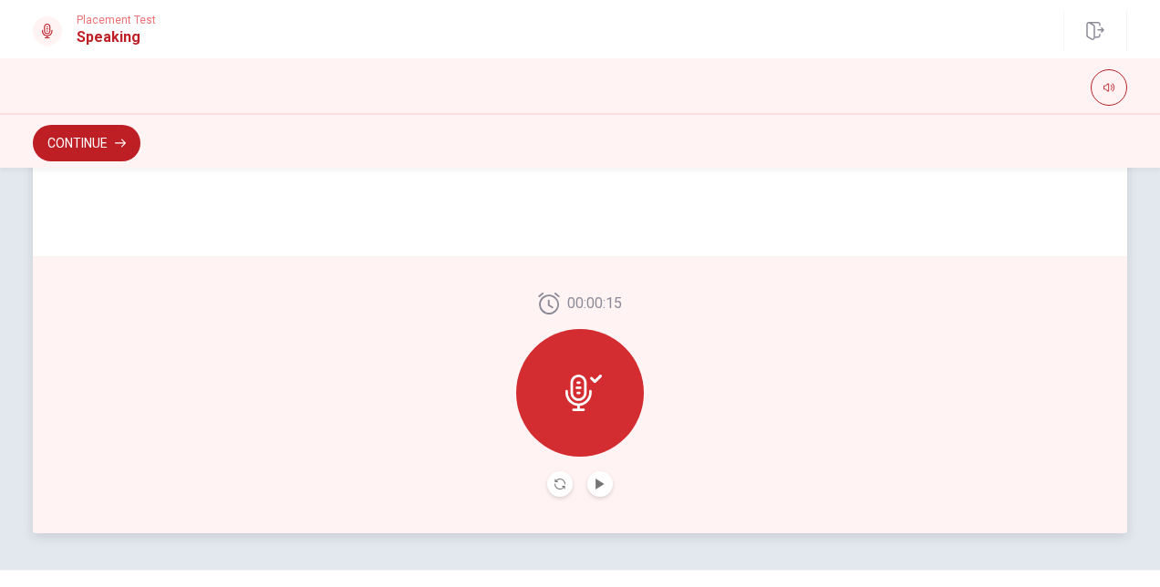
scroll to position [494, 0]
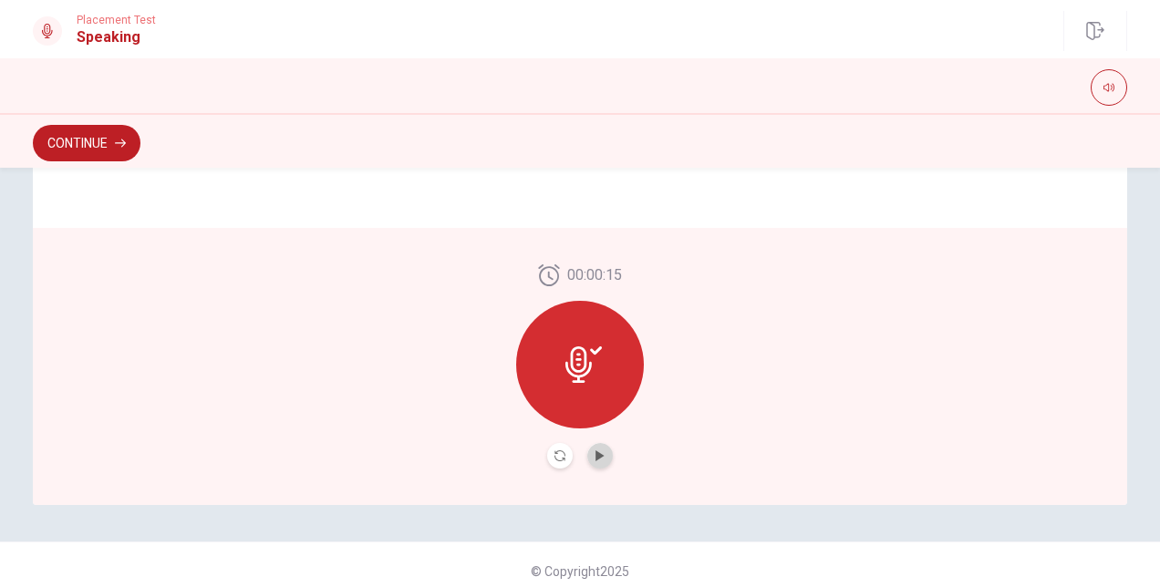
click at [602, 455] on button "Play Audio" at bounding box center [600, 456] width 26 height 26
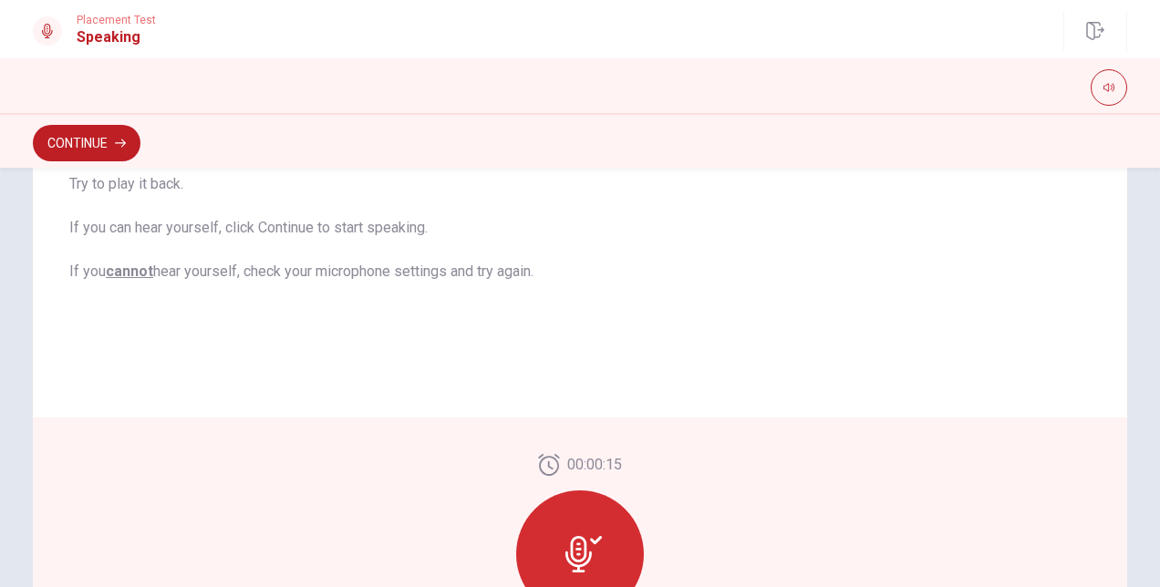
scroll to position [403, 0]
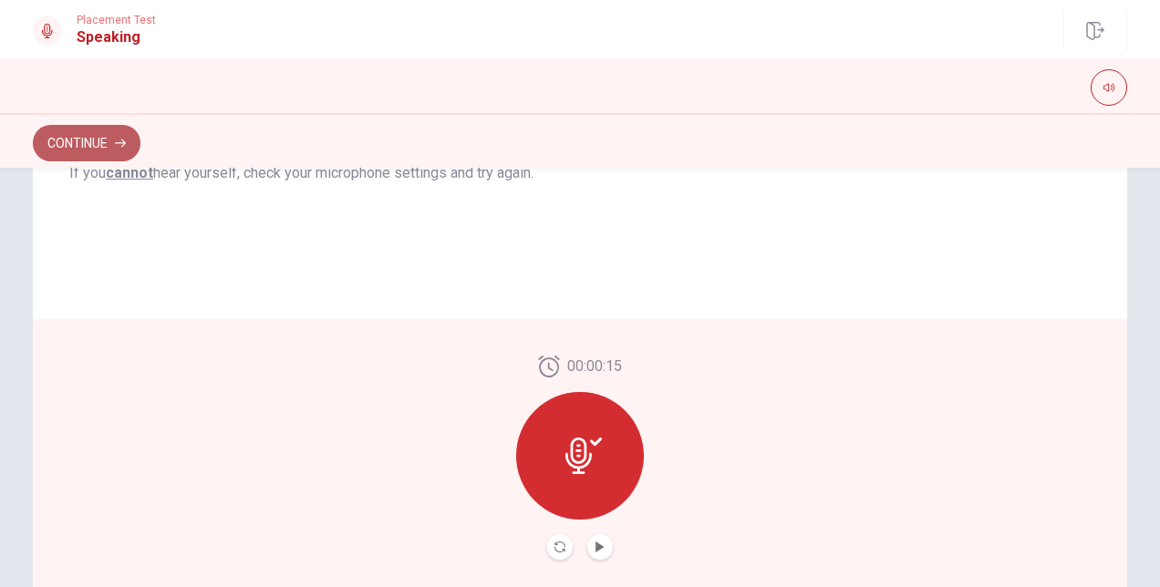
click at [57, 135] on button "Continue" at bounding box center [87, 143] width 108 height 36
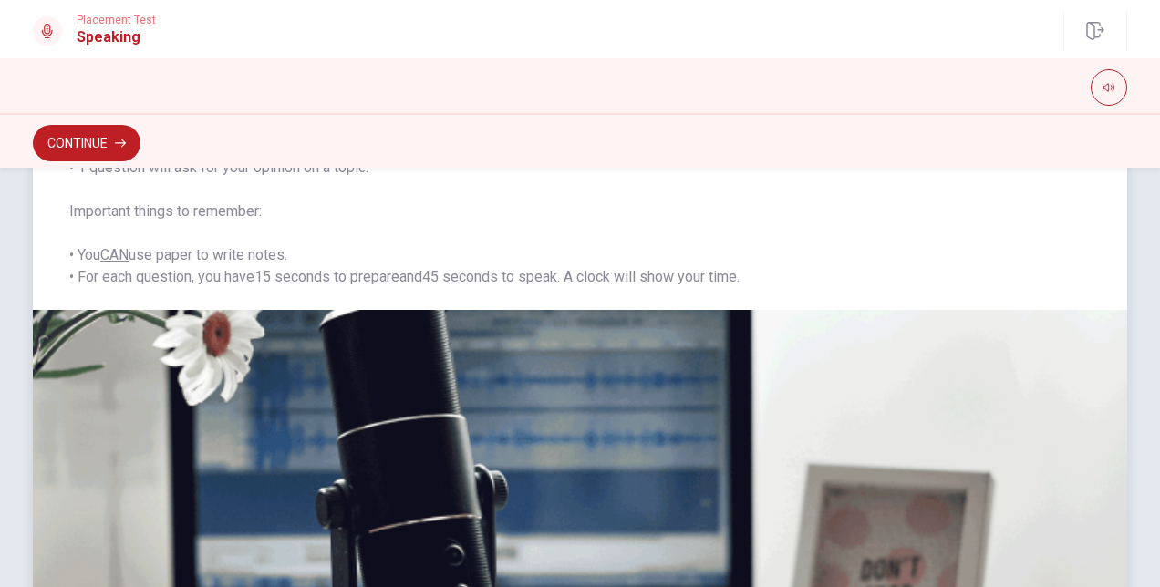
scroll to position [182, 0]
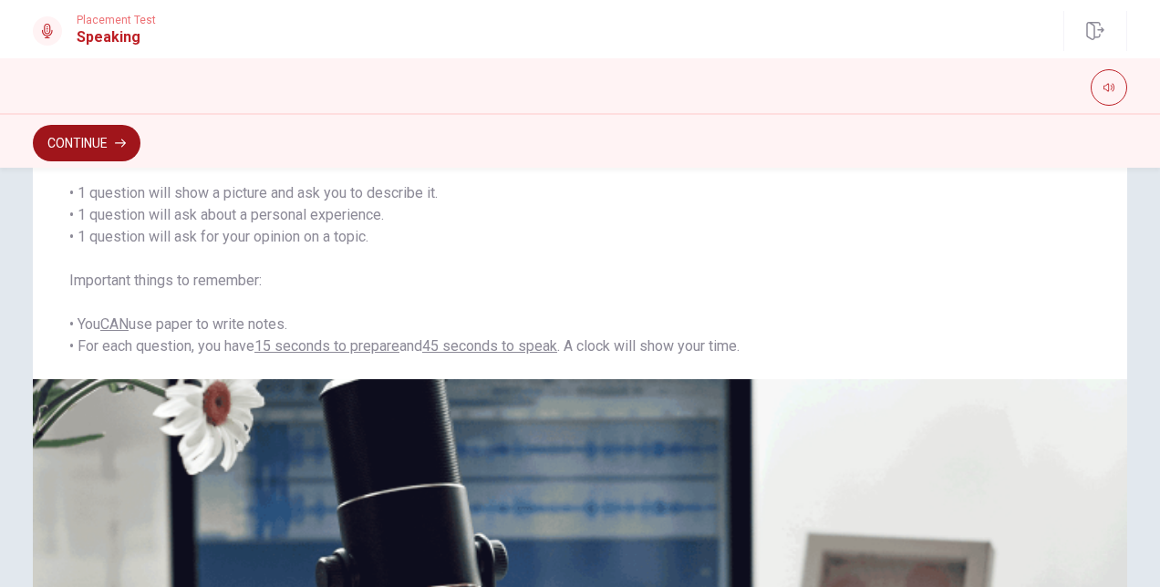
click at [68, 155] on button "Continue" at bounding box center [87, 143] width 108 height 36
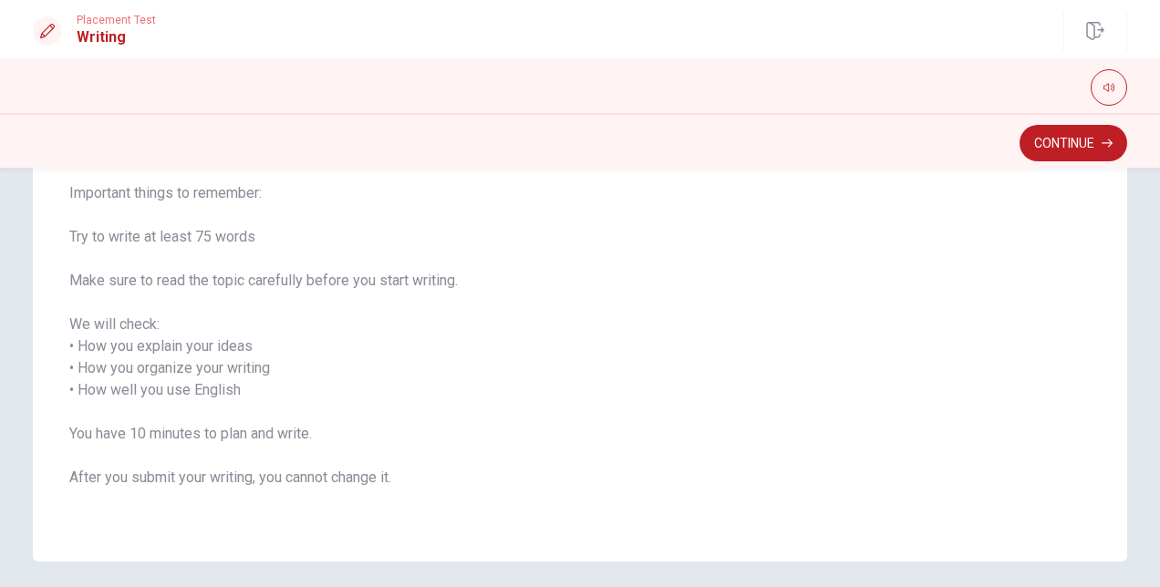
drag, startPoint x: 102, startPoint y: 388, endPoint x: 200, endPoint y: 387, distance: 97.6
click at [193, 388] on span "Write about your opinion on a topic. Important things to remember: Try to write…" at bounding box center [579, 325] width 1021 height 372
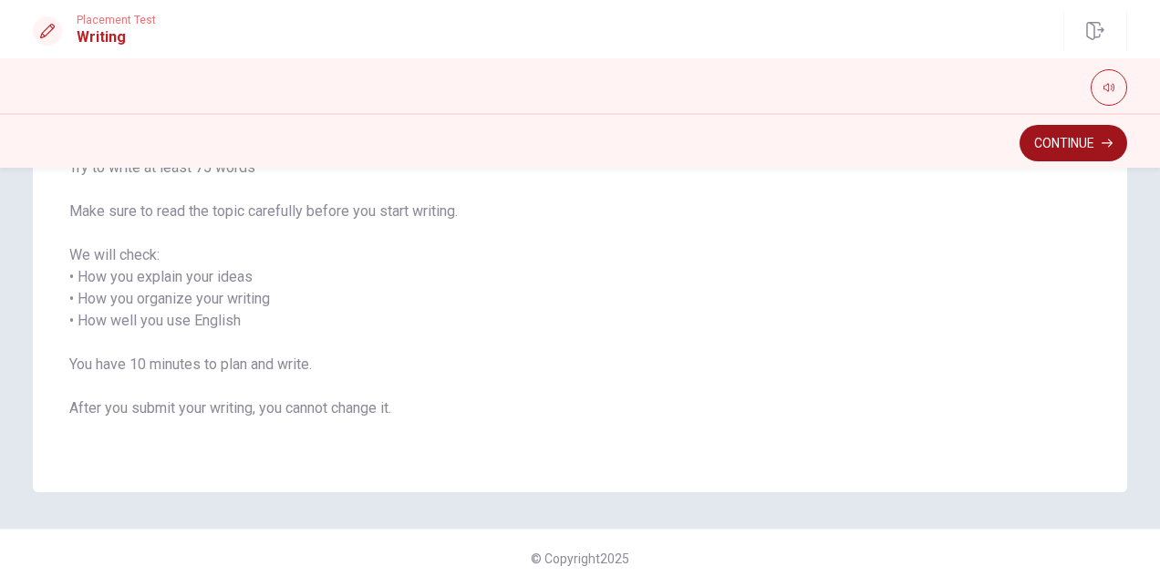
click at [1036, 137] on button "Continue" at bounding box center [1073, 143] width 108 height 36
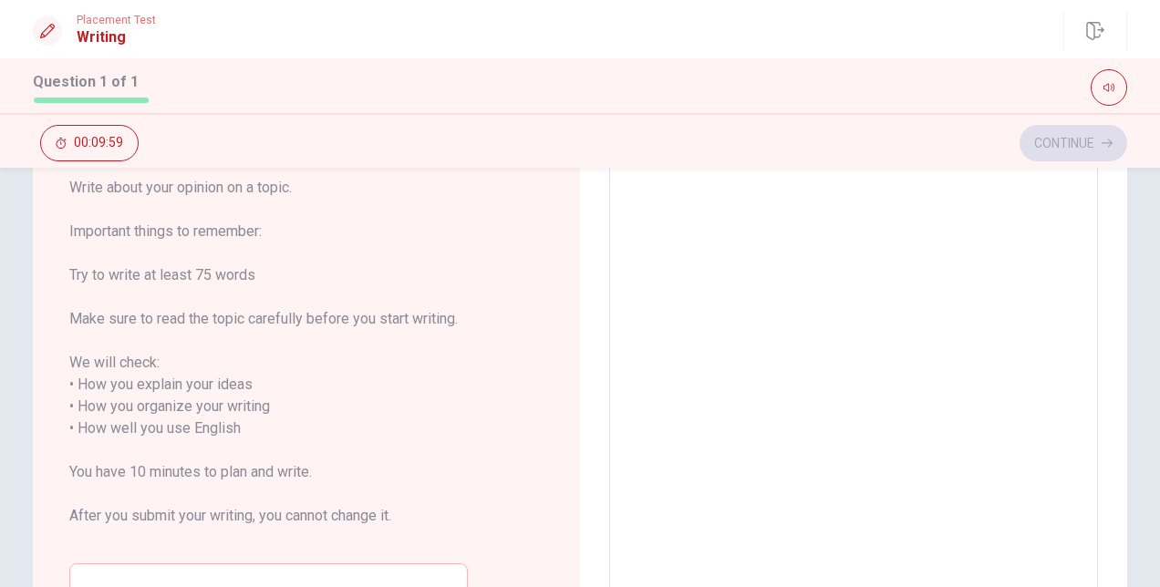
scroll to position [69, 0]
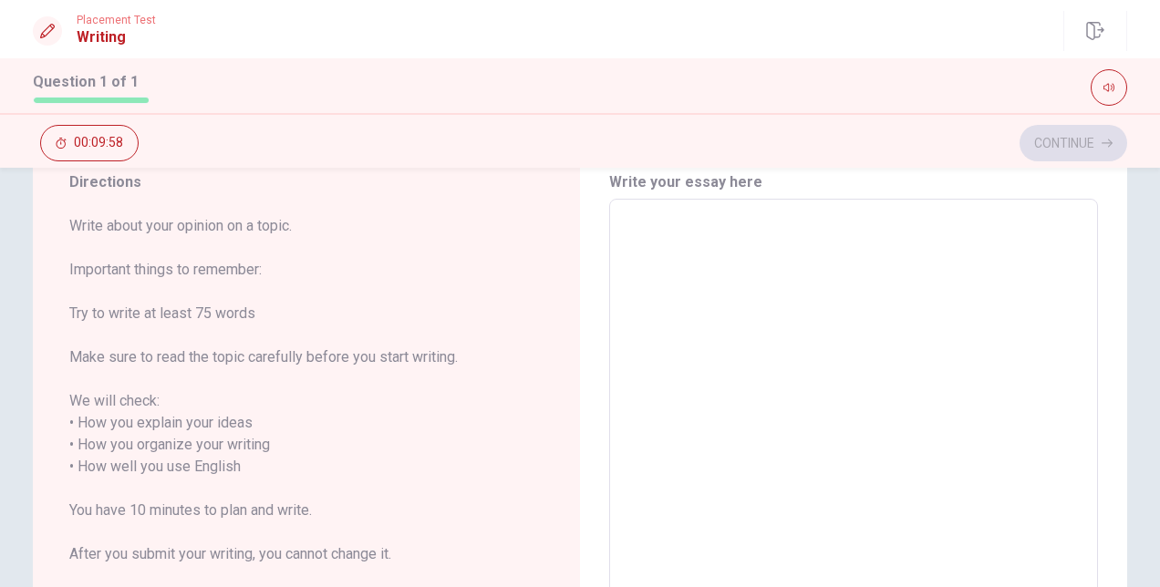
click at [652, 303] on textarea at bounding box center [853, 456] width 463 height 484
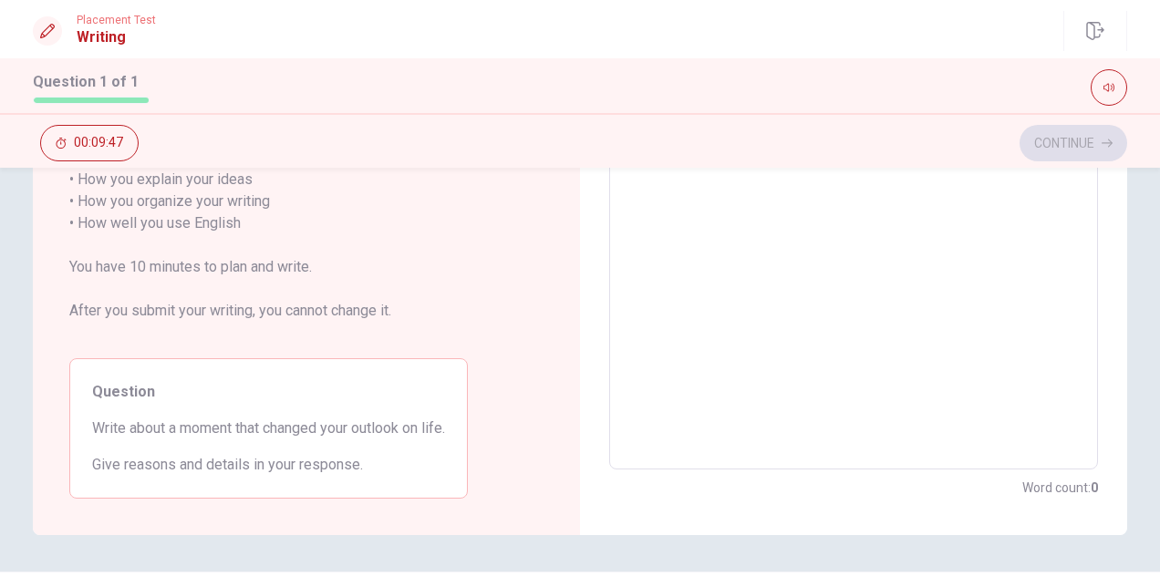
scroll to position [0, 0]
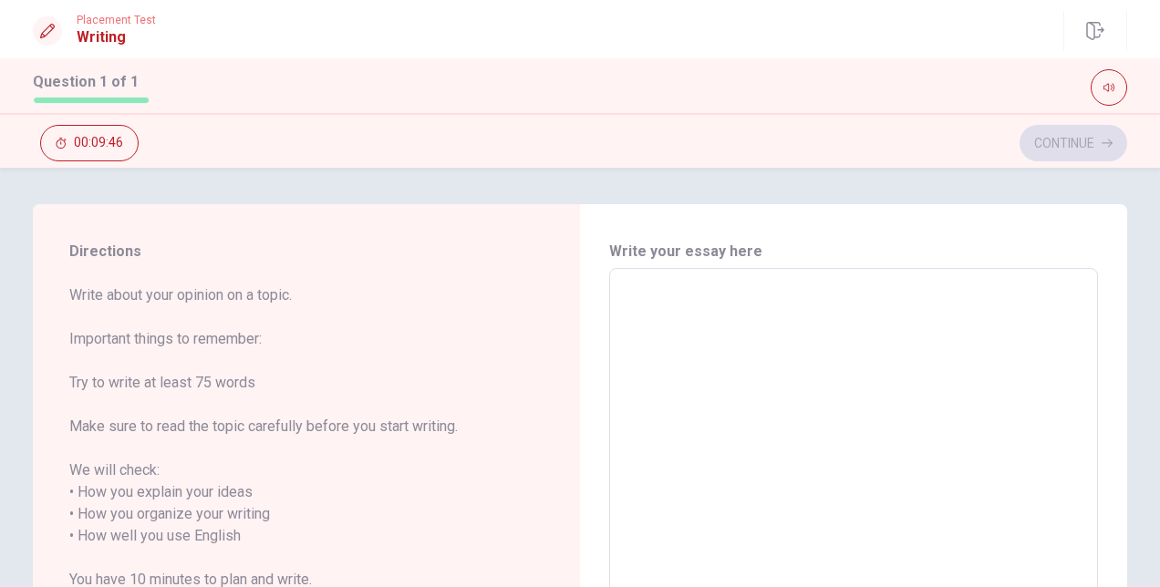
click at [788, 372] on textarea at bounding box center [853, 526] width 463 height 484
type textarea "I"
type textarea "x"
type textarea "I'"
type textarea "x"
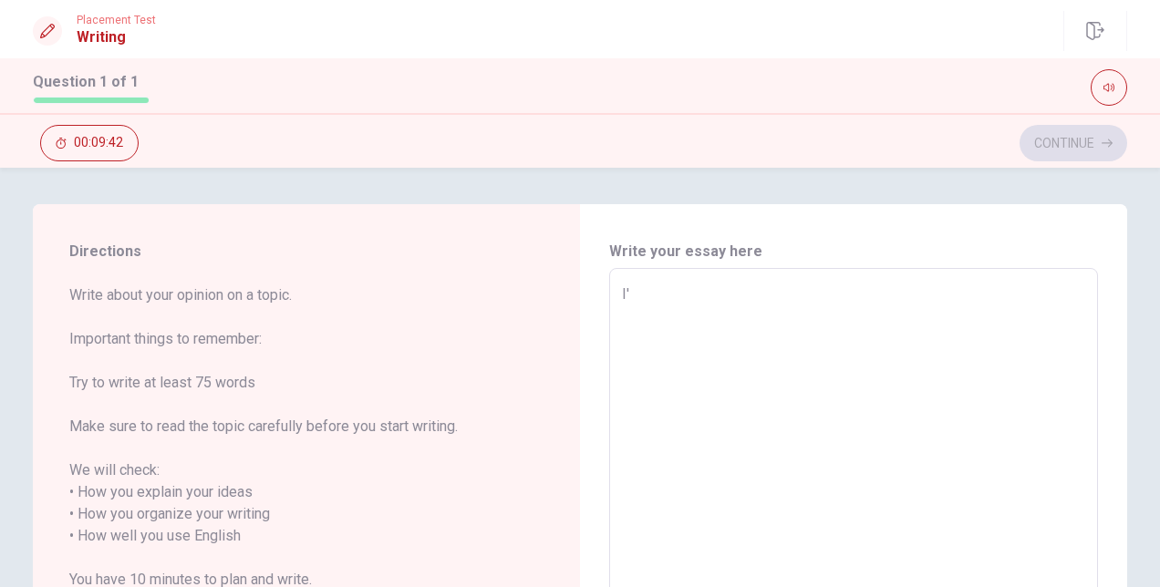
type textarea "I'd"
type textarea "x"
type textarea "I'd"
type textarea "x"
type textarea "I'd l"
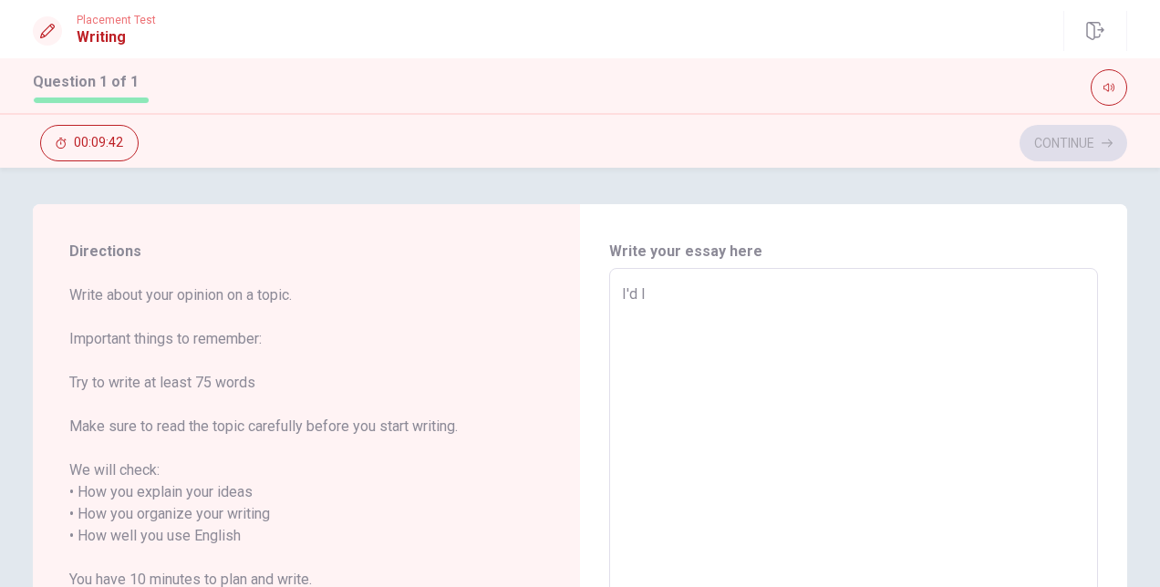
type textarea "x"
type textarea "I'd li"
type textarea "x"
type textarea "I'd lik"
type textarea "x"
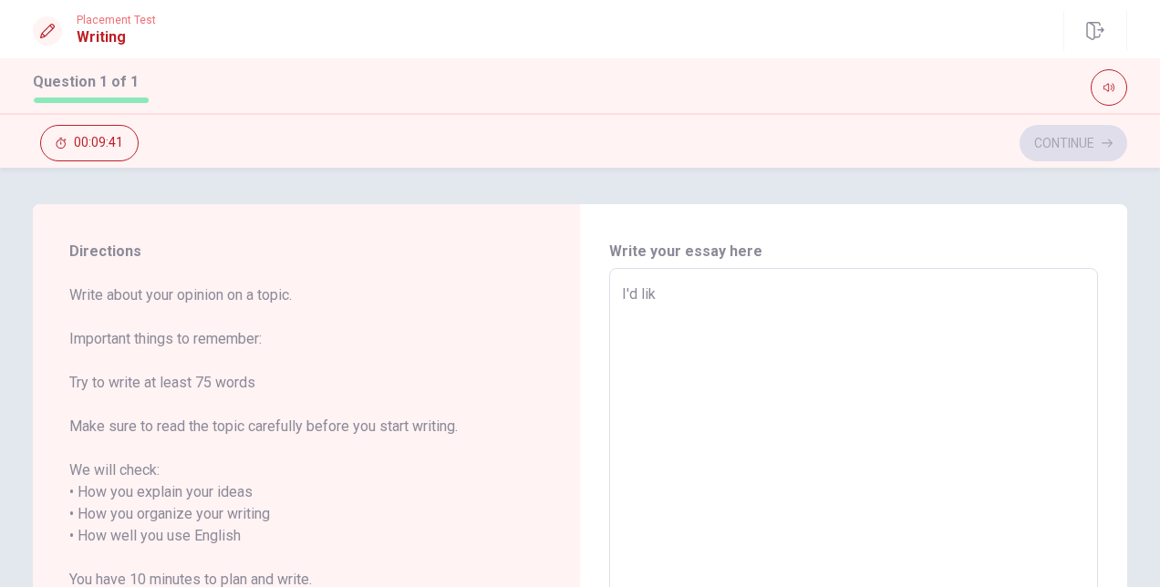
type textarea "I'd like"
type textarea "x"
type textarea "I'd like"
type textarea "x"
type textarea "I'd like t"
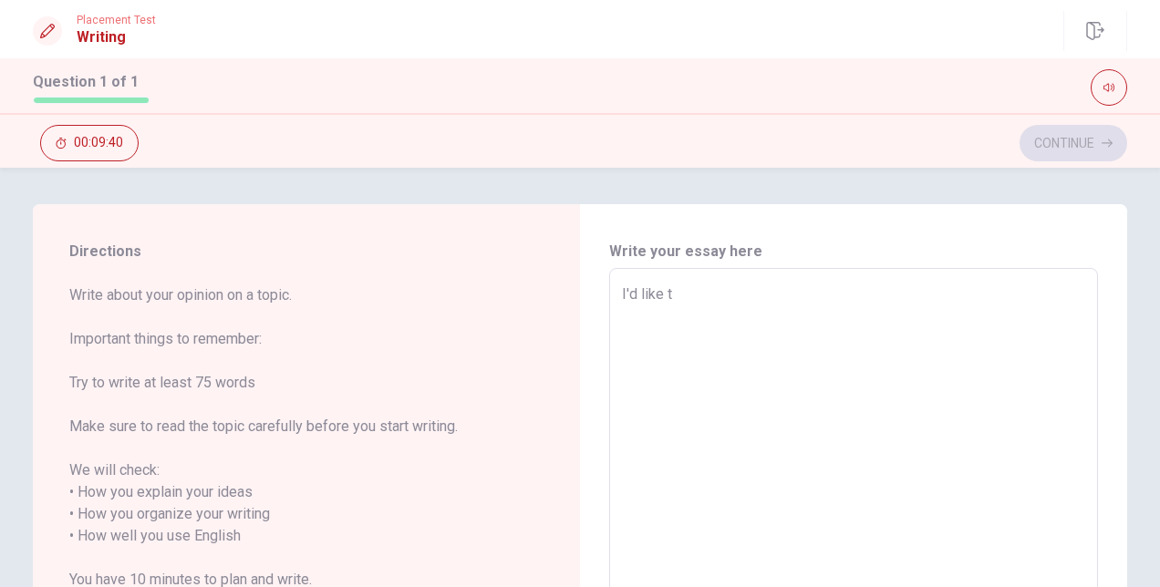
type textarea "x"
type textarea "I'd like to"
type textarea "x"
type textarea "I'd like to"
type textarea "x"
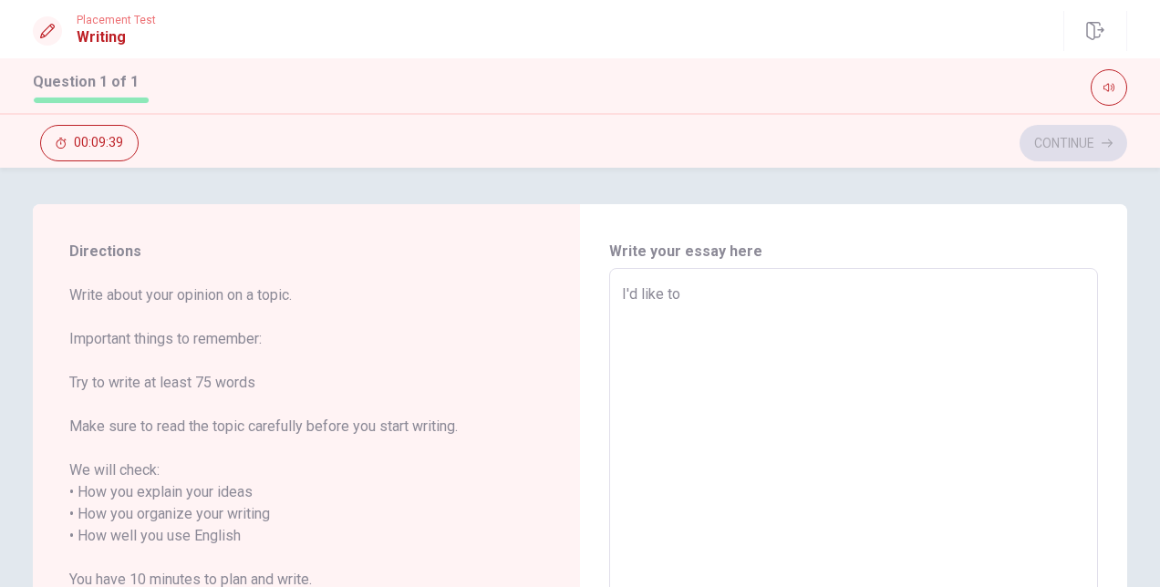
type textarea "I'd like to"
type textarea "x"
type textarea "I'd like t"
type textarea "x"
type textarea "I'd like"
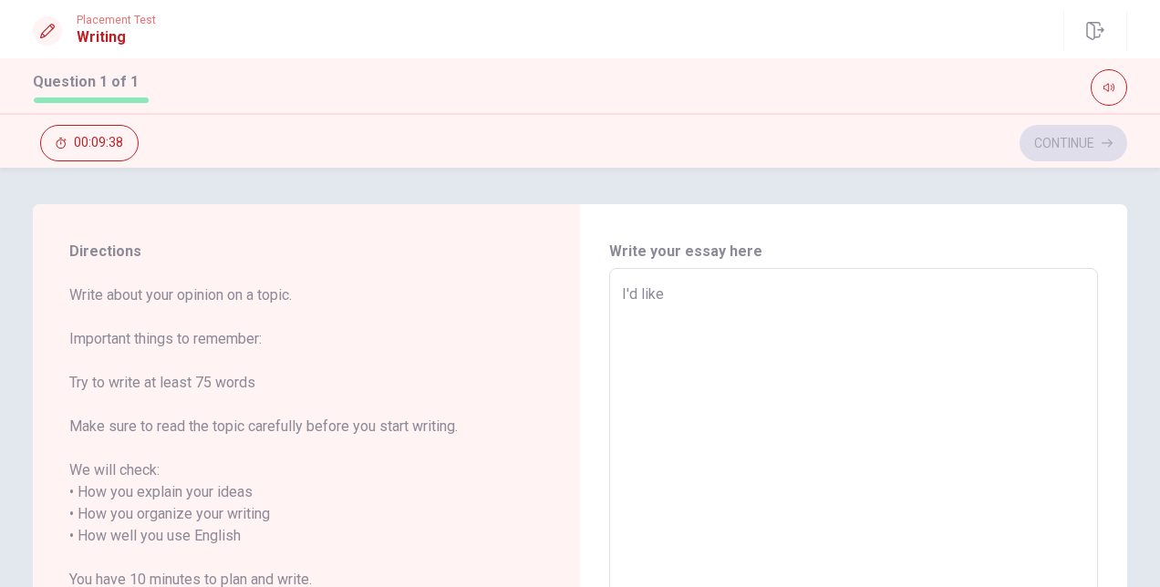
type textarea "x"
type textarea "I'd like"
type textarea "x"
type textarea "I'd lik"
type textarea "x"
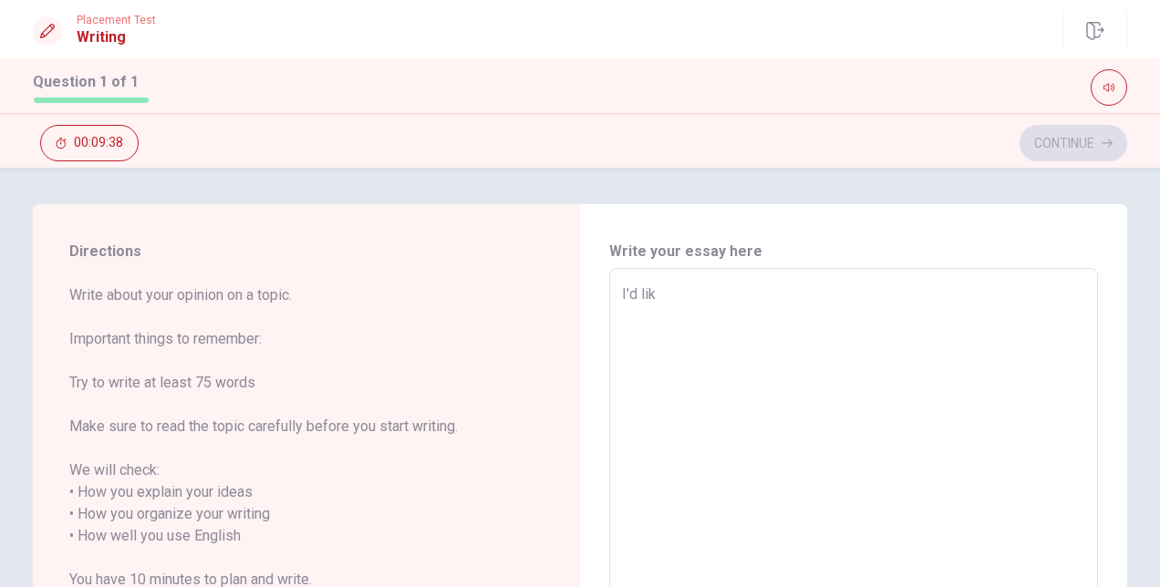
type textarea "I'd li"
type textarea "x"
type textarea "I'd l"
type textarea "x"
type textarea "I'd"
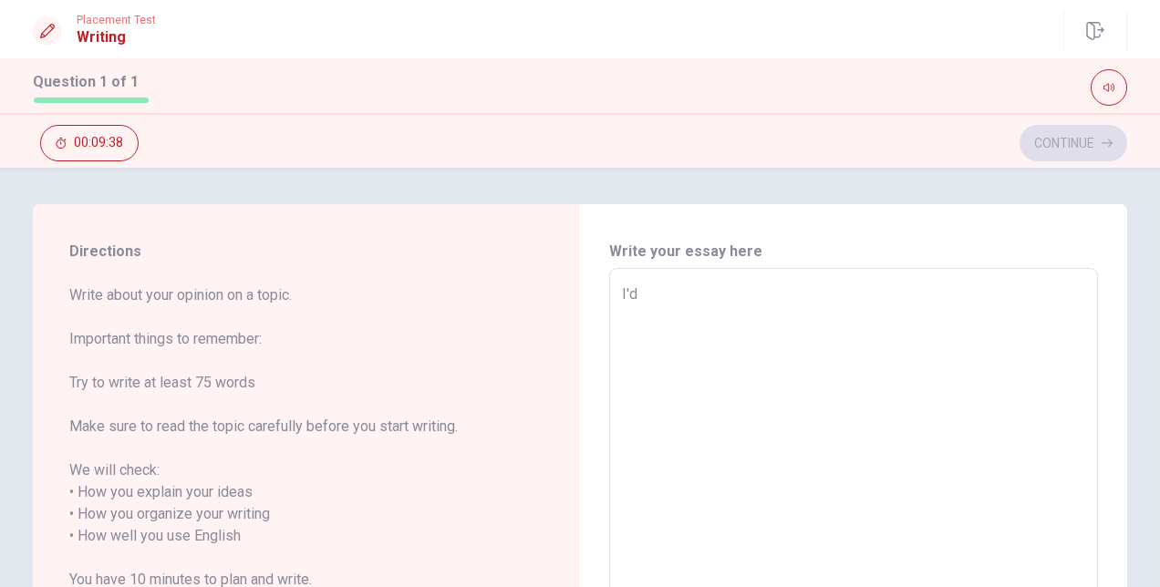
type textarea "x"
type textarea "I'd"
type textarea "x"
type textarea "I'"
type textarea "x"
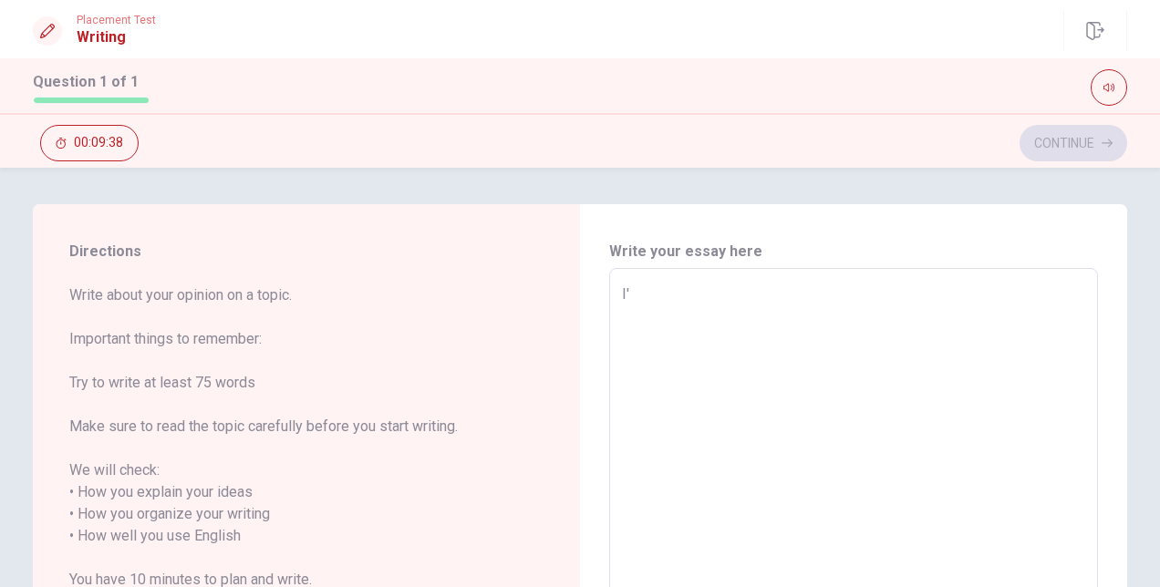
type textarea "I"
type textarea "x"
type textarea "I"
type textarea "x"
type textarea "I"
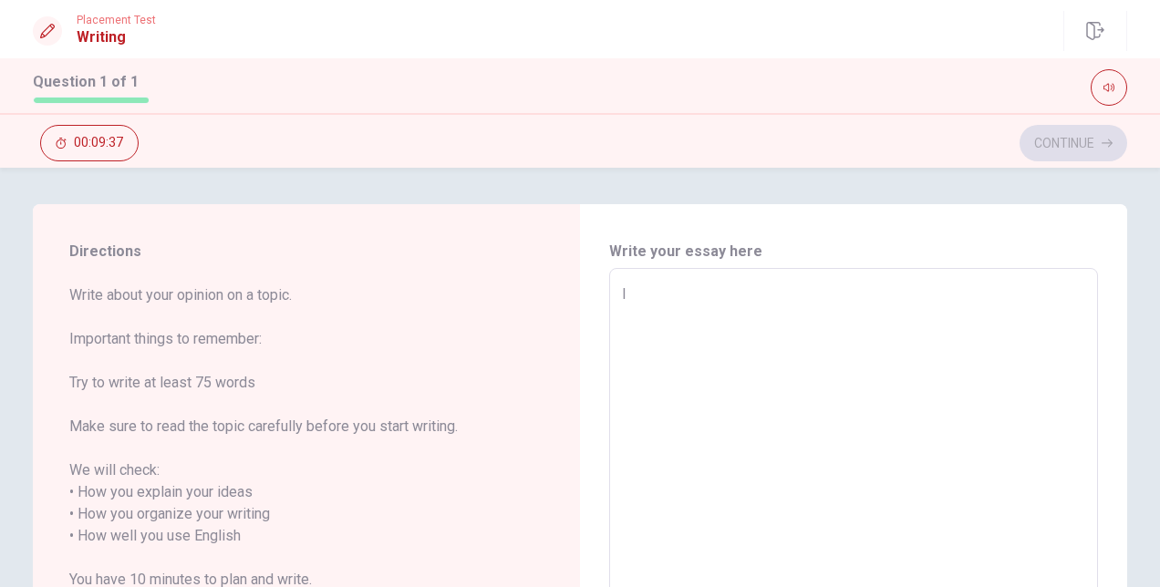
type textarea "x"
type textarea "I"
type textarea "x"
type textarea "T"
type textarea "x"
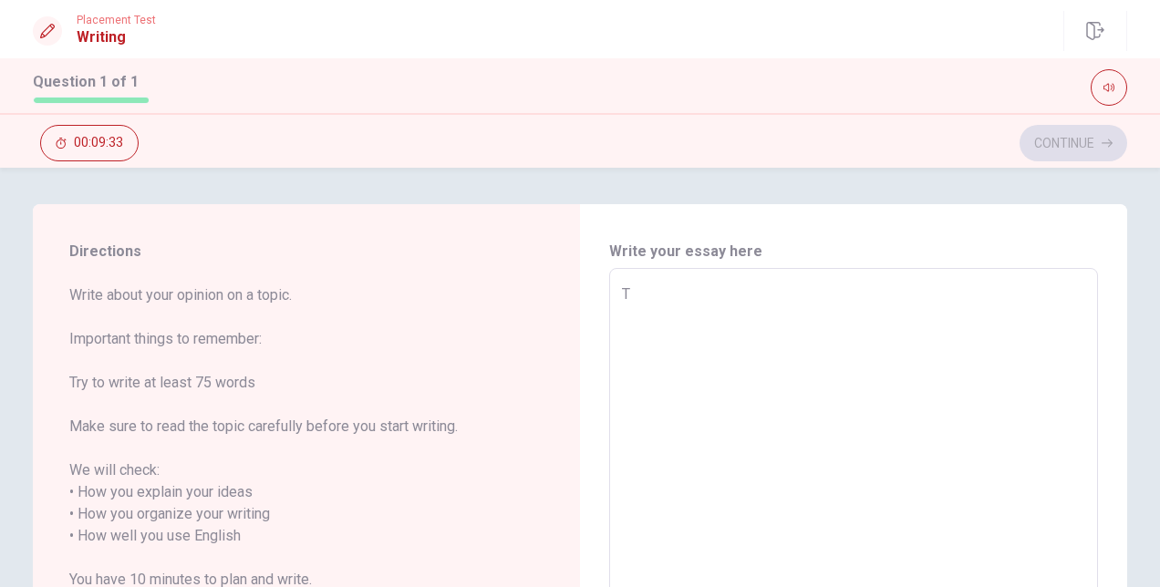
type textarea "Th"
type textarea "x"
type textarea "Thi"
type textarea "x"
type textarea "This"
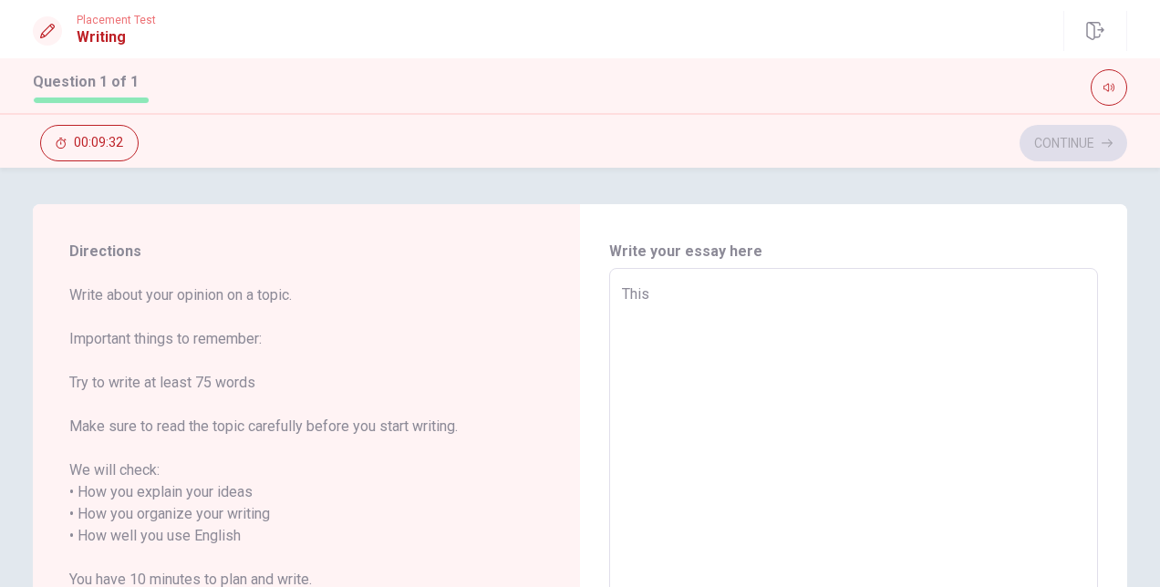
type textarea "x"
type textarea "This"
type textarea "x"
type textarea "This e"
type textarea "x"
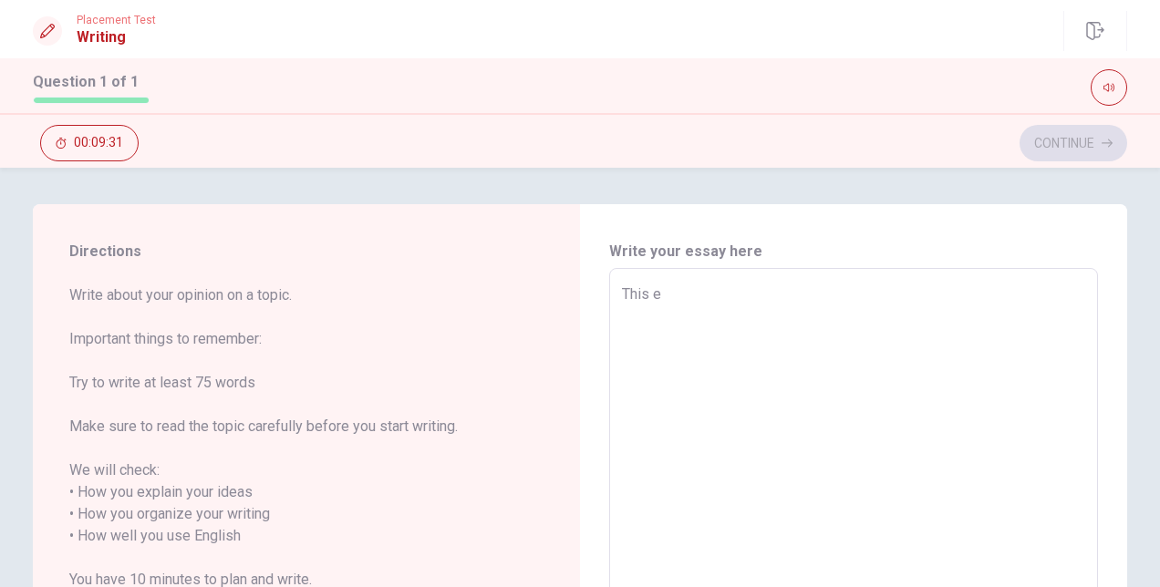
type textarea "This es"
type textarea "x"
type textarea "This ess"
type textarea "x"
type textarea "This essa"
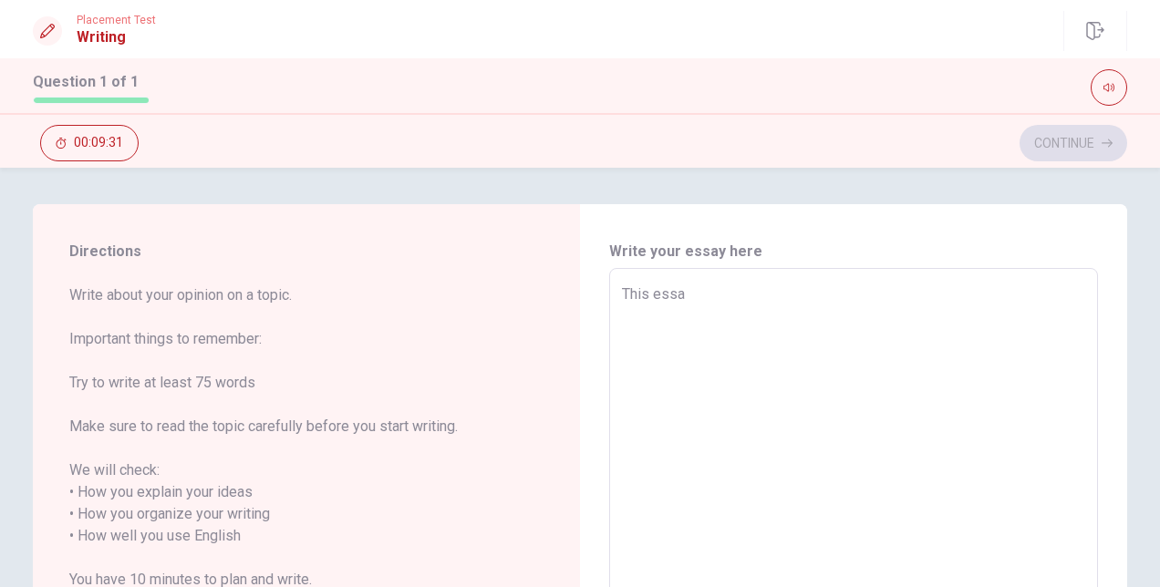
type textarea "x"
type textarea "This essay"
type textarea "x"
type textarea "This essay"
type textarea "x"
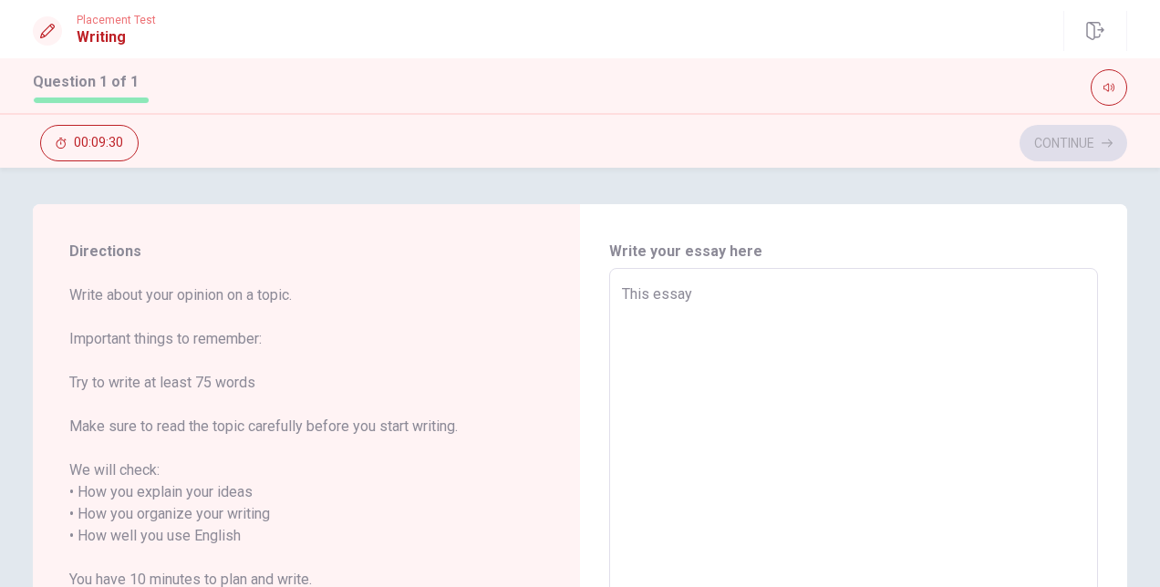
type textarea "This essay"
type textarea "x"
type textarea "This essa"
type textarea "x"
type textarea "This ess"
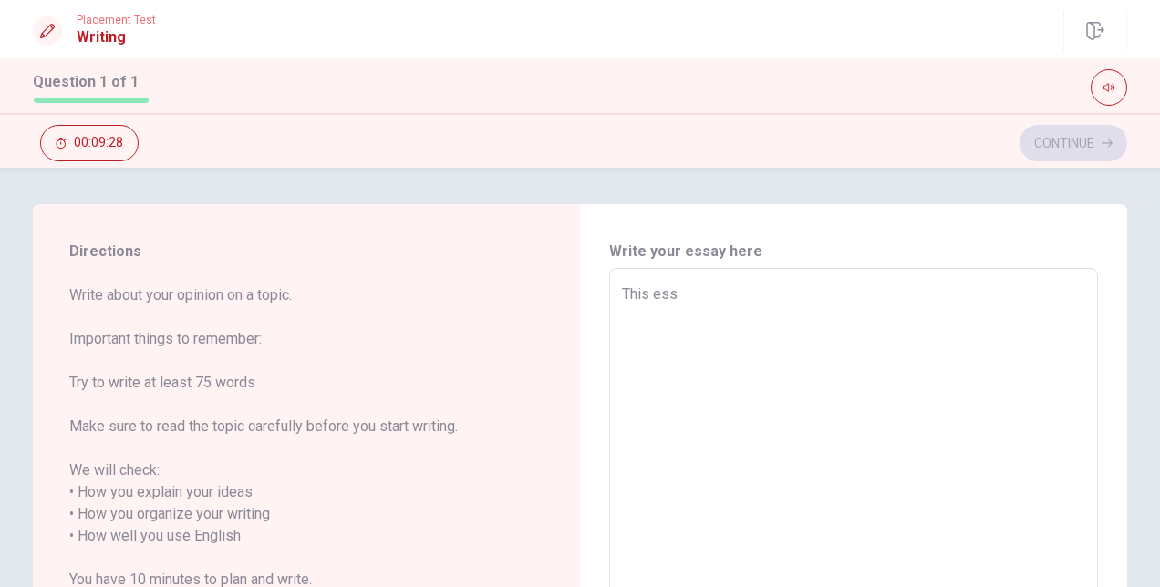
type textarea "x"
type textarea "This es"
type textarea "x"
type textarea "This e"
type textarea "x"
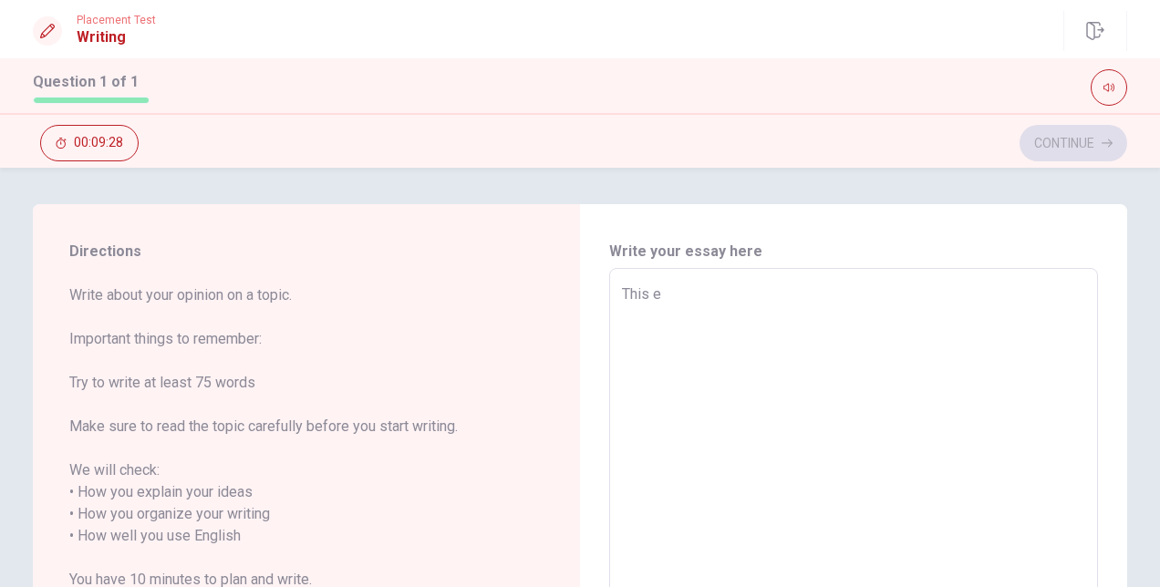
type textarea "This"
type textarea "x"
type textarea "This"
type textarea "x"
type textarea "Thi"
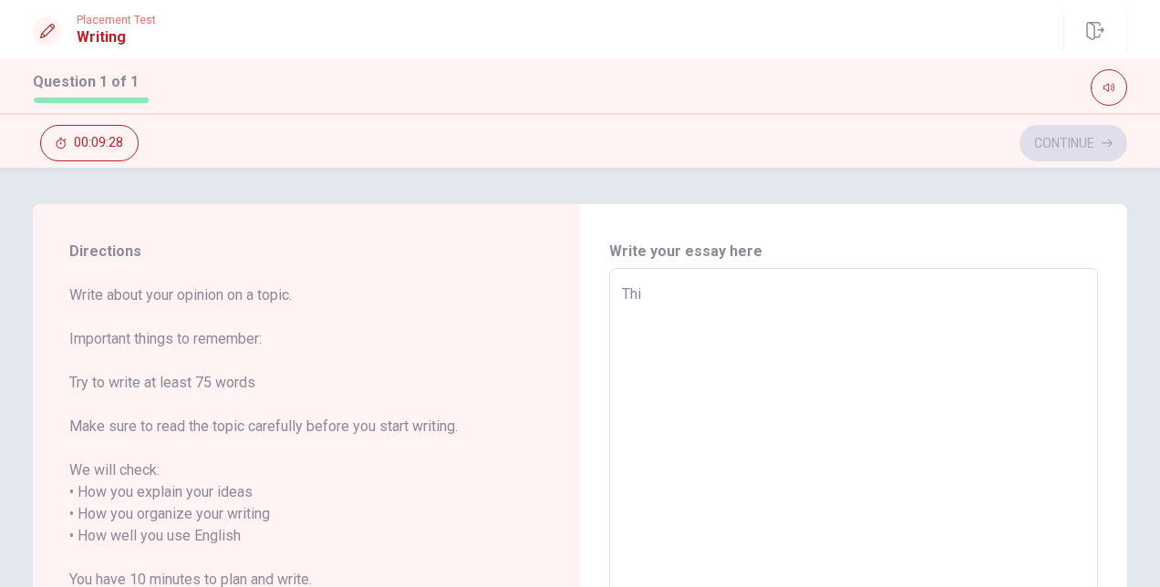
type textarea "x"
type textarea "Th"
type textarea "x"
type textarea "T"
type textarea "x"
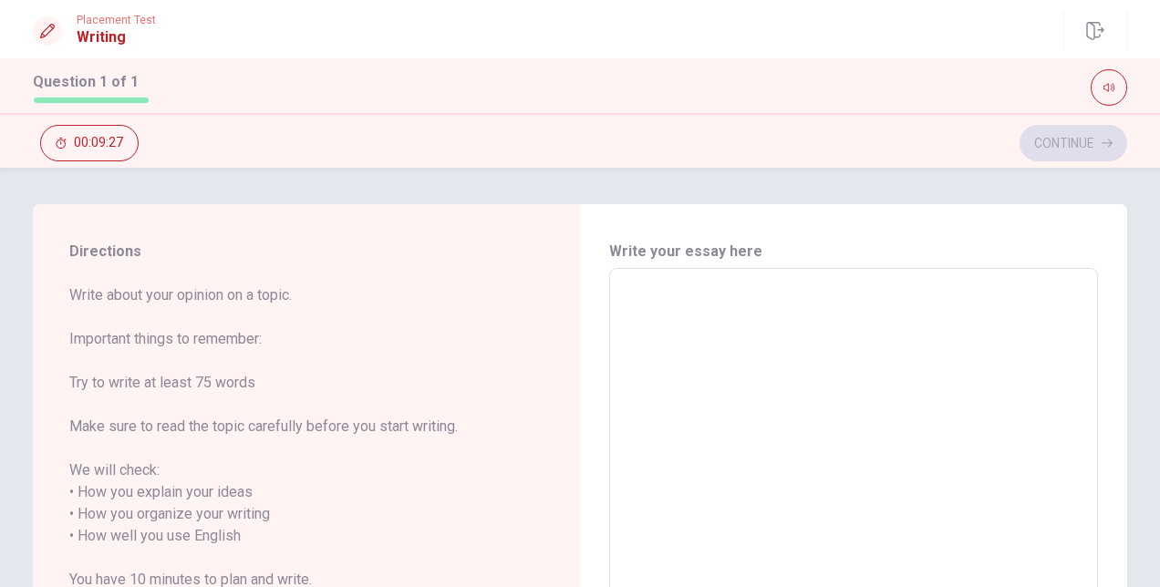
type textarea "I"
type textarea "x"
type textarea "I"
type textarea "x"
type textarea "I d"
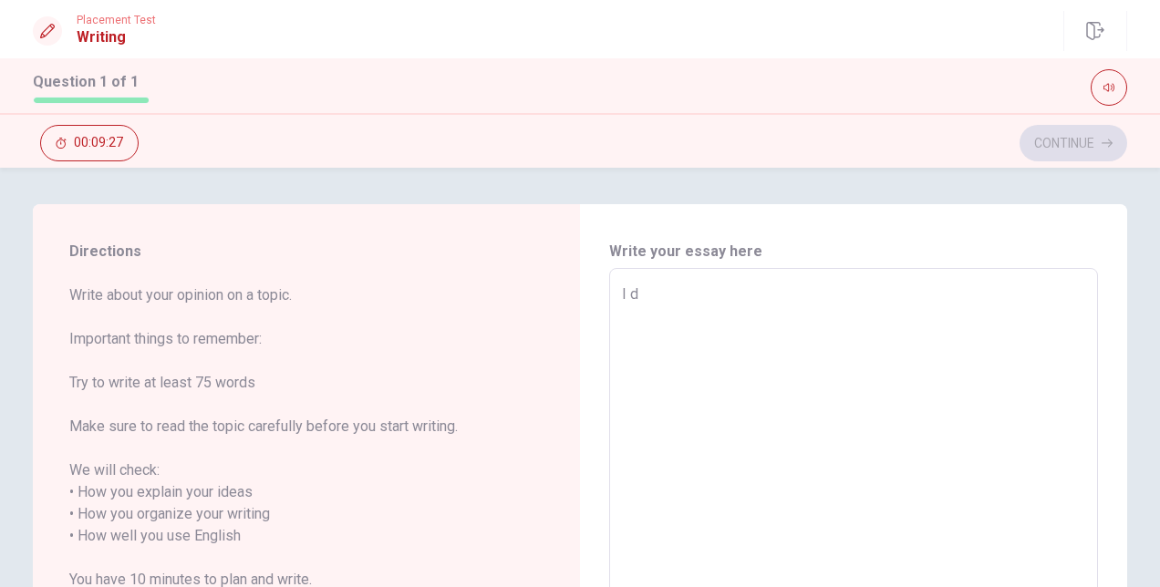
type textarea "x"
type textarea "I di"
type textarea "x"
type textarea "I dis"
type textarea "x"
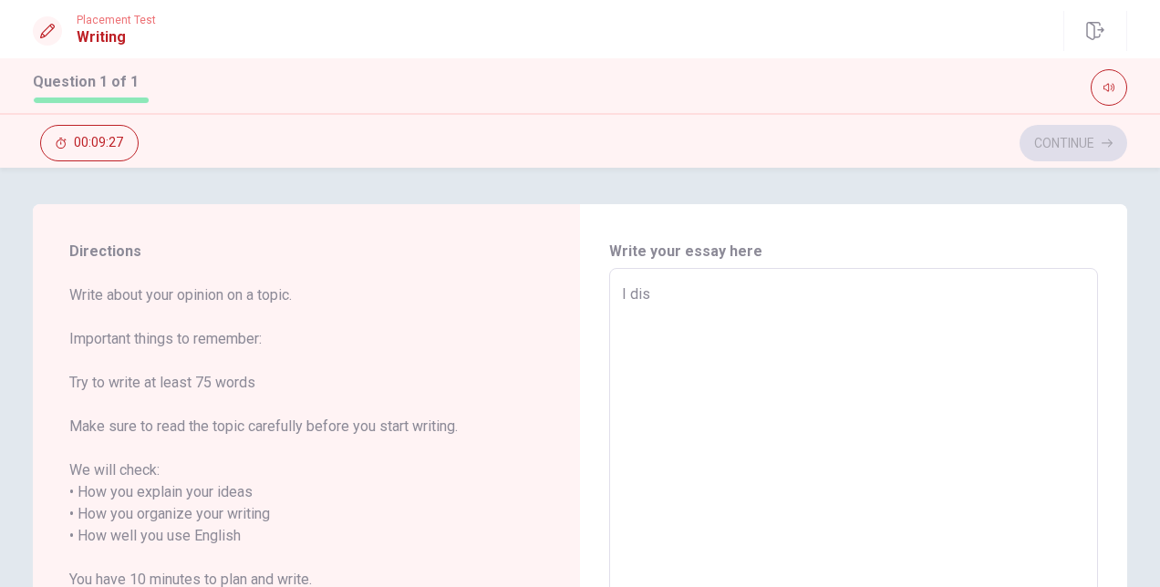
type textarea "I diss"
type textarea "x"
type textarea "I diss"
type textarea "x"
type textarea "I diss"
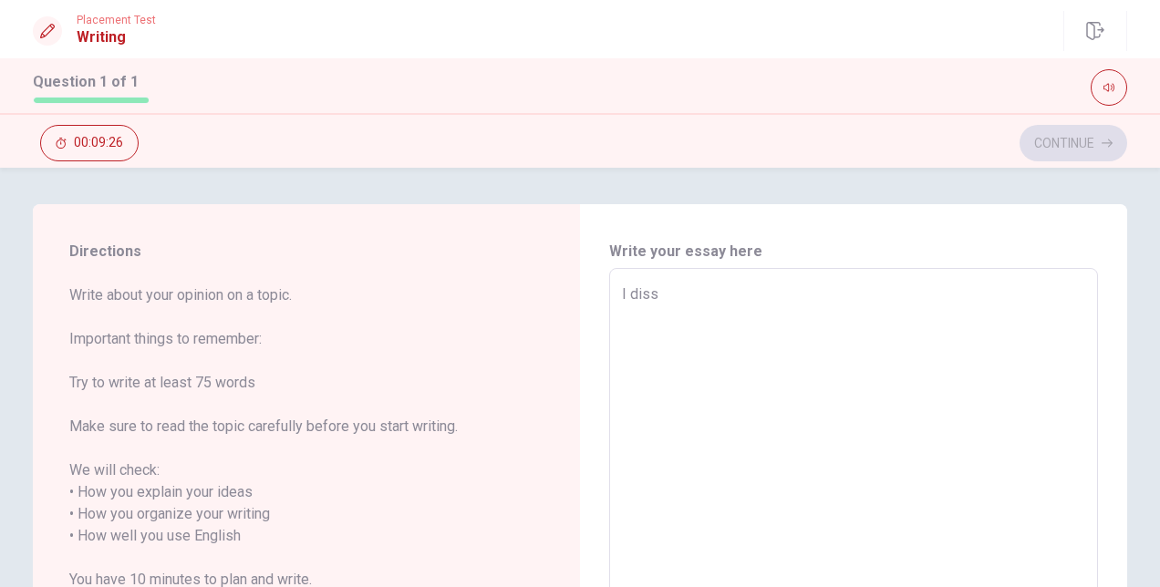
type textarea "x"
type textarea "I dissc"
type textarea "x"
type textarea "I disscu"
type textarea "x"
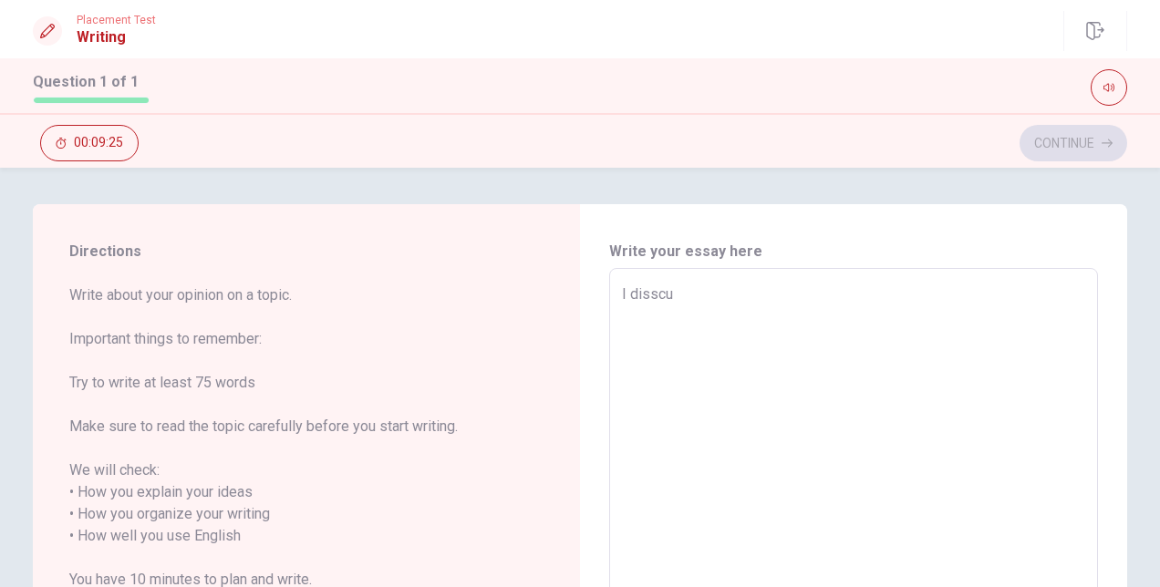
type textarea "I disscus"
type textarea "x"
type textarea "I disscuss"
type textarea "x"
type textarea "I disscuss"
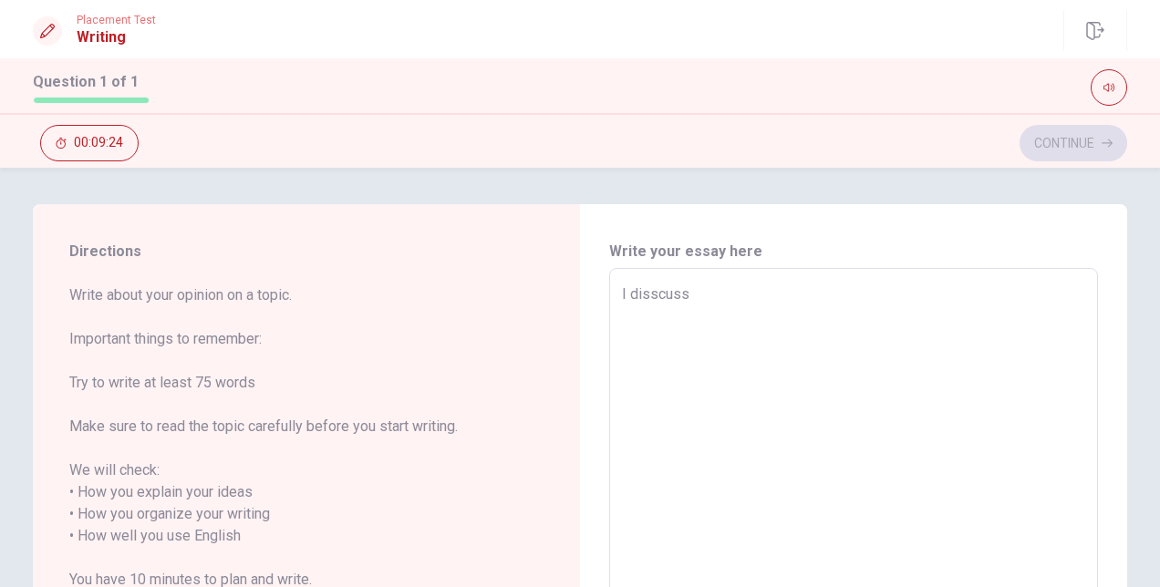
type textarea "x"
type textarea "I disscuss"
type textarea "x"
type textarea "I disscus"
type textarea "x"
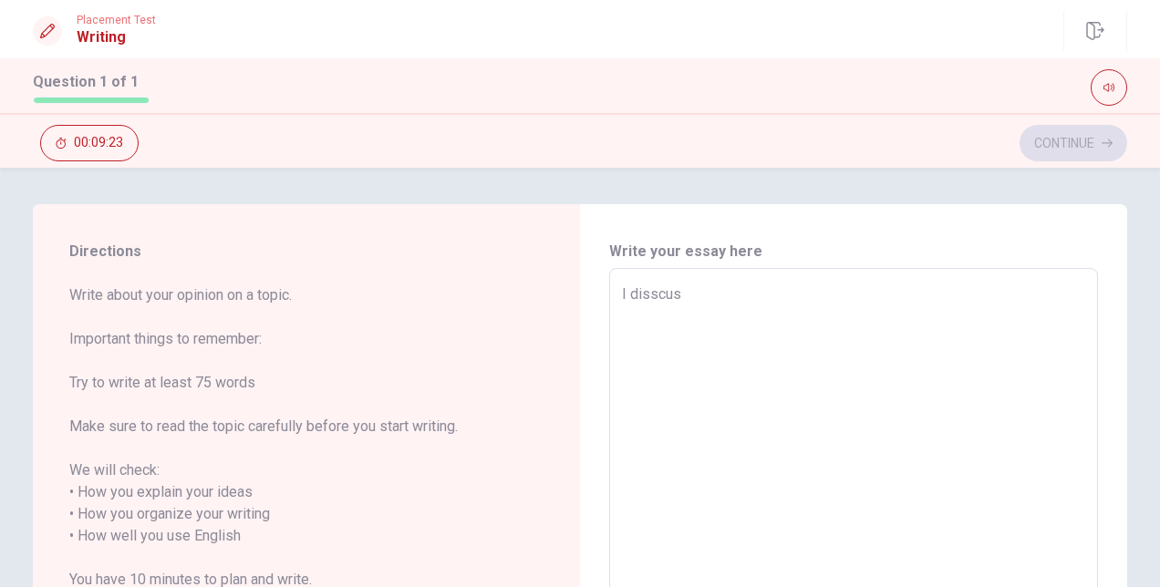
type textarea "I disscu"
type textarea "x"
type textarea "I dissc"
type textarea "x"
type textarea "I diss"
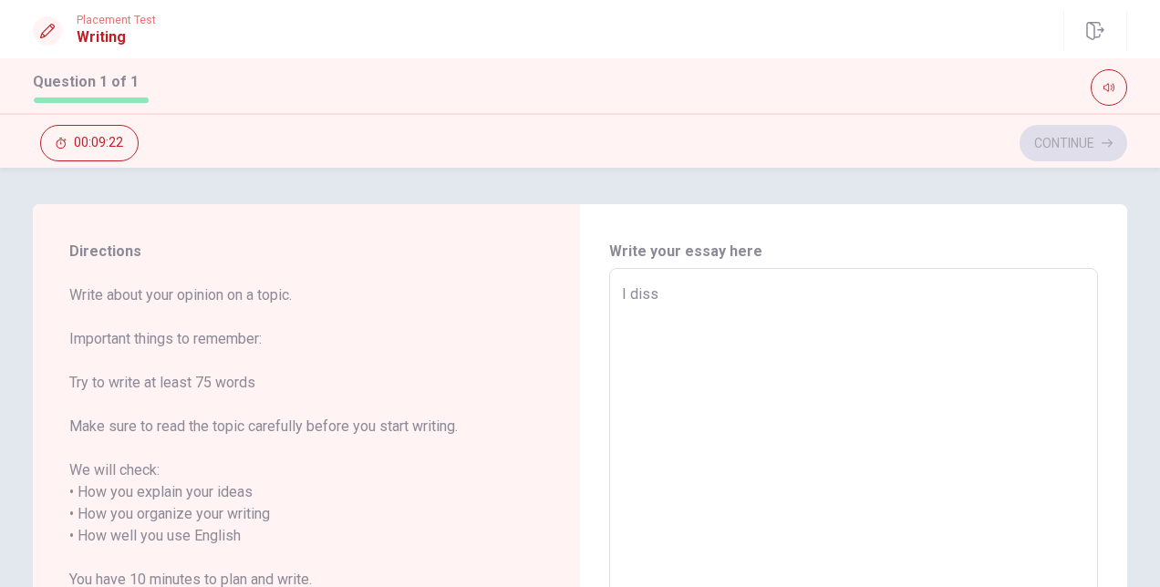
type textarea "x"
type textarea "I dis"
type textarea "x"
type textarea "I disc"
type textarea "x"
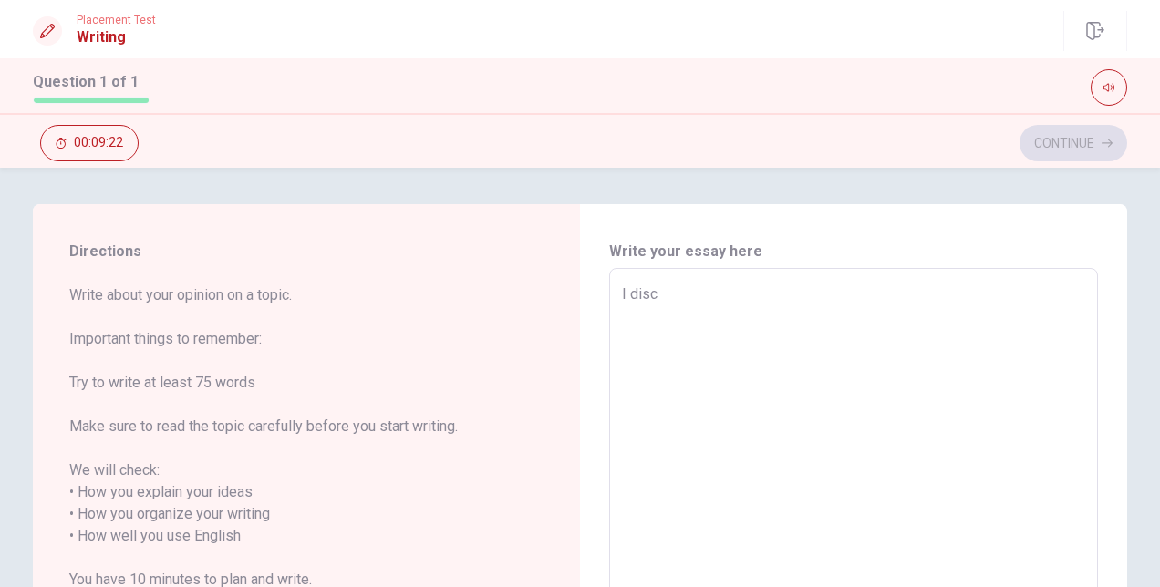
type textarea "I discu"
type textarea "x"
type textarea "I discus"
type textarea "x"
type textarea "I discuss"
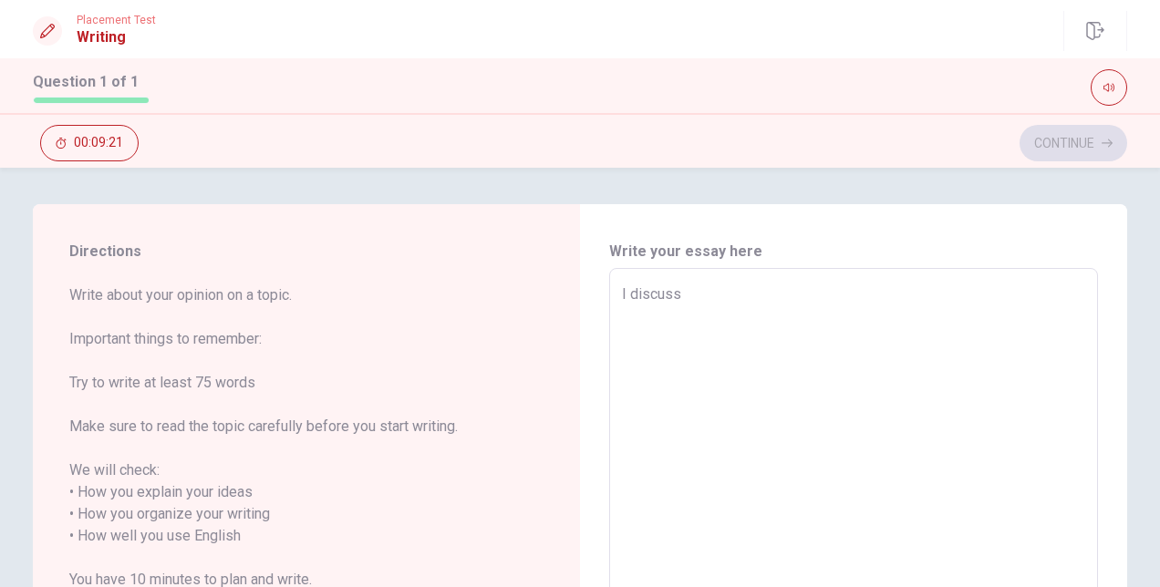
type textarea "x"
type textarea "I discuss"
type textarea "x"
type textarea "I discuss a"
type textarea "x"
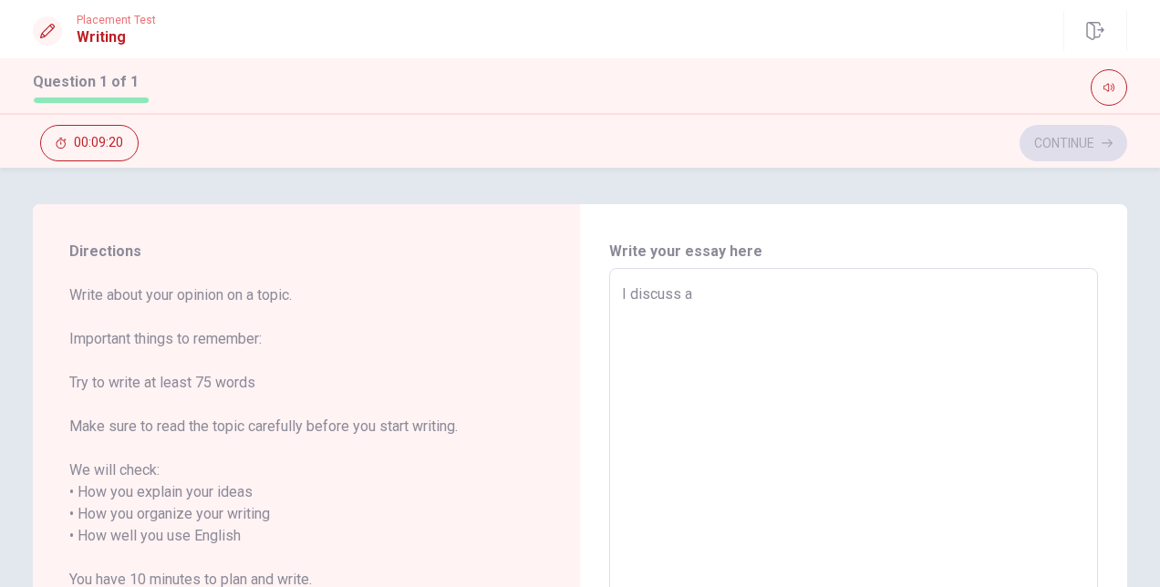
type textarea "I discuss ab"
type textarea "x"
type textarea "I discuss abo"
type textarea "x"
type textarea "I discuss abou"
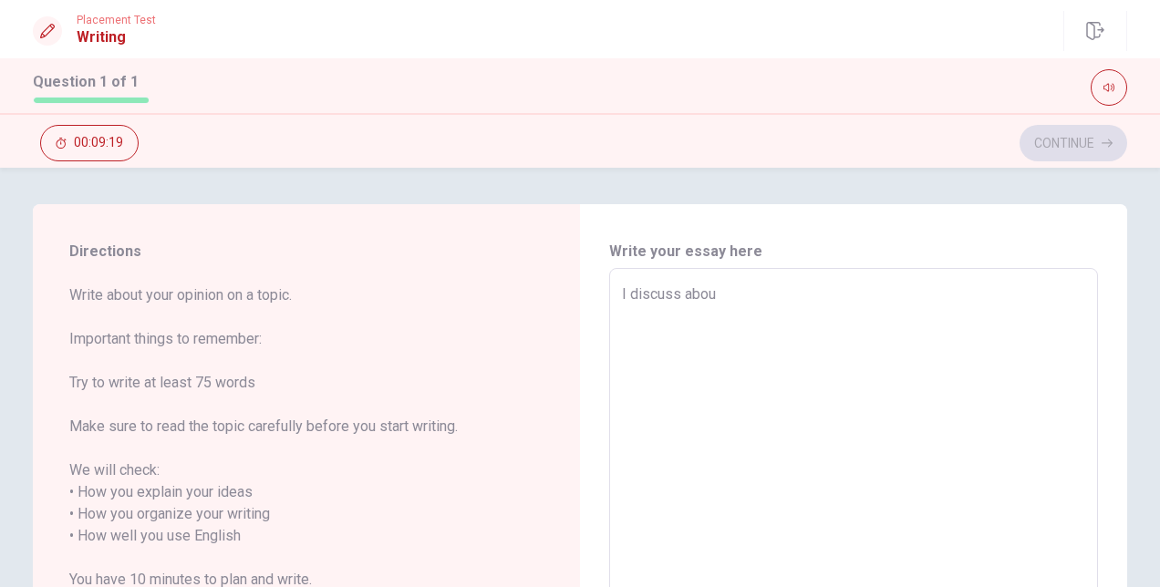
type textarea "x"
type textarea "I discuss about"
type textarea "x"
type textarea "I discuss about"
type textarea "x"
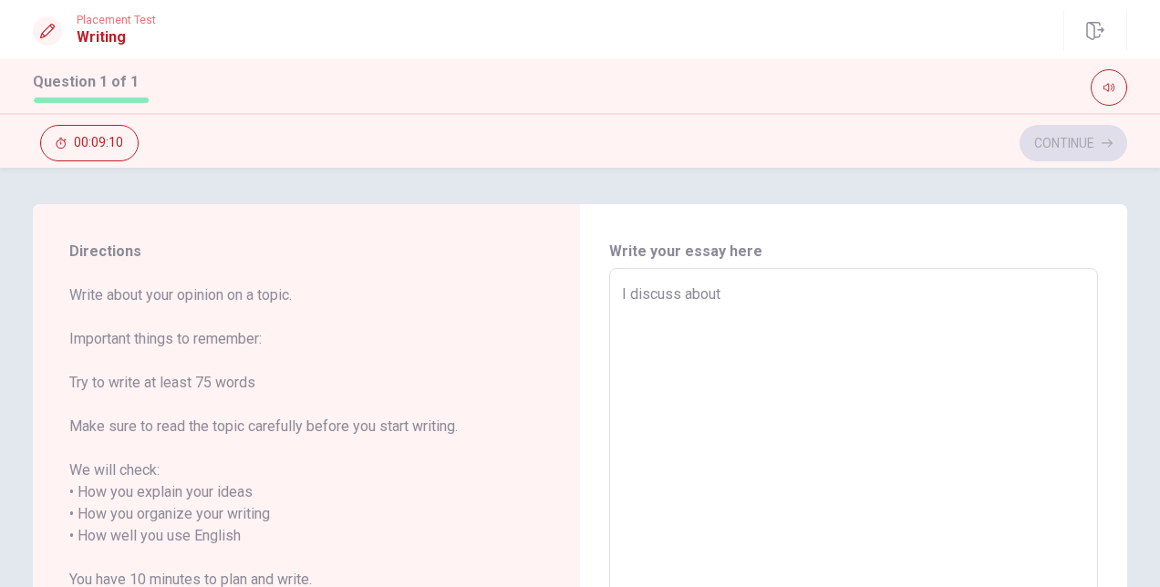
type textarea "I discuss about"
type textarea "x"
type textarea "I discuss abou"
type textarea "x"
type textarea "I discuss abo"
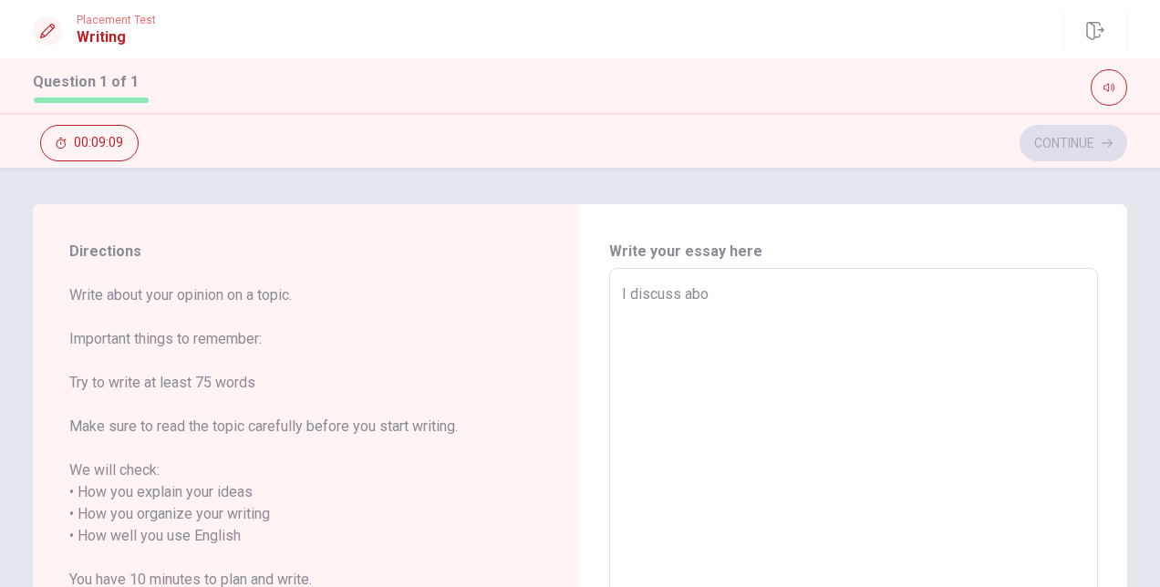
type textarea "x"
type textarea "I discuss ab"
type textarea "x"
type textarea "I discuss a"
type textarea "x"
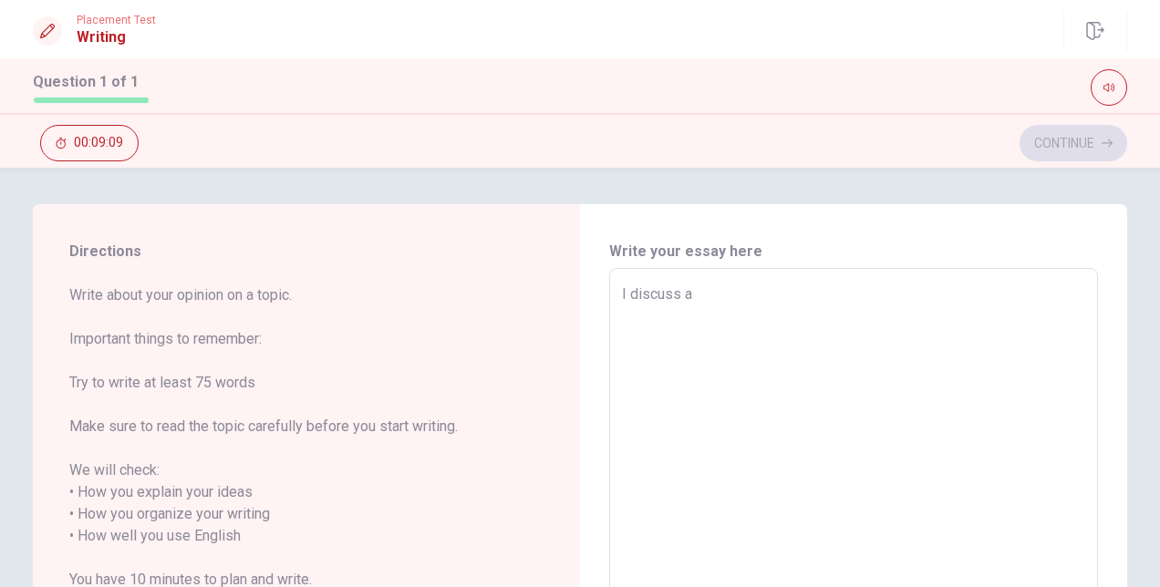
type textarea "I discuss"
type textarea "x"
type textarea "I discuss"
type textarea "x"
type textarea "I discus"
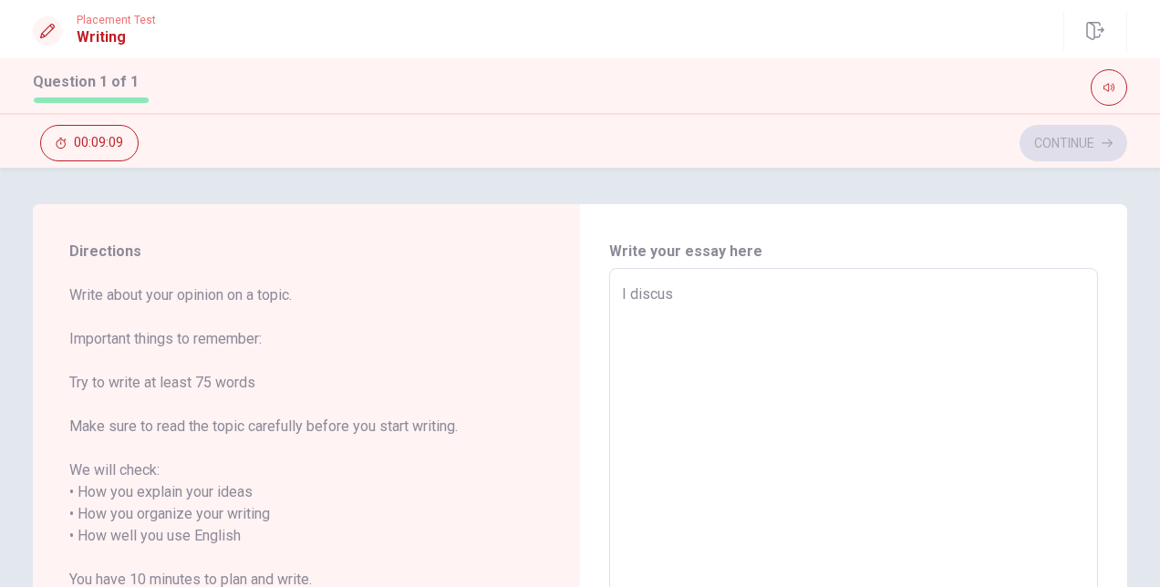
type textarea "x"
type textarea "I discu"
type textarea "x"
type textarea "I disc"
type textarea "x"
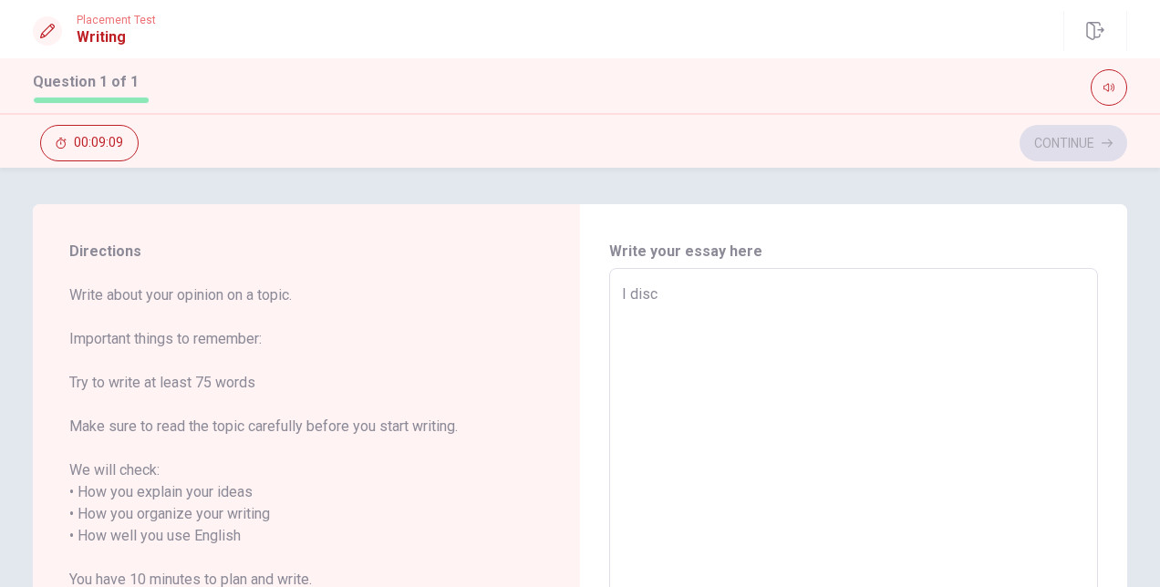
type textarea "I dis"
type textarea "x"
type textarea "I di"
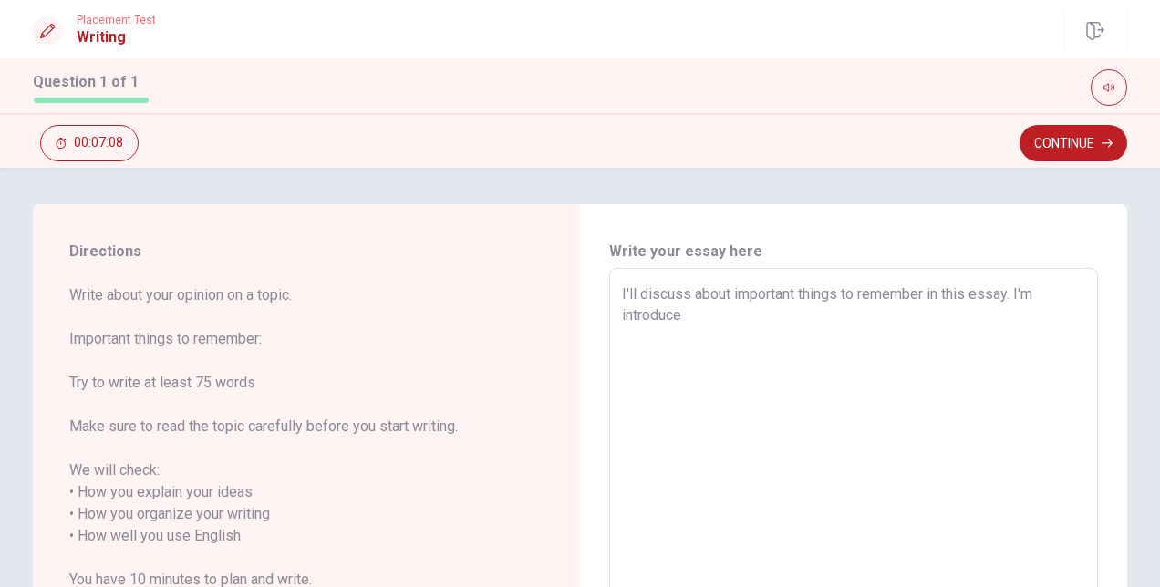
click at [1038, 304] on textarea "I'll discuss about important things to remember in this essay. I'm introduce" at bounding box center [853, 526] width 463 height 484
click at [873, 313] on textarea "I'll discuss about important things to remember in this essay. introduce" at bounding box center [853, 526] width 463 height 484
click at [1046, 291] on textarea "I'll discuss about important things to remember in this essay. Firstly, "keep d…" at bounding box center [853, 526] width 463 height 484
click at [742, 382] on textarea "I'll discuss about important things to remember in this essay. Firstly, "keep d…" at bounding box center [853, 526] width 463 height 484
click at [999, 309] on textarea "I'll discuss about important things to remember in this essay. Firstly, "keep d…" at bounding box center [853, 526] width 463 height 484
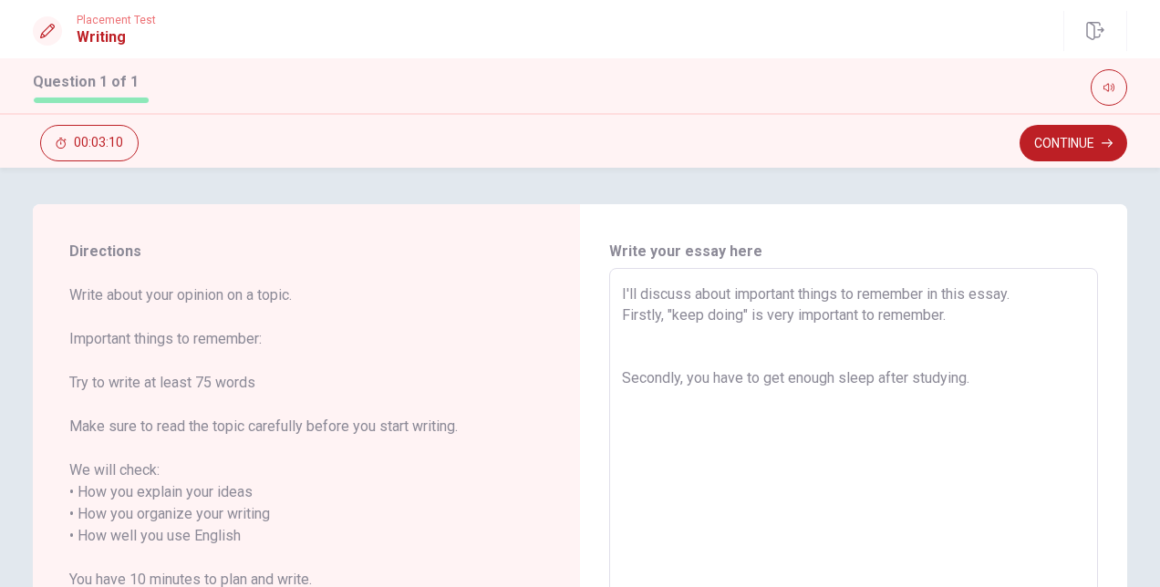
click at [981, 373] on textarea "I'll discuss about important things to remember in this essay. Firstly, "keep d…" at bounding box center [853, 526] width 463 height 484
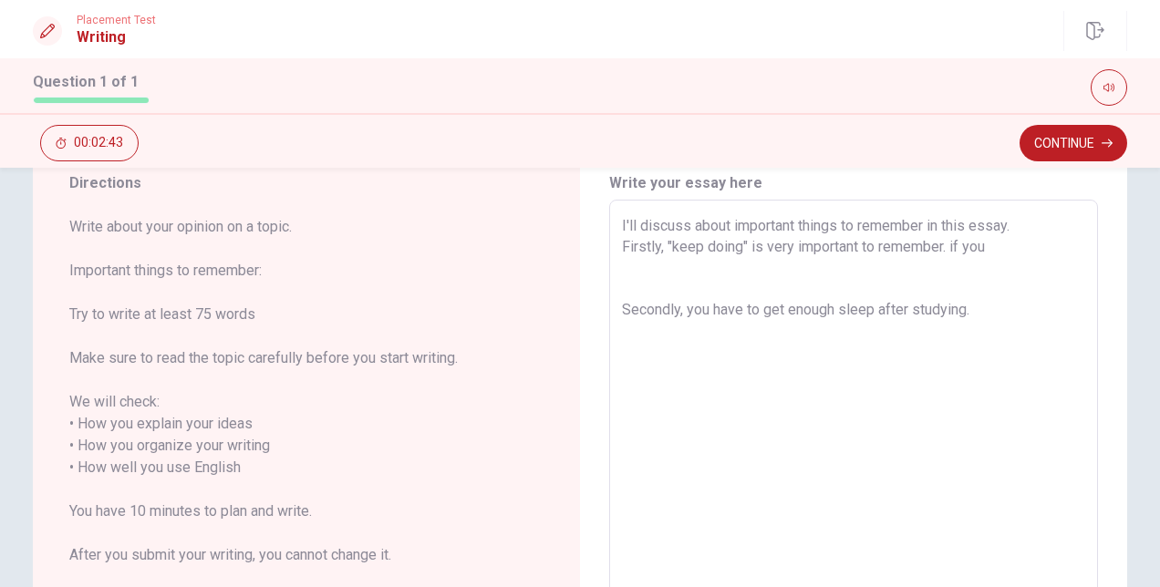
scroll to position [67, 0]
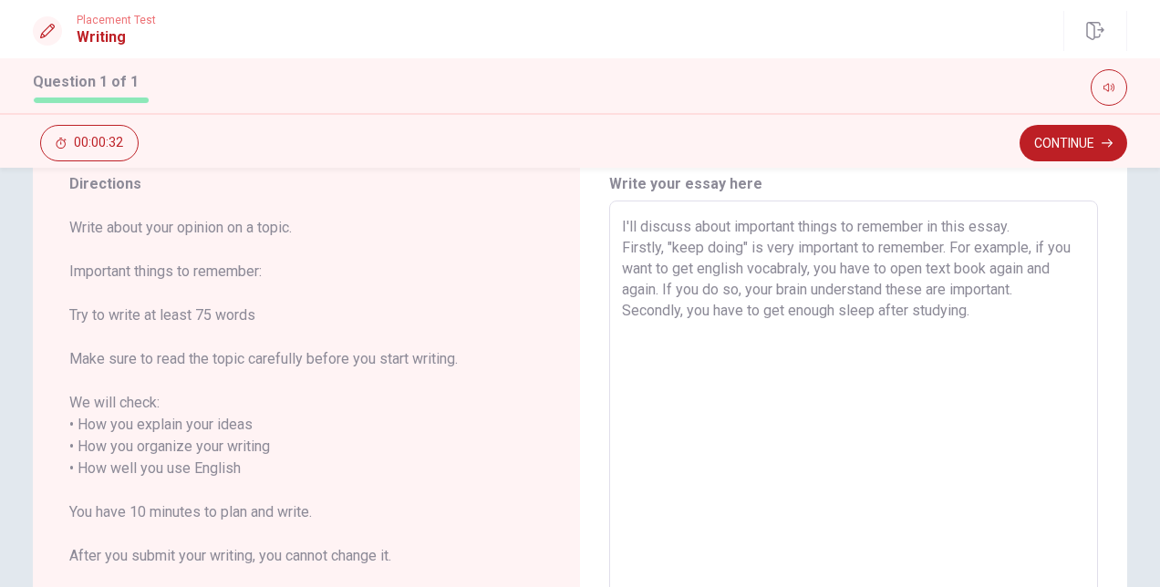
click at [1007, 312] on textarea "I'll discuss about important things to remember in this essay. Firstly, "keep d…" at bounding box center [853, 458] width 463 height 484
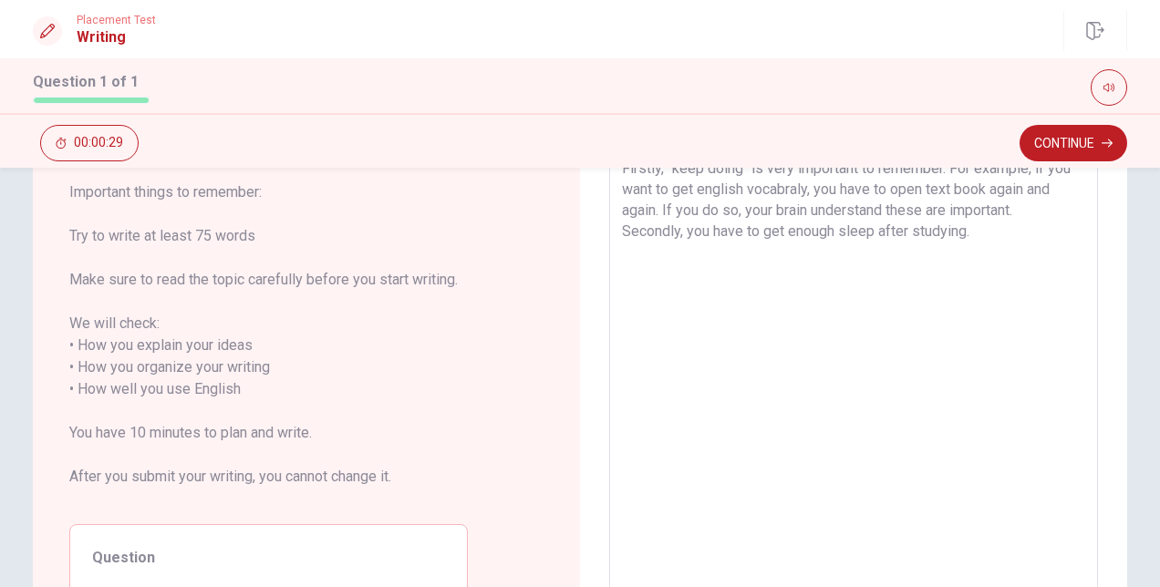
scroll to position [148, 0]
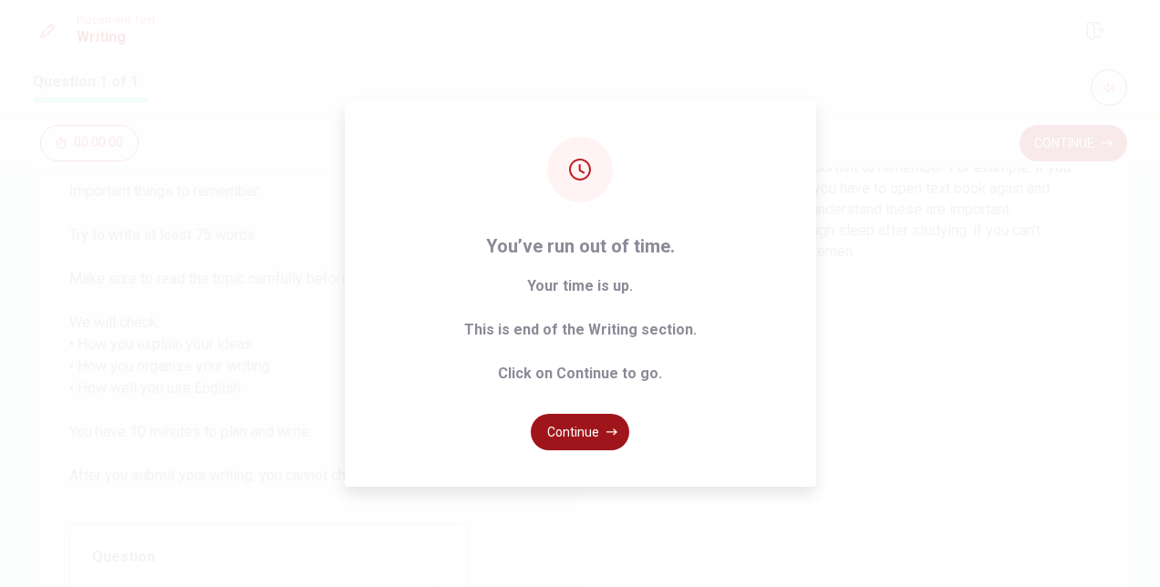
click at [549, 422] on button "Continue" at bounding box center [580, 432] width 98 height 36
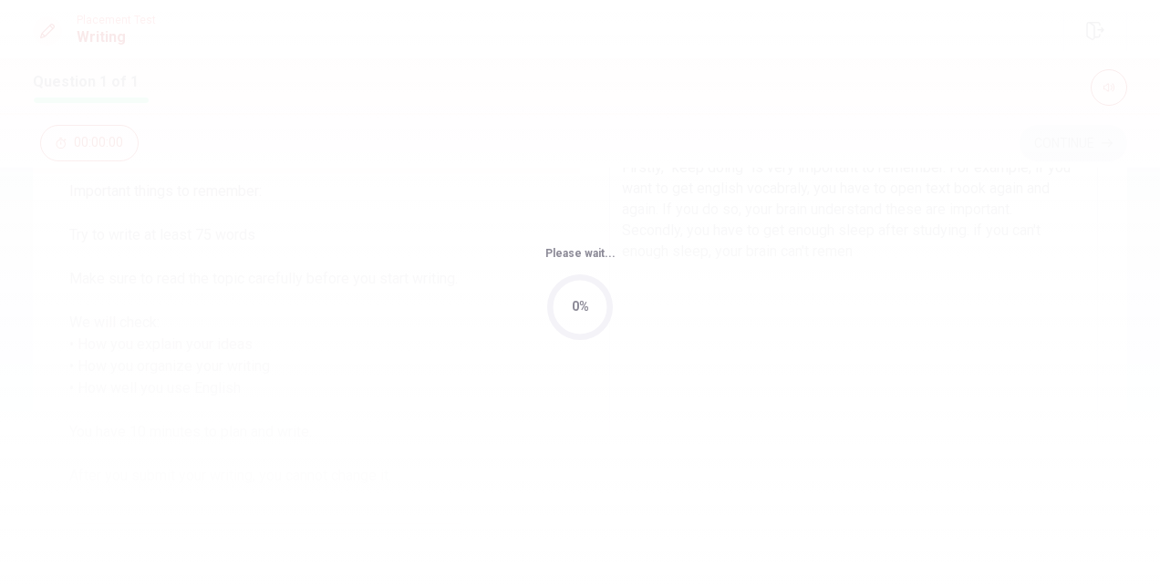
scroll to position [0, 0]
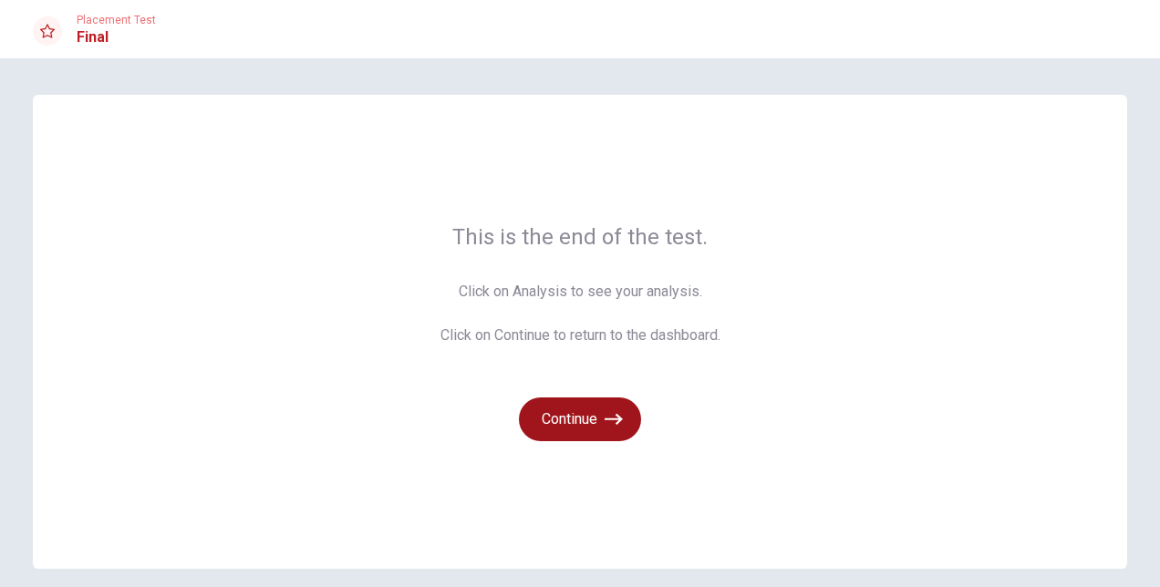
click at [605, 420] on icon "button" at bounding box center [614, 419] width 18 height 18
